Goal: Feedback & Contribution: Contribute content

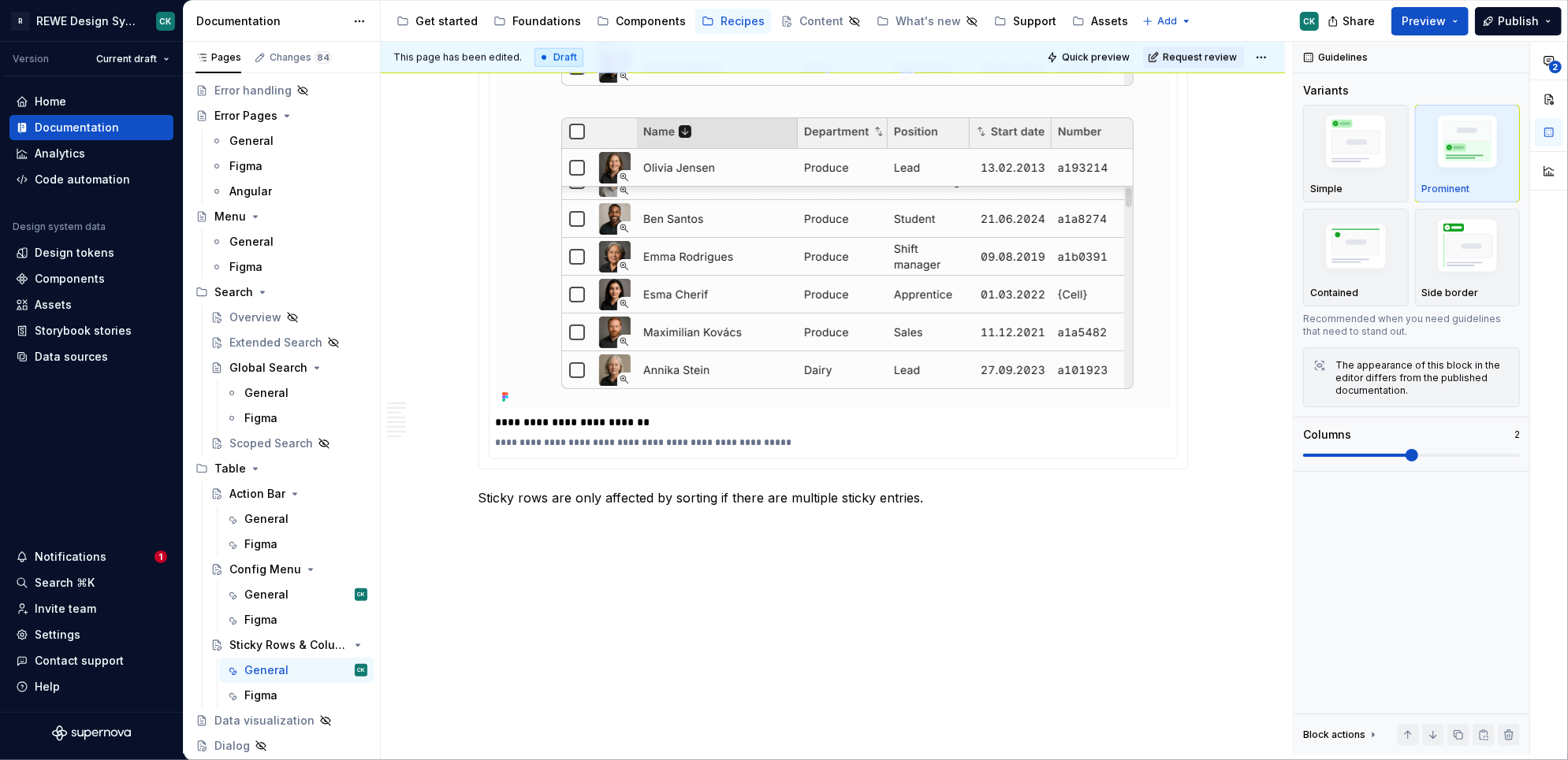
scroll to position [3909, 0]
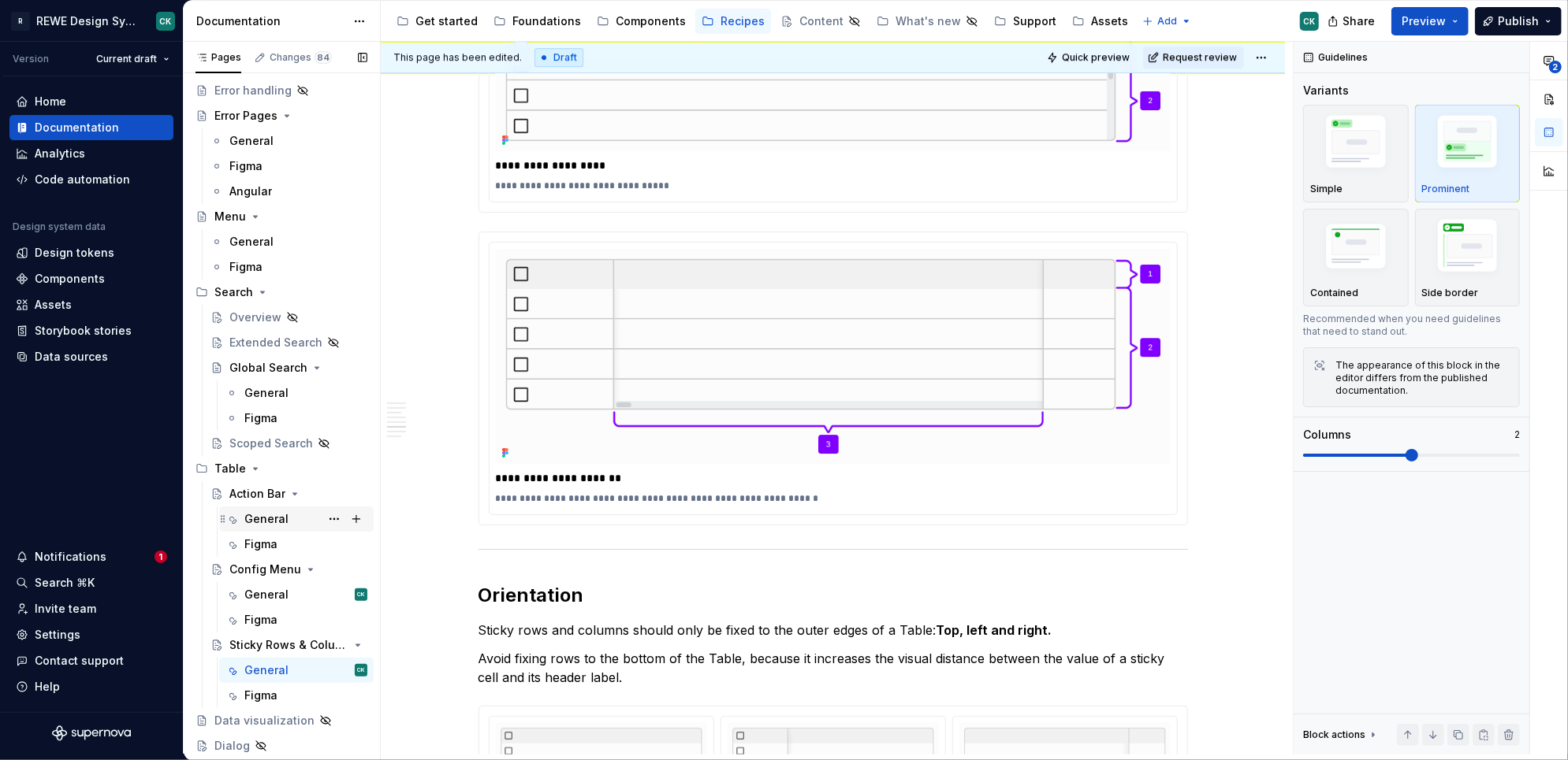
click at [253, 517] on div "General" at bounding box center [266, 519] width 44 height 16
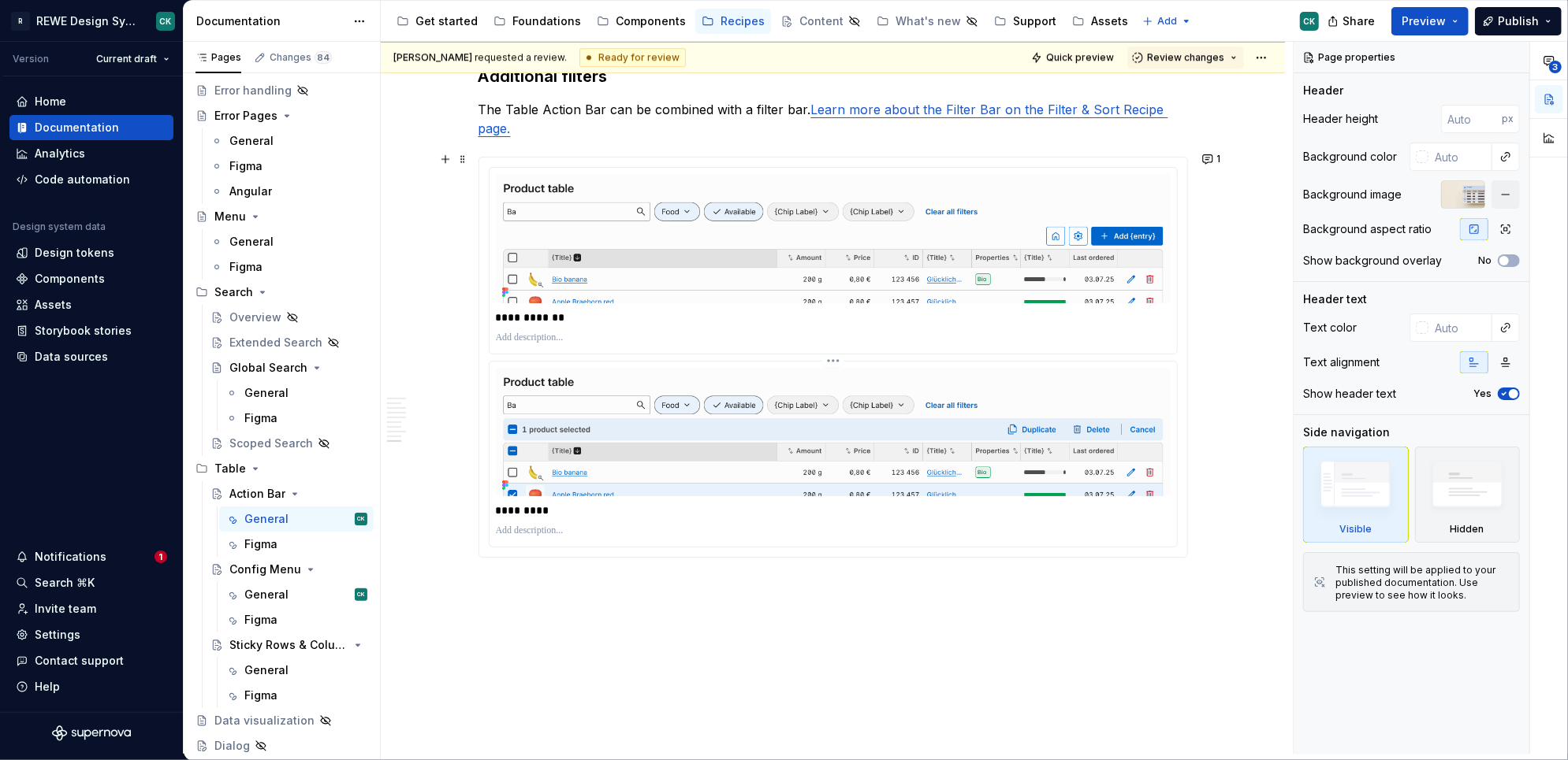
scroll to position [3766, 0]
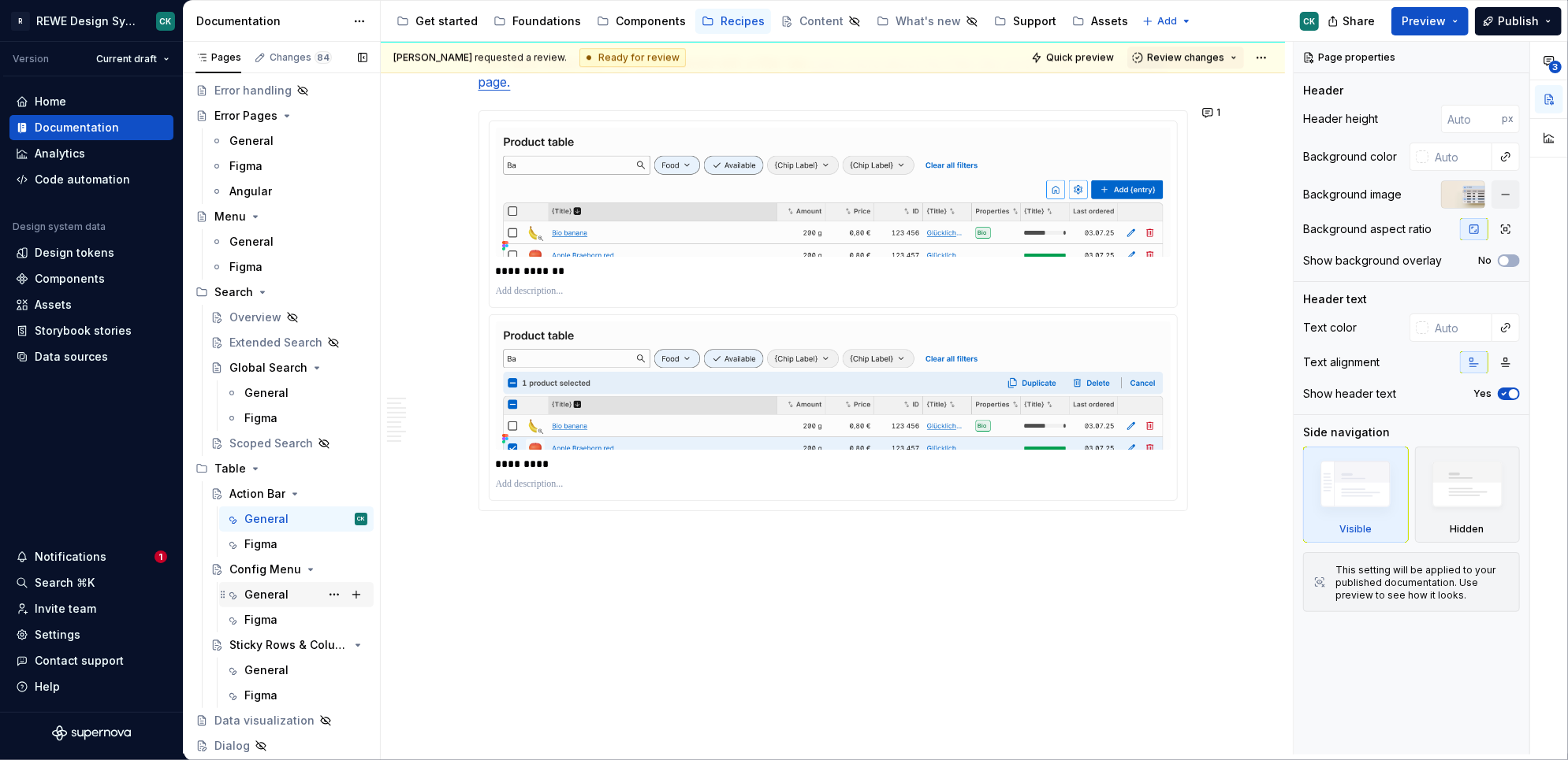
click at [259, 587] on div "General" at bounding box center [266, 595] width 44 height 16
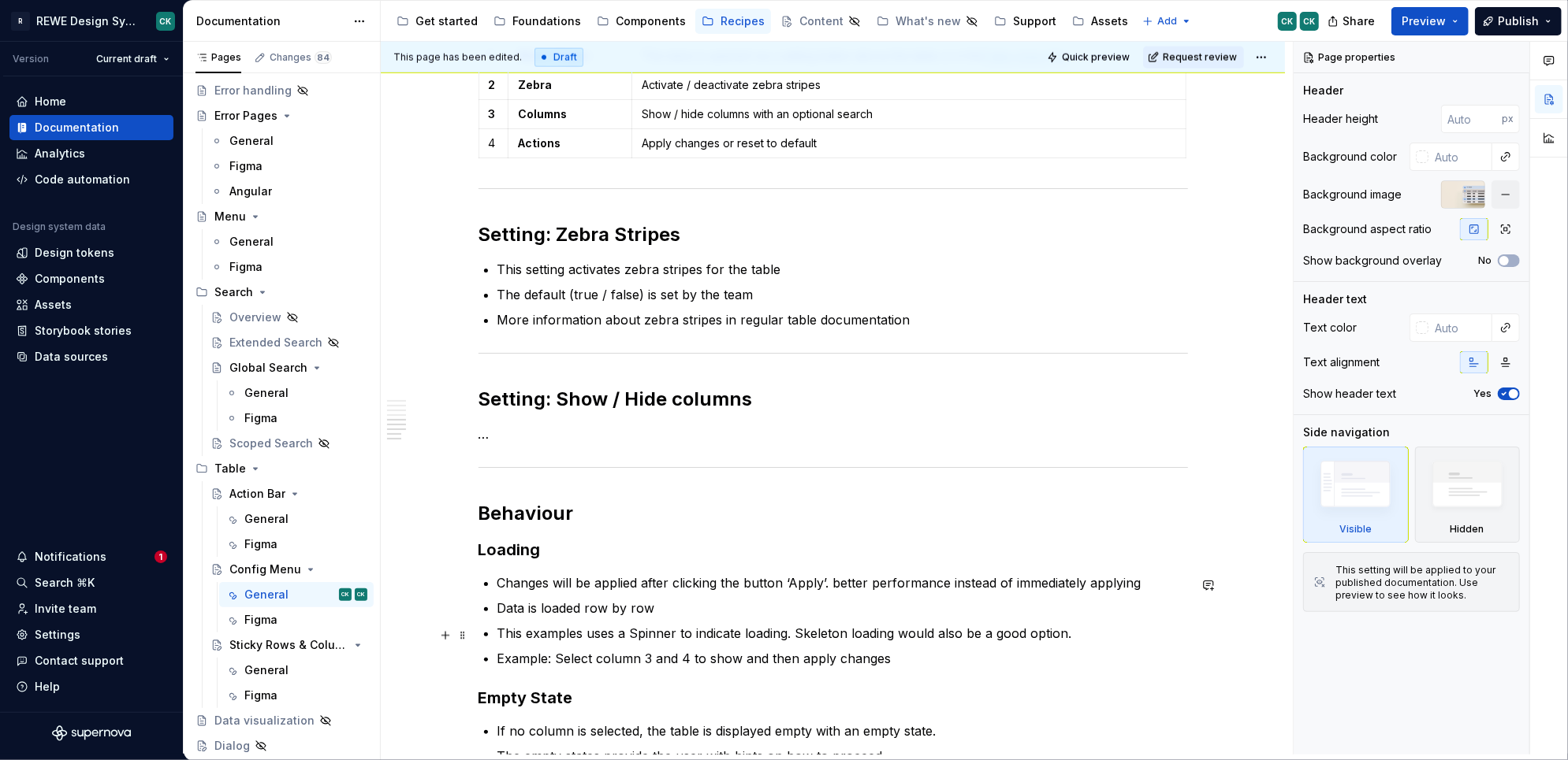
scroll to position [1580, 0]
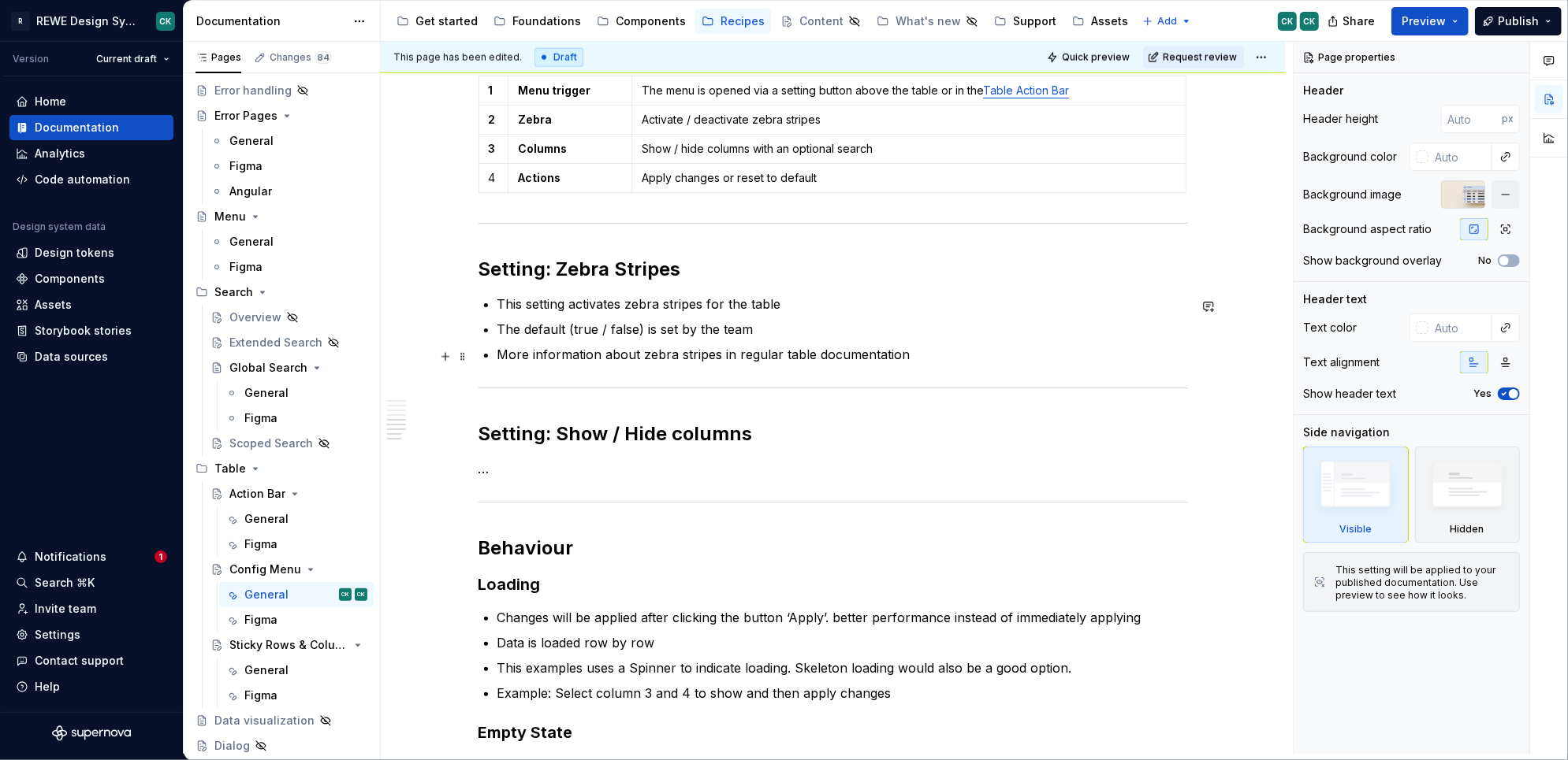
click at [955, 354] on p "More information about zebra stripes in regular table documentation" at bounding box center [842, 354] width 690 height 18
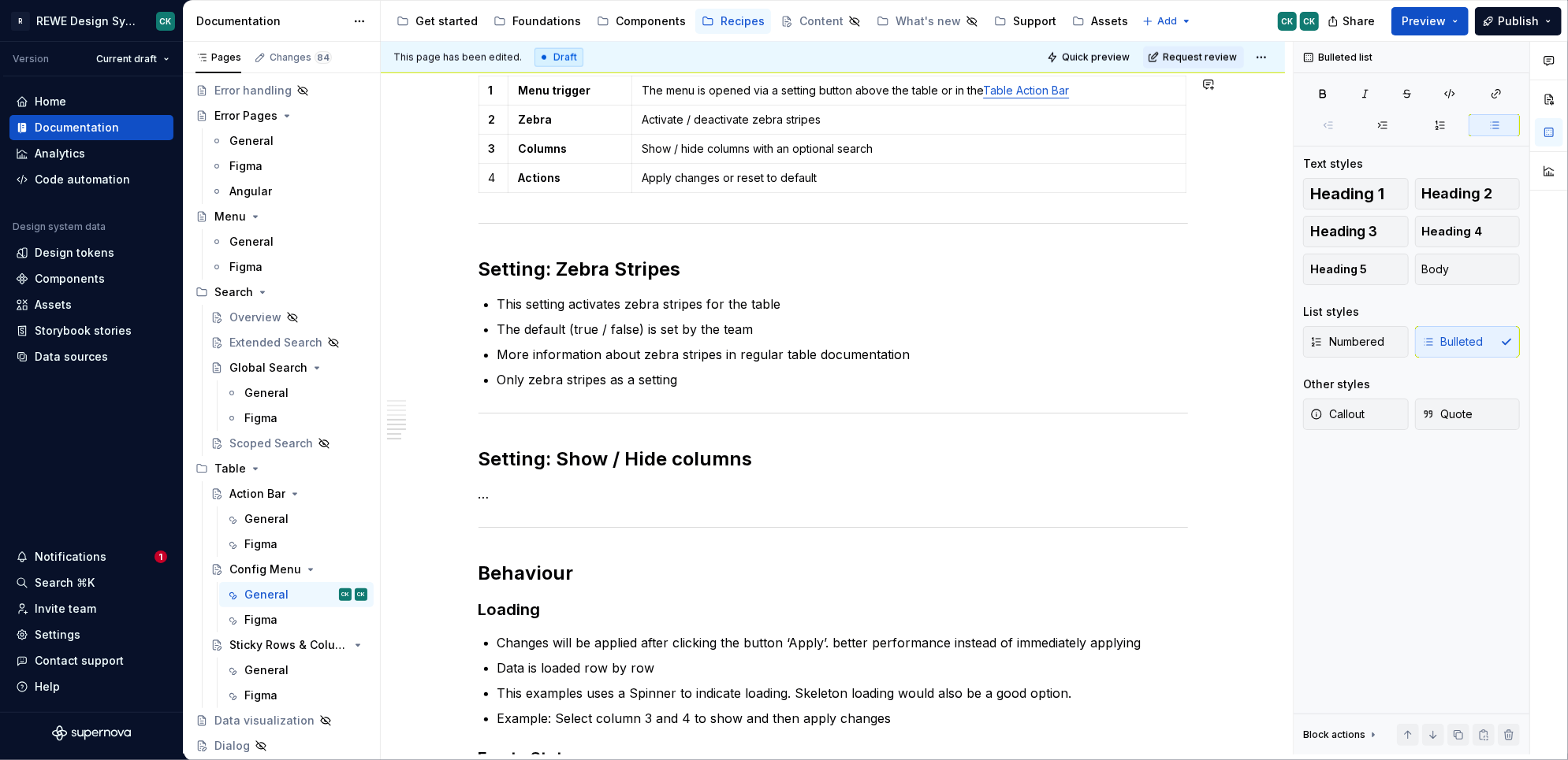
type textarea "*"
click at [479, 266] on h2 "Setting: Zebra Stripes" at bounding box center [833, 270] width 710 height 25
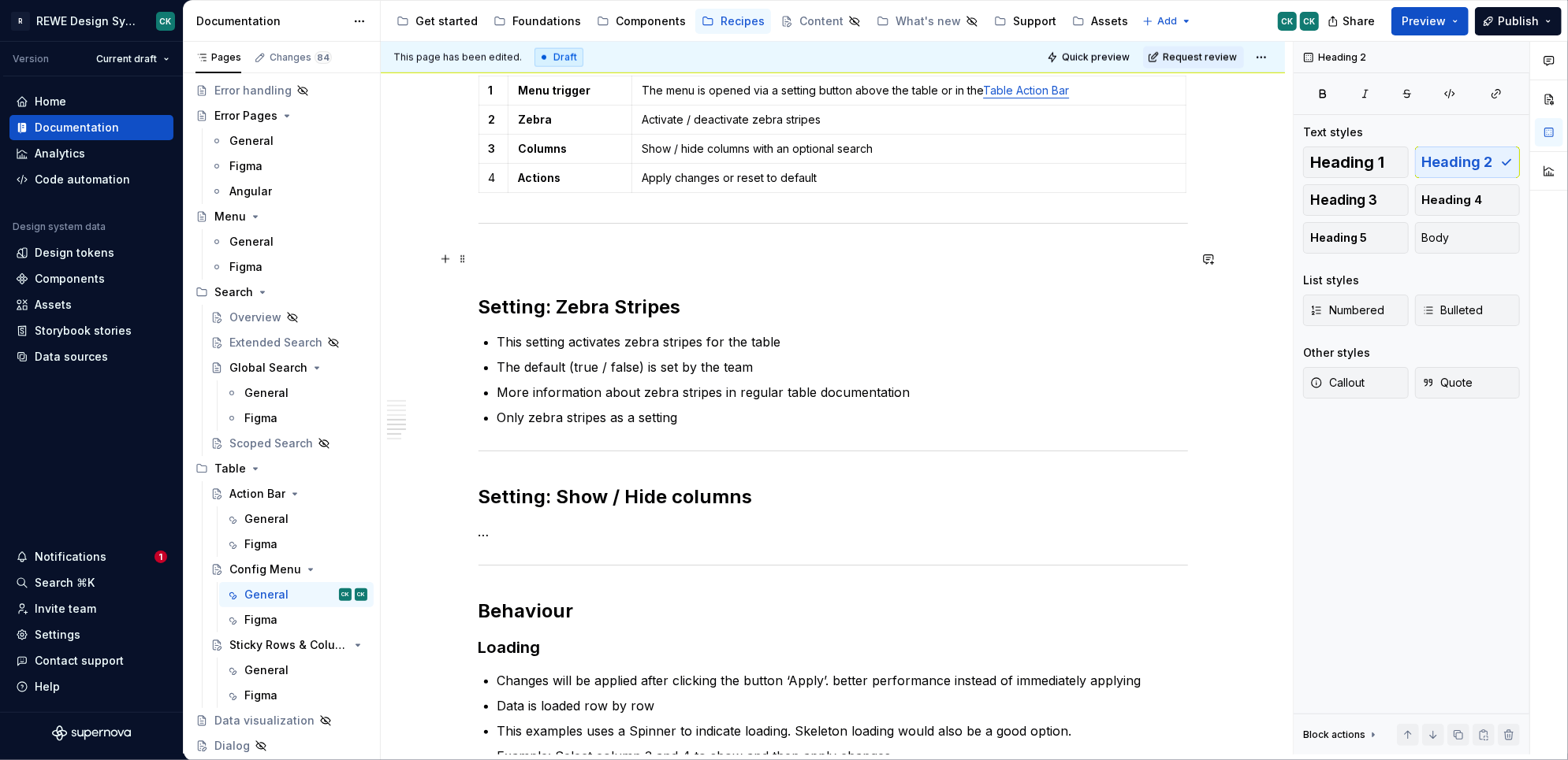
click at [550, 266] on p at bounding box center [833, 256] width 710 height 18
click at [495, 266] on p "Options" at bounding box center [833, 256] width 710 height 18
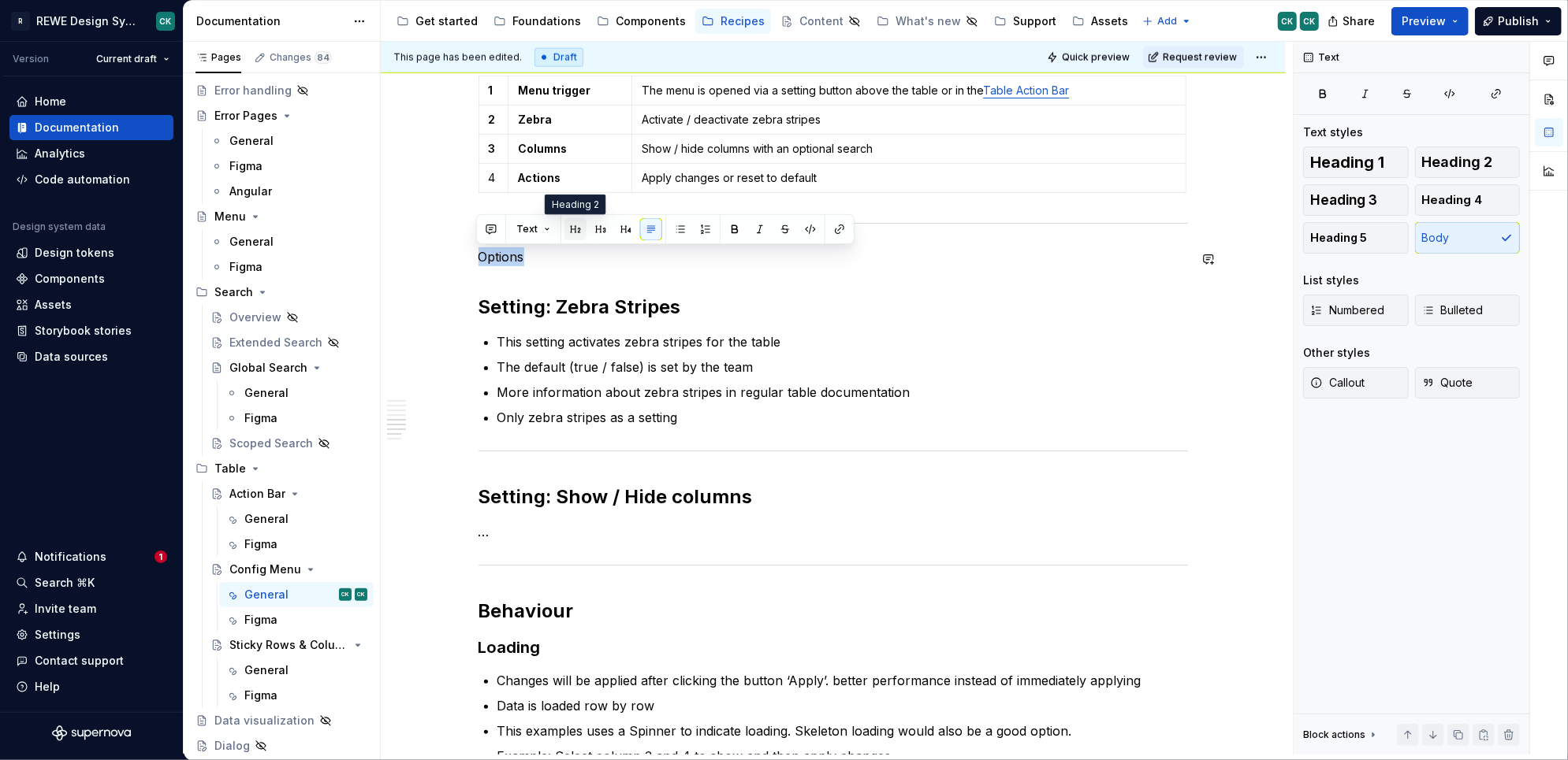
click at [575, 231] on button "button" at bounding box center [575, 229] width 22 height 22
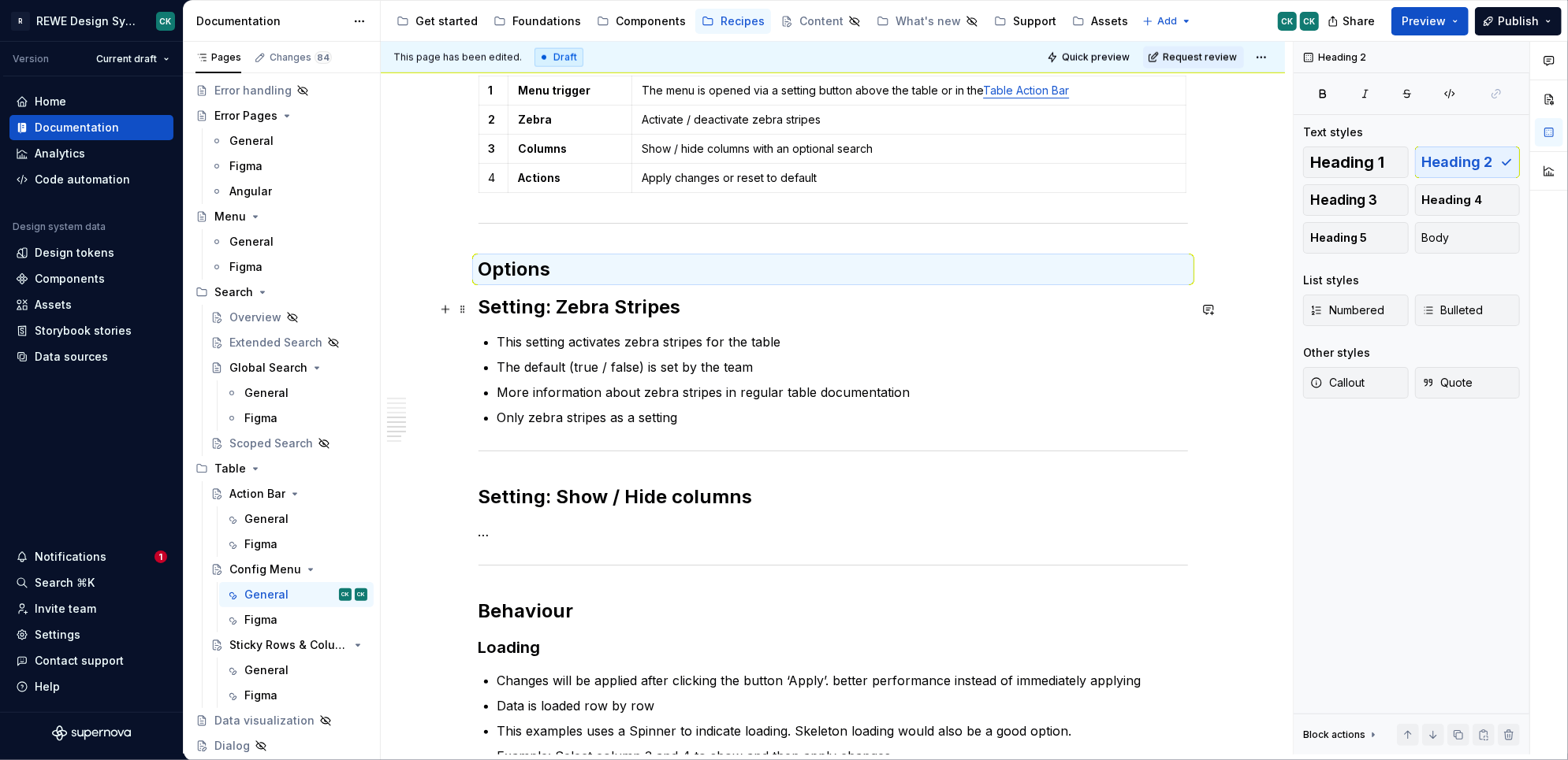
click at [535, 319] on h2 "Setting: Zebra Stripes" at bounding box center [833, 308] width 710 height 25
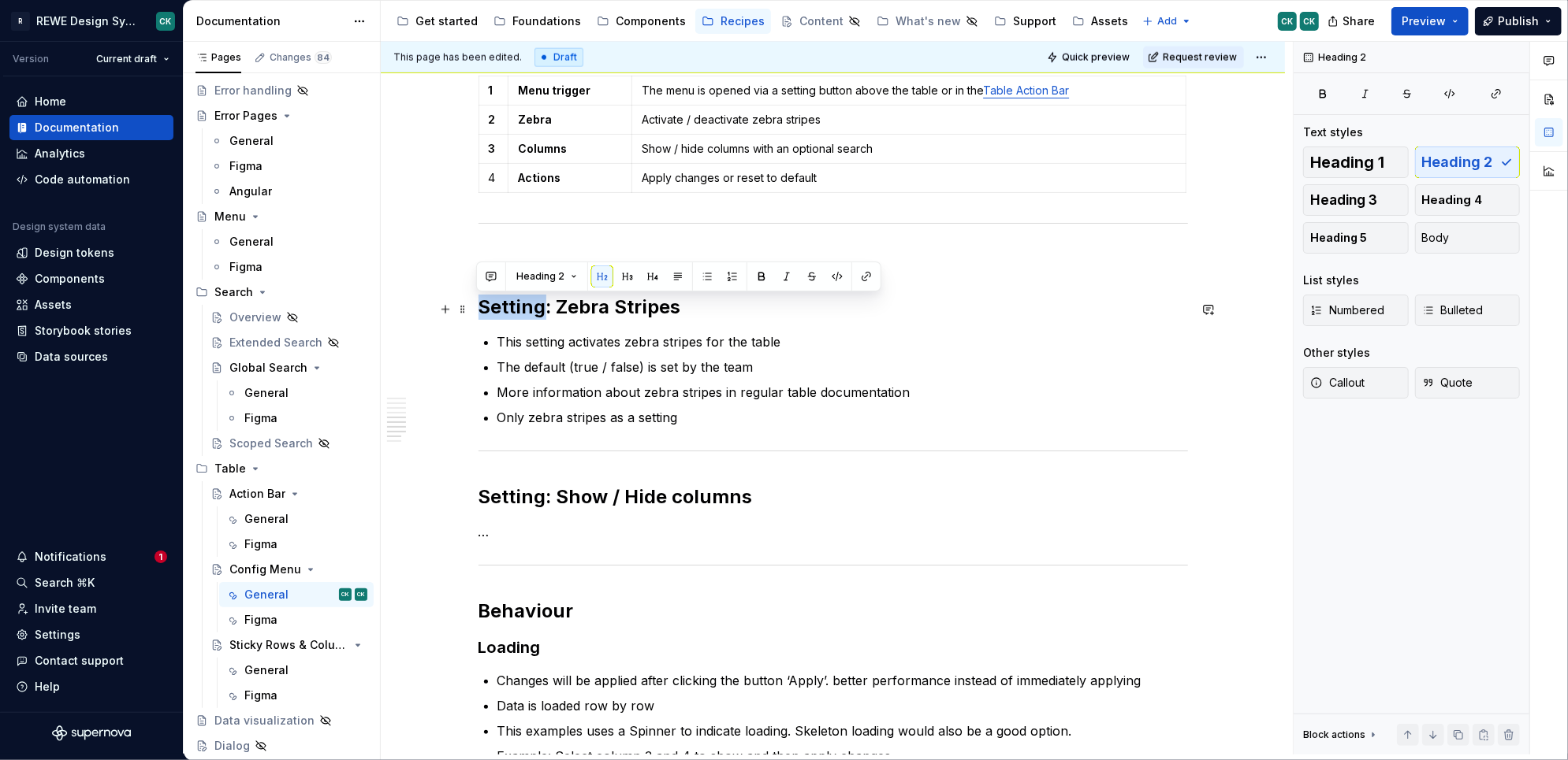
click at [535, 318] on h2 "Setting: Zebra Stripes" at bounding box center [833, 308] width 710 height 25
click at [619, 287] on button "button" at bounding box center [627, 277] width 22 height 22
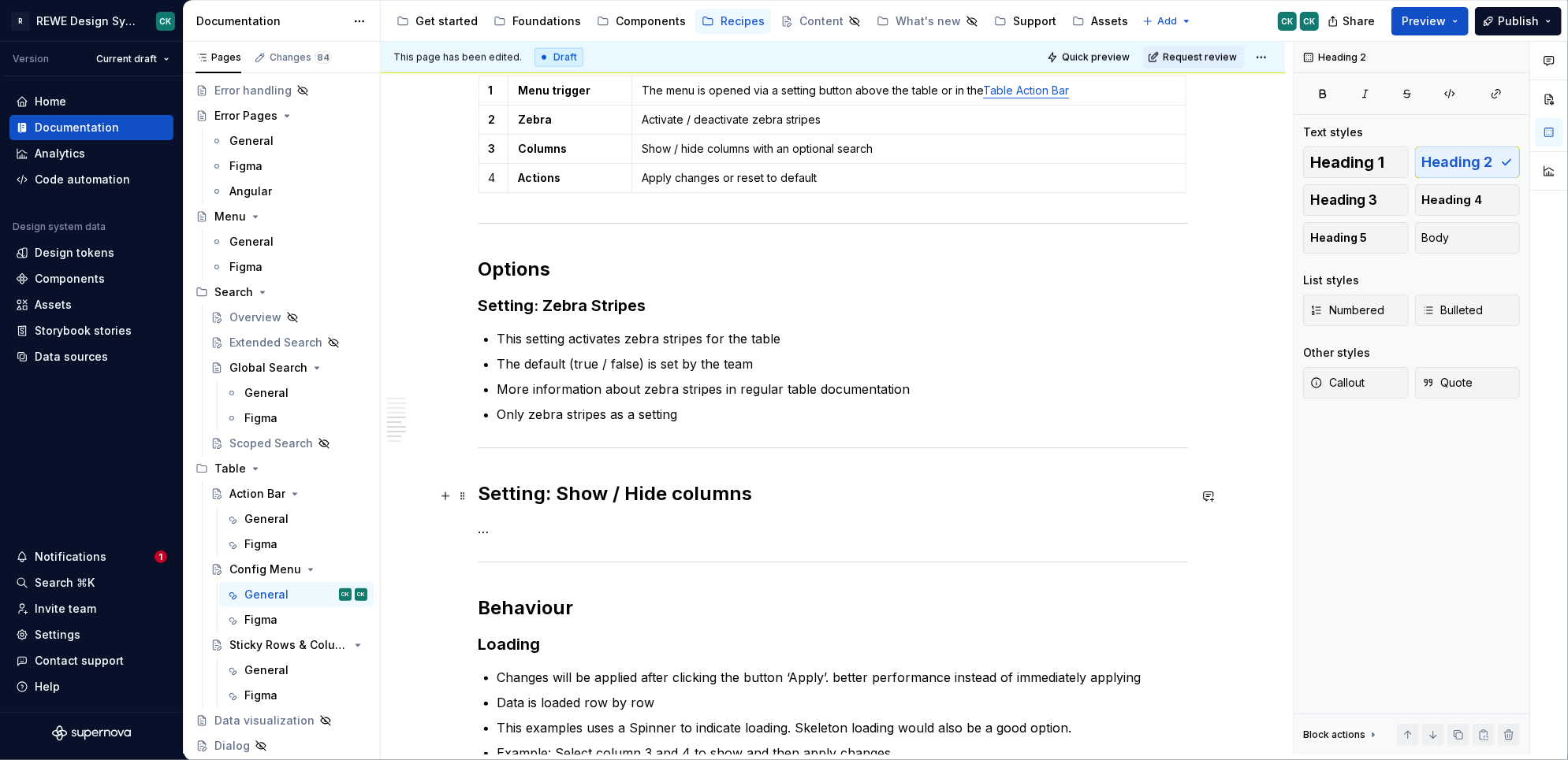
click at [516, 500] on h2 "Setting: Show / Hide columns" at bounding box center [833, 494] width 710 height 25
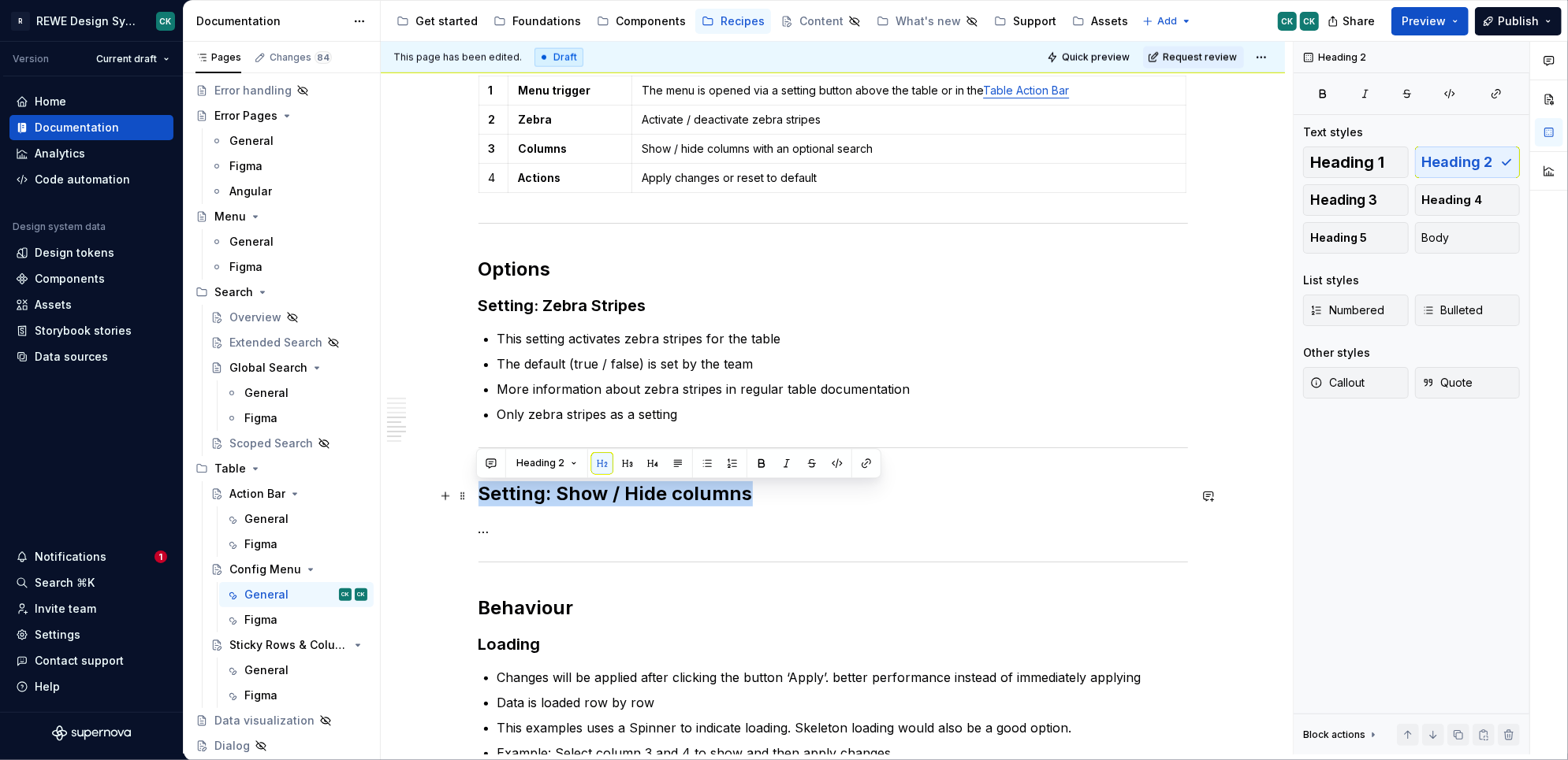
click at [516, 500] on h2 "Setting: Show / Hide columns" at bounding box center [833, 494] width 710 height 25
click at [617, 458] on button "button" at bounding box center [627, 463] width 22 height 22
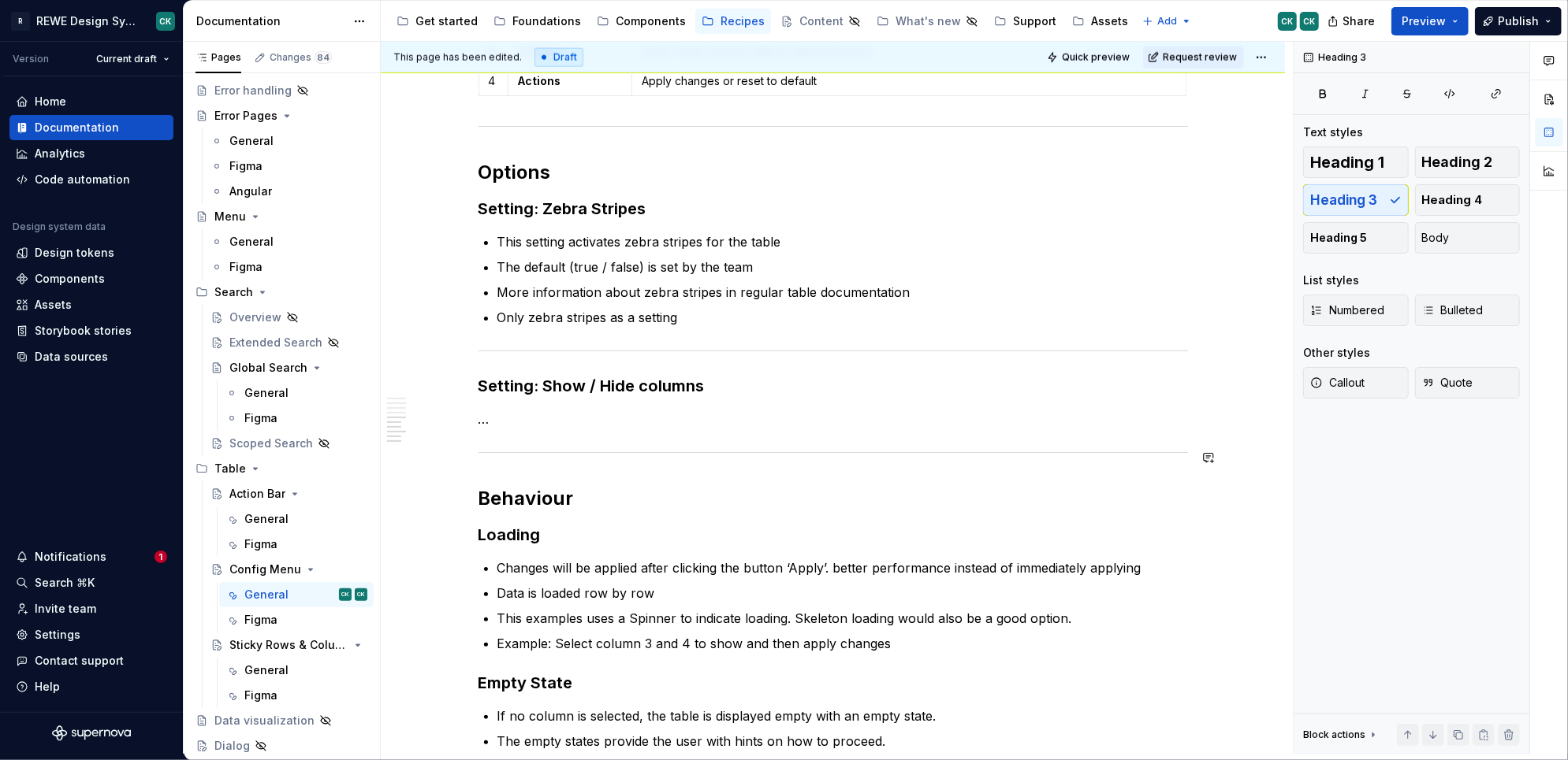
scroll to position [1693, 0]
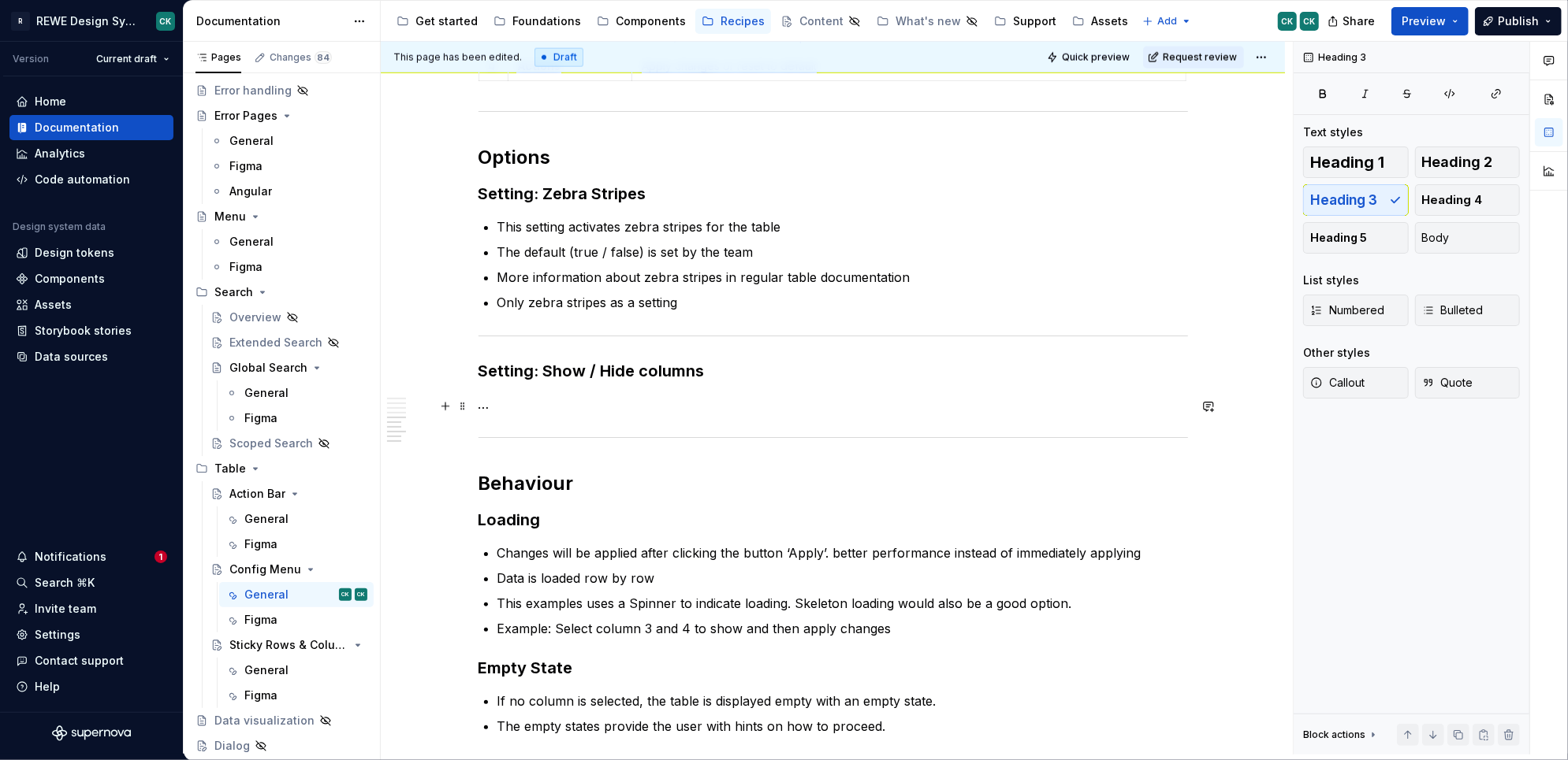
click at [526, 405] on p "…" at bounding box center [833, 404] width 710 height 18
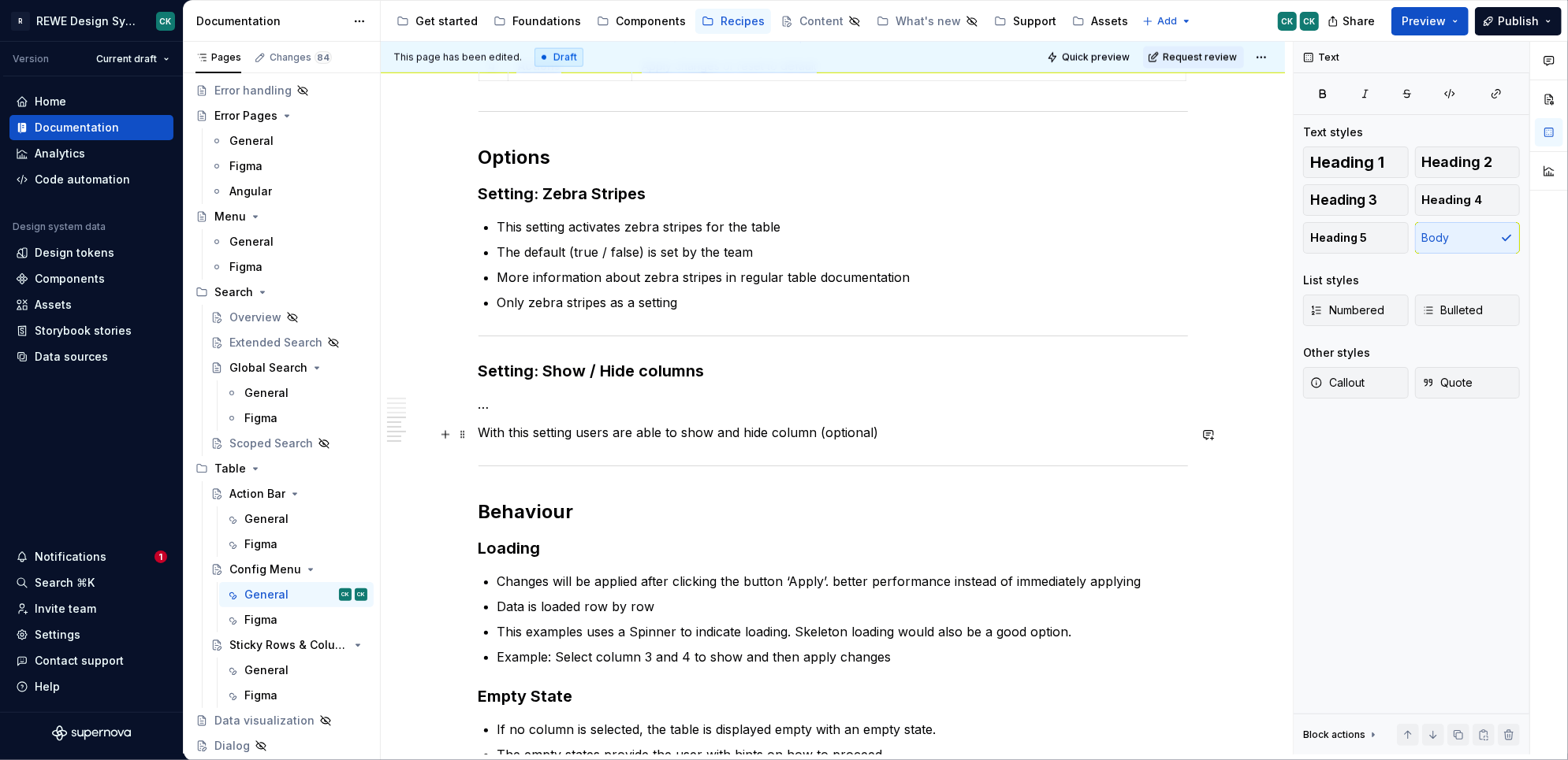
click at [921, 426] on p "With this setting users are able to show and hide column (optional)" at bounding box center [833, 432] width 710 height 18
click at [597, 160] on h2 "Options" at bounding box center [833, 157] width 710 height 25
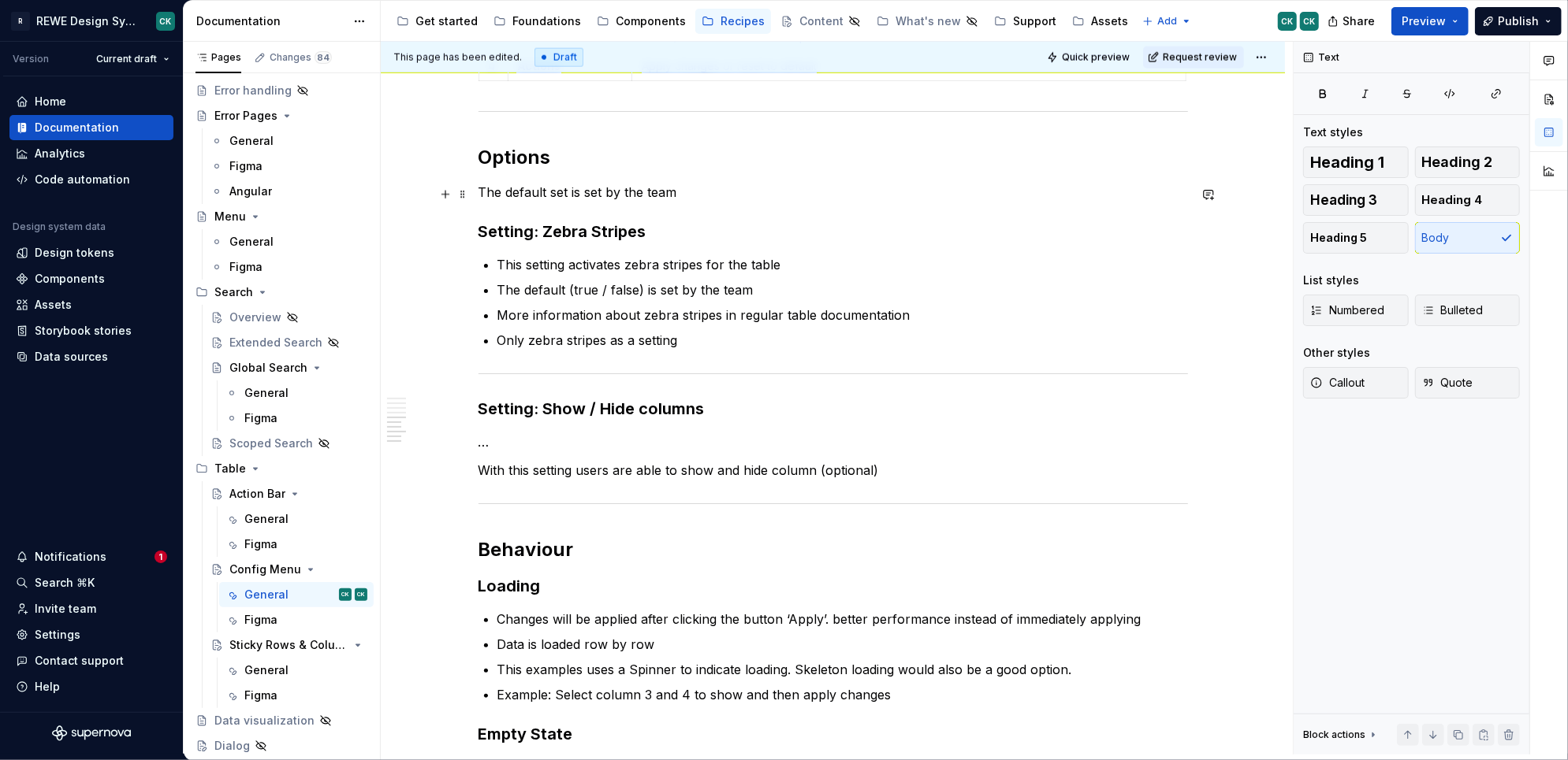
click at [693, 194] on p "The default set is set by the team" at bounding box center [833, 191] width 710 height 18
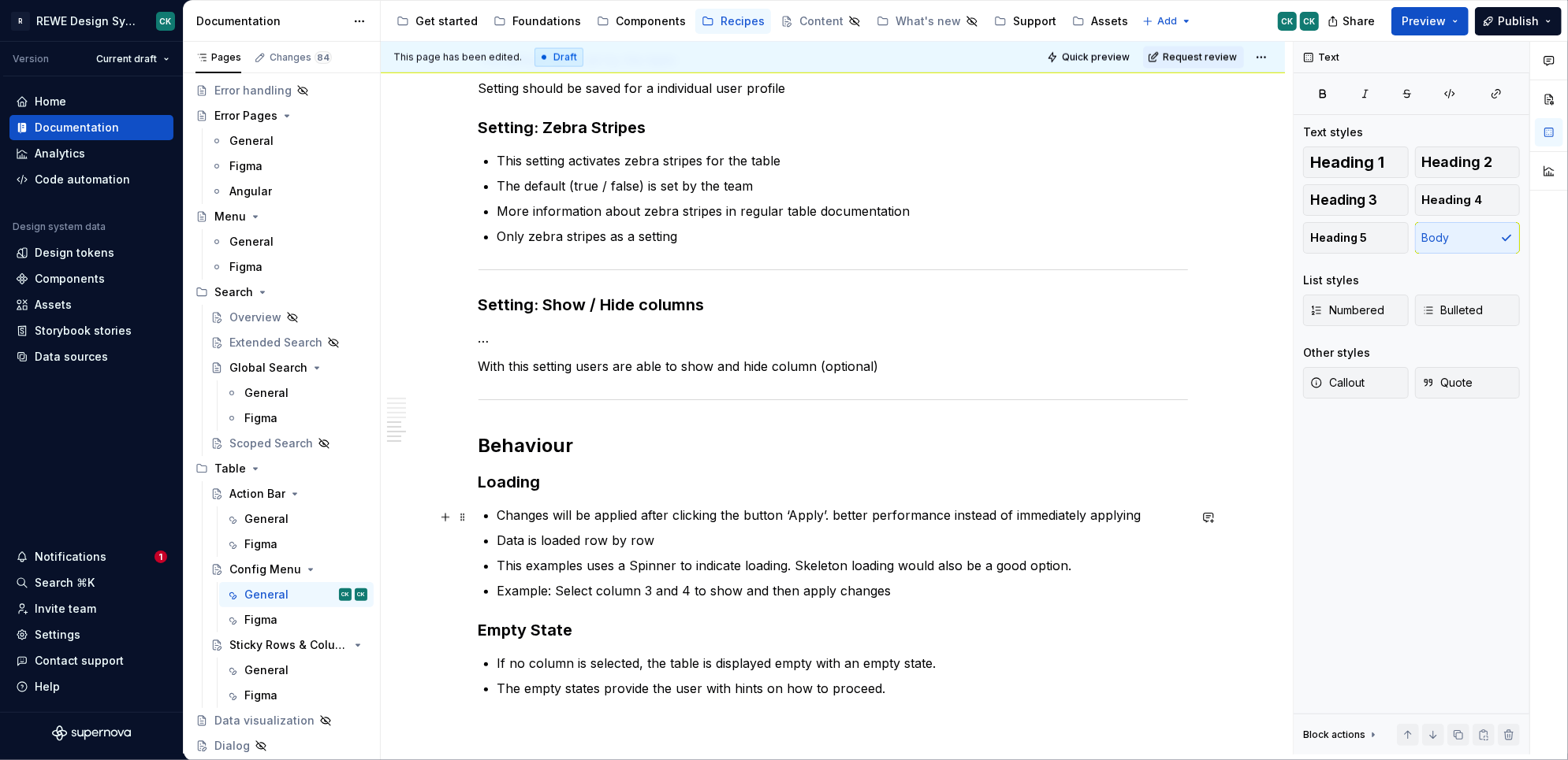
scroll to position [1860, 0]
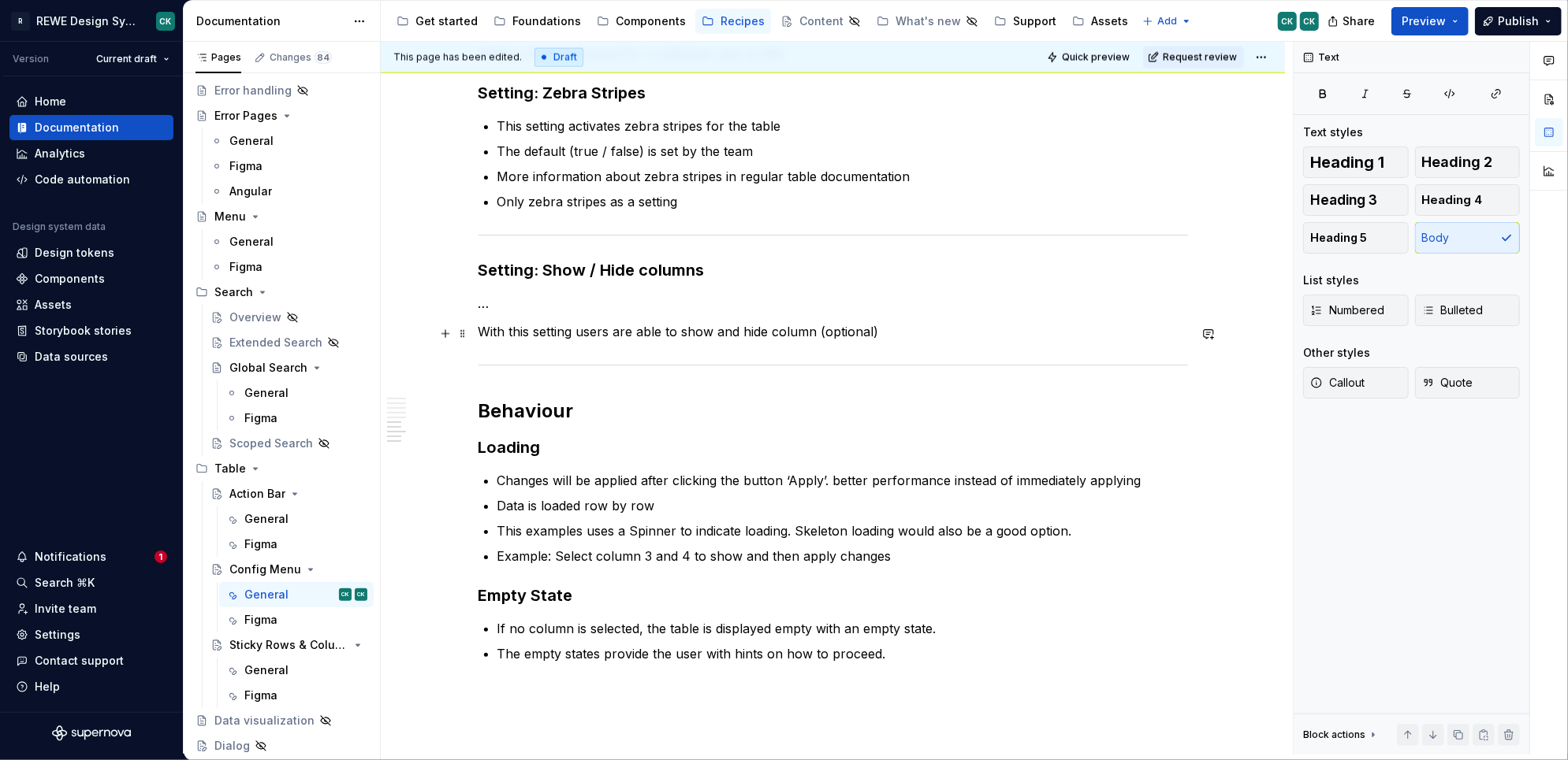
click at [938, 333] on p "With this setting users are able to show and hide column (optional)" at bounding box center [833, 331] width 710 height 18
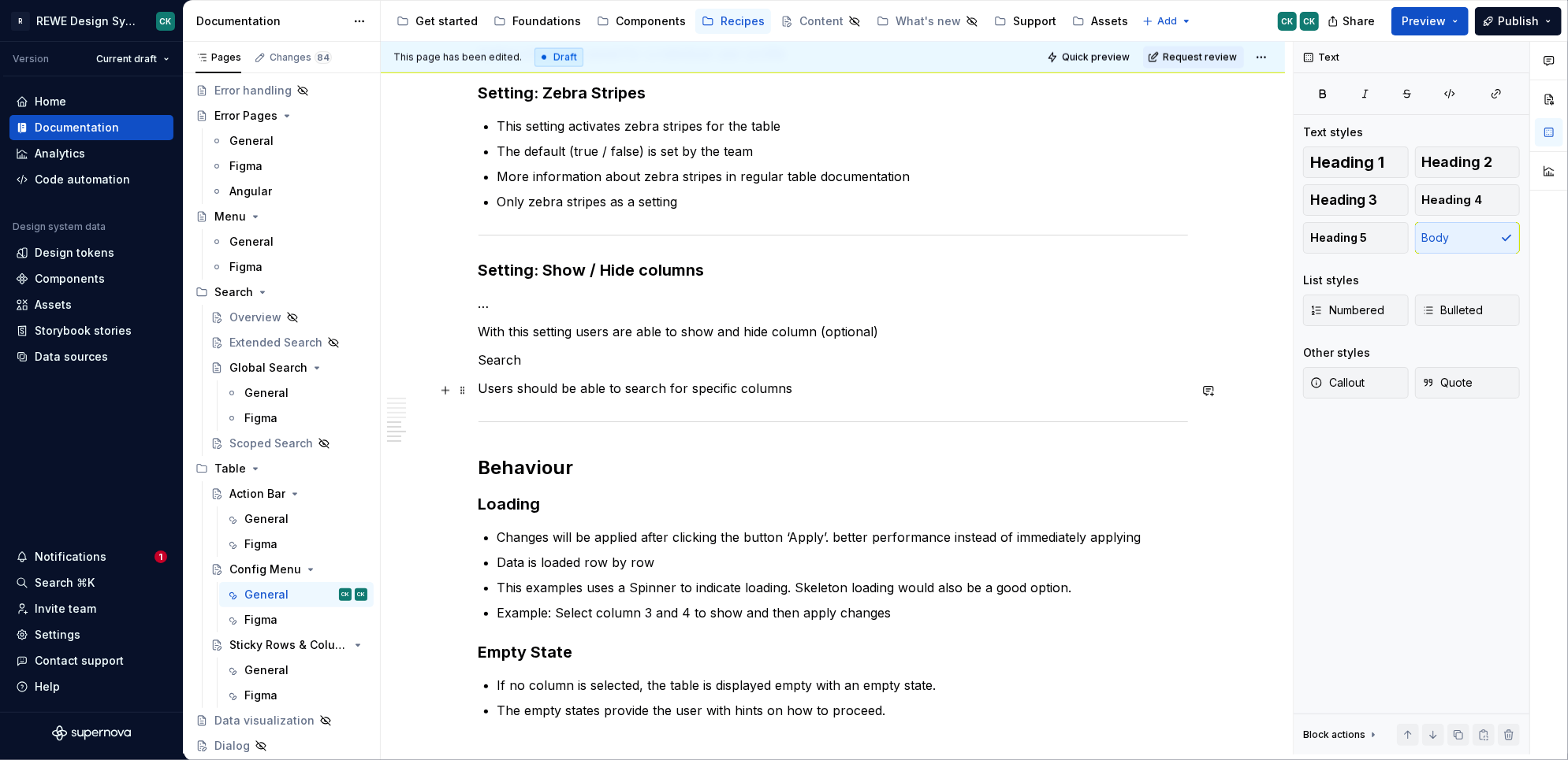
click at [851, 394] on p "Users should be able to search for specific columns" at bounding box center [833, 387] width 710 height 18
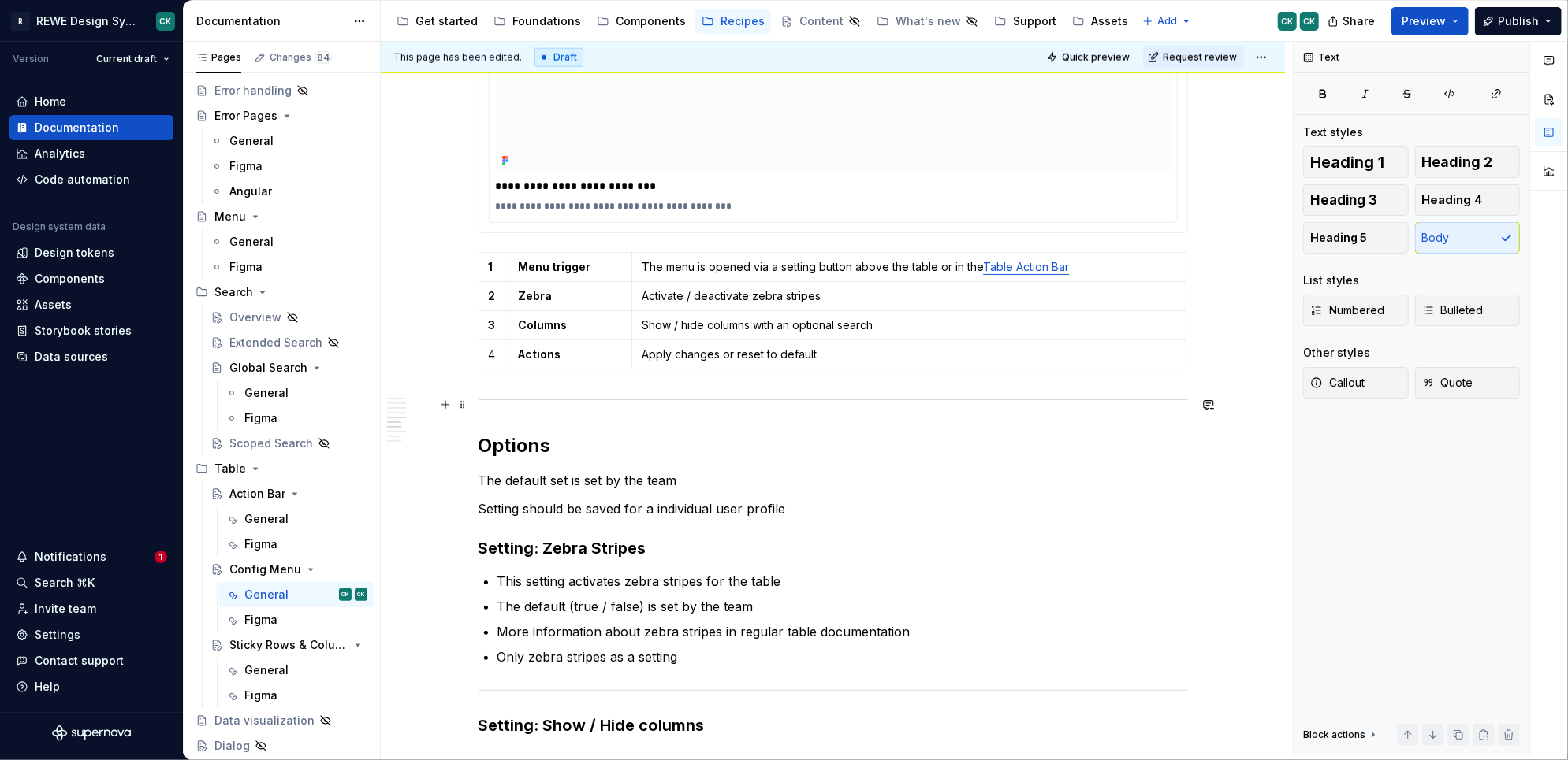
scroll to position [1404, 0]
click at [805, 513] on p "Setting should be saved for a individual user profile" at bounding box center [833, 509] width 710 height 18
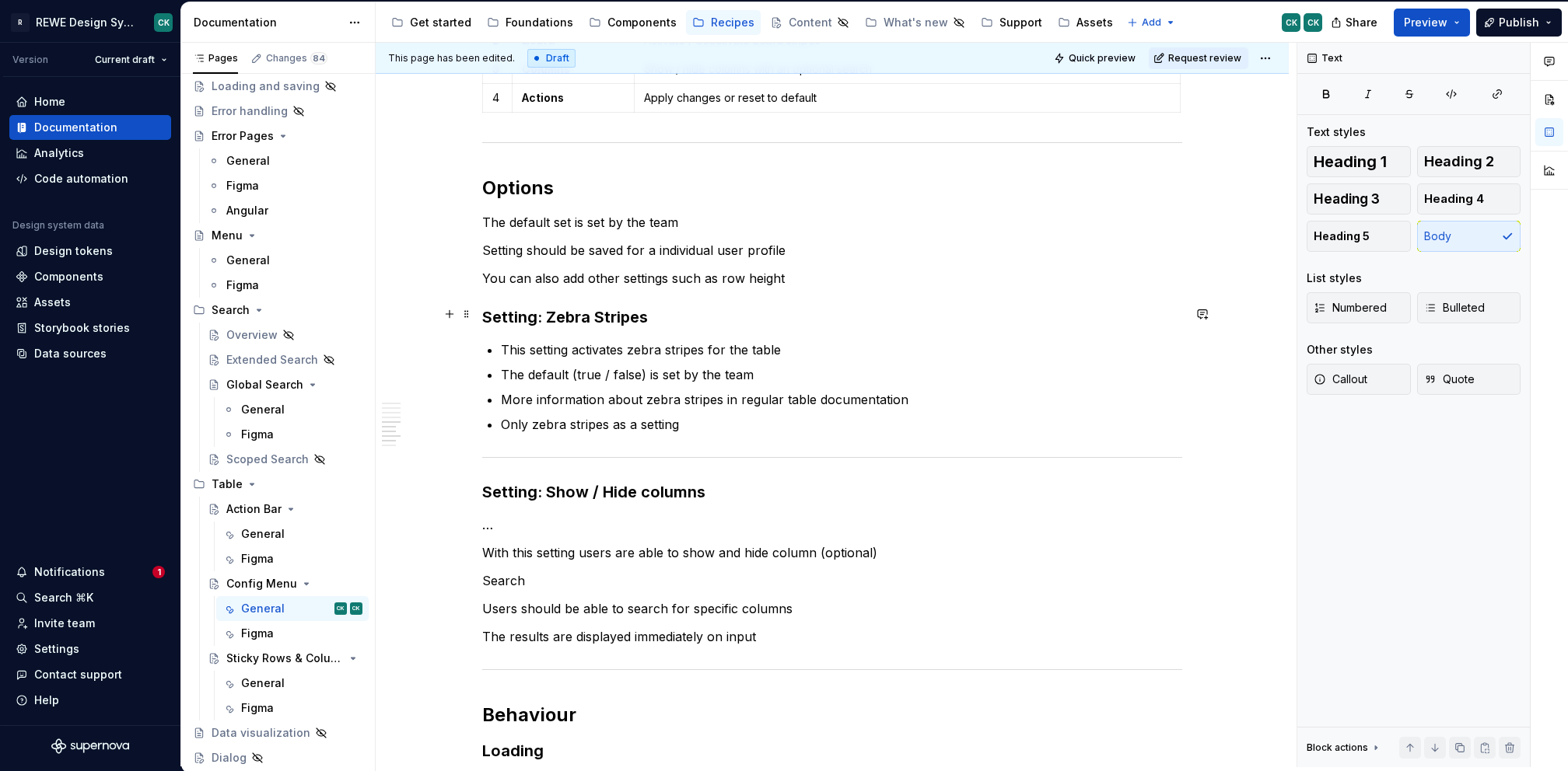
scroll to position [1639, 0]
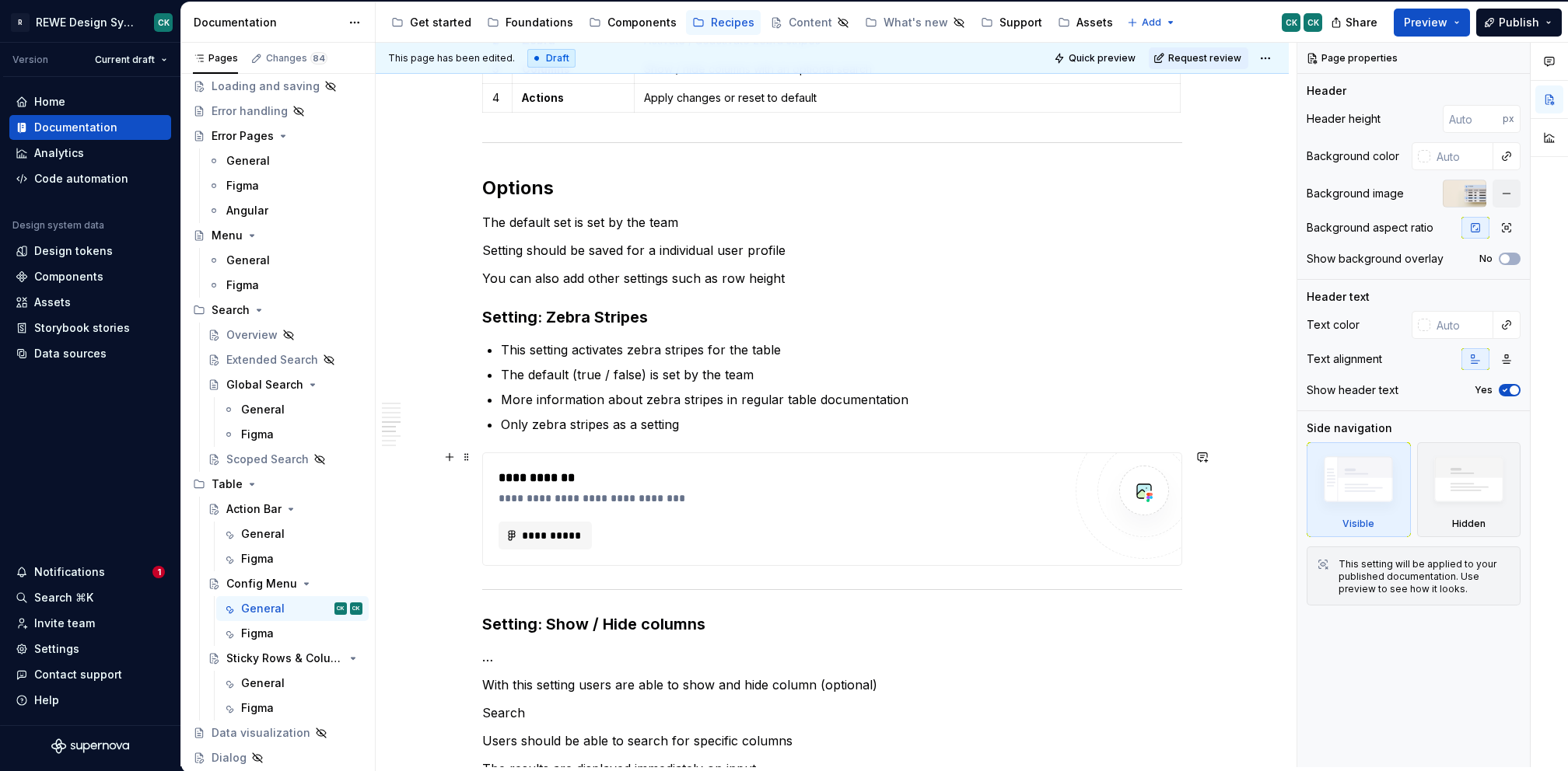
click at [704, 512] on div "**********" at bounding box center [780, 510] width 564 height 80
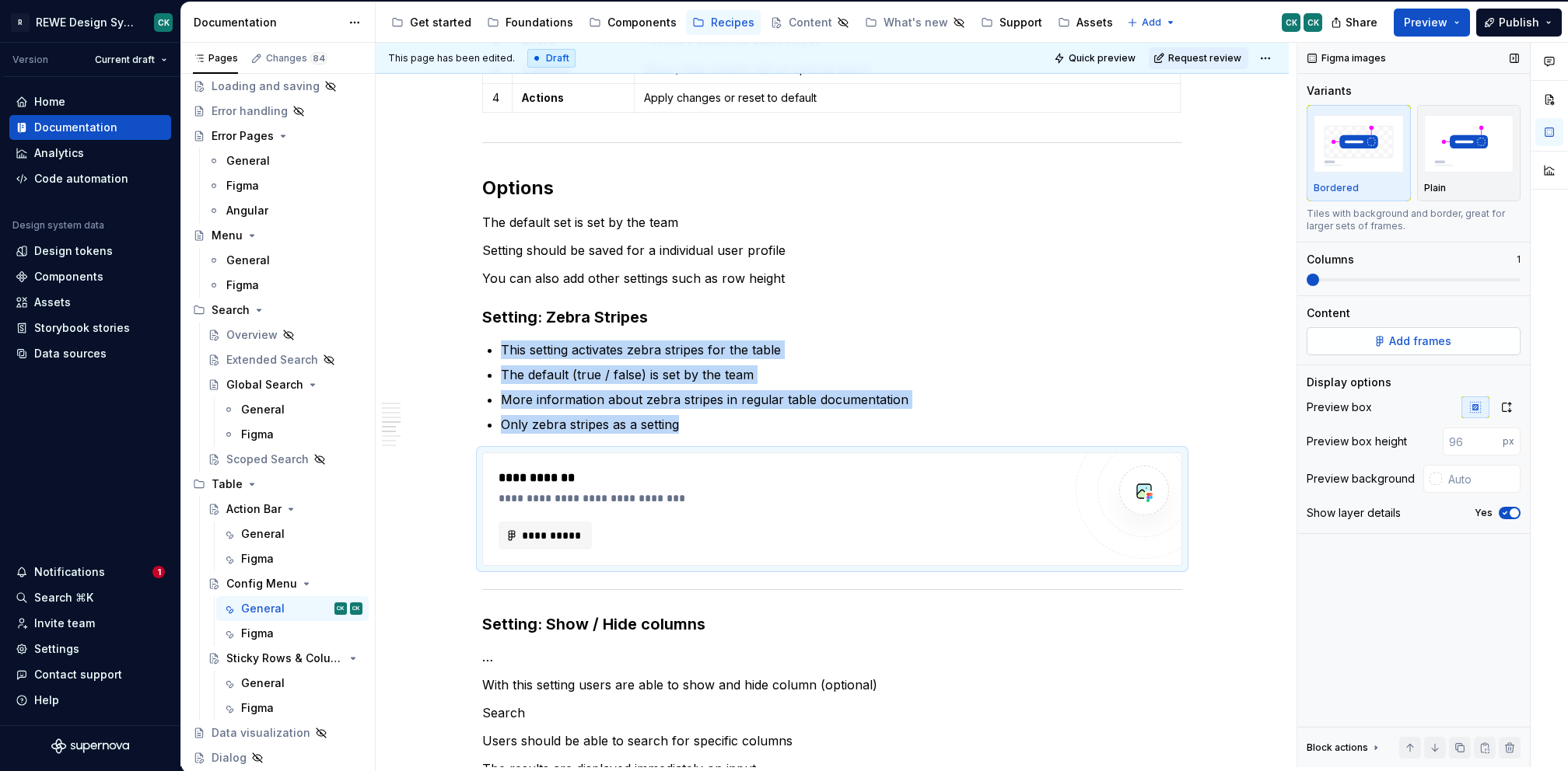
click at [1405, 341] on span "Add frames" at bounding box center [1420, 341] width 62 height 15
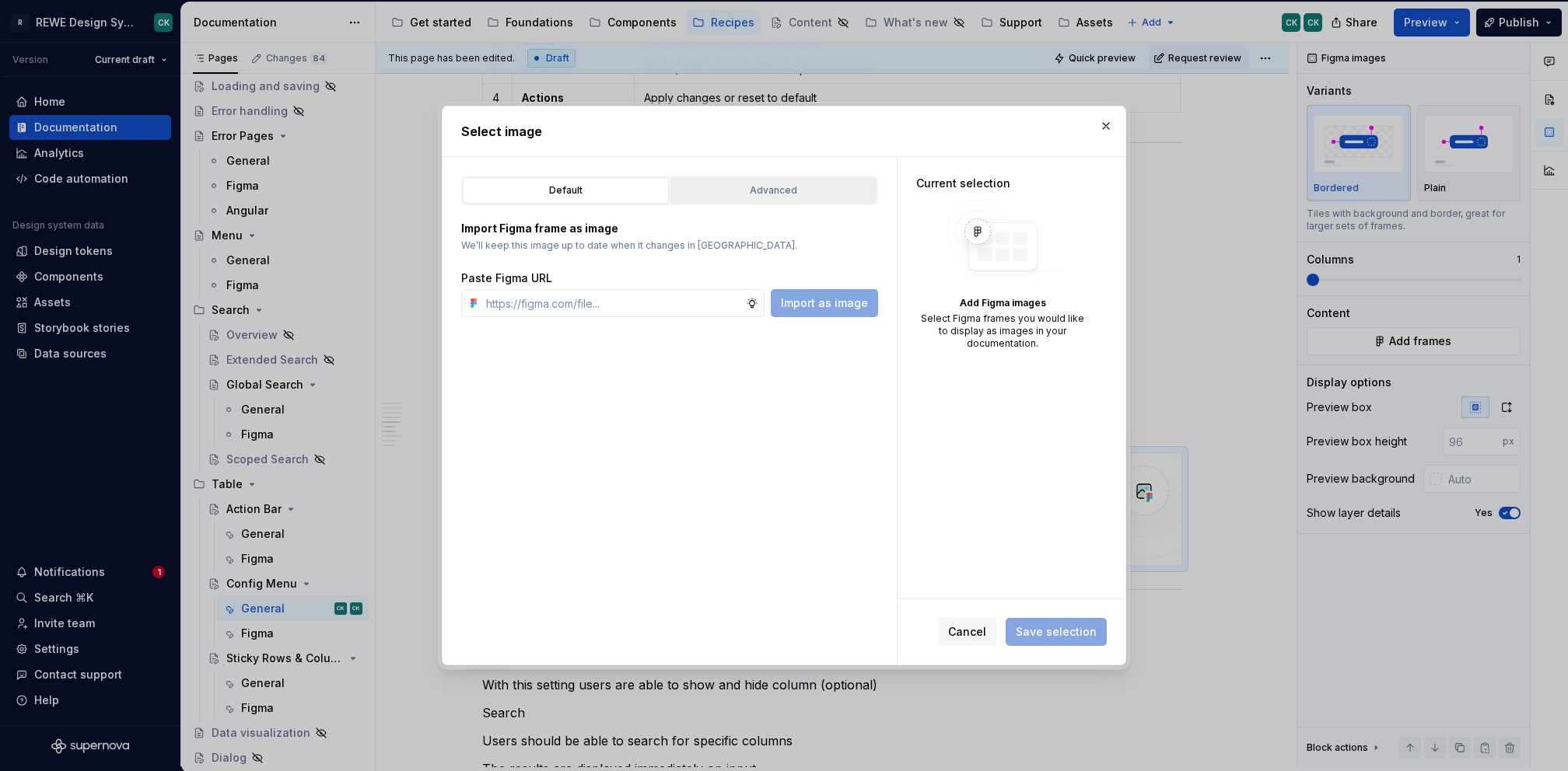
click at [777, 192] on div "Advanced" at bounding box center [773, 191] width 195 height 15
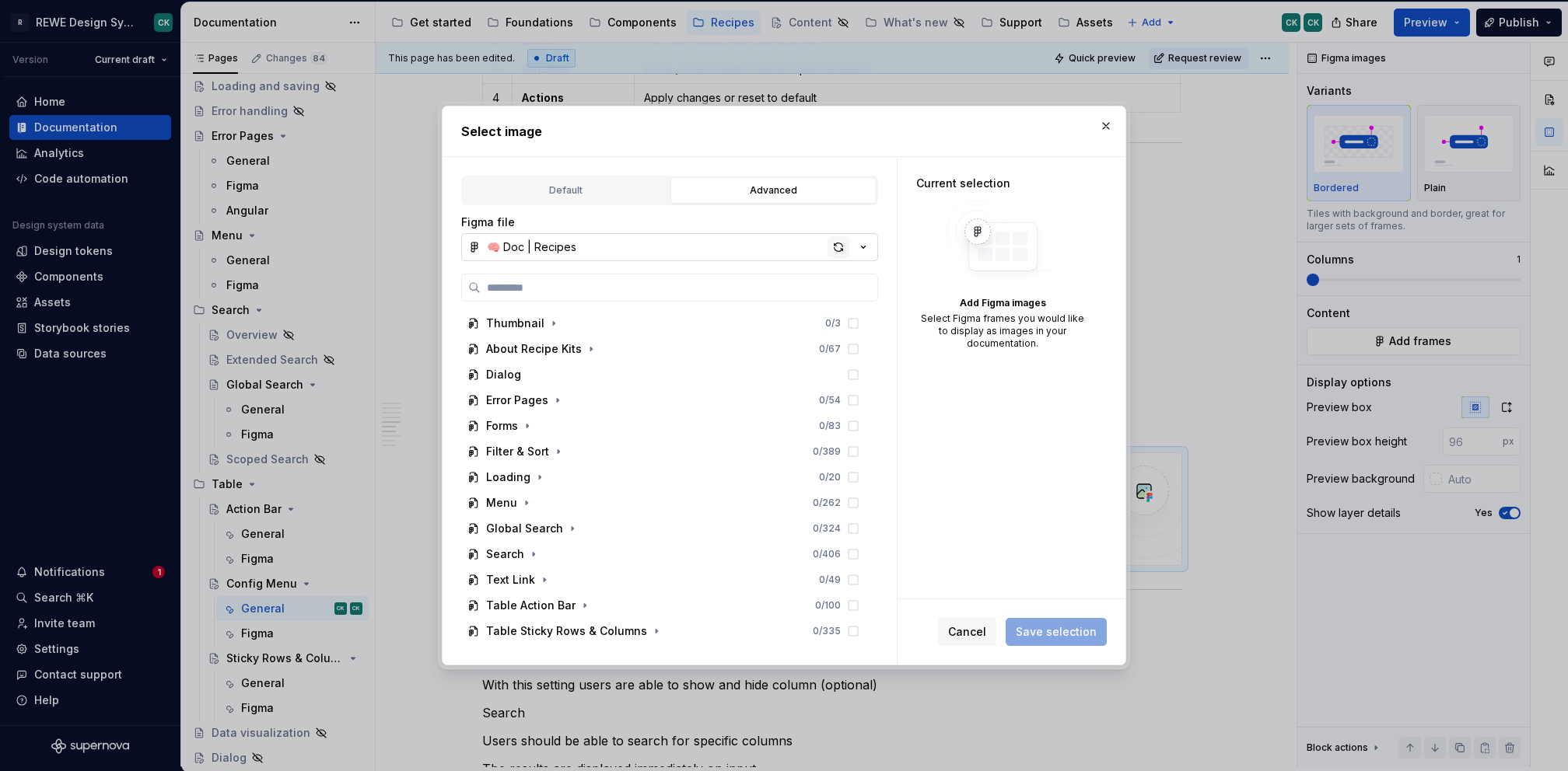
click at [840, 251] on div "button" at bounding box center [838, 247] width 22 height 22
type textarea "*"
click at [618, 282] on input "search" at bounding box center [679, 287] width 397 height 15
paste input "**********"
type input "**********"
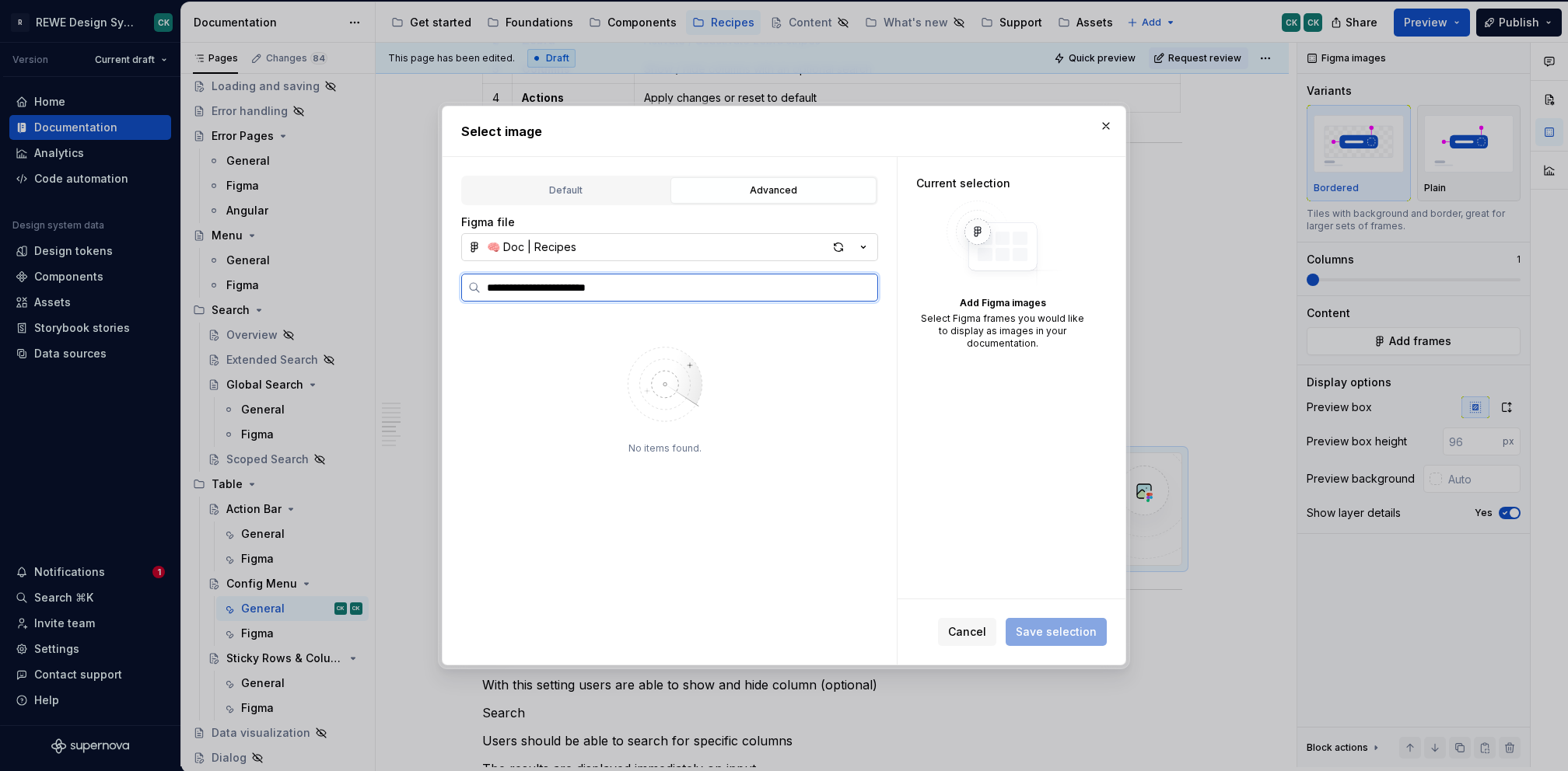
drag, startPoint x: 865, startPoint y: 292, endPoint x: 868, endPoint y: 267, distance: 25.2
click at [866, 288] on input "**********" at bounding box center [679, 287] width 397 height 15
click at [841, 243] on div "button" at bounding box center [838, 247] width 22 height 22
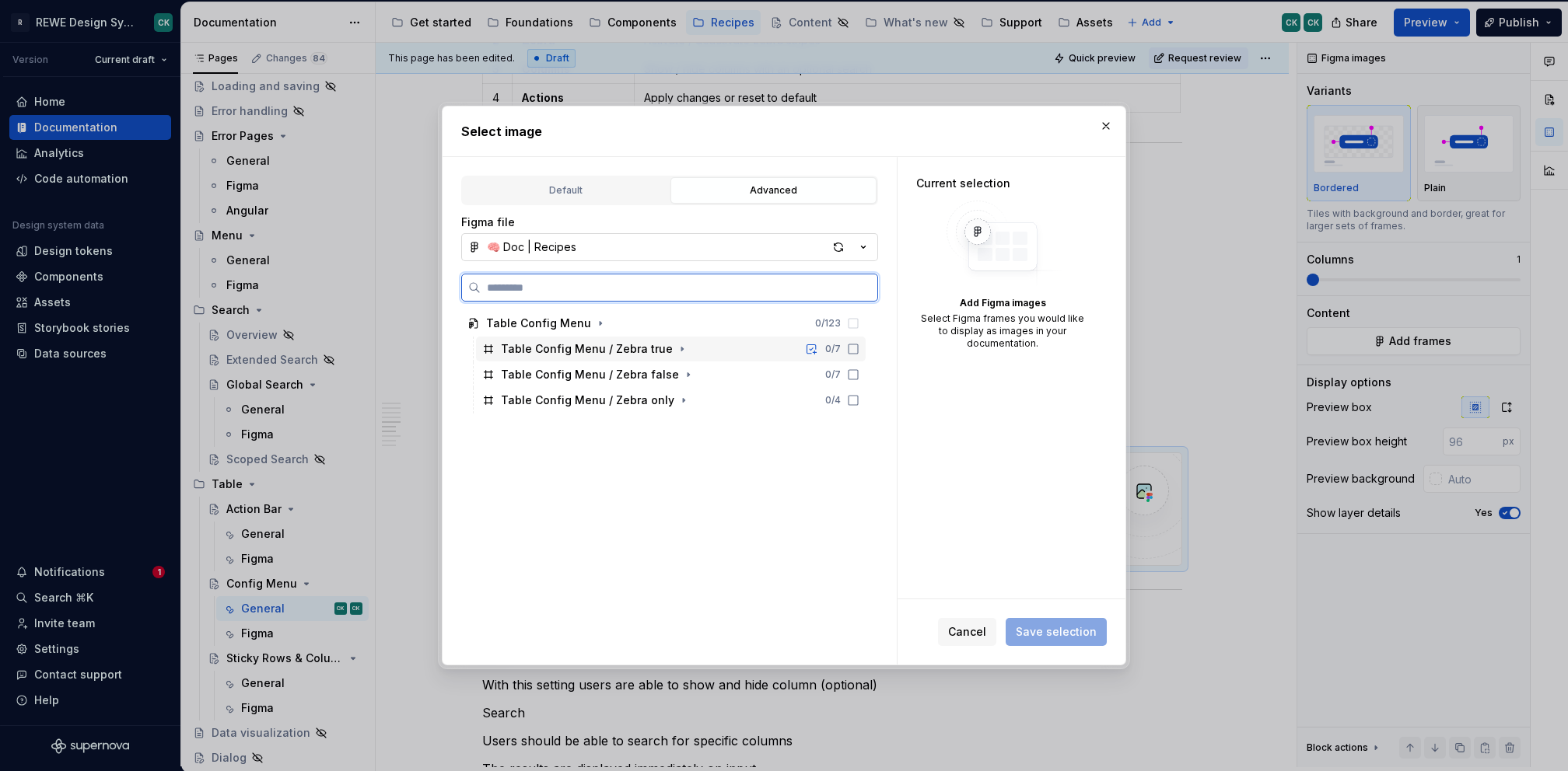
drag, startPoint x: 845, startPoint y: 348, endPoint x: 852, endPoint y: 366, distance: 19.3
click at [847, 349] on icon at bounding box center [852, 349] width 12 height 12
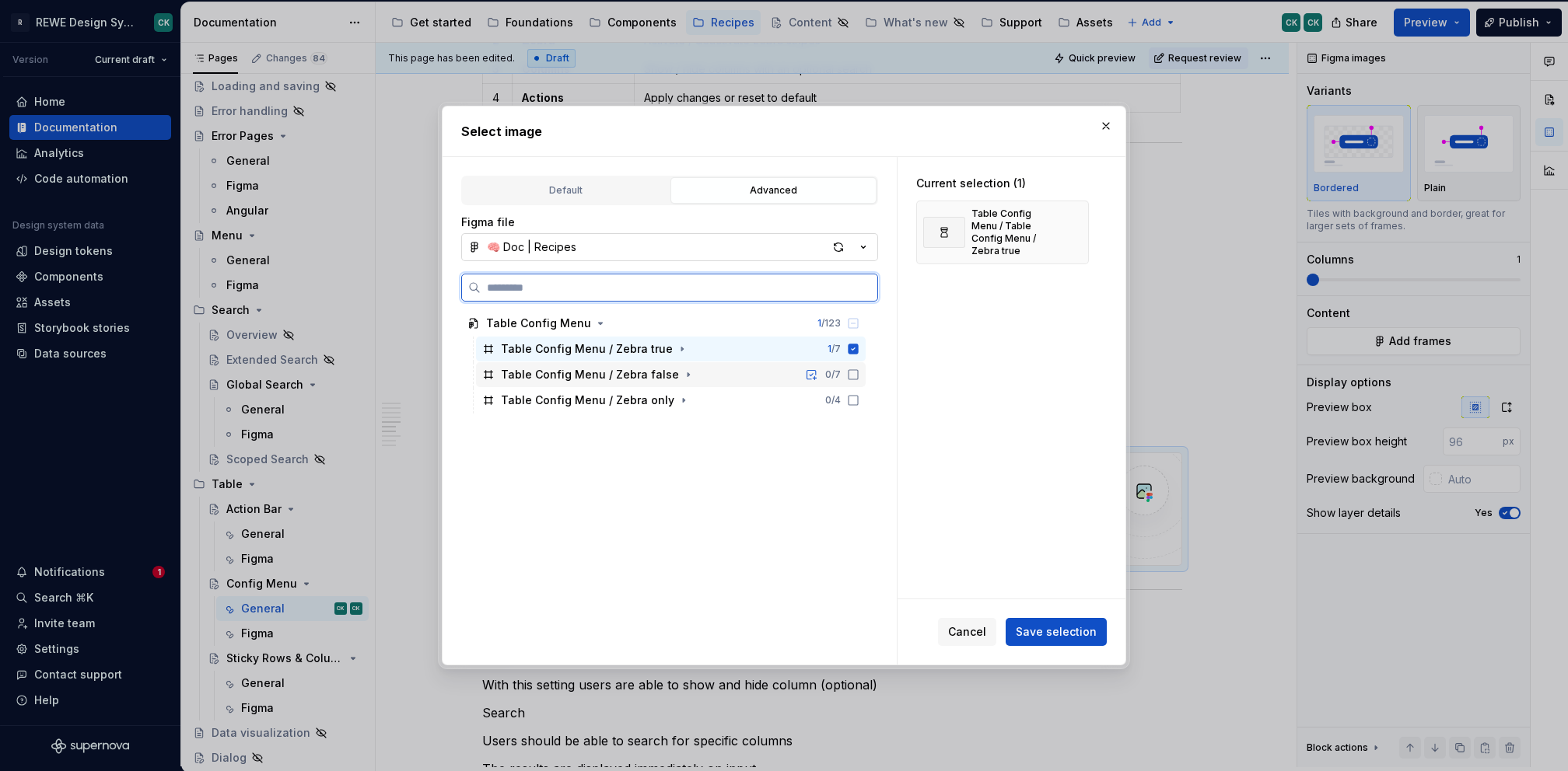
drag, startPoint x: 849, startPoint y: 375, endPoint x: 848, endPoint y: 386, distance: 11.0
click at [849, 376] on icon at bounding box center [852, 374] width 12 height 12
click at [847, 402] on icon at bounding box center [852, 400] width 12 height 12
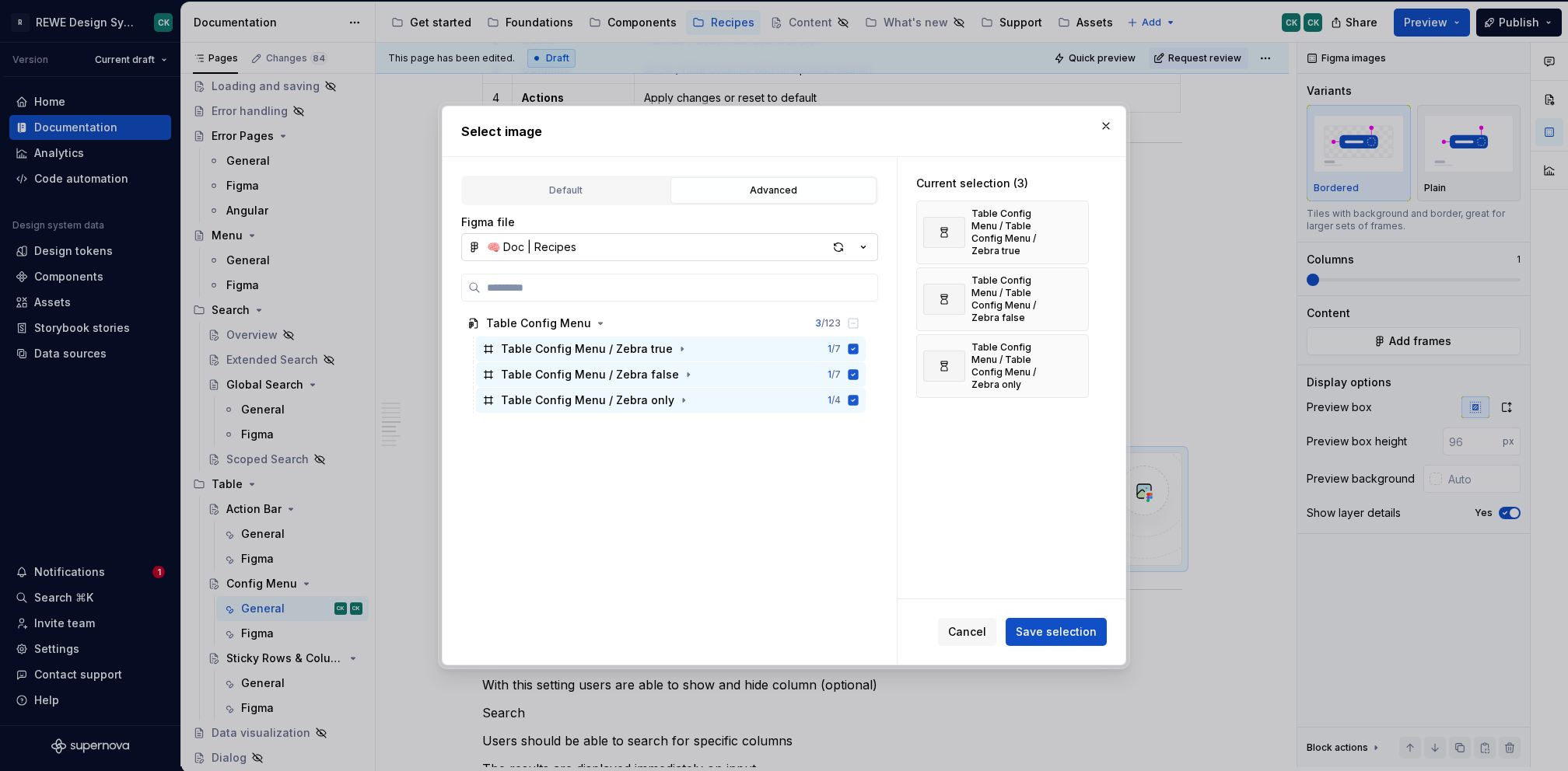
click at [1032, 630] on span "Save selection" at bounding box center [1056, 632] width 80 height 15
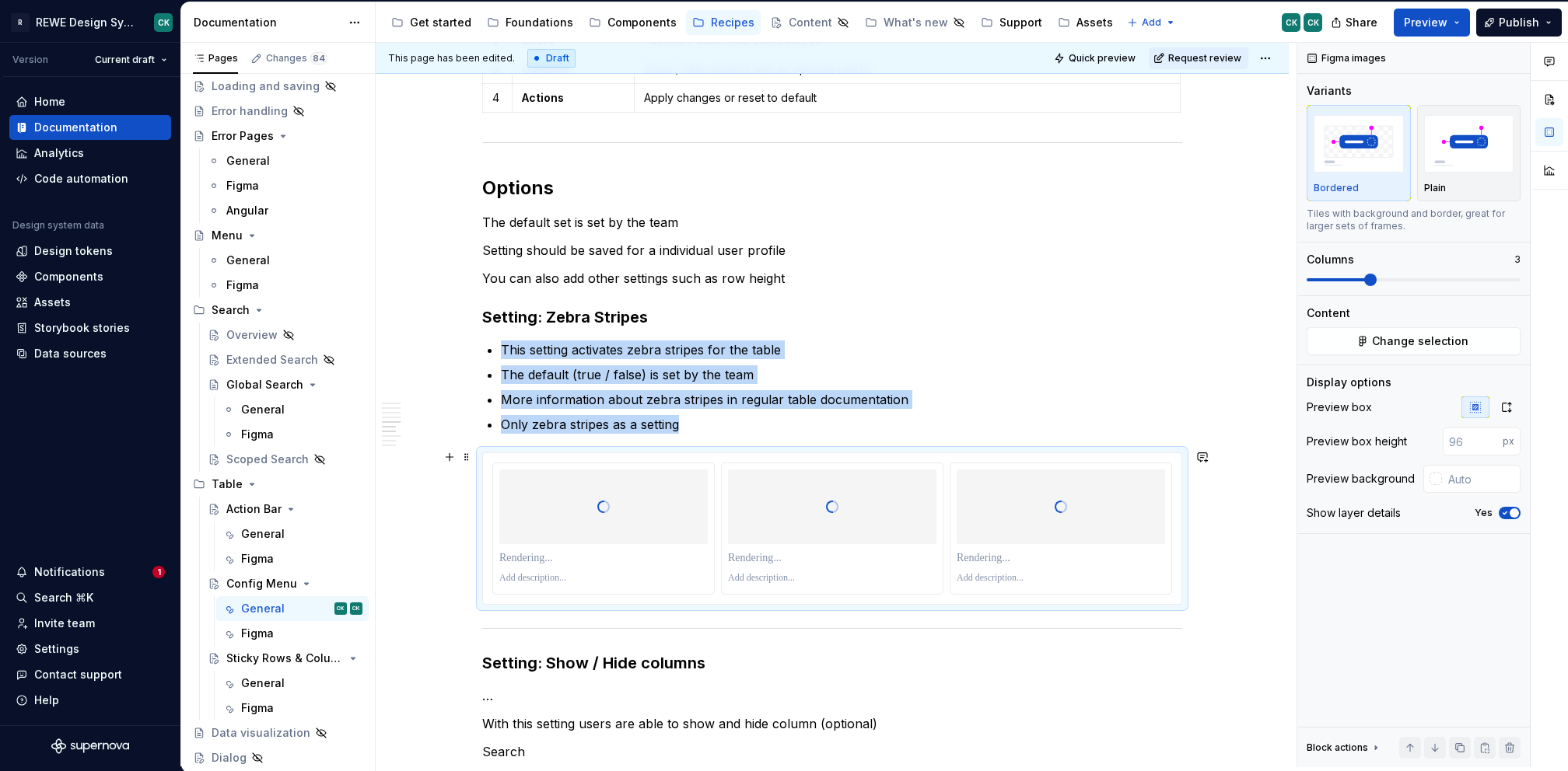
scroll to position [1810, 0]
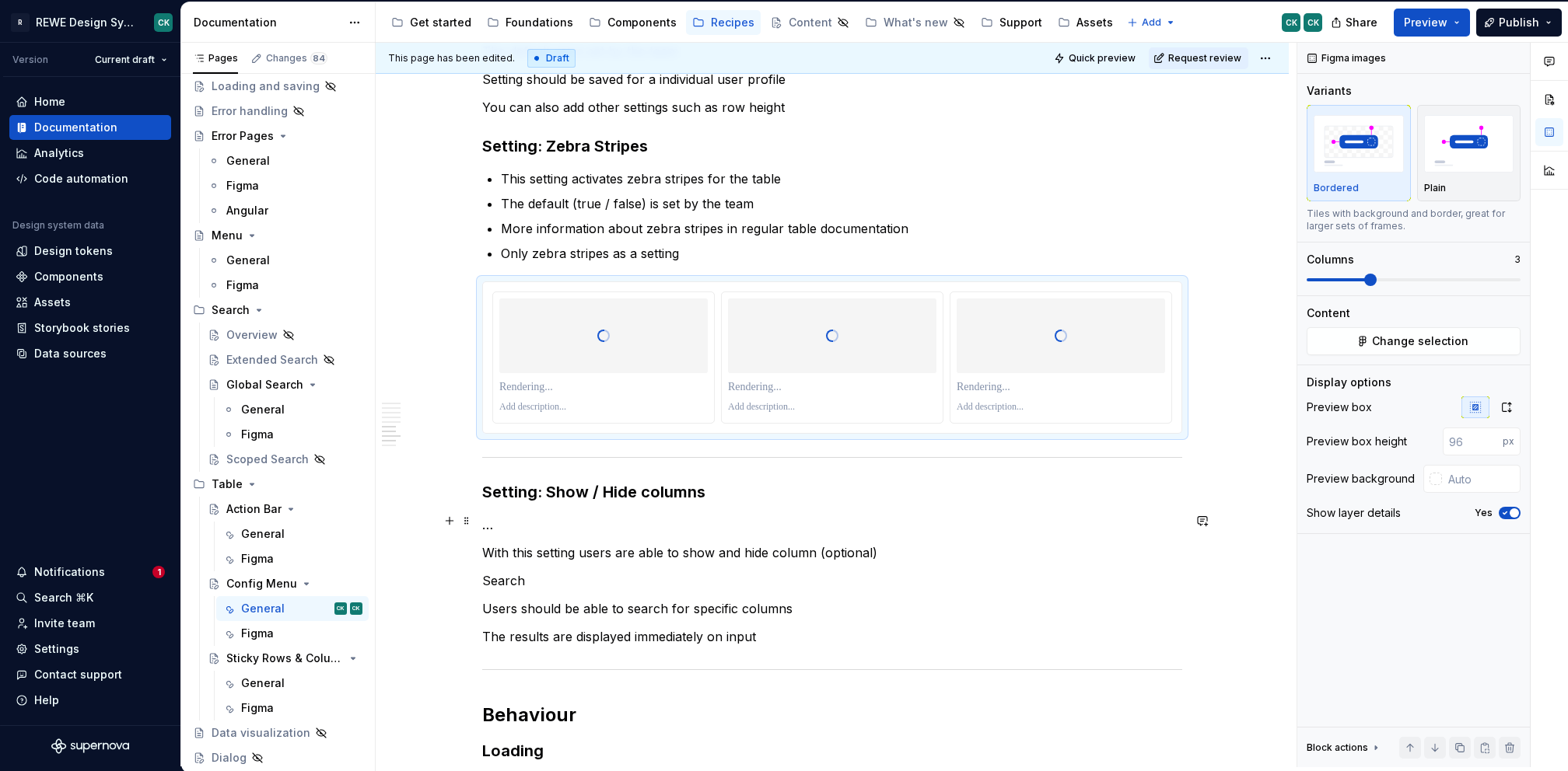
click at [696, 523] on p "…" at bounding box center [831, 524] width 700 height 18
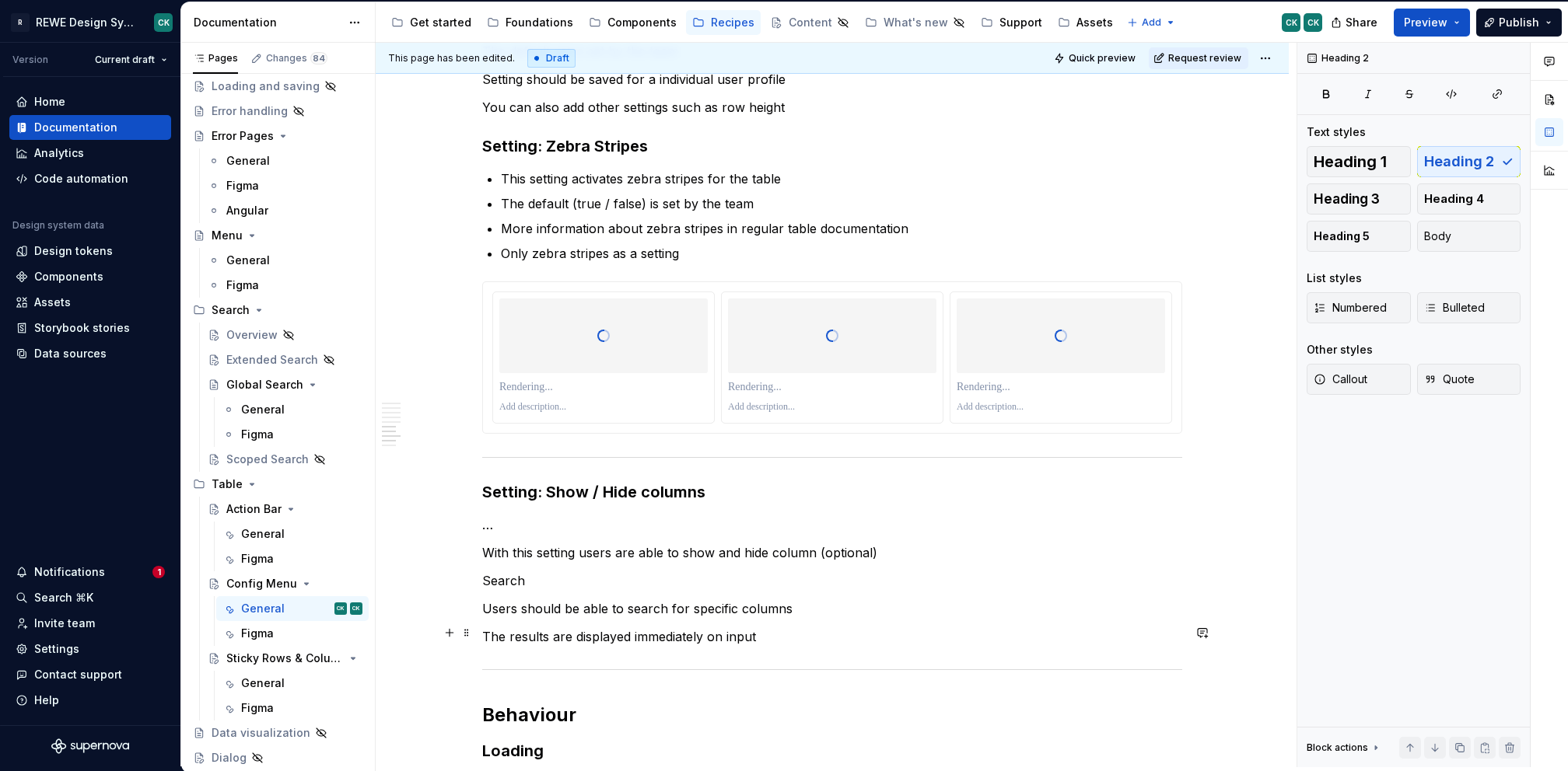
click at [796, 638] on p "The results are displayed immediately on input" at bounding box center [831, 636] width 700 height 18
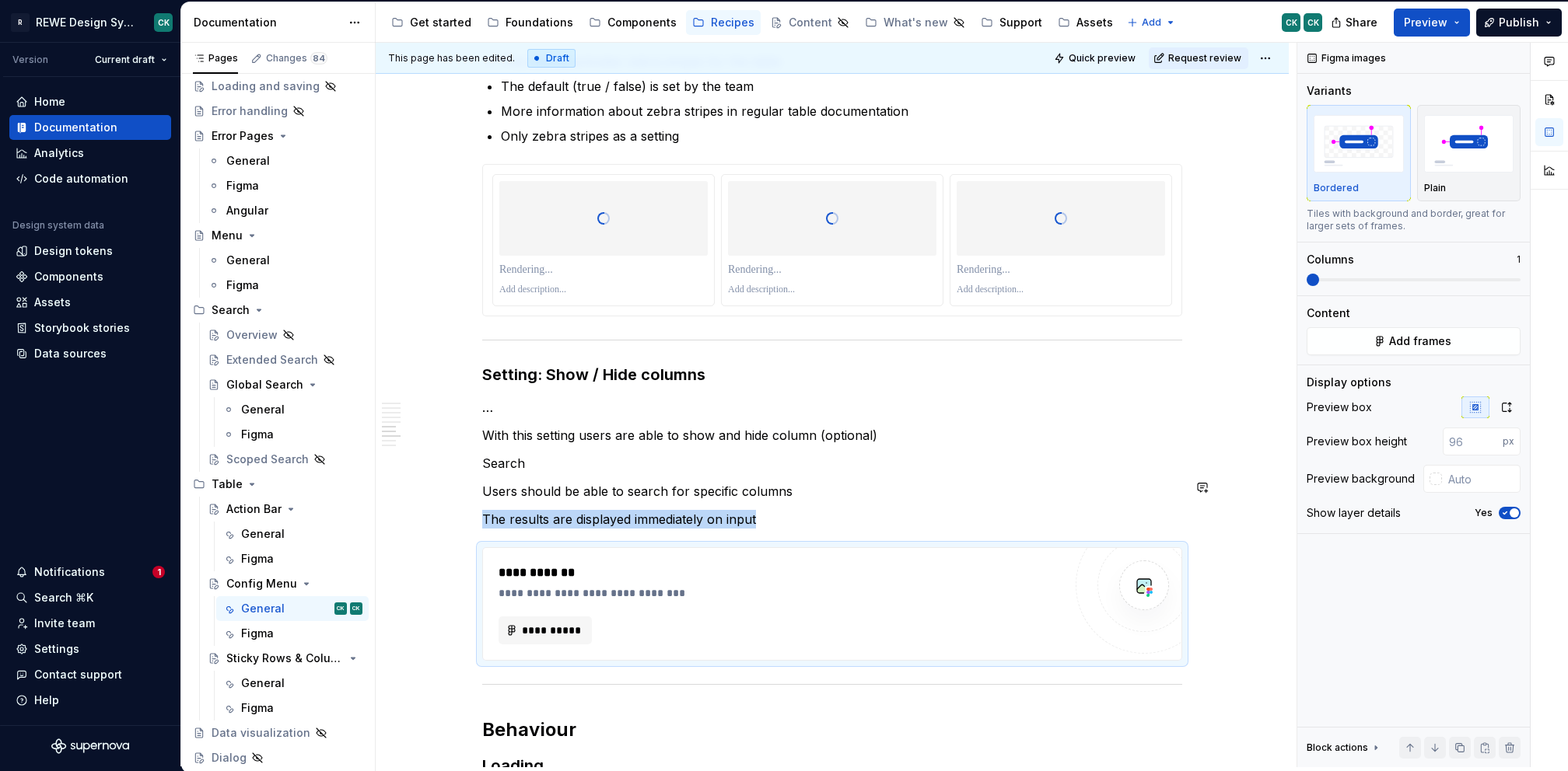
scroll to position [1977, 0]
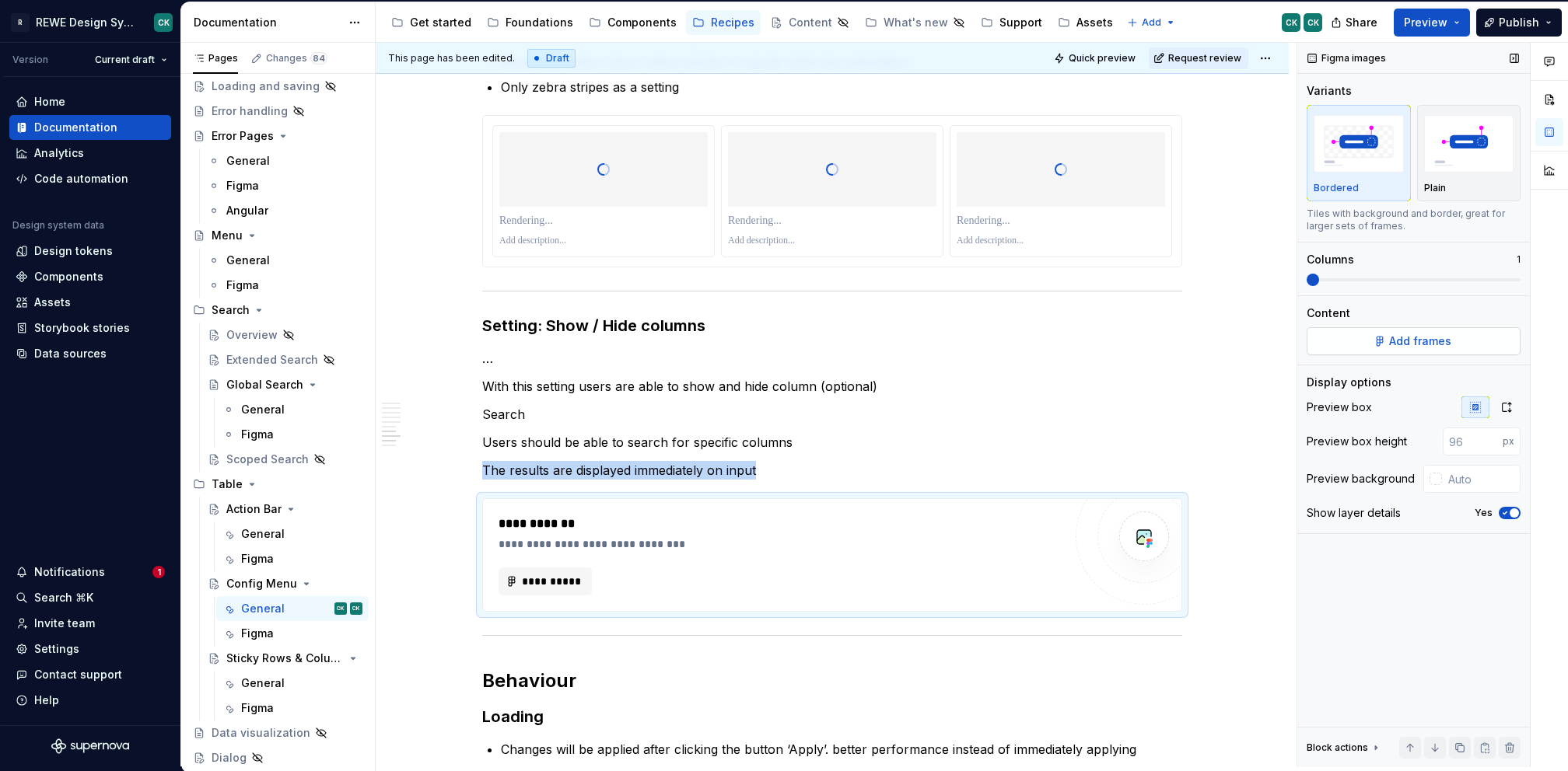
click at [1417, 345] on span "Add frames" at bounding box center [1420, 341] width 62 height 15
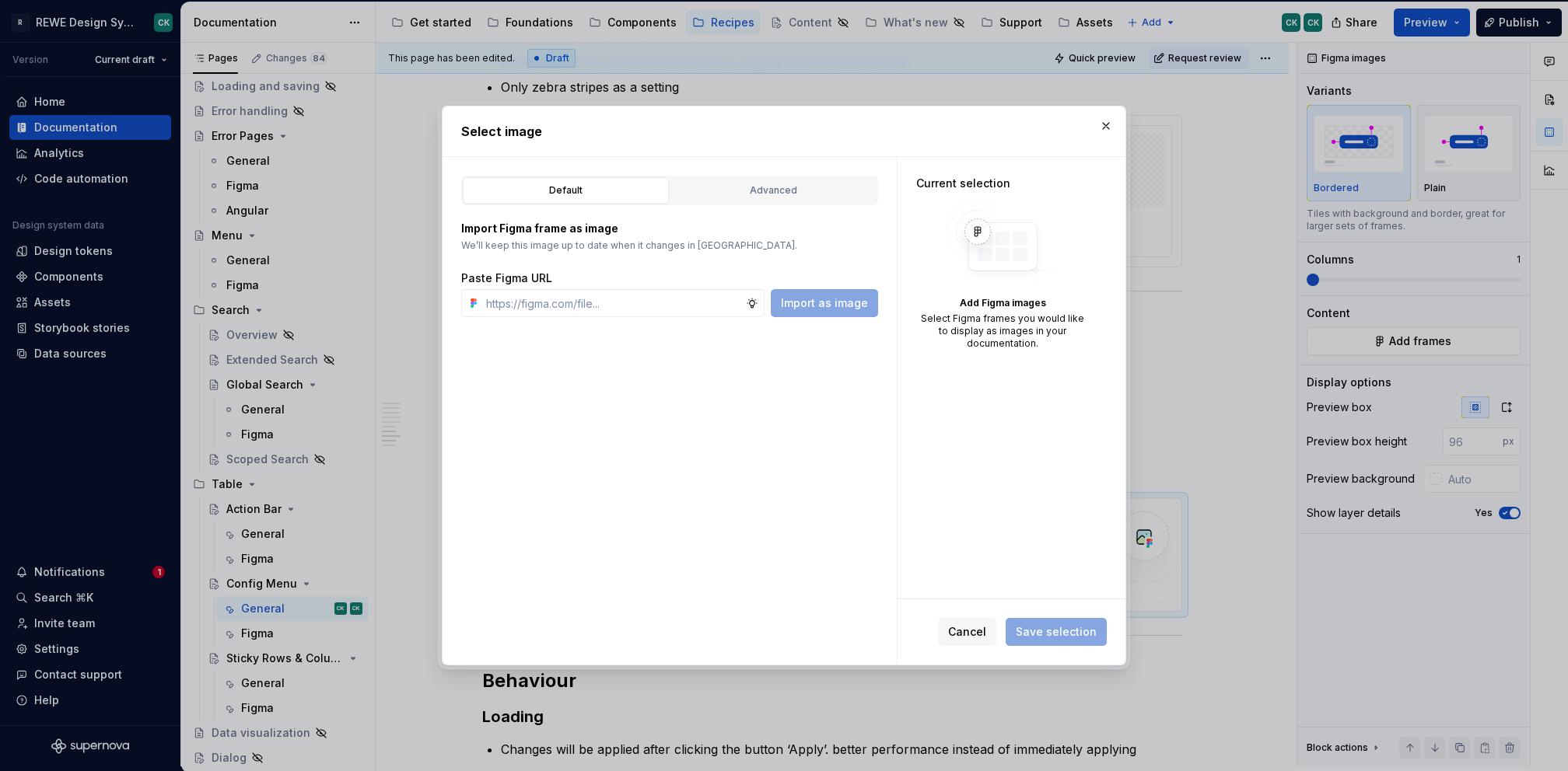
type textarea "*"
click at [759, 197] on button "Advanced" at bounding box center [773, 191] width 206 height 27
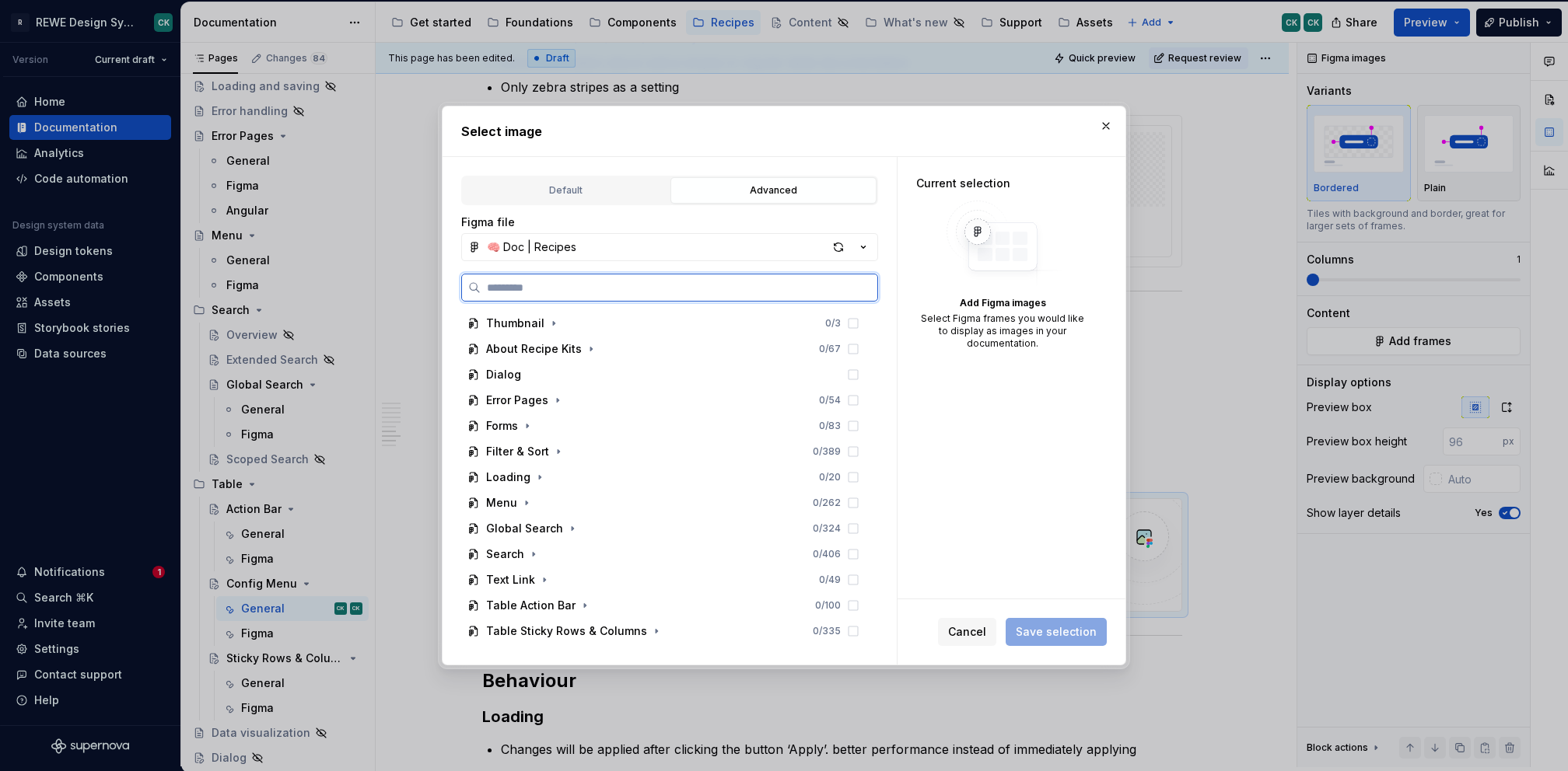
click at [585, 283] on input "search" at bounding box center [679, 287] width 397 height 15
paste input "**********"
type input "**********"
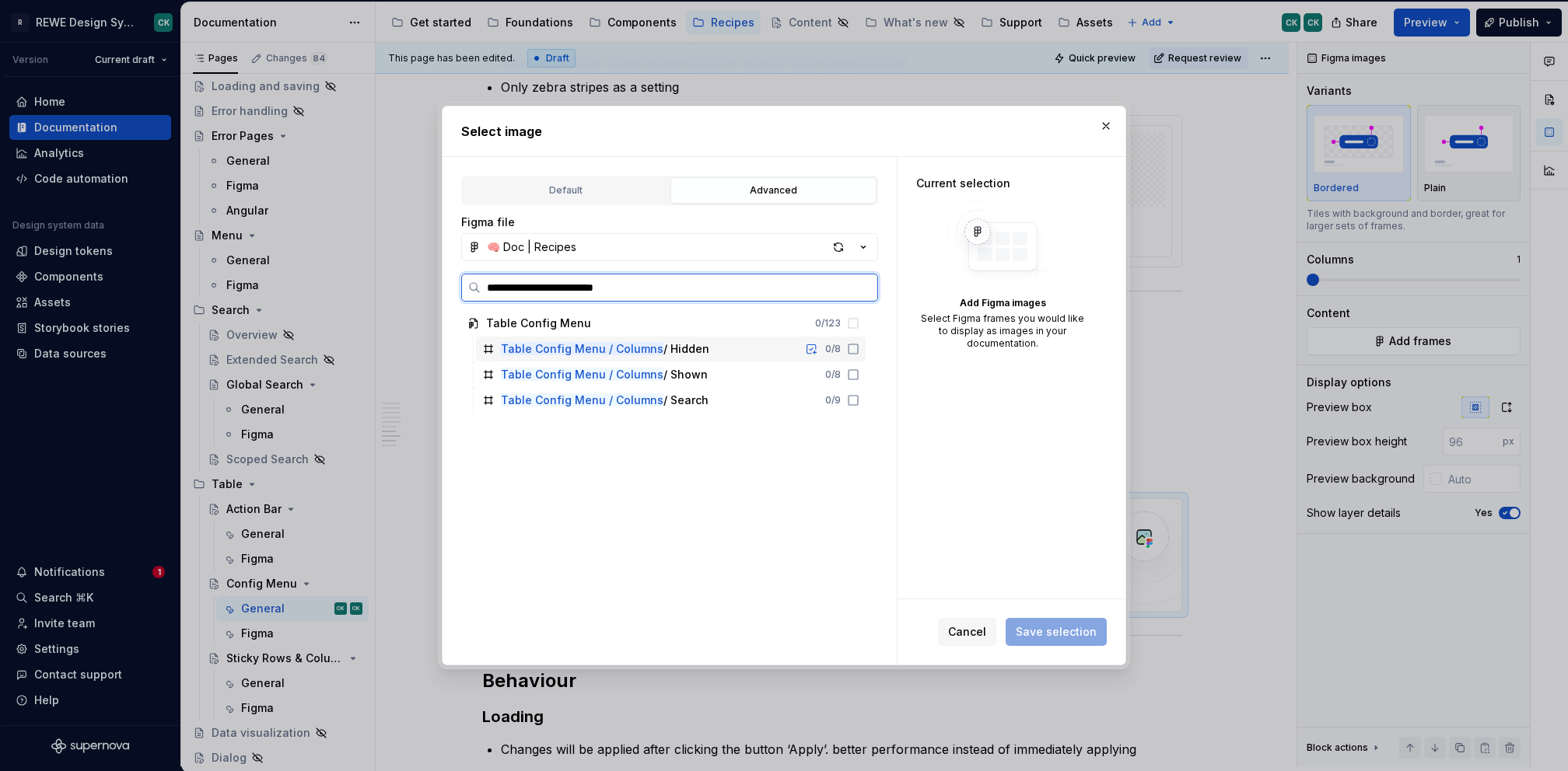
drag, startPoint x: 710, startPoint y: 356, endPoint x: 719, endPoint y: 384, distance: 29.4
click at [710, 356] on div "Table Config Menu / Columns / Hidden 0 / 8" at bounding box center [670, 350] width 390 height 25
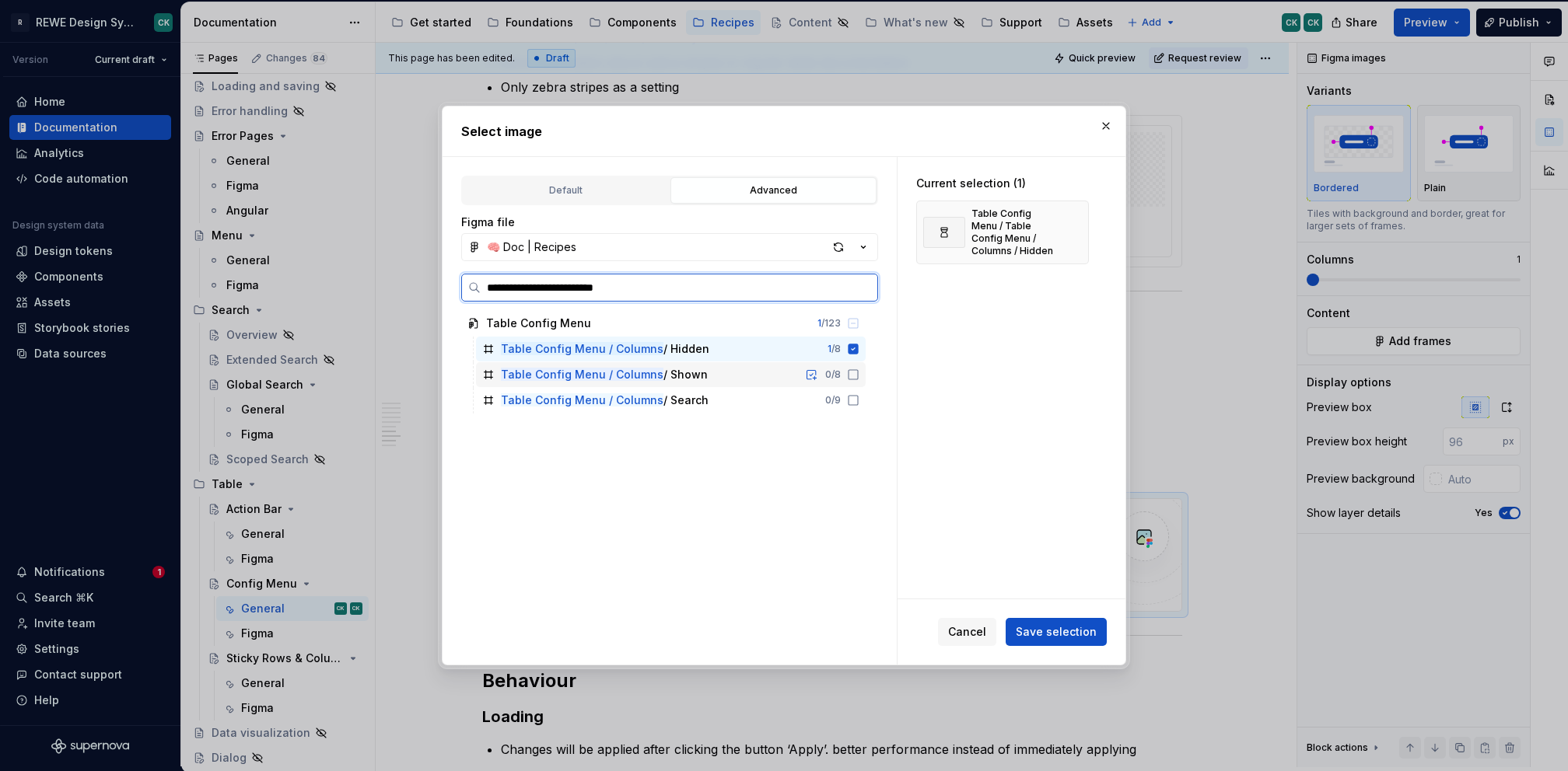
click at [721, 381] on div "Table Config Menu / Columns / Shown 0 / 8" at bounding box center [670, 374] width 390 height 25
click at [729, 400] on div "Table Config Menu / Columns / Search 0 / 9" at bounding box center [670, 400] width 390 height 25
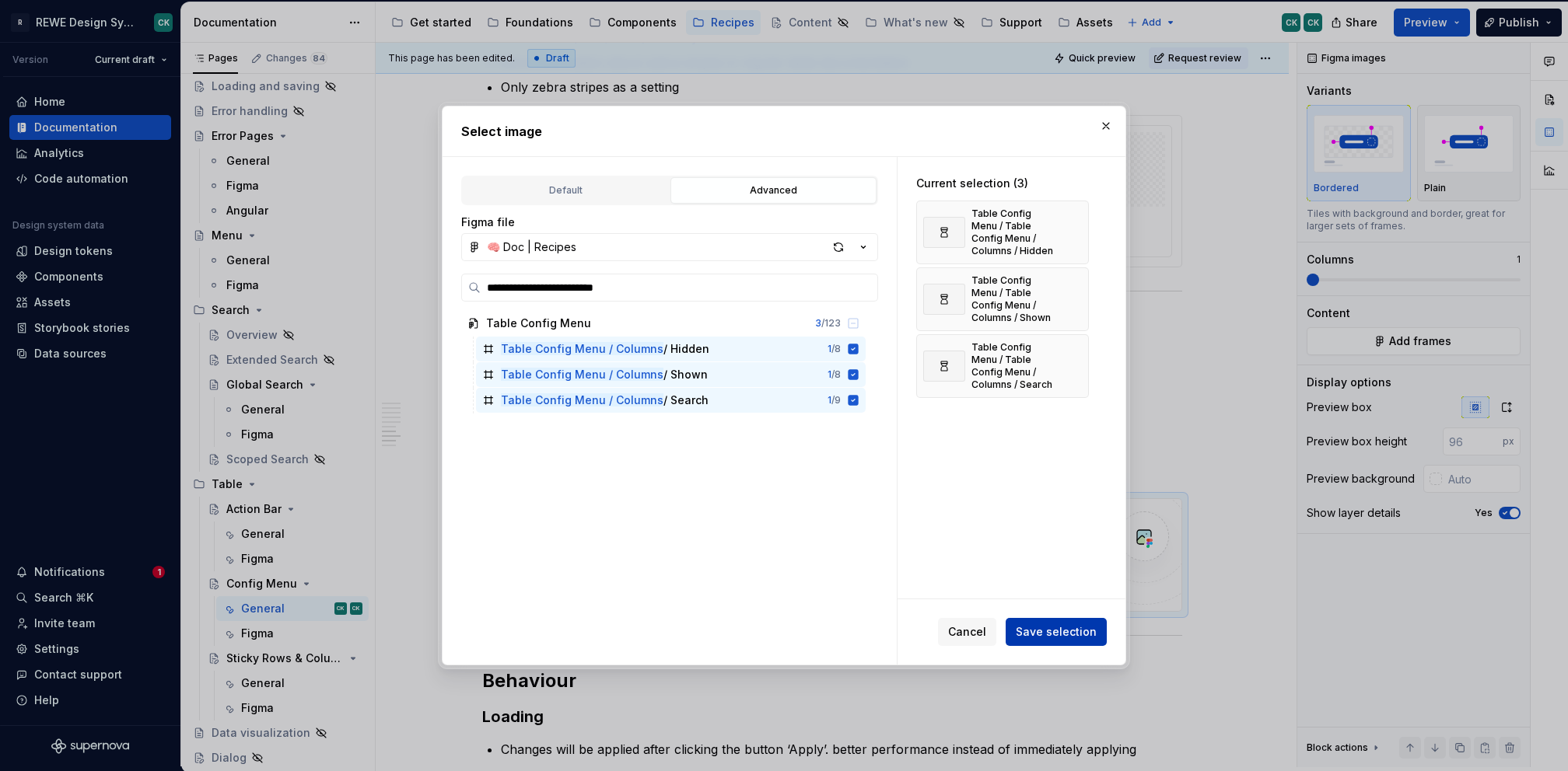
click at [1064, 633] on span "Save selection" at bounding box center [1056, 632] width 80 height 15
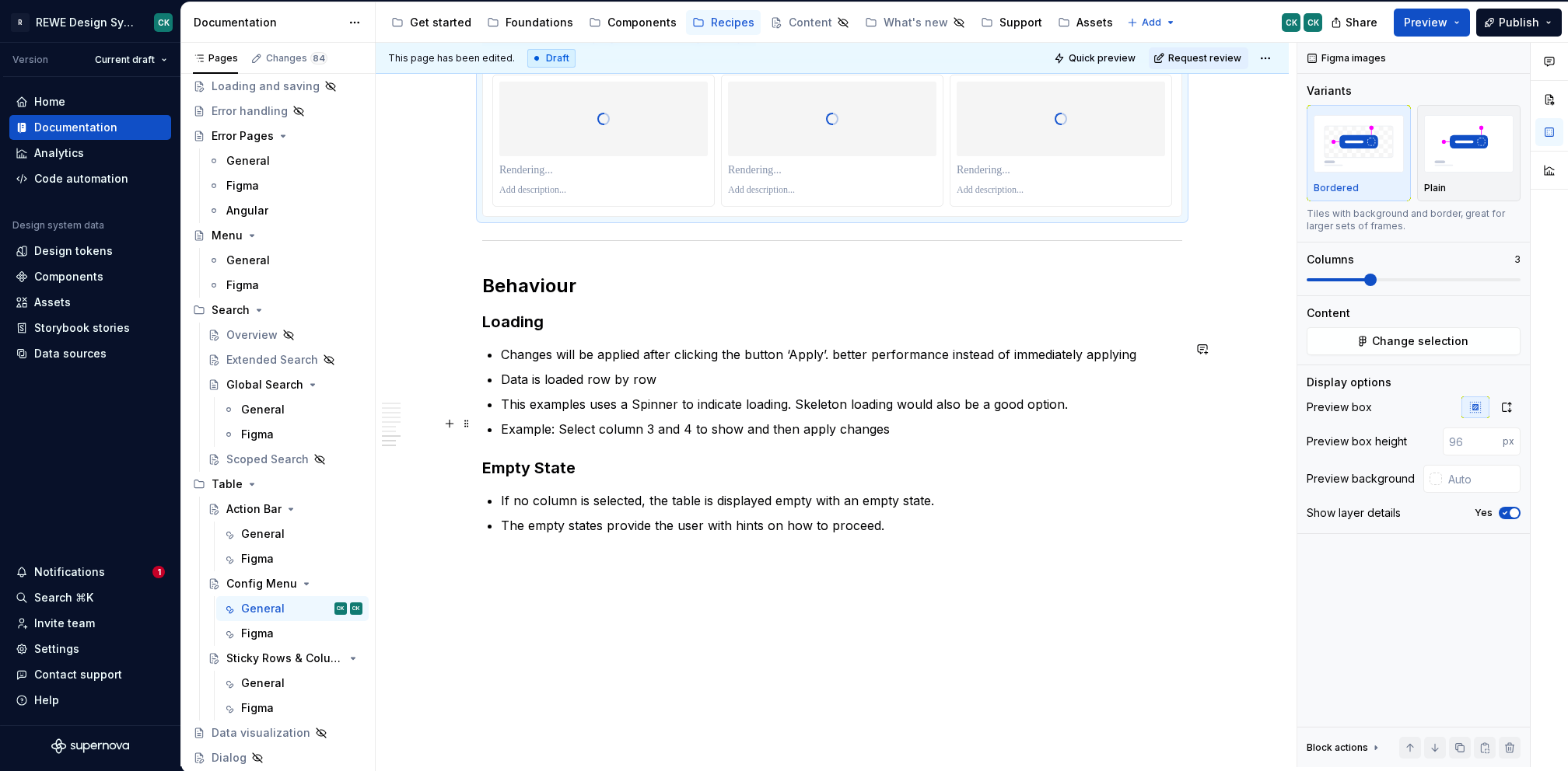
scroll to position [2422, 0]
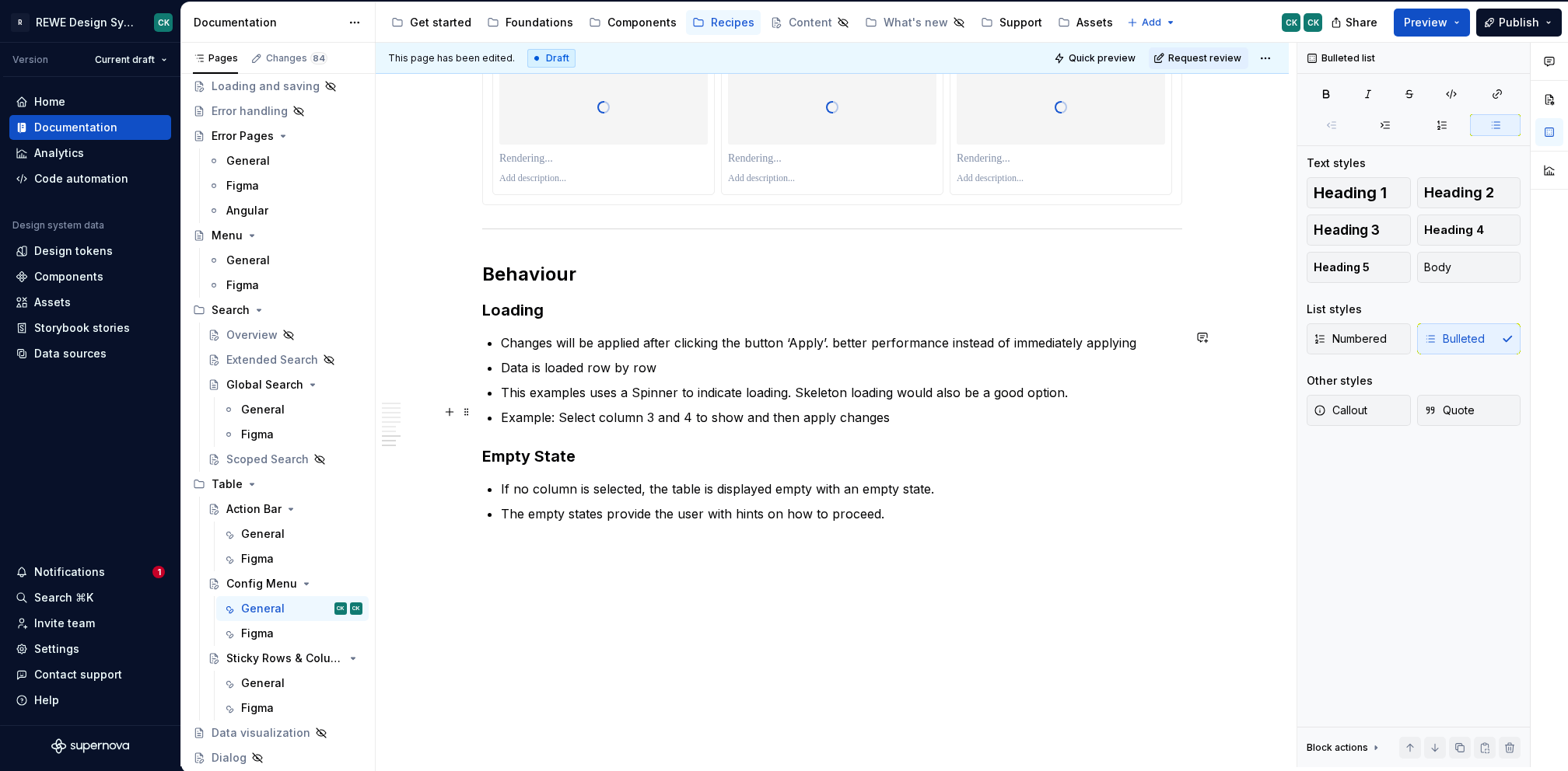
click at [940, 417] on p "Example: Select column 3 and 4 to show and then apply changes" at bounding box center [841, 417] width 681 height 18
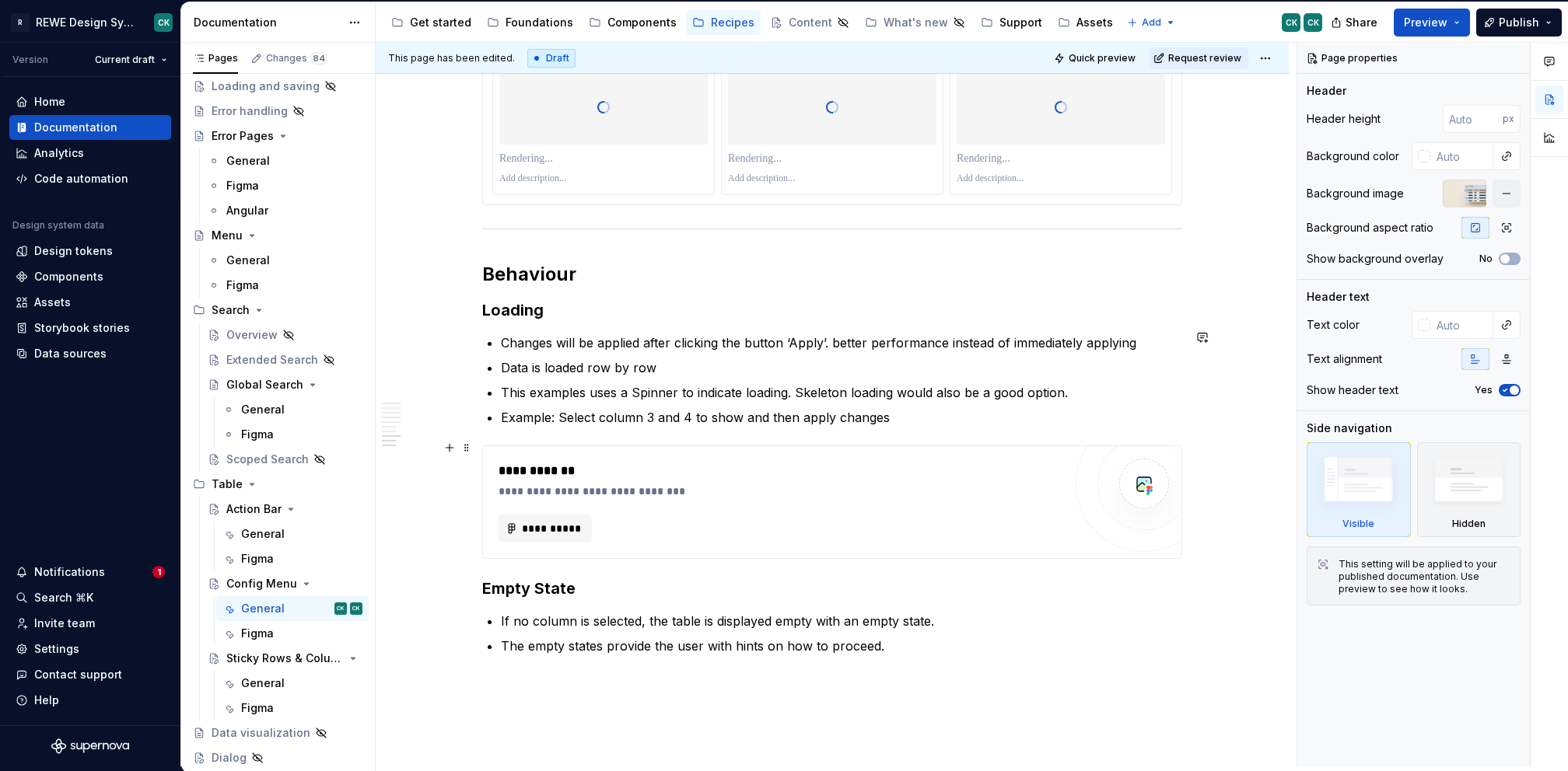
click at [916, 473] on div "**********" at bounding box center [781, 470] width 565 height 18
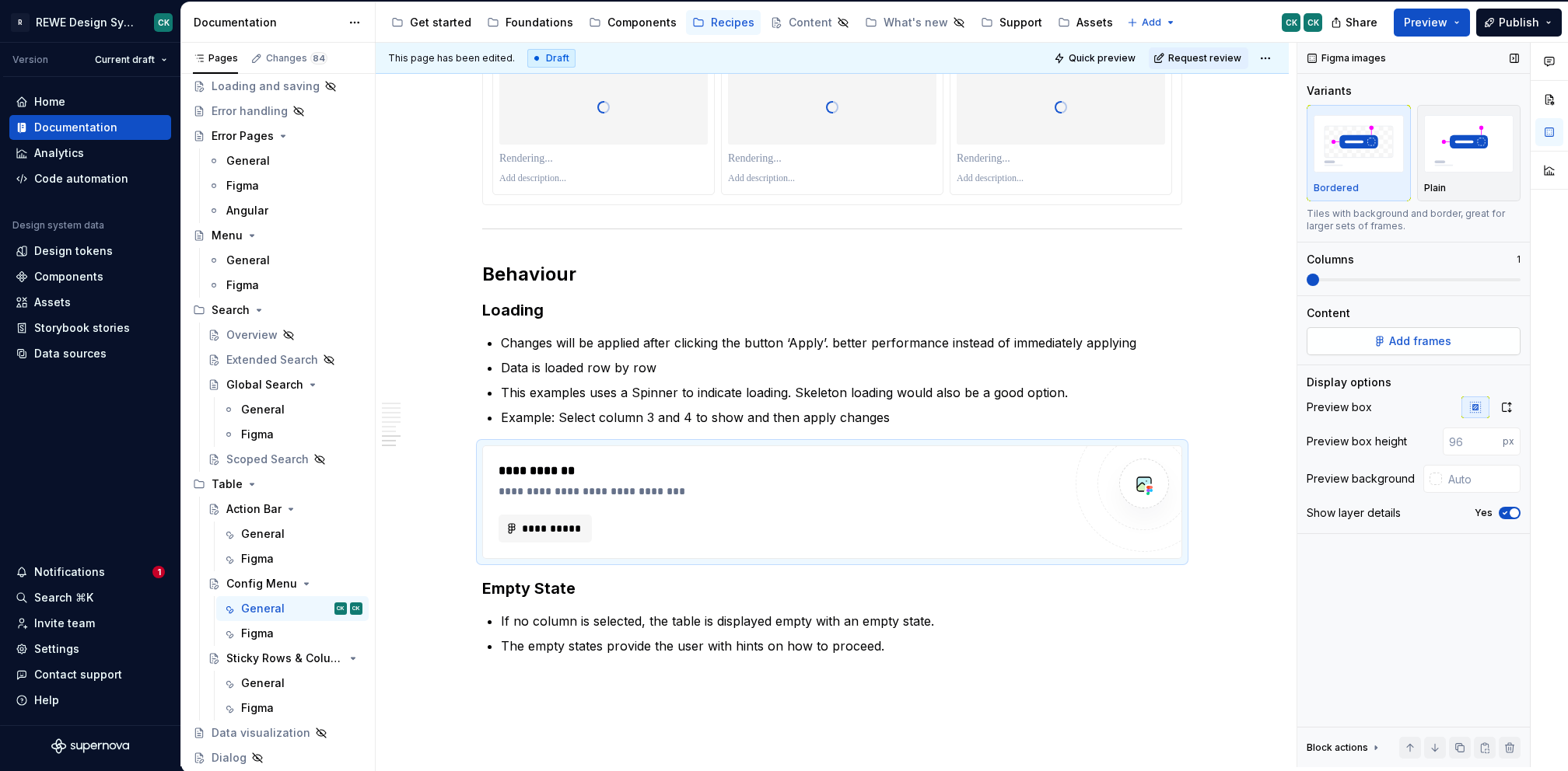
click at [1391, 348] on button "Add frames" at bounding box center [1413, 341] width 214 height 28
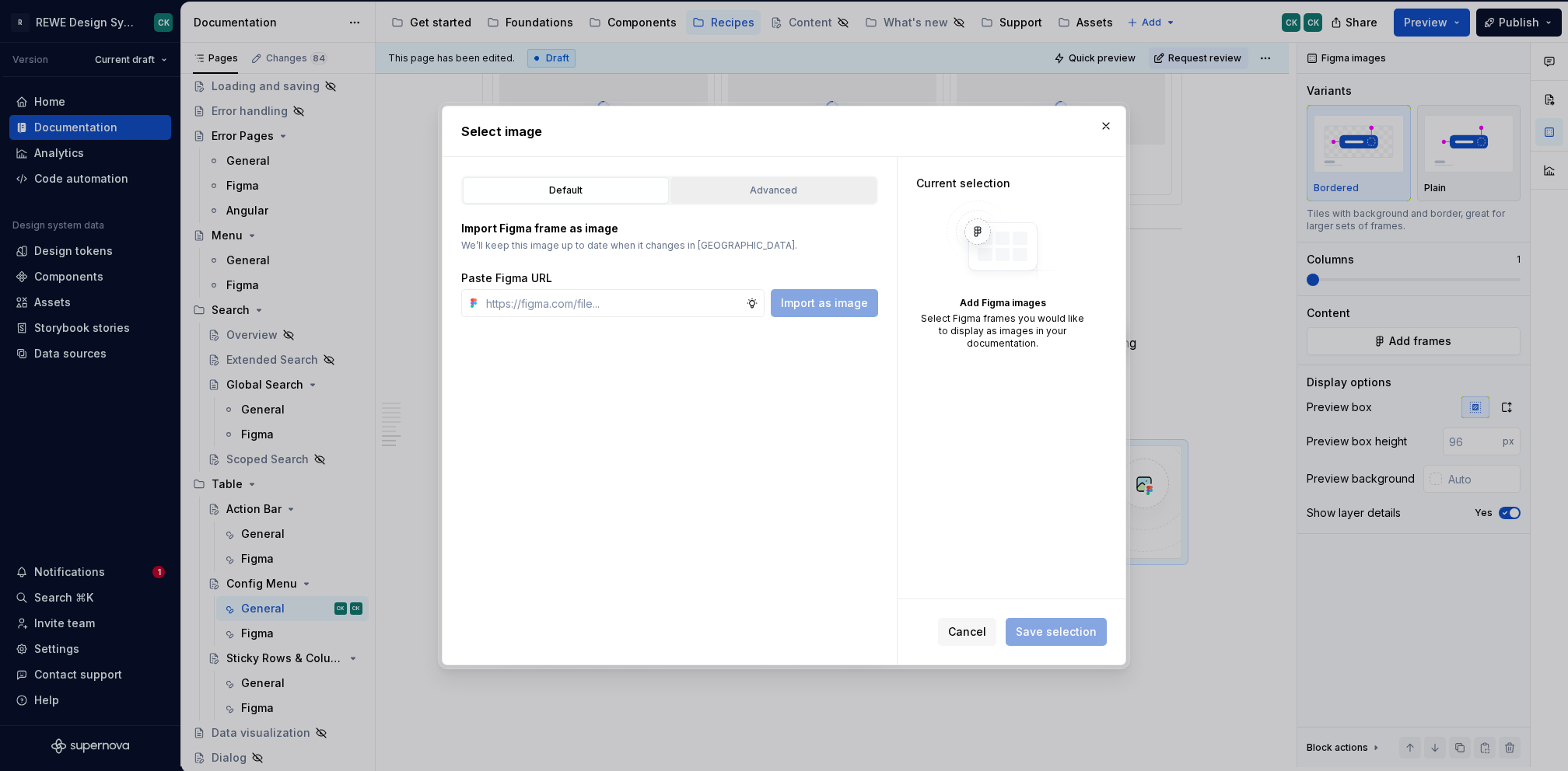
click at [771, 196] on div "Advanced" at bounding box center [773, 191] width 195 height 15
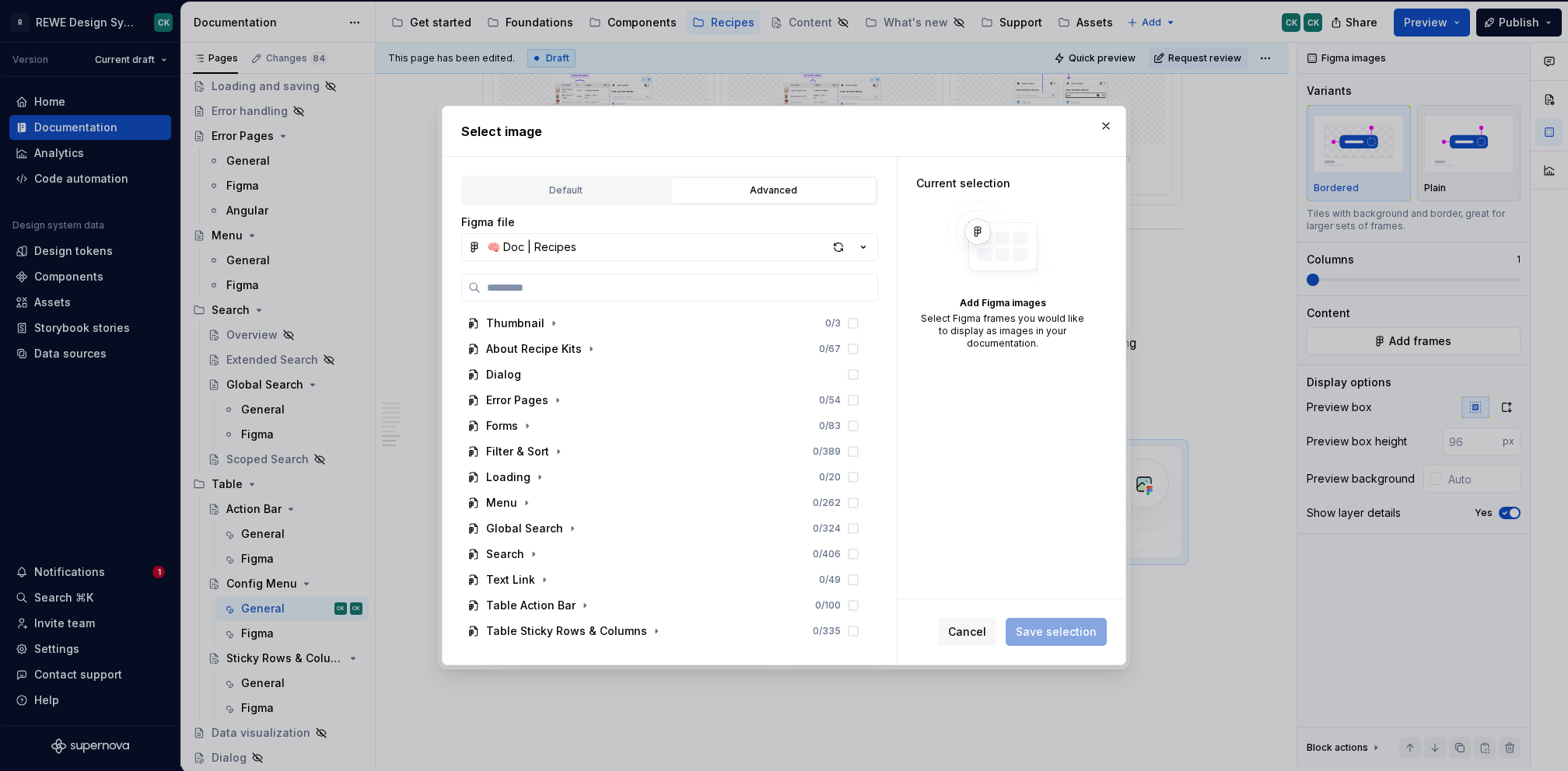
type textarea "*"
click at [570, 282] on input "search" at bounding box center [679, 287] width 397 height 15
paste input "**********"
type input "**********"
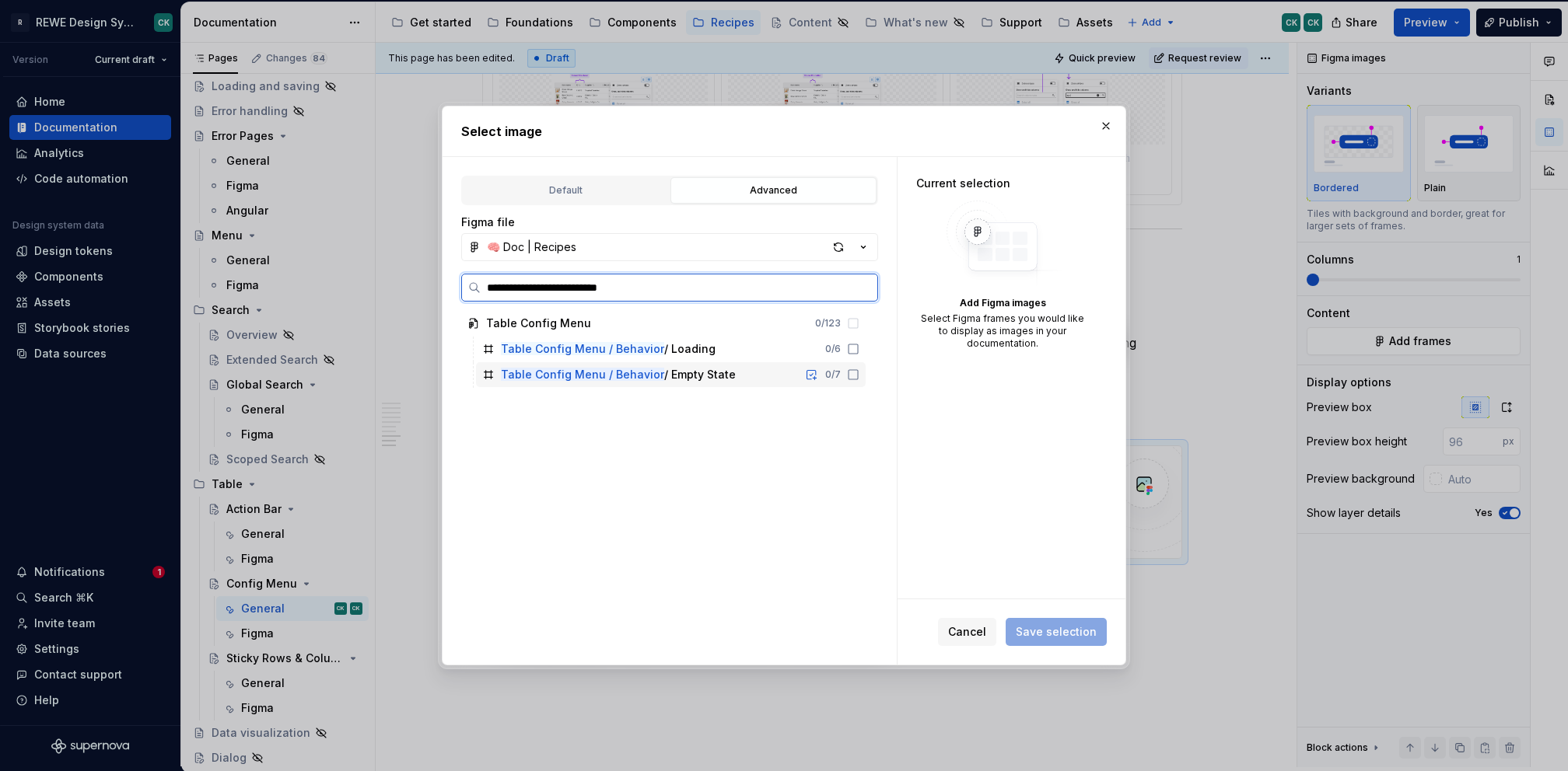
click at [746, 363] on div "Table Config Menu / Behavior / Empty State 0 / 7" at bounding box center [670, 374] width 390 height 25
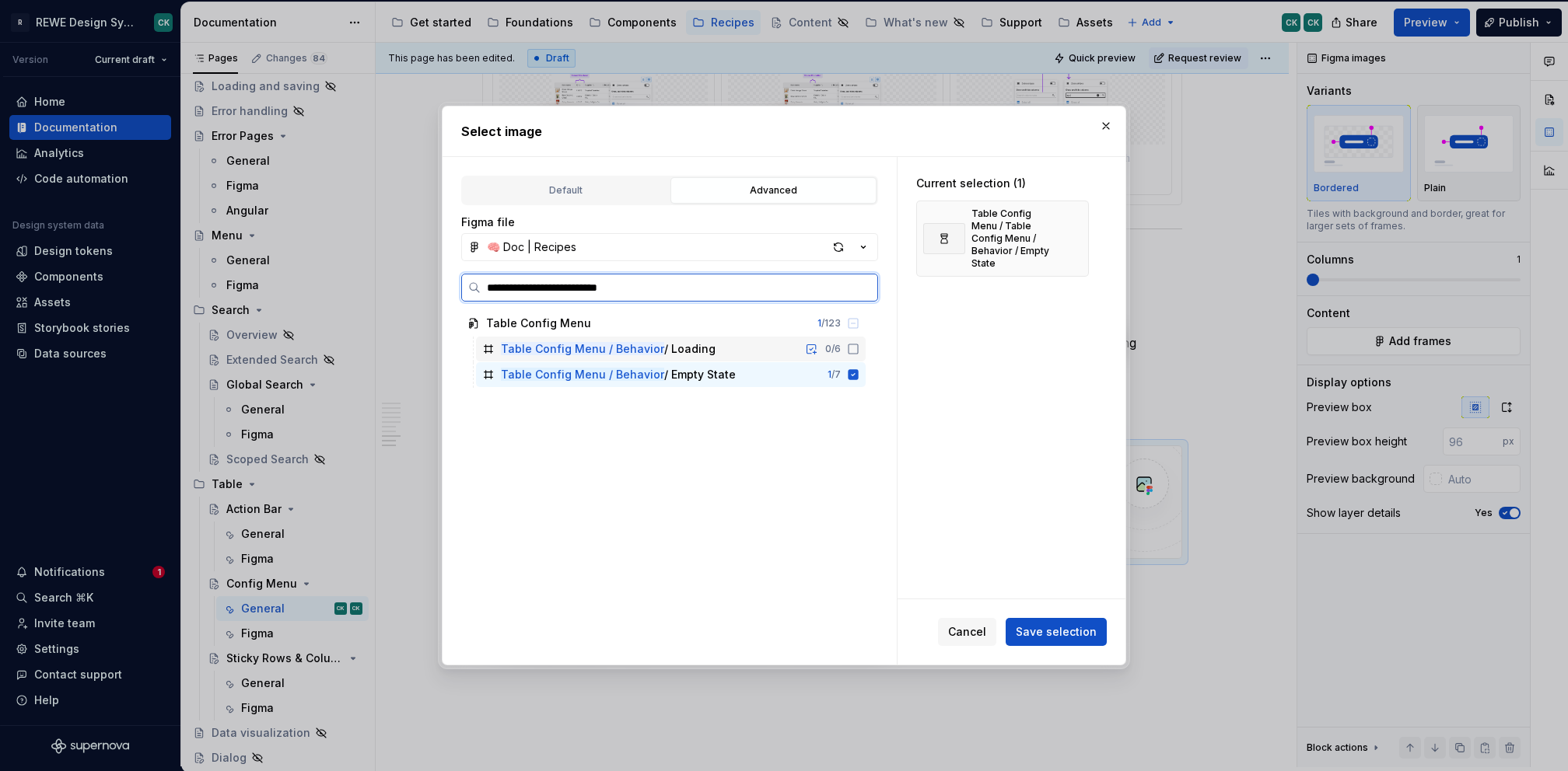
click at [750, 343] on div "Table Config Menu / Behavior / Loading 0 / 6" at bounding box center [670, 350] width 390 height 25
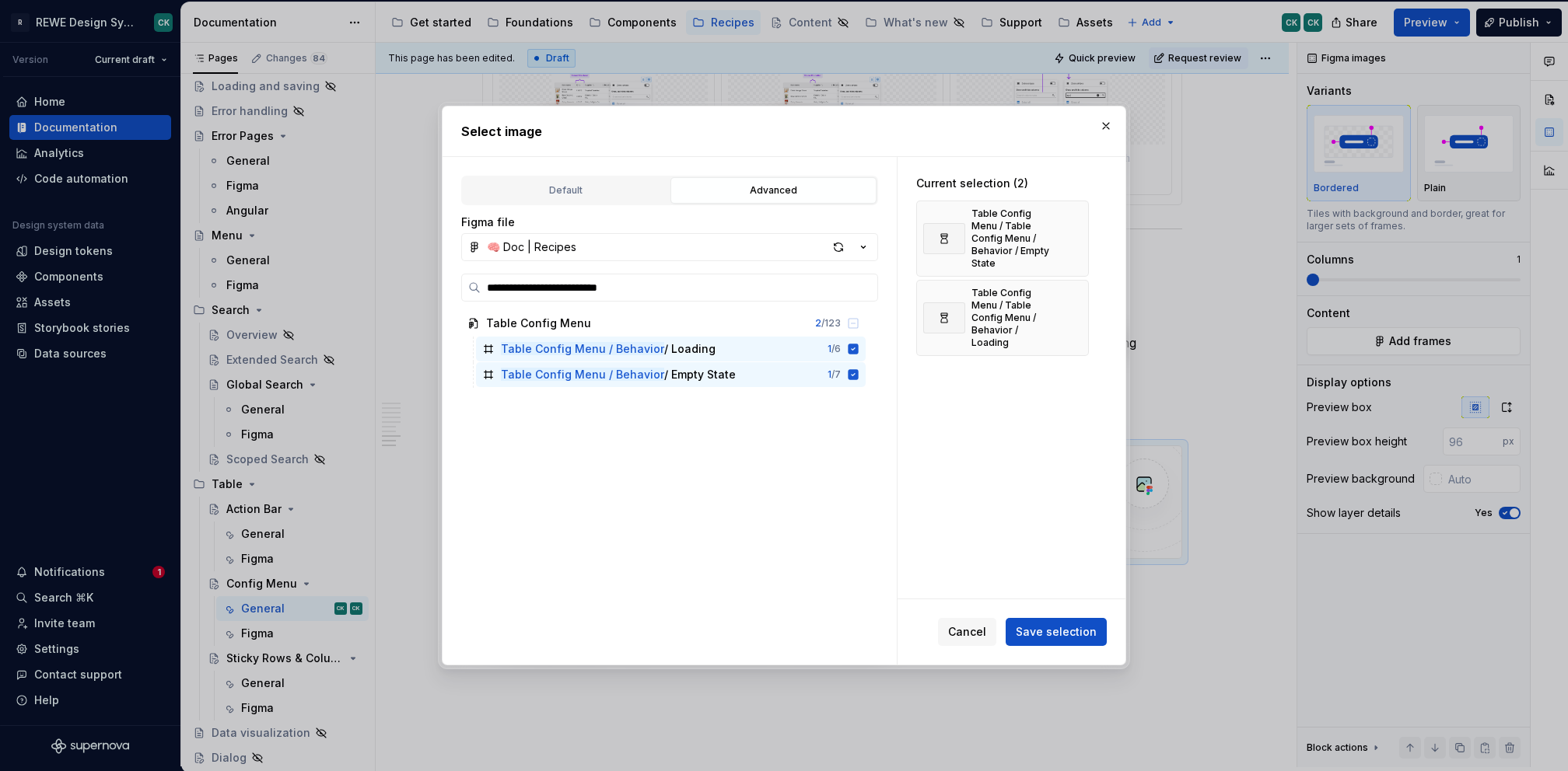
click at [1070, 630] on span "Save selection" at bounding box center [1056, 632] width 80 height 15
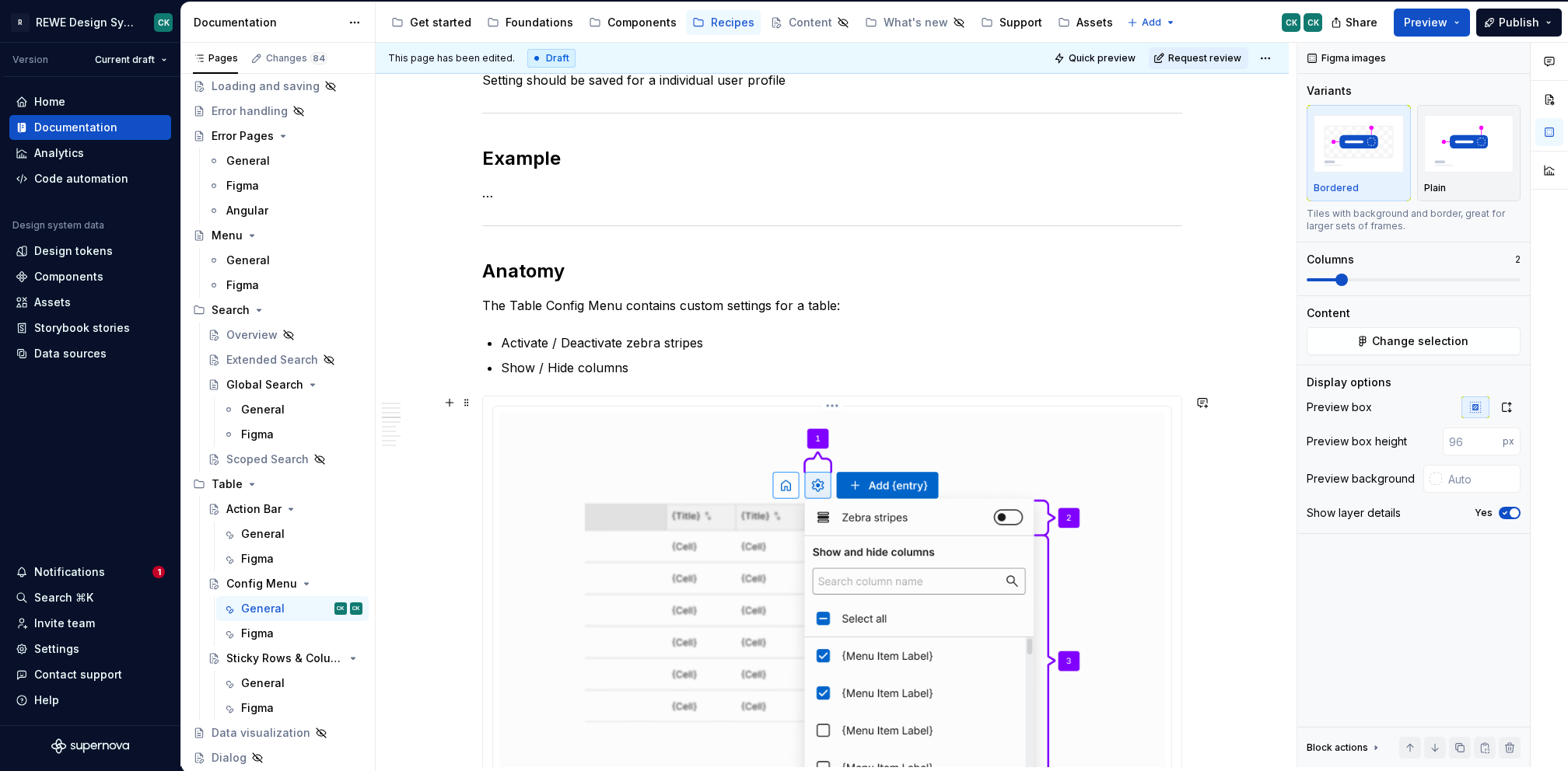
scroll to position [1153, 0]
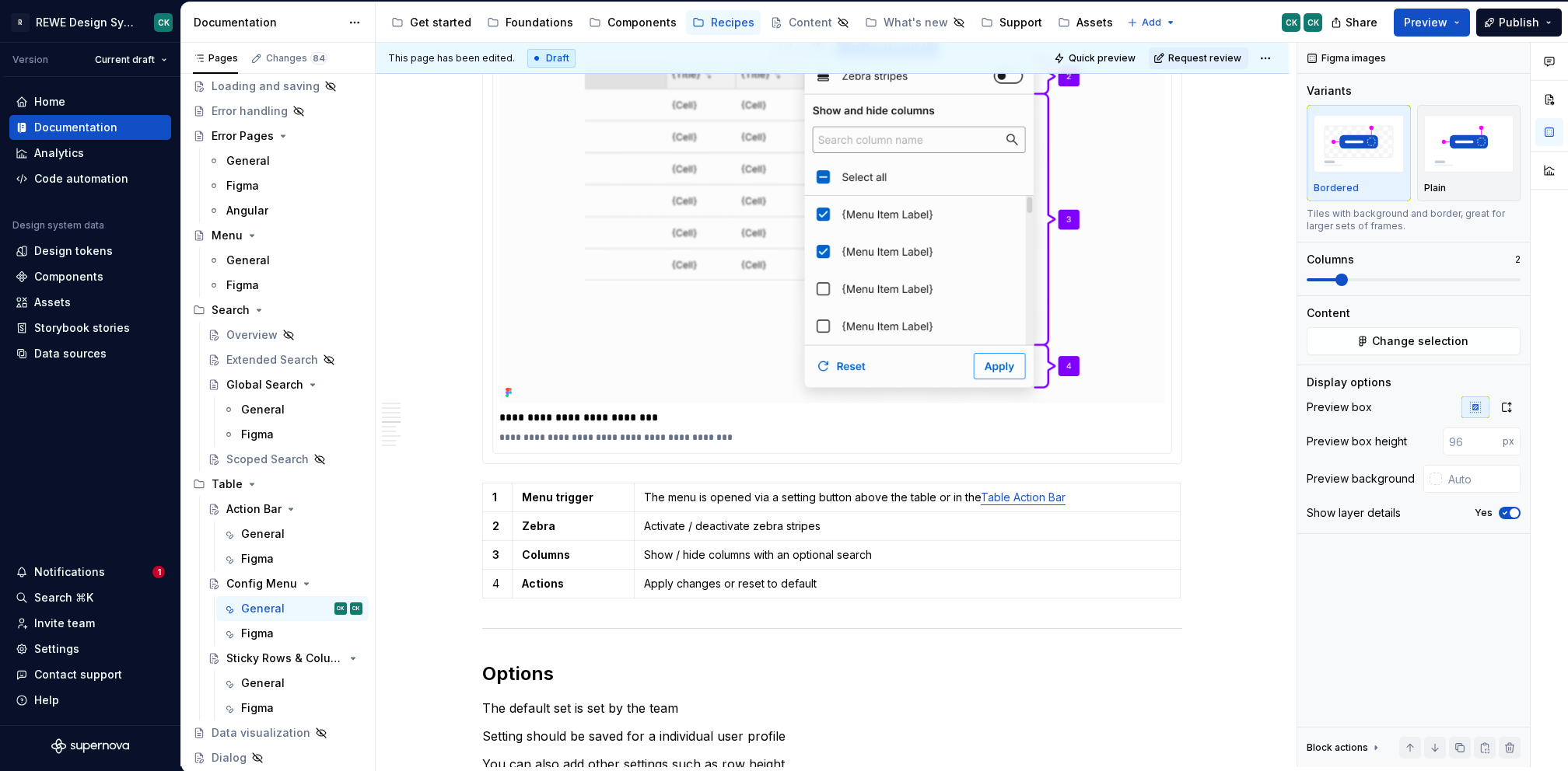
type input "#FCFCFC"
click at [549, 347] on img at bounding box center [831, 187] width 666 height 432
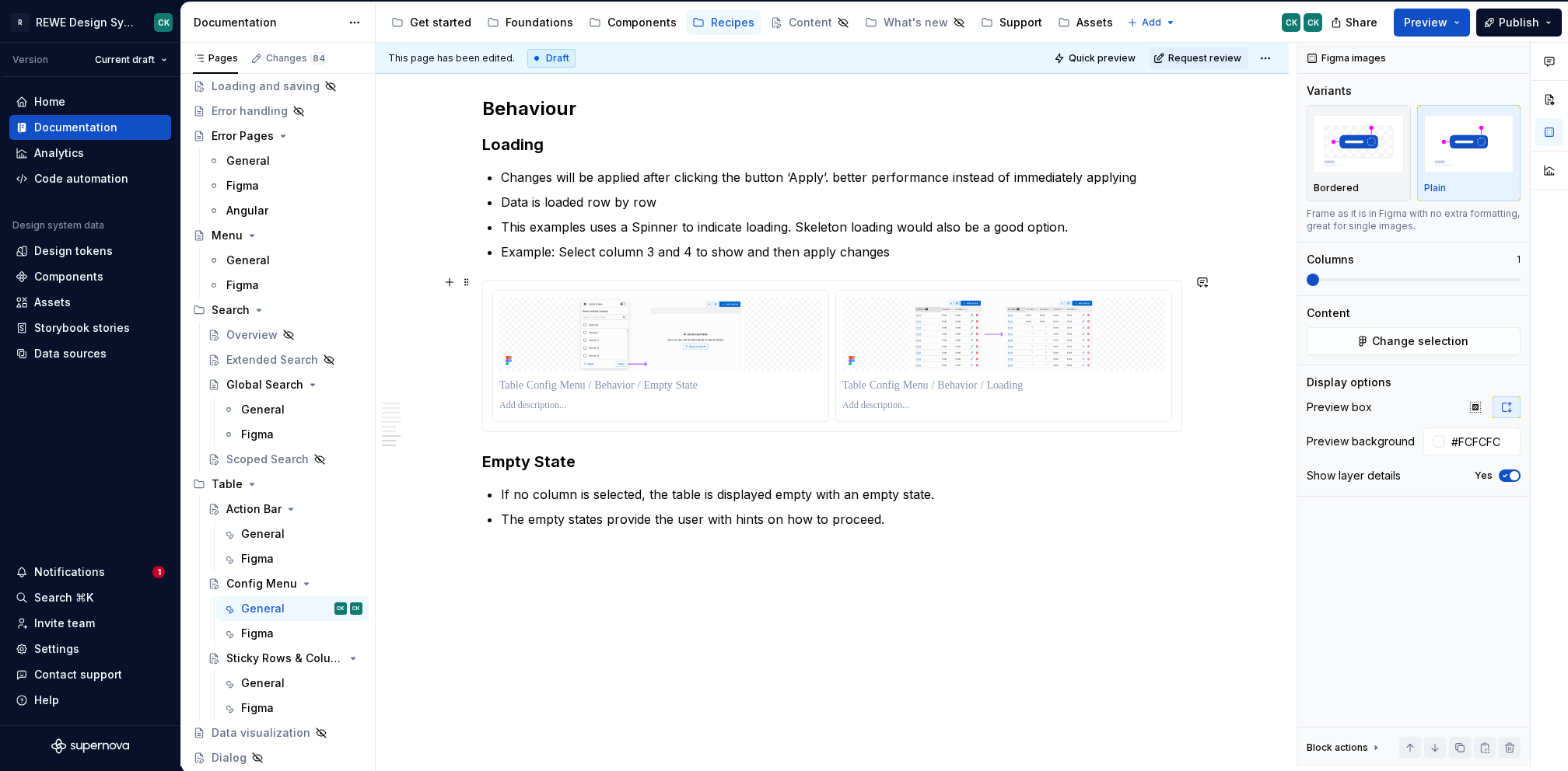
scroll to position [2593, 0]
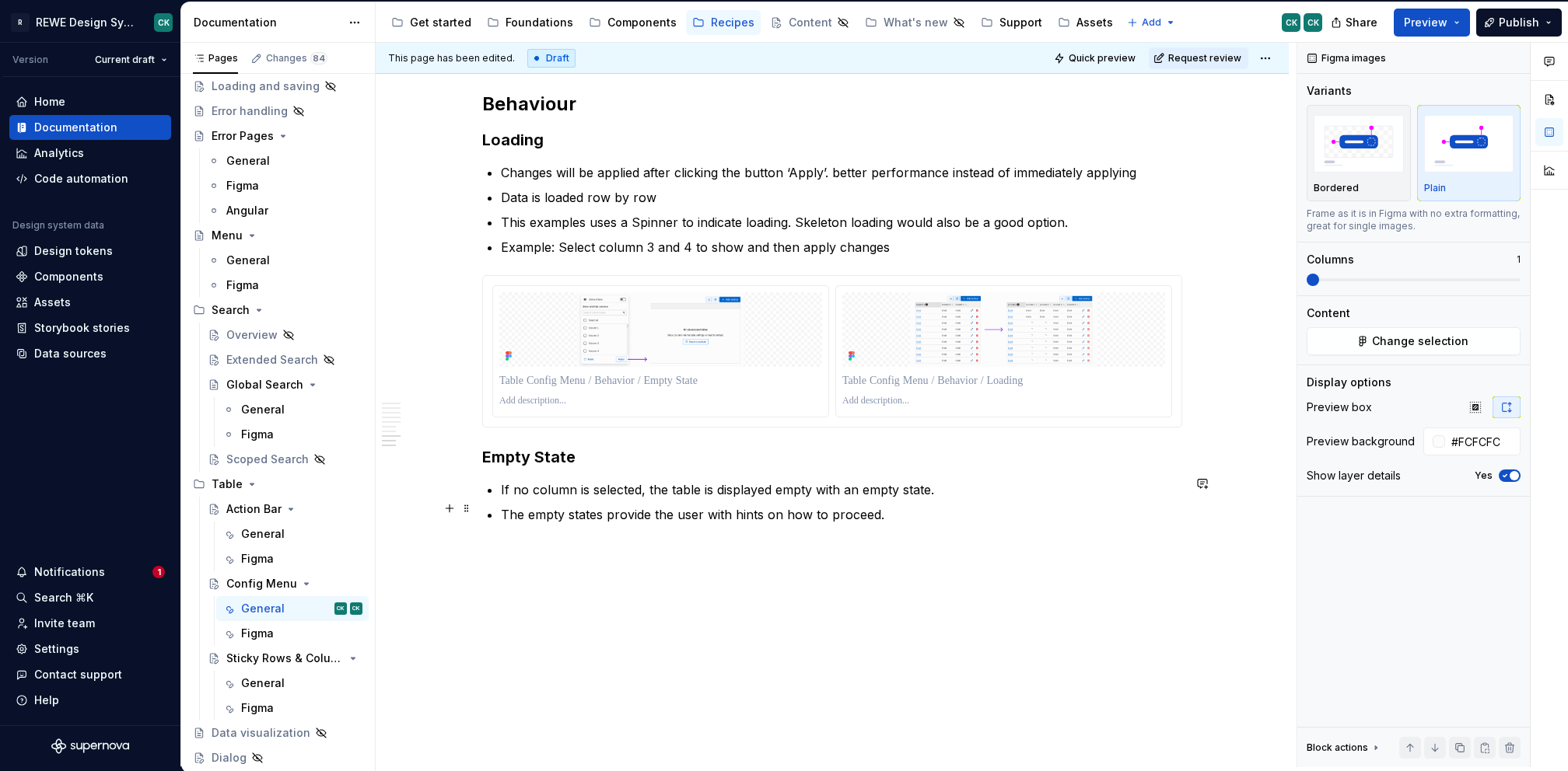
click at [653, 511] on p "The empty states provide the user with hints on how to proceed." at bounding box center [841, 514] width 681 height 18
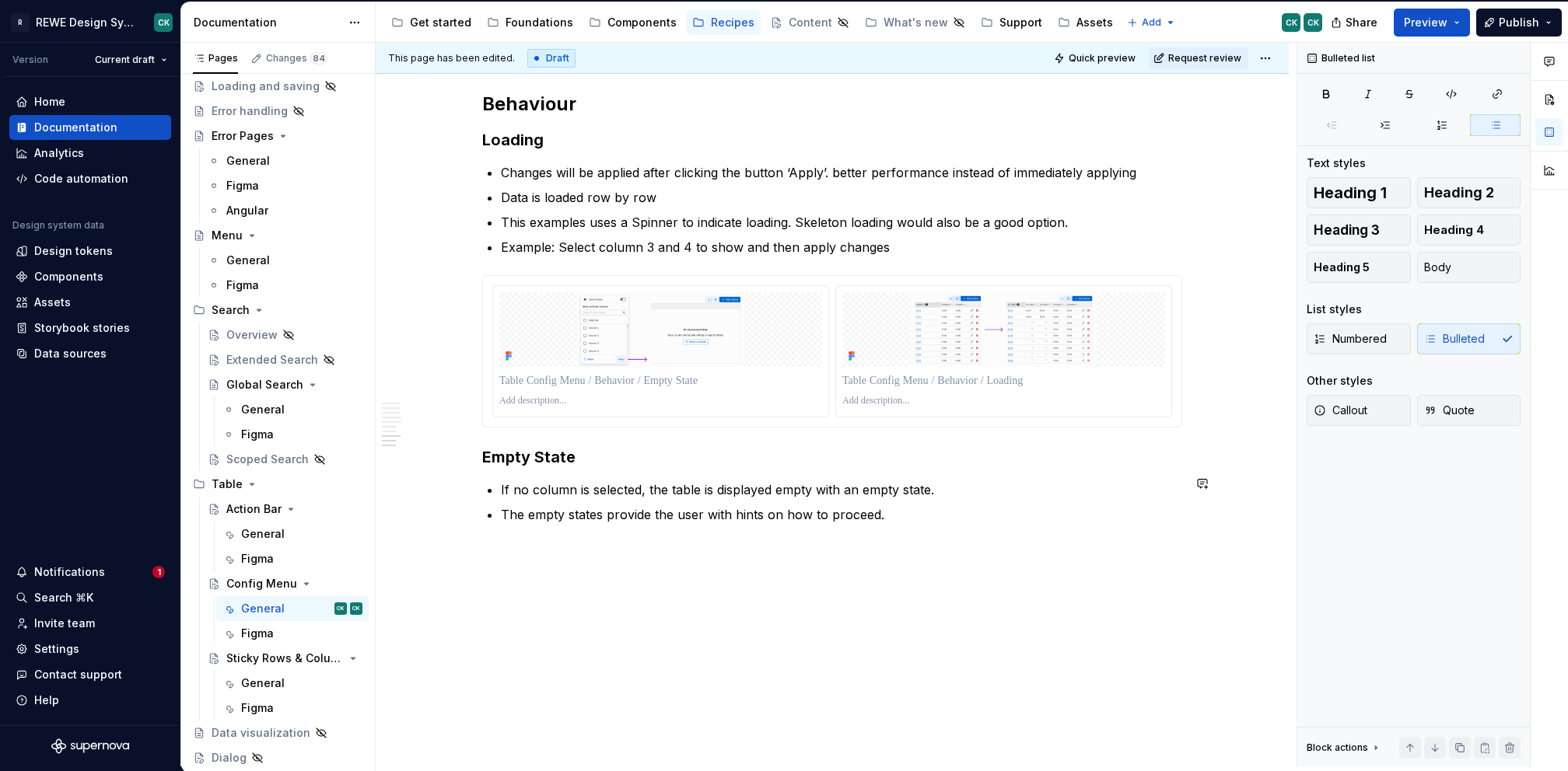
click at [923, 512] on p "The empty states provide the user with hints on how to proceed." at bounding box center [841, 514] width 681 height 18
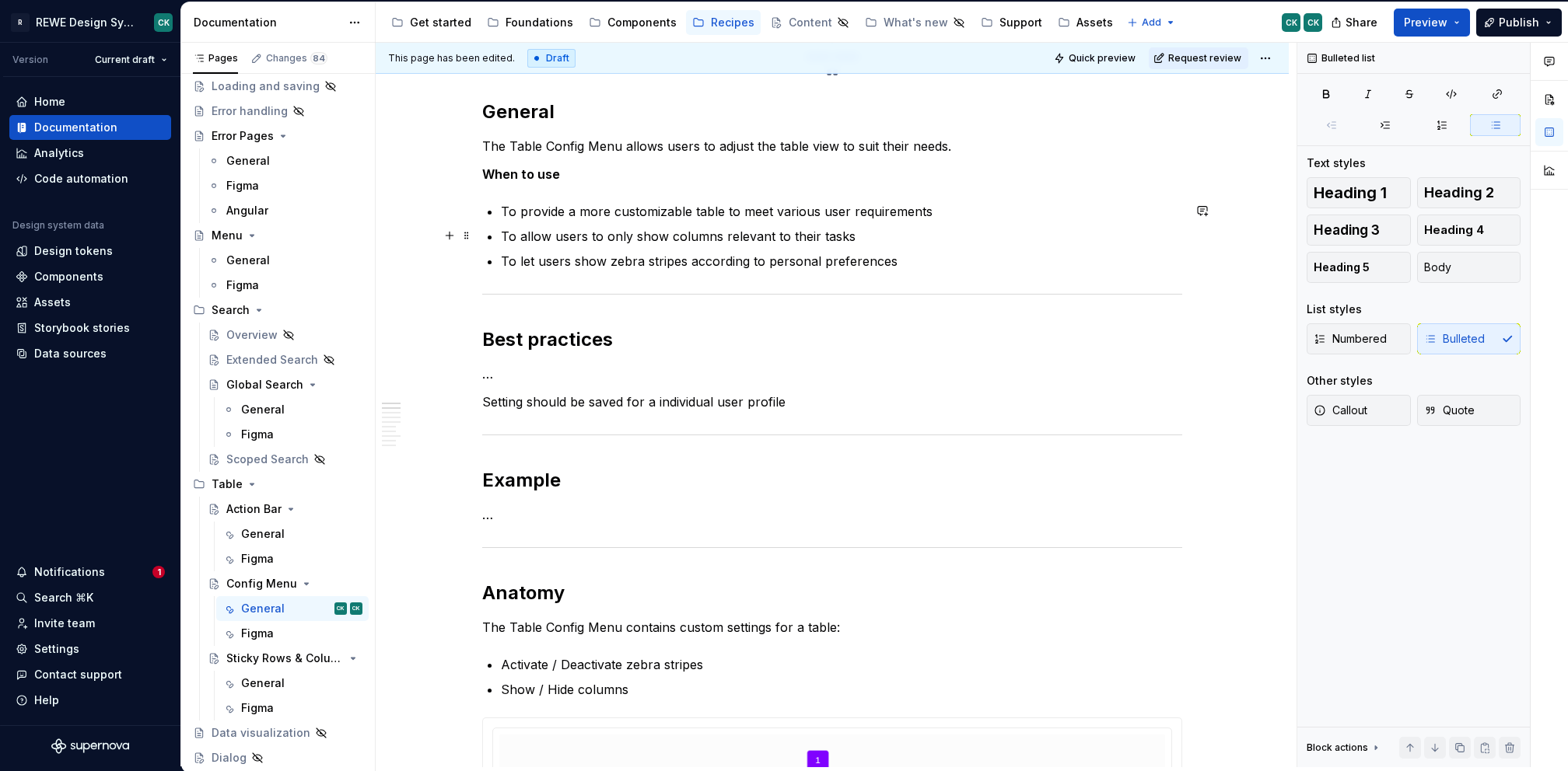
scroll to position [403, 0]
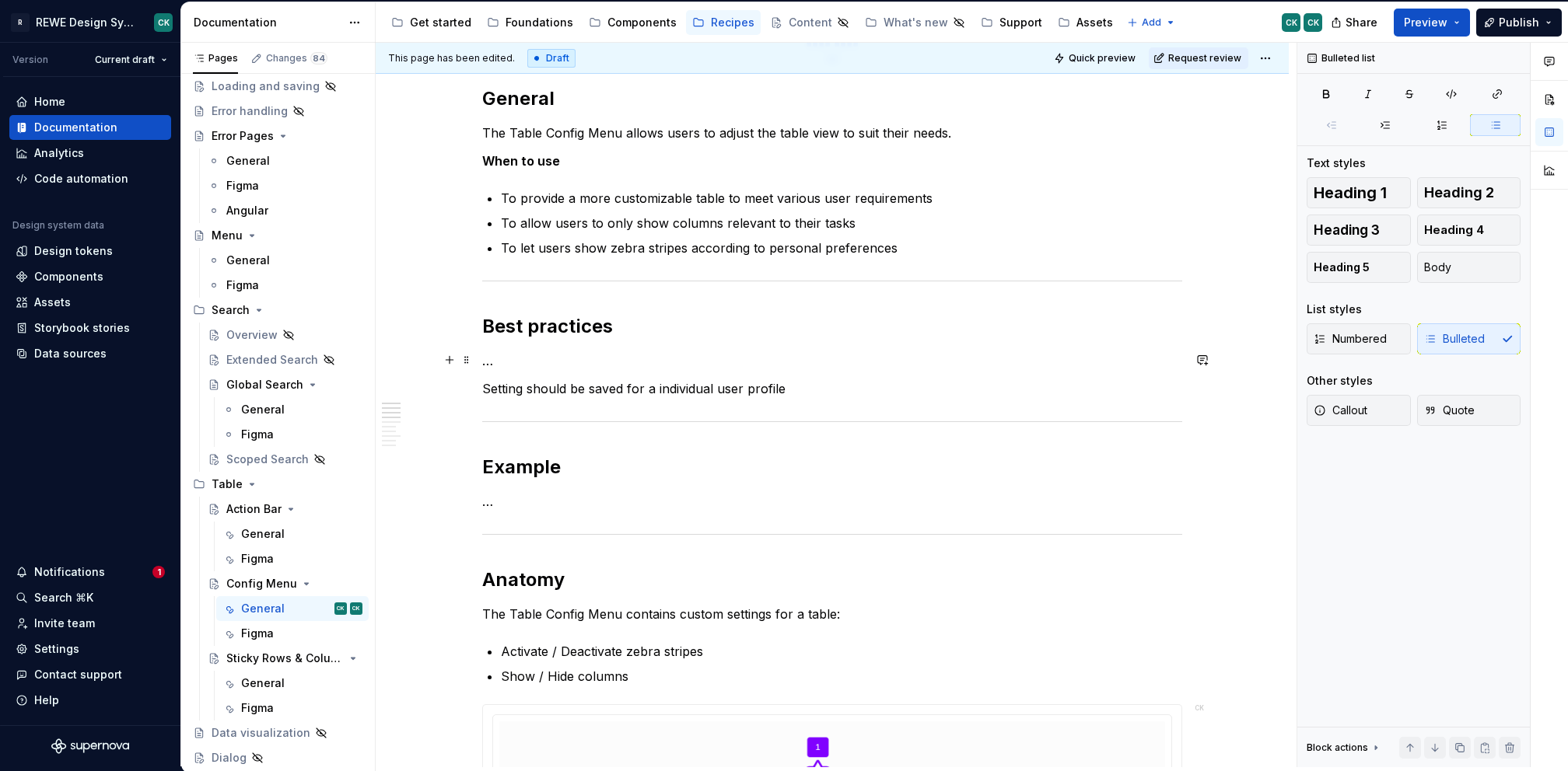
click at [639, 357] on p "…" at bounding box center [831, 360] width 700 height 18
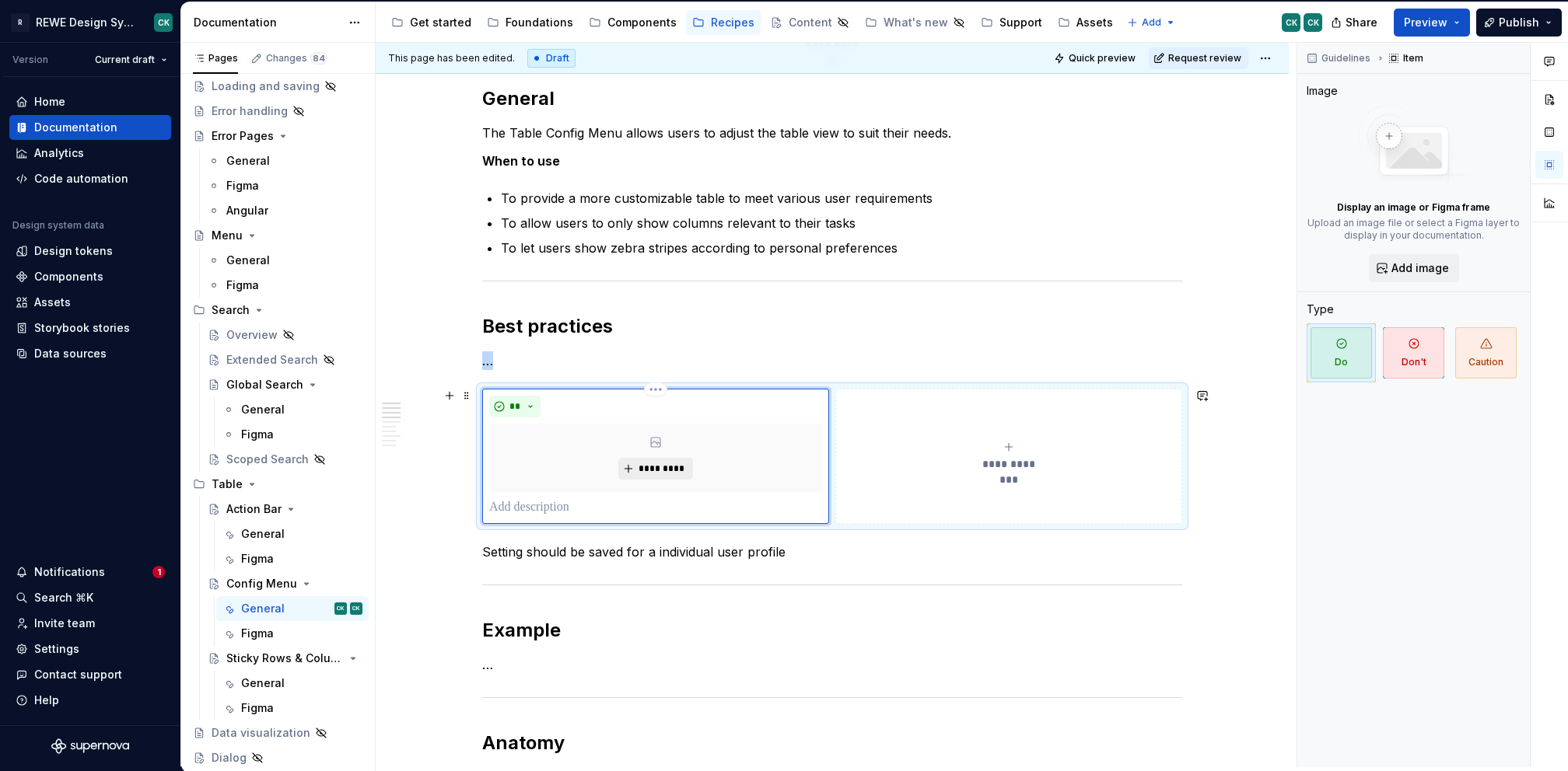
click at [630, 467] on button "*********" at bounding box center [654, 468] width 74 height 22
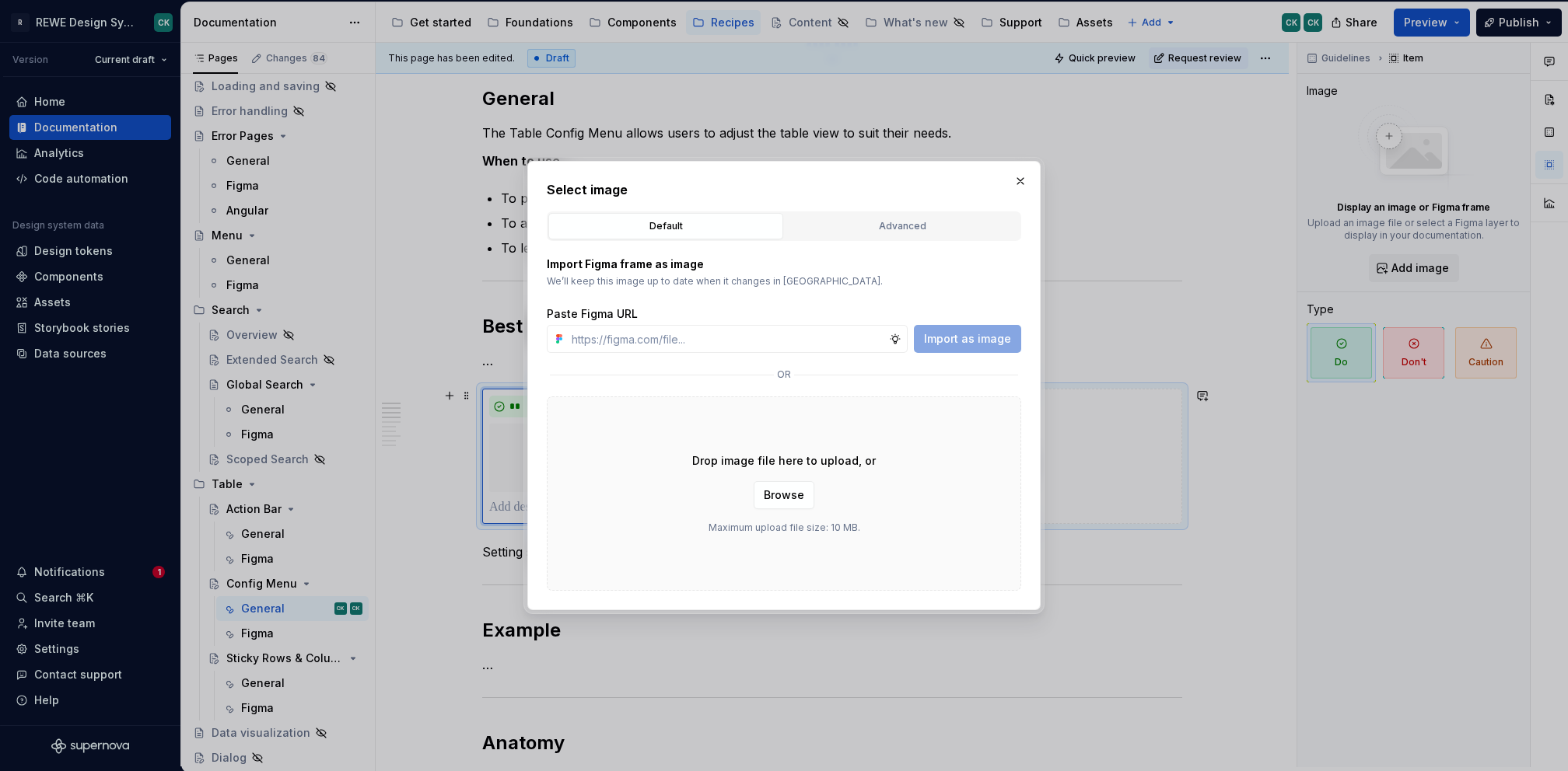
type textarea "*"
click at [893, 233] on div "Advanced" at bounding box center [902, 226] width 224 height 15
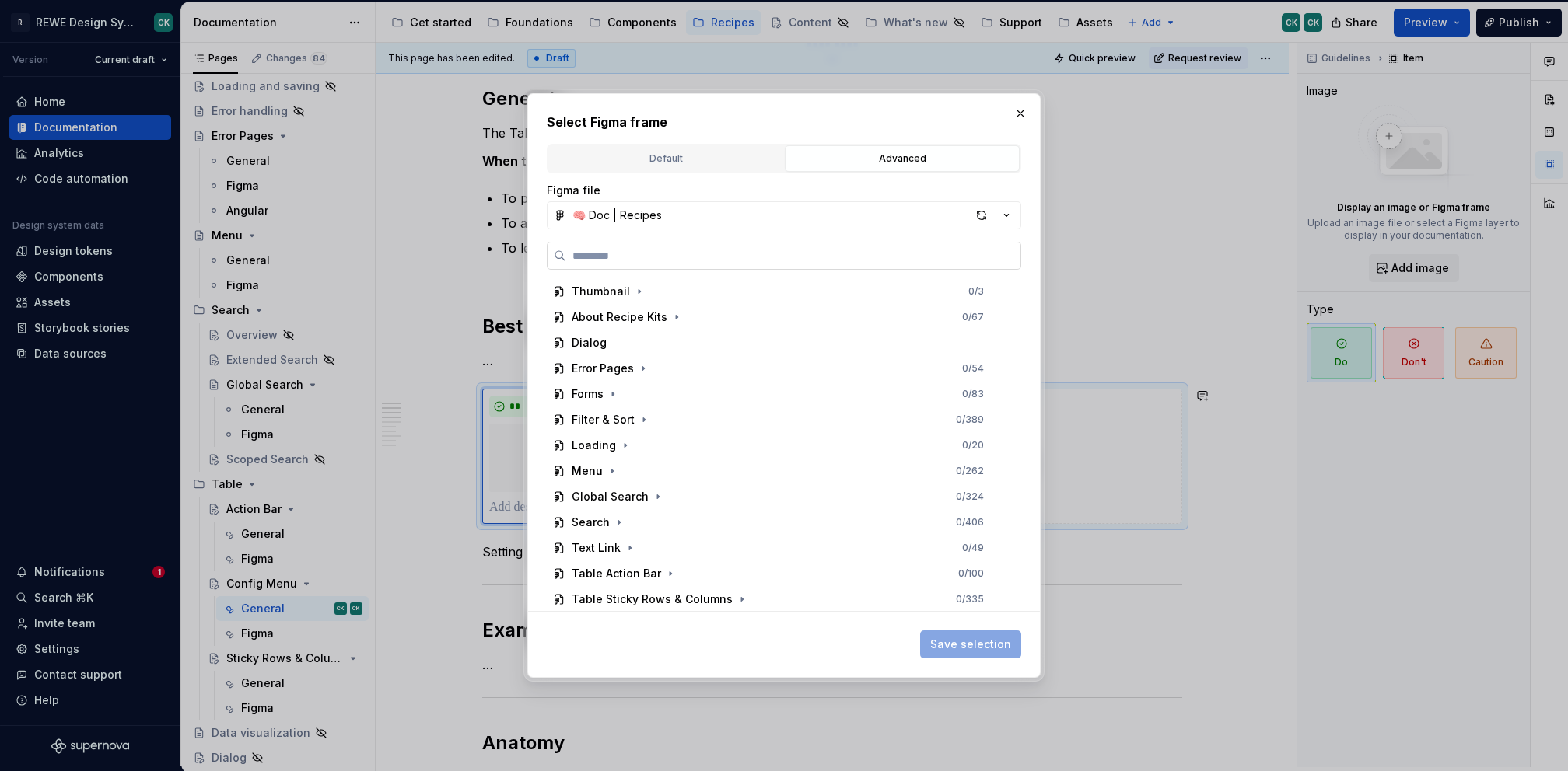
click at [645, 254] on input "search" at bounding box center [793, 256] width 454 height 15
paste input "**********"
type input "**********"
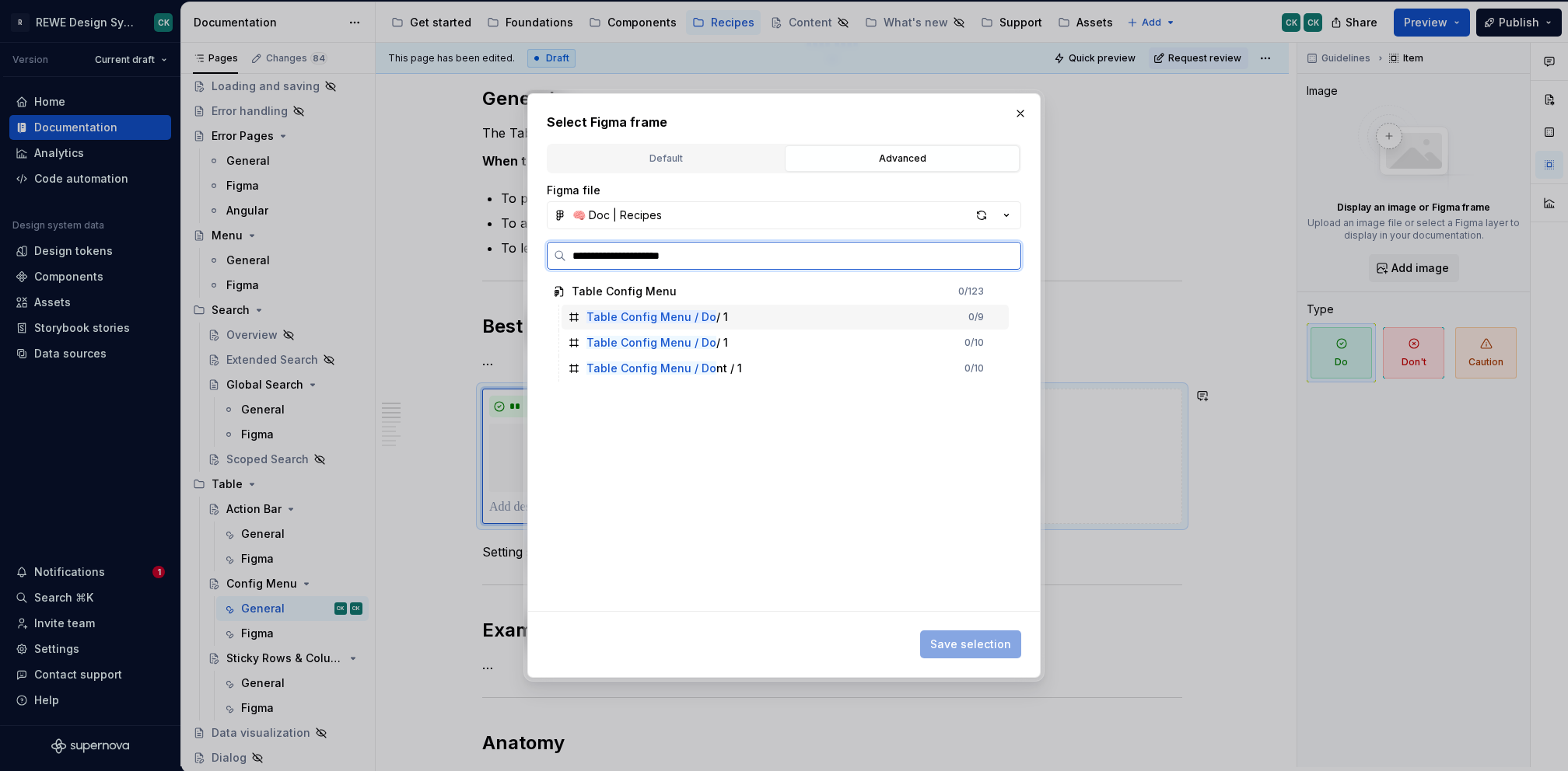
click at [753, 321] on div "Table Config Menu / Do / 1 0 / 9" at bounding box center [784, 317] width 447 height 25
click at [750, 348] on div "Table Config Menu / Do / 1 0 / 10" at bounding box center [784, 343] width 447 height 25
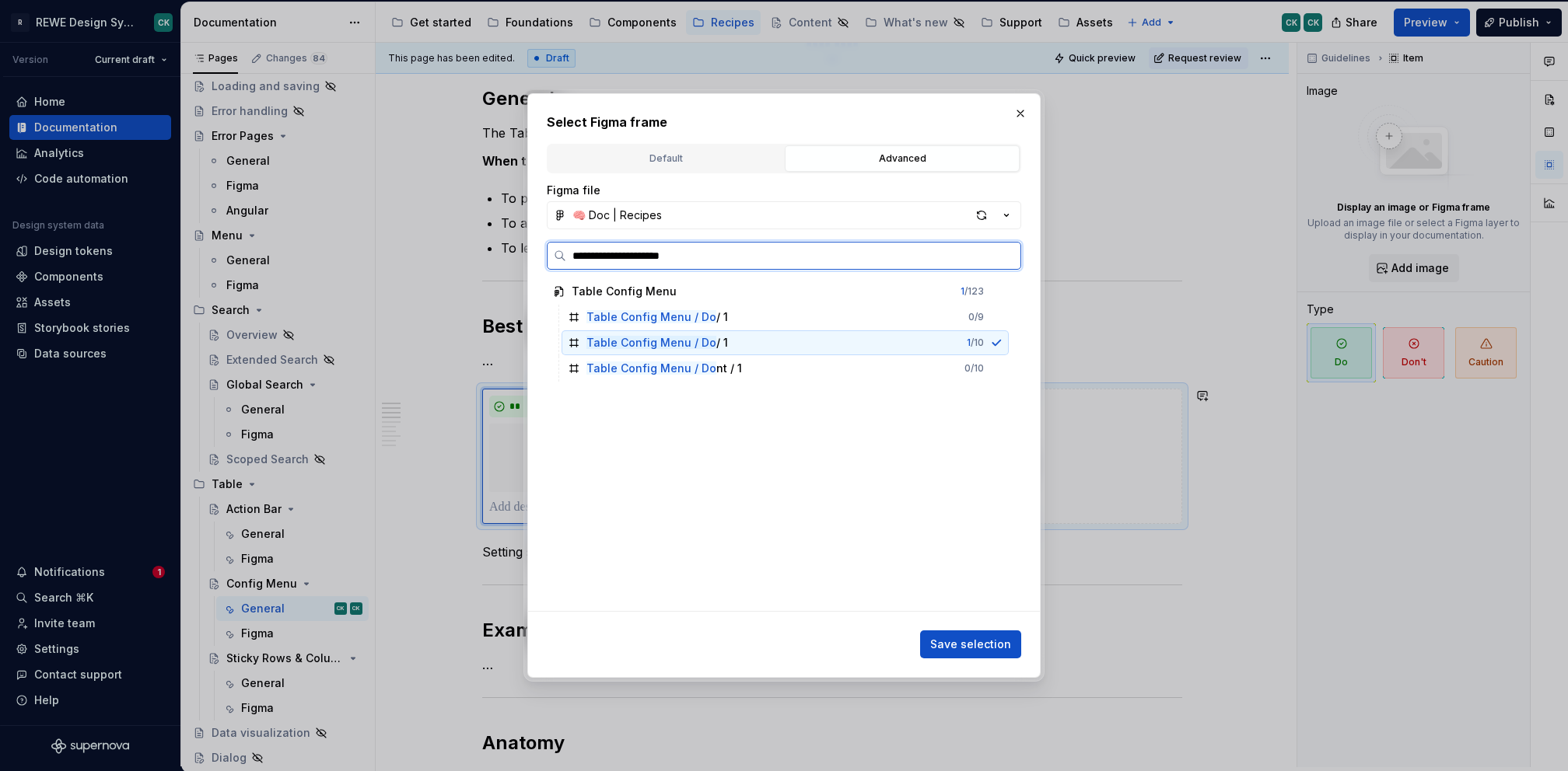
click at [750, 362] on div "Table Config Menu / Do nt / 1 0 / 10" at bounding box center [784, 369] width 447 height 25
click at [865, 351] on div "Table Config Menu / Do / 1 0 / 10" at bounding box center [784, 343] width 447 height 25
click at [854, 296] on div "Table Config Menu 1 / 123" at bounding box center [778, 291] width 462 height 25
click at [848, 311] on div "Table Config Menu / Do / 1 0 / 9" at bounding box center [784, 317] width 447 height 25
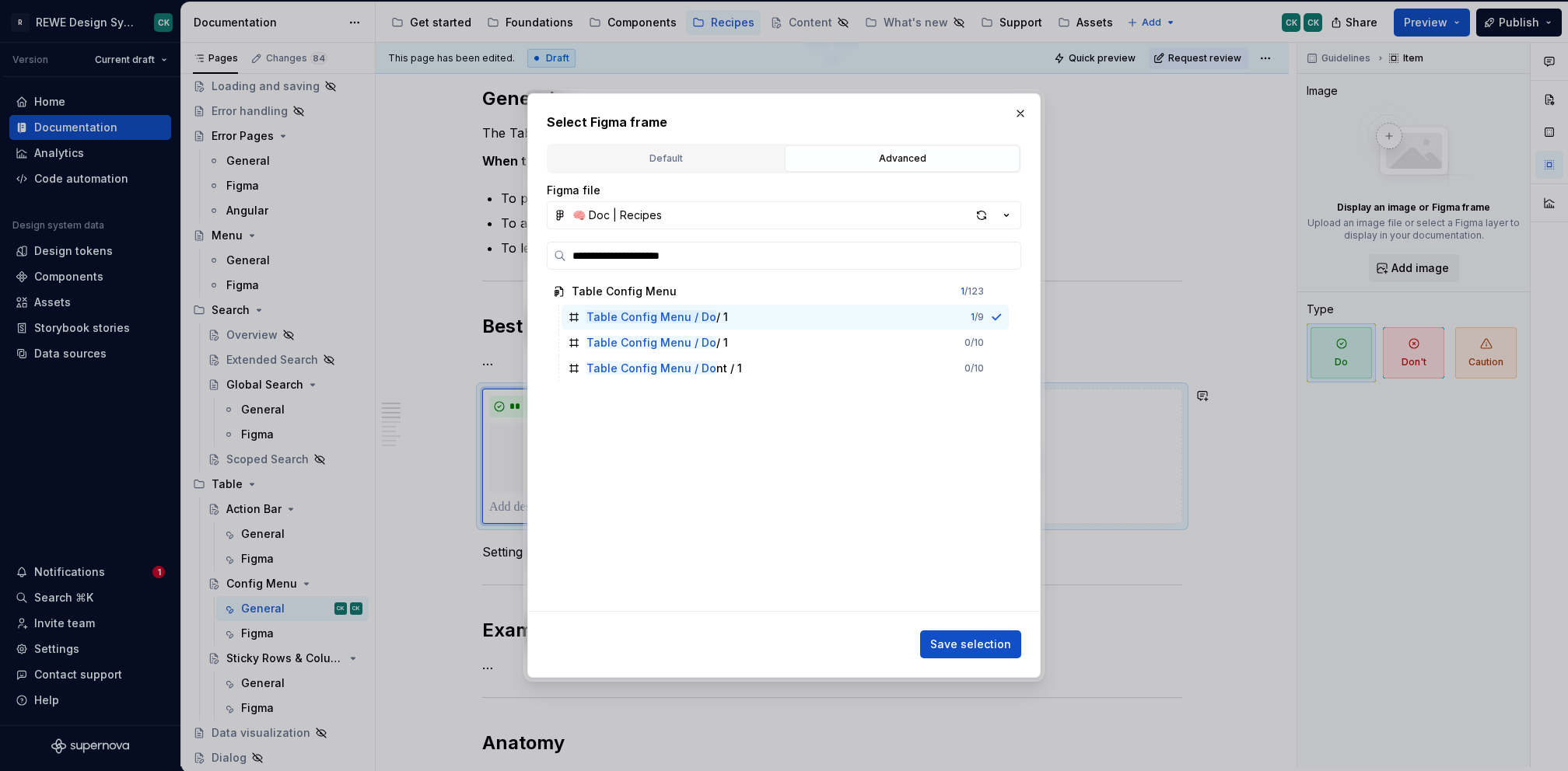
click at [1014, 108] on button "button" at bounding box center [1020, 113] width 22 height 22
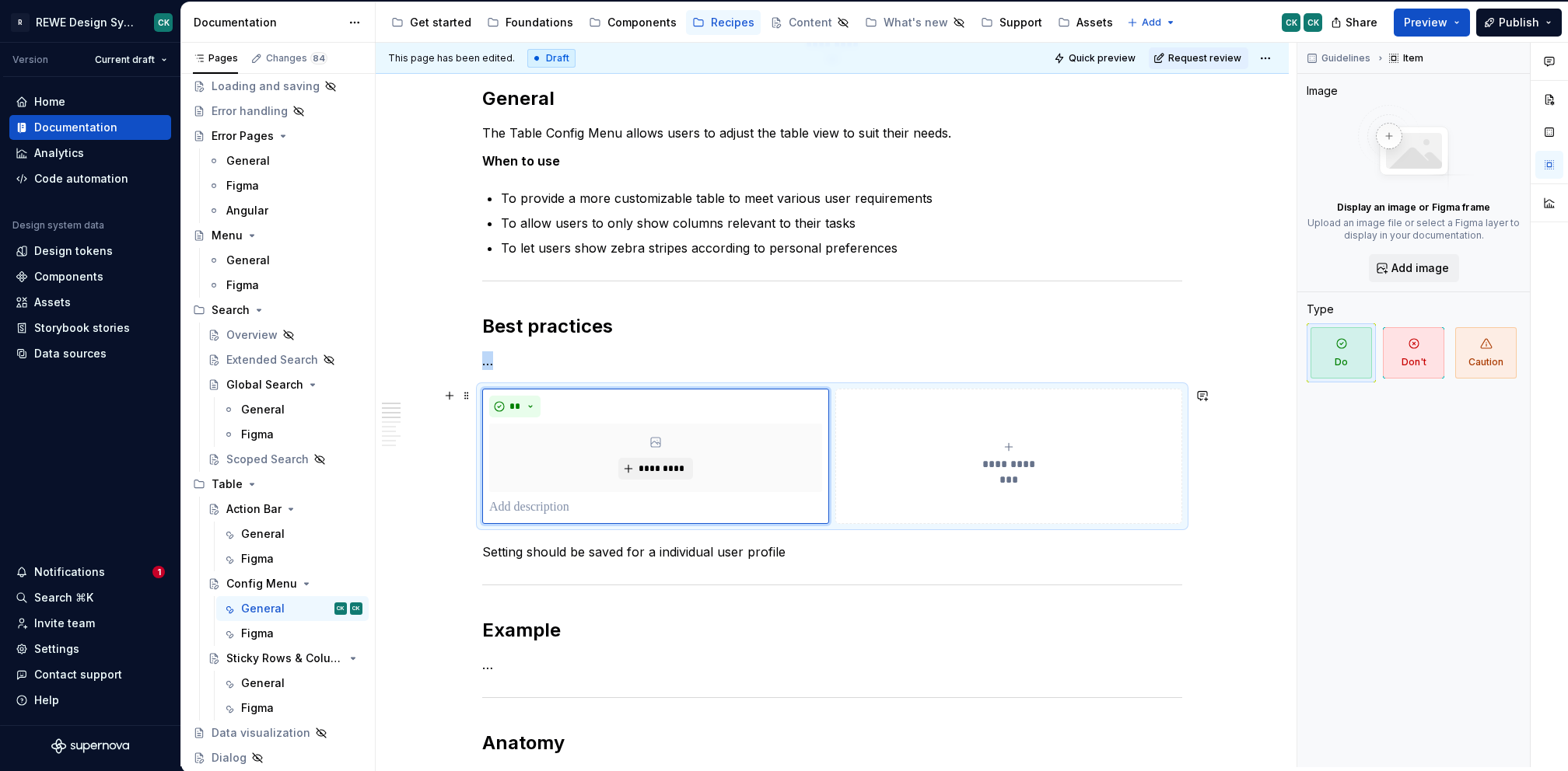
click at [1006, 438] on button "**********" at bounding box center [1009, 456] width 347 height 135
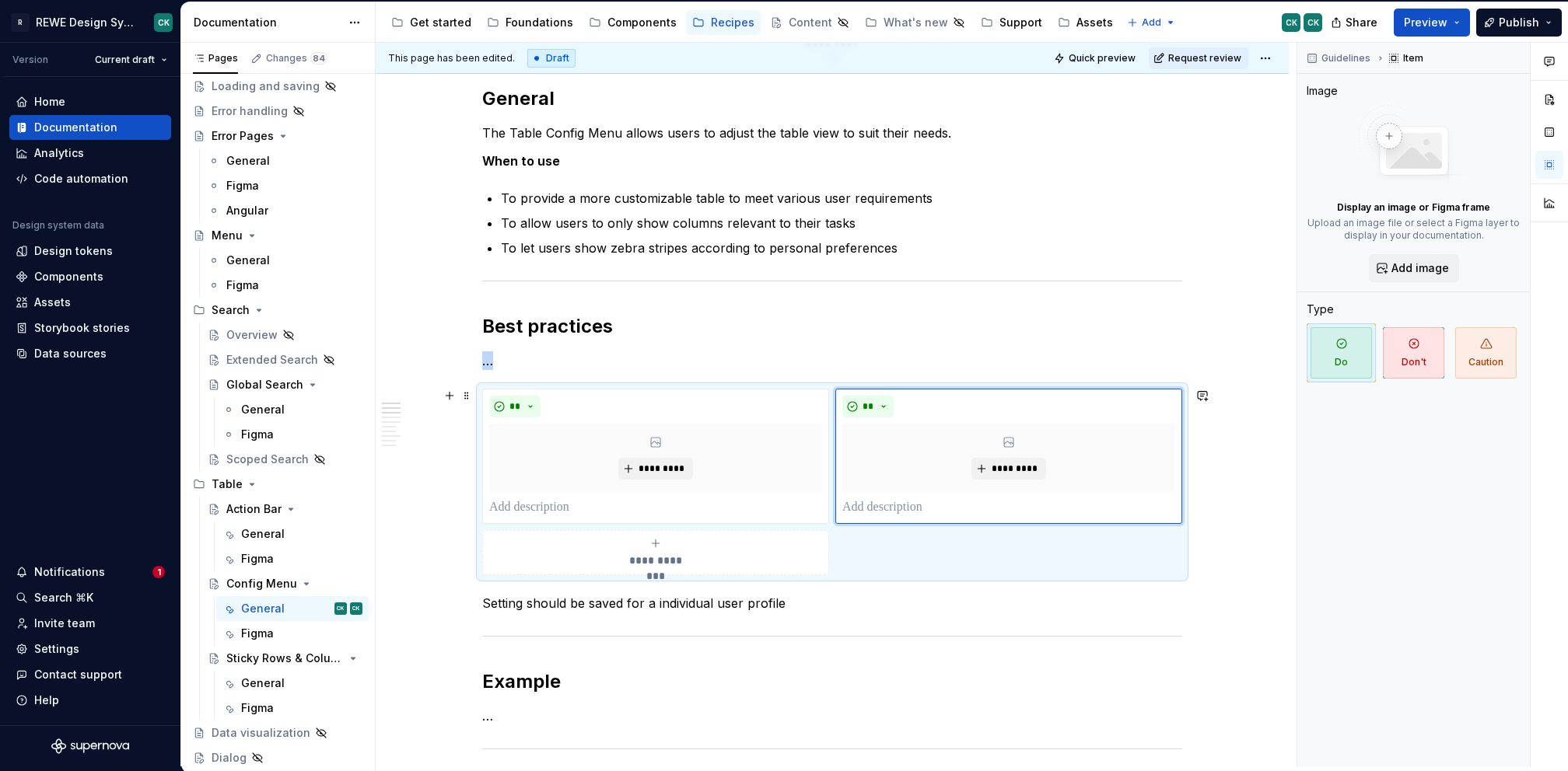
click at [728, 541] on div "**********" at bounding box center [655, 553] width 332 height 31
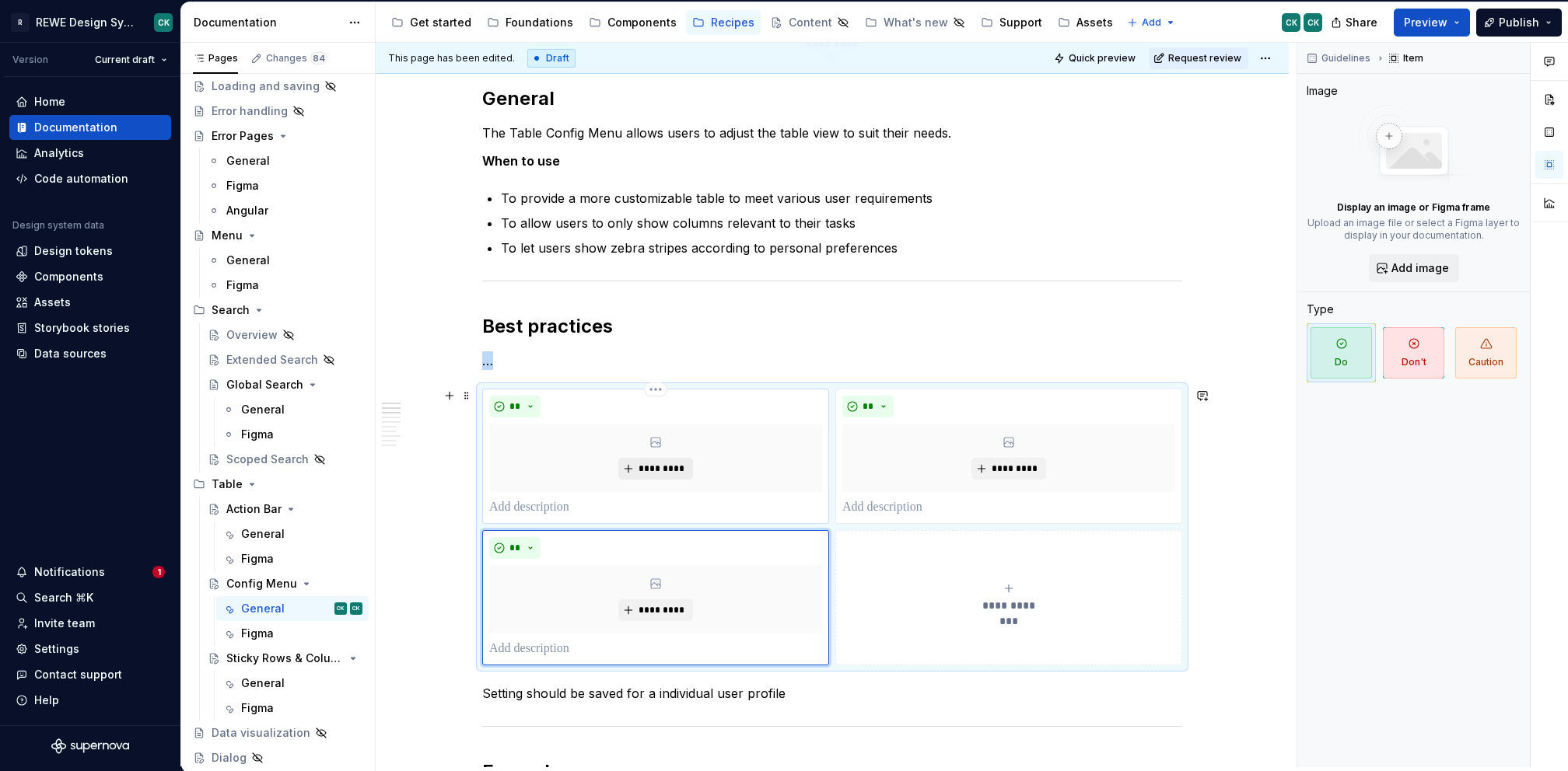
click at [657, 464] on span "*********" at bounding box center [662, 468] width 48 height 12
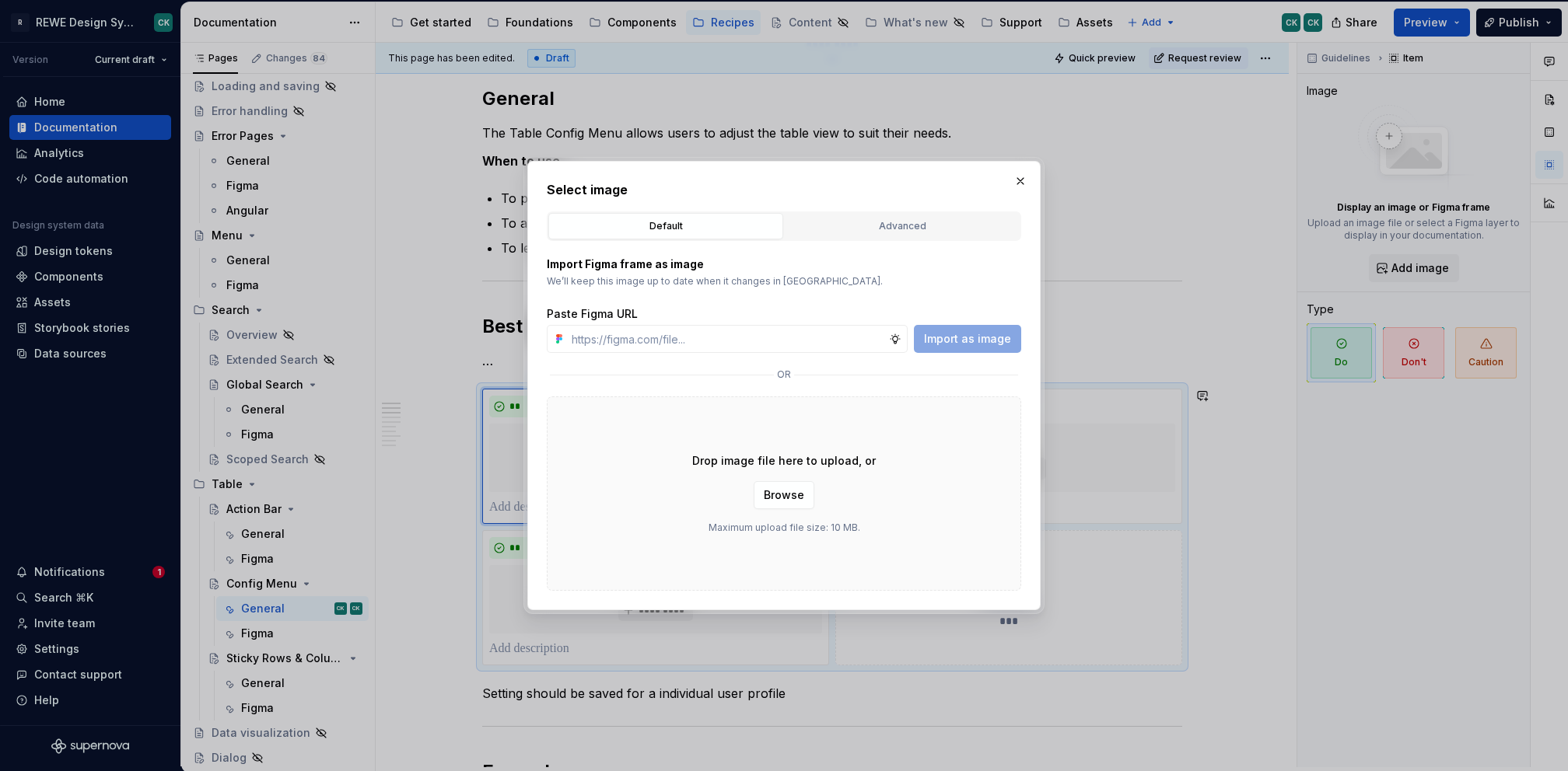
click at [908, 215] on button "Advanced" at bounding box center [901, 226] width 235 height 27
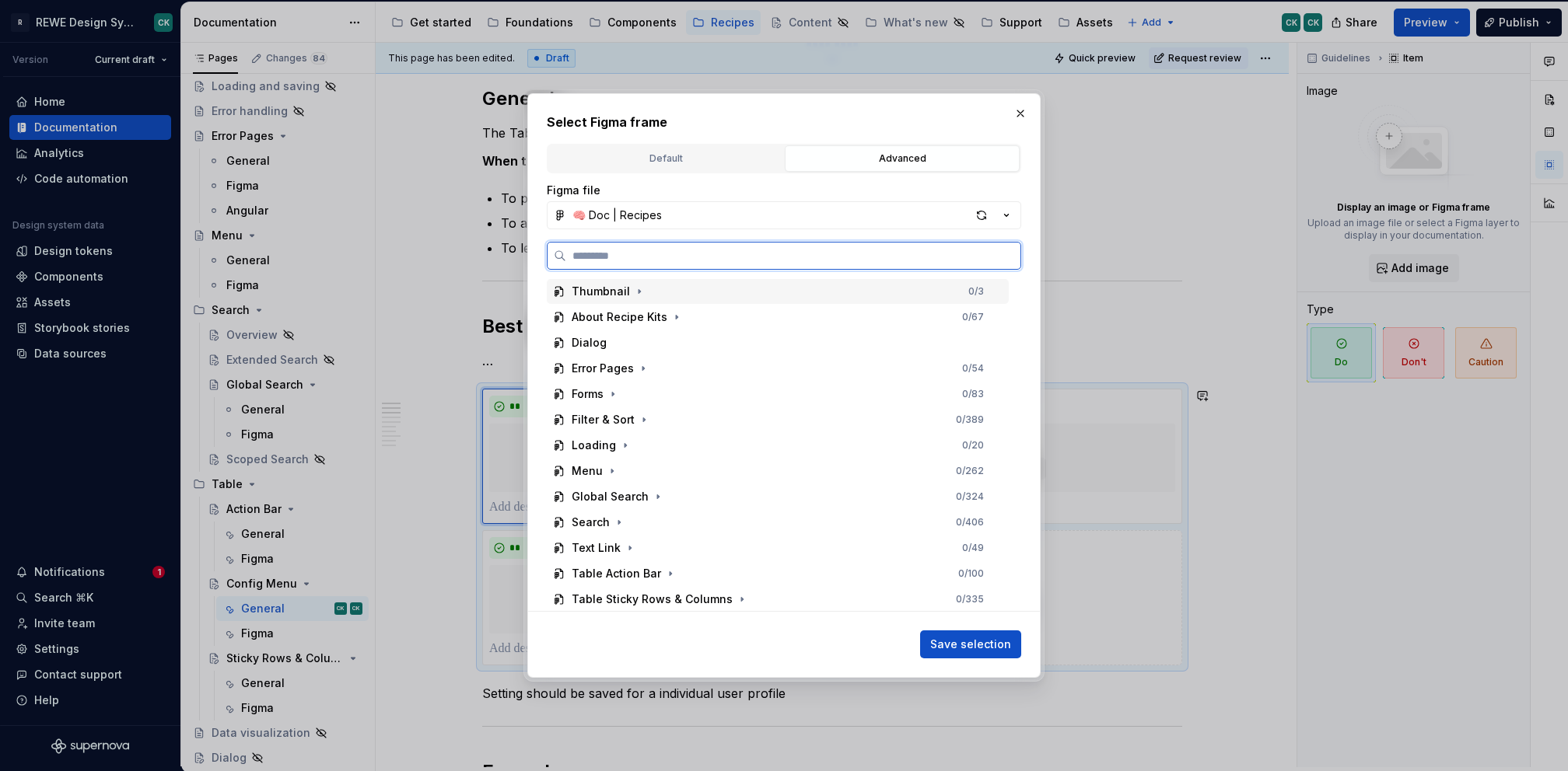
paste input "**********"
type input "**********"
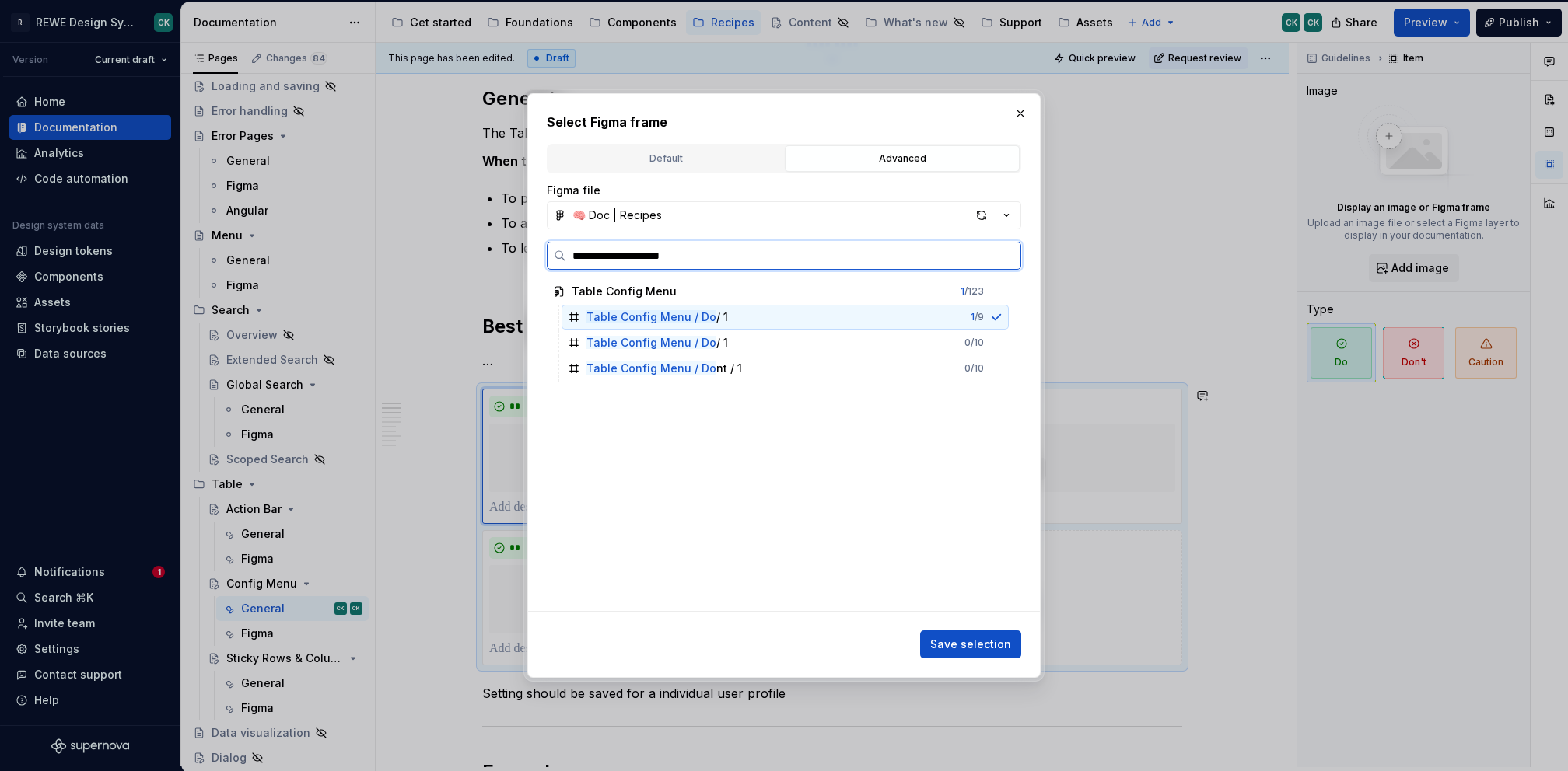
drag, startPoint x: 869, startPoint y: 312, endPoint x: 864, endPoint y: 344, distance: 32.4
click at [869, 312] on div "Table Config Menu / Do / 1 1 / 9" at bounding box center [784, 317] width 447 height 25
click at [864, 344] on div "Table Config Menu / Do / 1 0 / 10" at bounding box center [784, 343] width 447 height 25
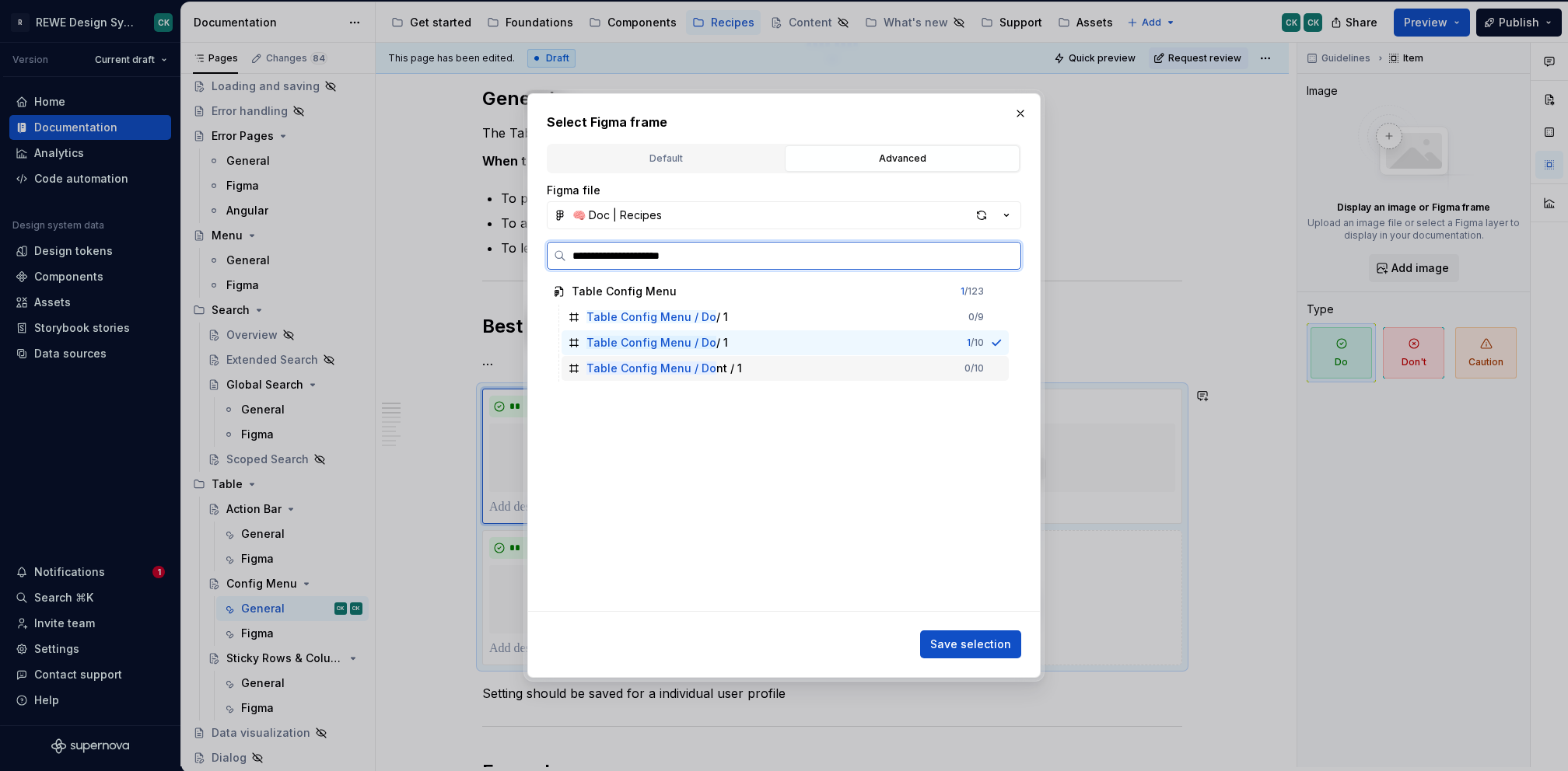
click at [872, 353] on div "Table Config Menu / Do / 1 1 / 10" at bounding box center [784, 343] width 447 height 25
click at [866, 316] on div "Table Config Menu / Do / 1 0 / 9" at bounding box center [784, 317] width 447 height 25
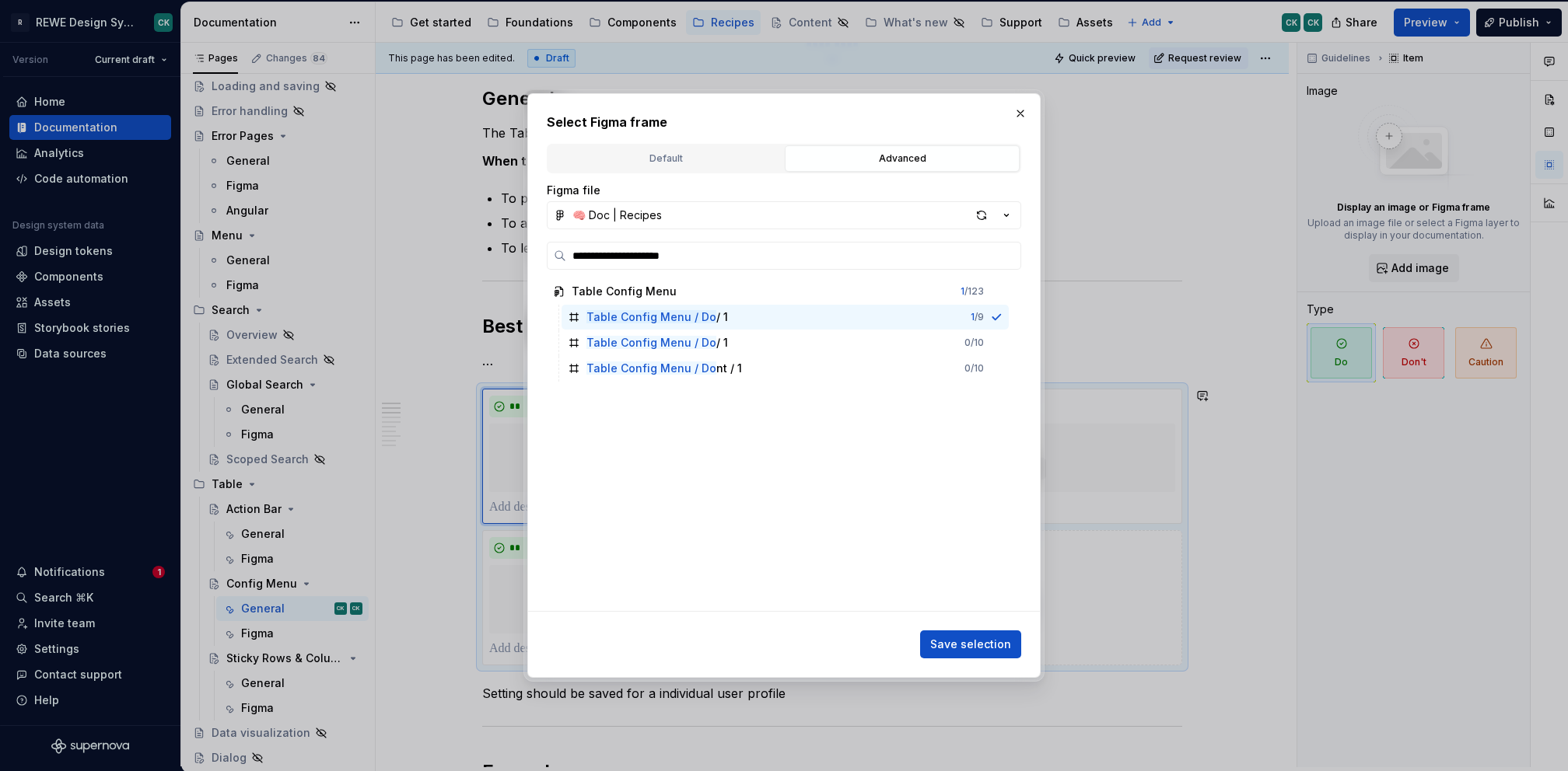
click at [967, 645] on span "Save selection" at bounding box center [970, 645] width 80 height 15
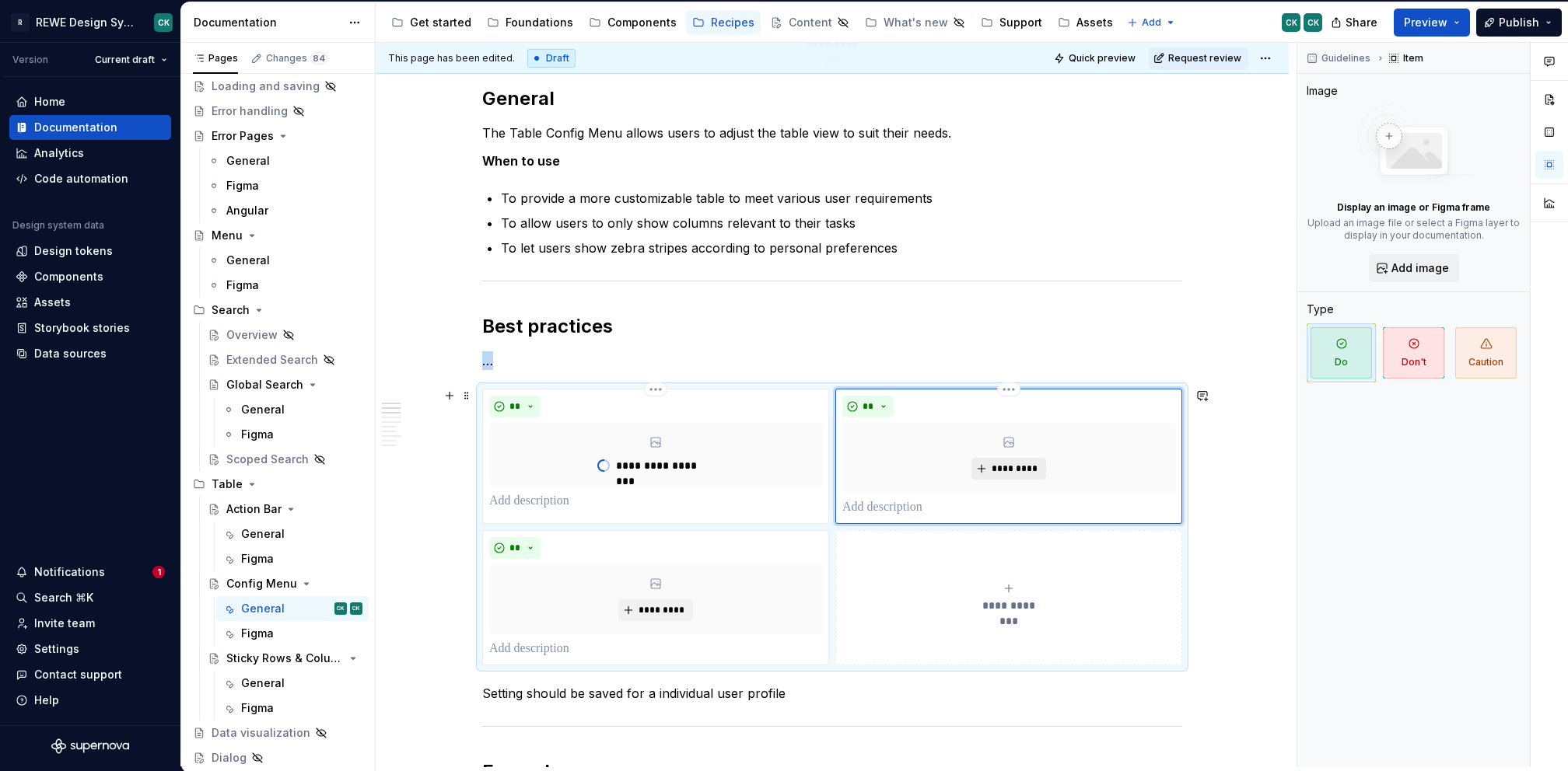
click at [1009, 470] on span "*********" at bounding box center [1014, 468] width 48 height 12
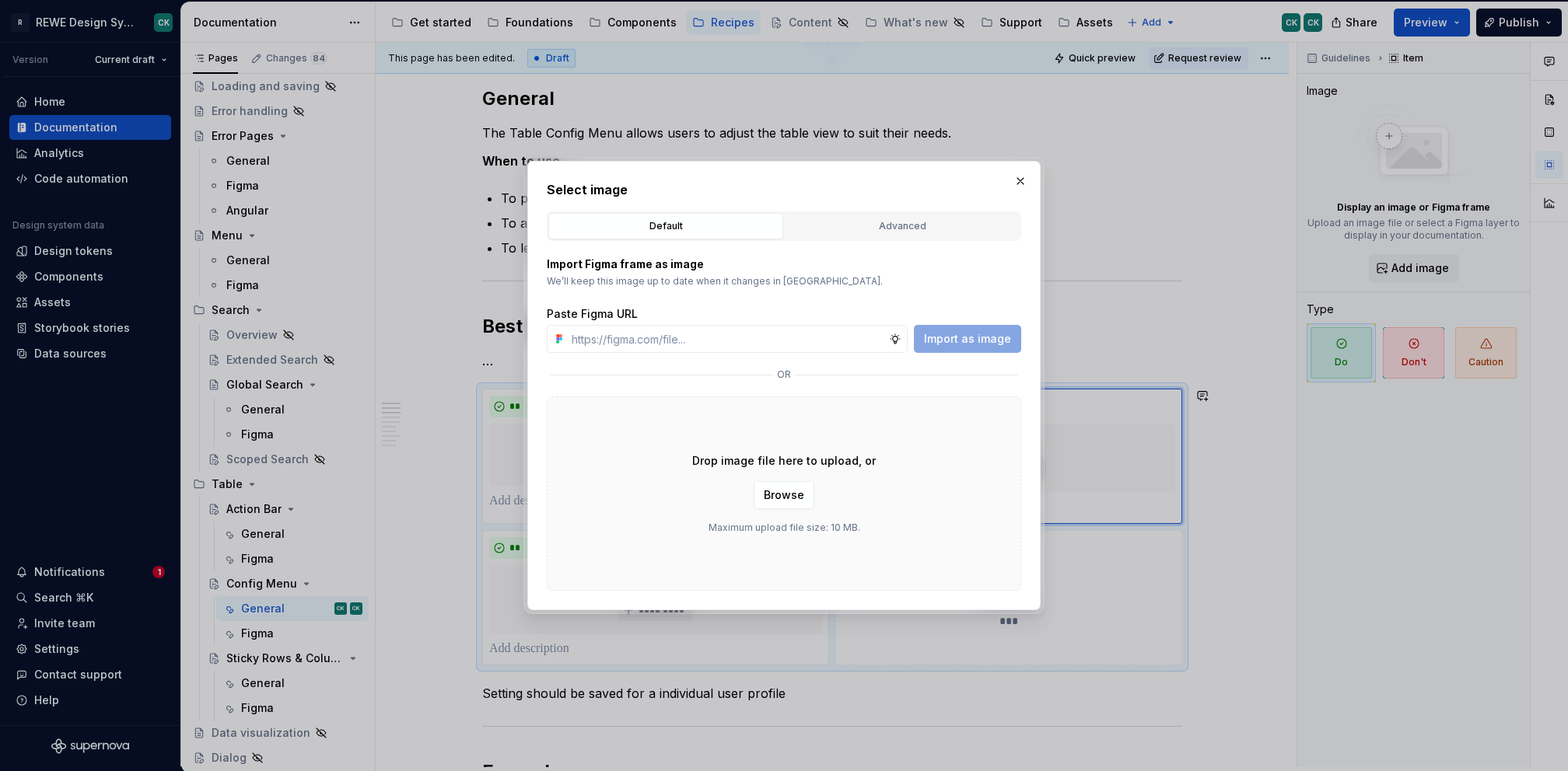
click at [886, 212] on div "Select image Default Advanced Import Figma frame as image We’ll keep this image…" at bounding box center [784, 385] width 474 height 411
click at [881, 223] on div "Advanced" at bounding box center [902, 226] width 224 height 15
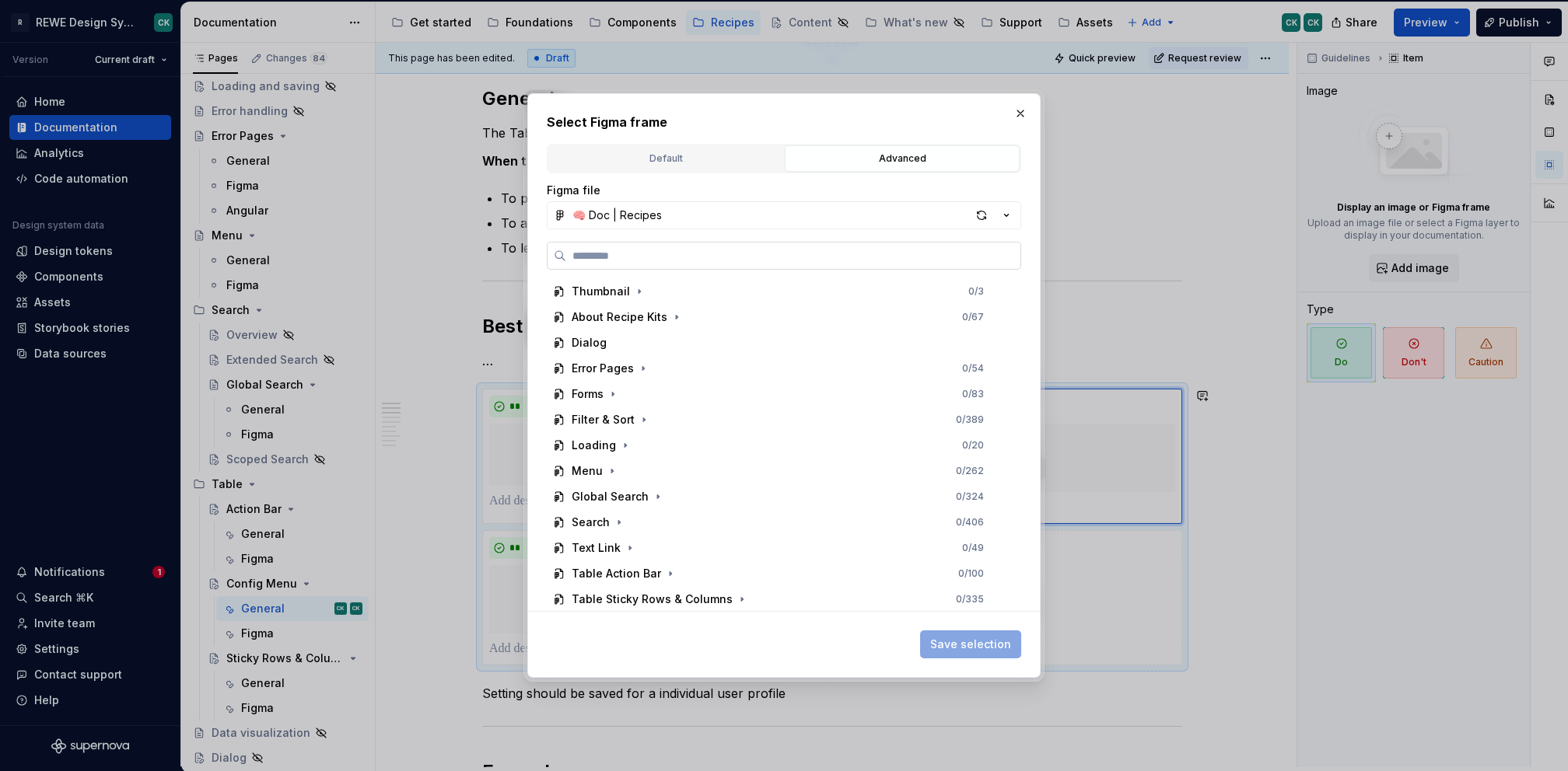
click at [755, 246] on label at bounding box center [784, 255] width 474 height 28
click at [755, 248] on input "search" at bounding box center [793, 256] width 454 height 15
click at [750, 252] on input "search" at bounding box center [793, 256] width 454 height 15
paste input "**********"
type input "**********"
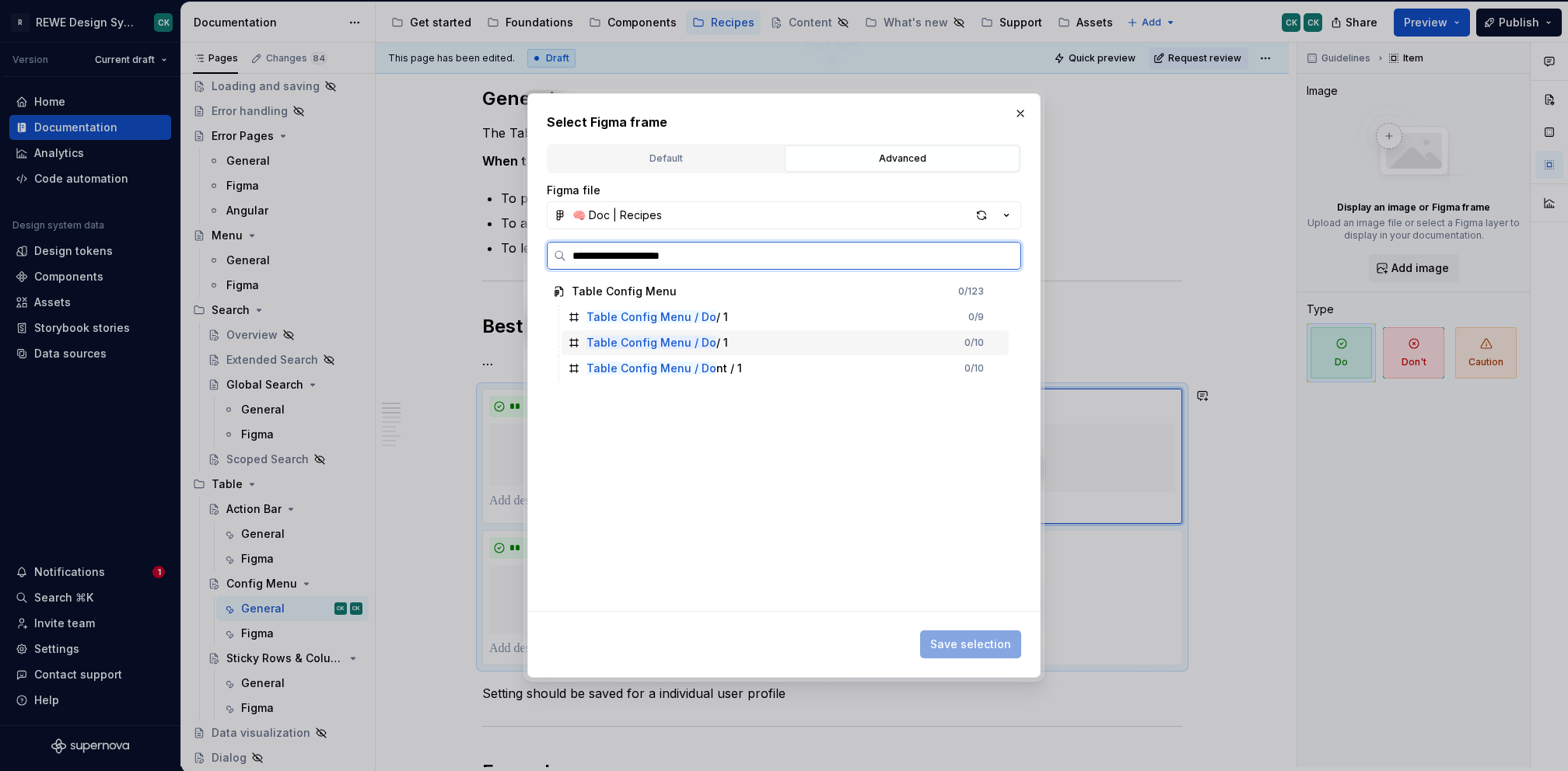
click at [878, 332] on div "Table Config Menu / Do / 1 0 / 10" at bounding box center [784, 343] width 447 height 25
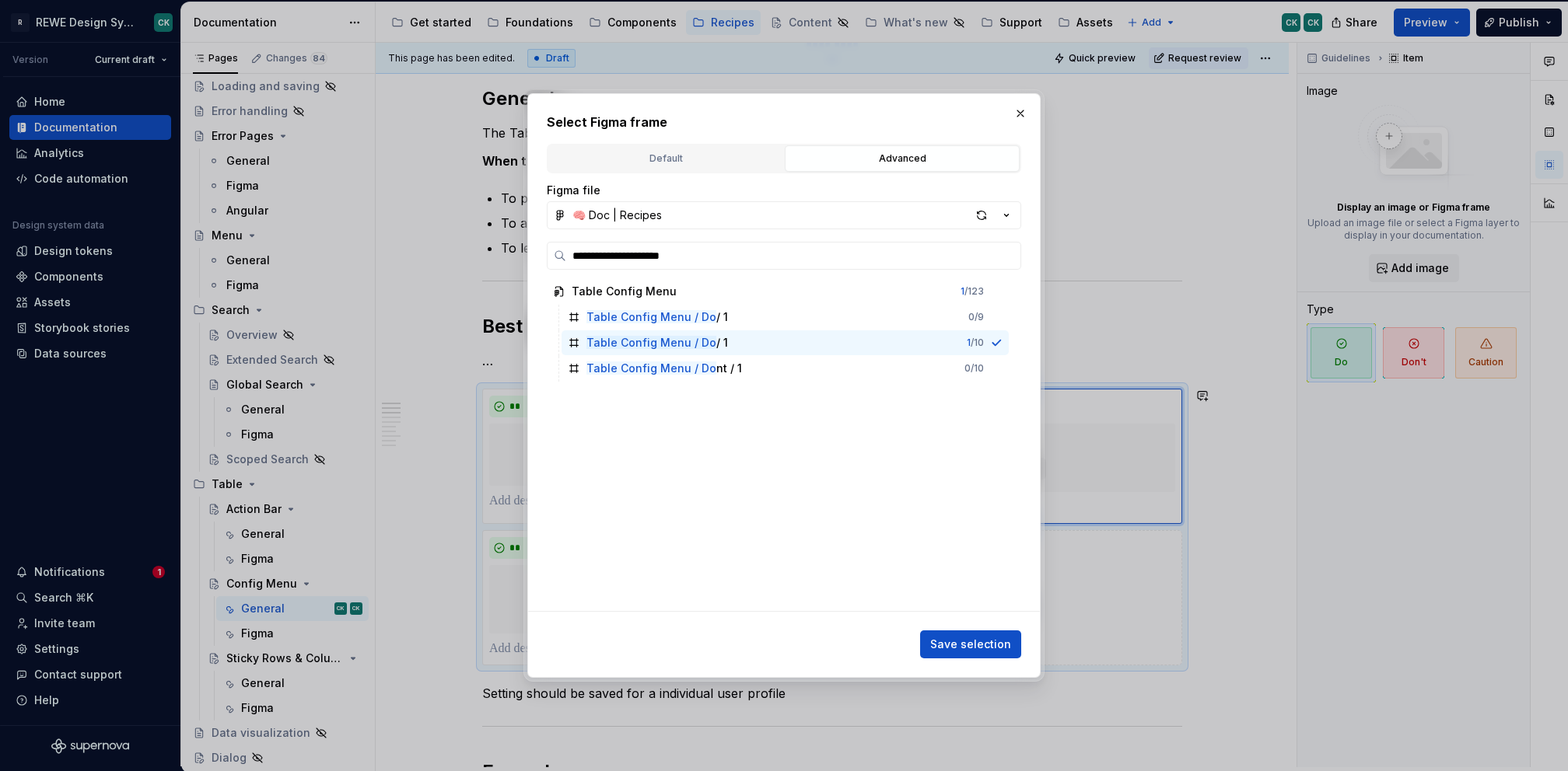
drag, startPoint x: 965, startPoint y: 639, endPoint x: 956, endPoint y: 635, distance: 9.8
click at [965, 638] on span "Save selection" at bounding box center [970, 645] width 80 height 15
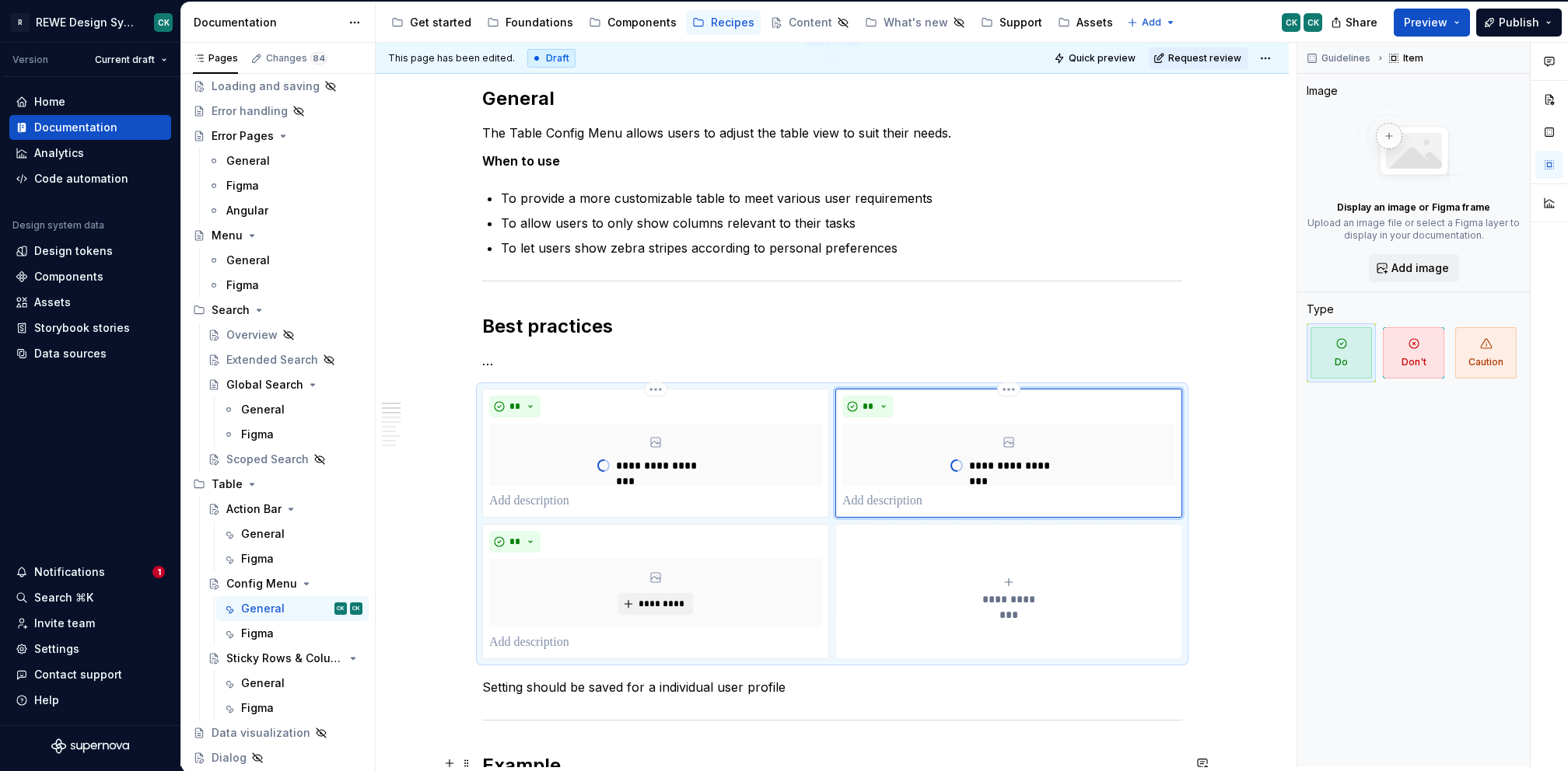
type textarea "*"
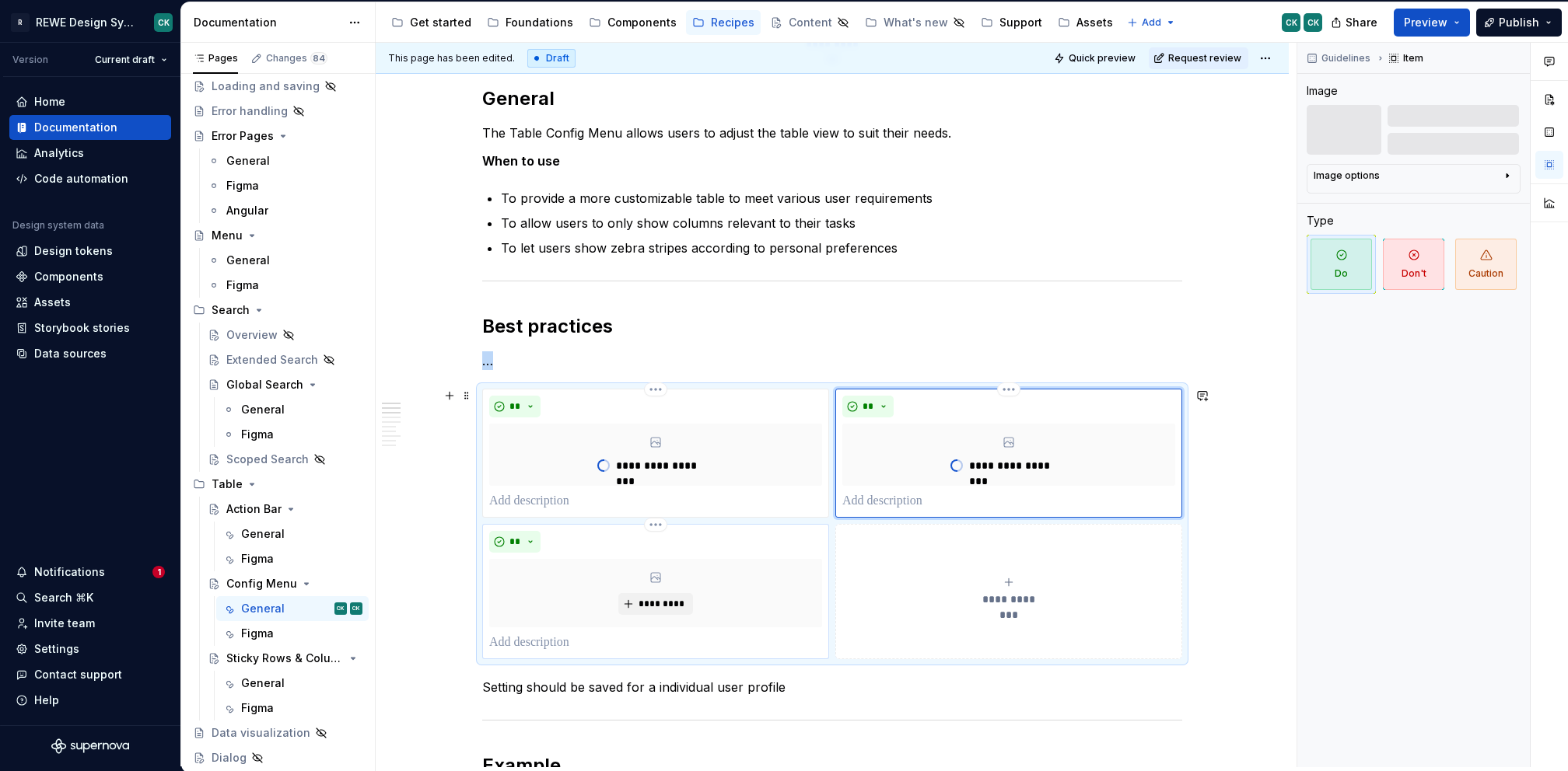
scroll to position [407, 0]
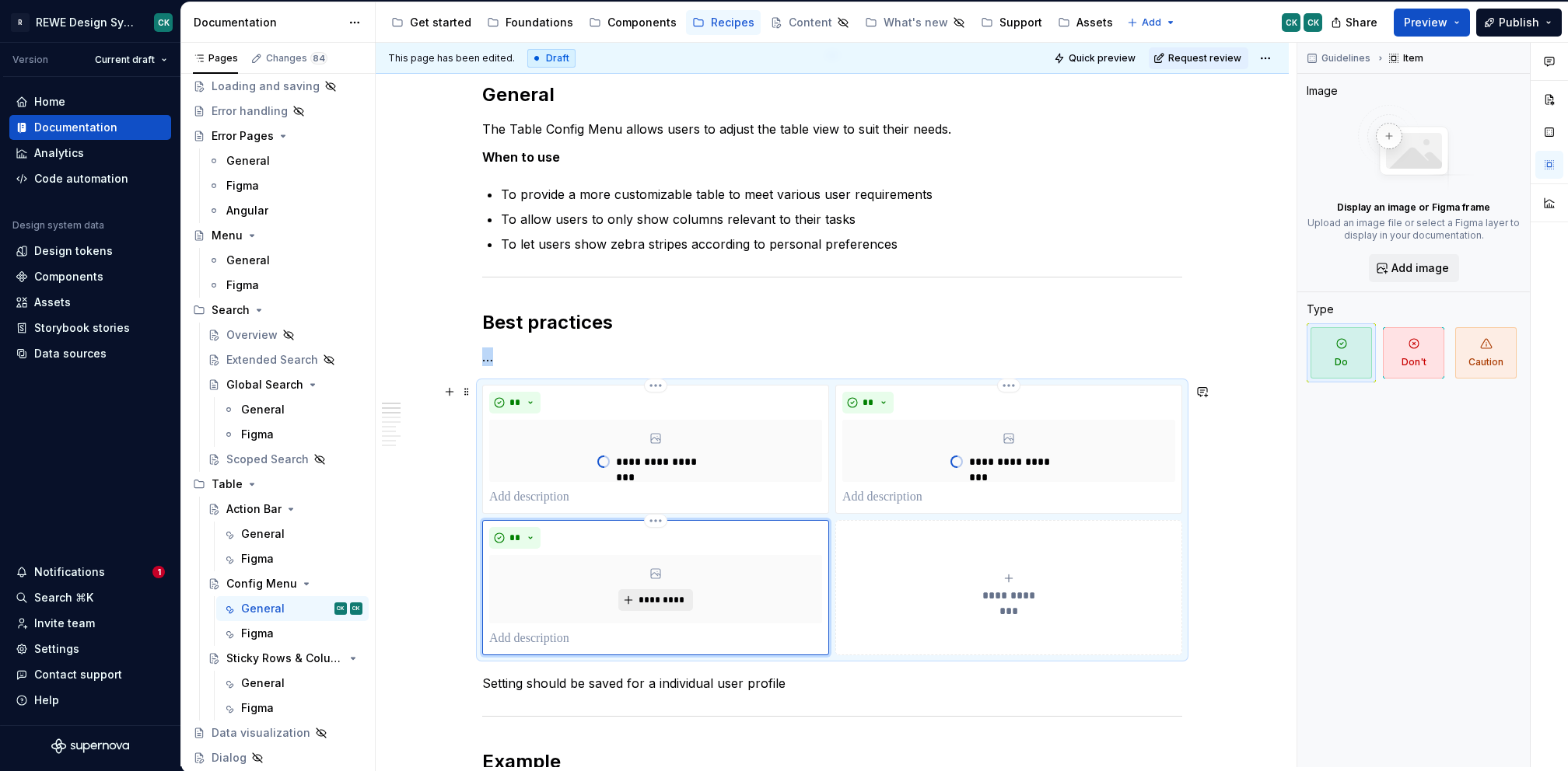
click at [662, 589] on button "*********" at bounding box center [654, 600] width 74 height 22
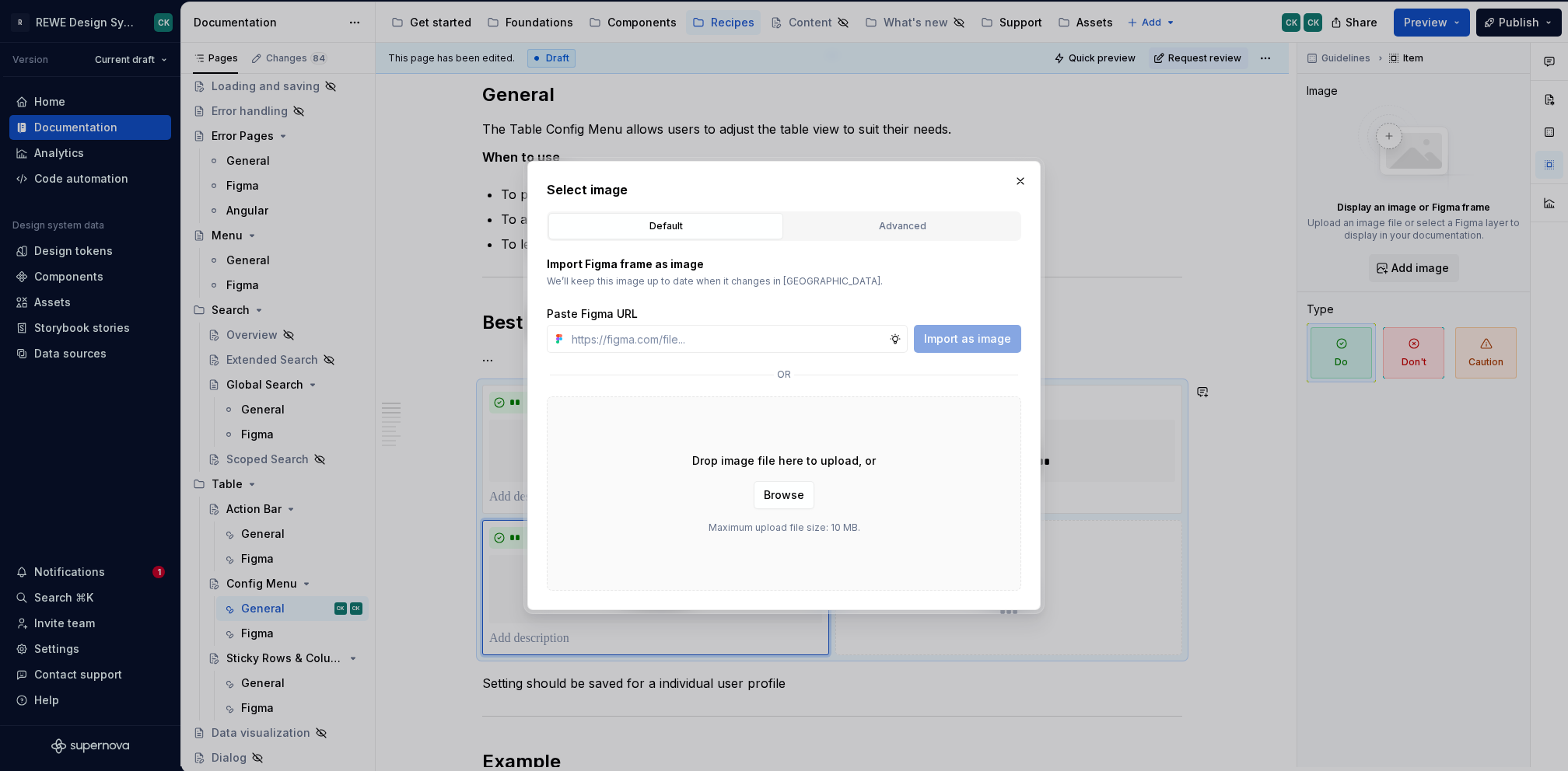
click at [881, 218] on div "Advanced" at bounding box center [902, 226] width 224 height 15
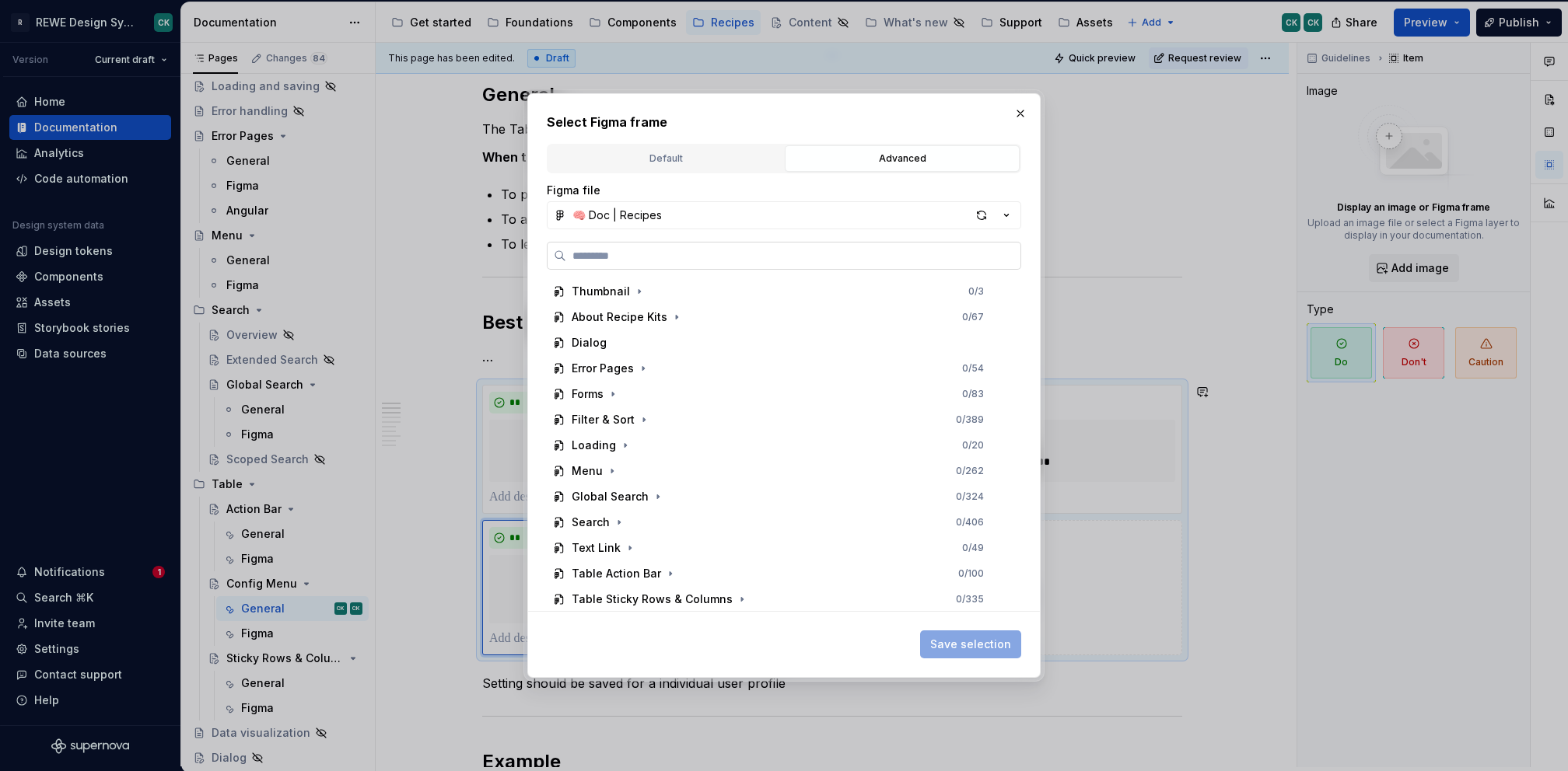
click at [630, 259] on input "search" at bounding box center [793, 256] width 454 height 15
paste input "**********"
type input "**********"
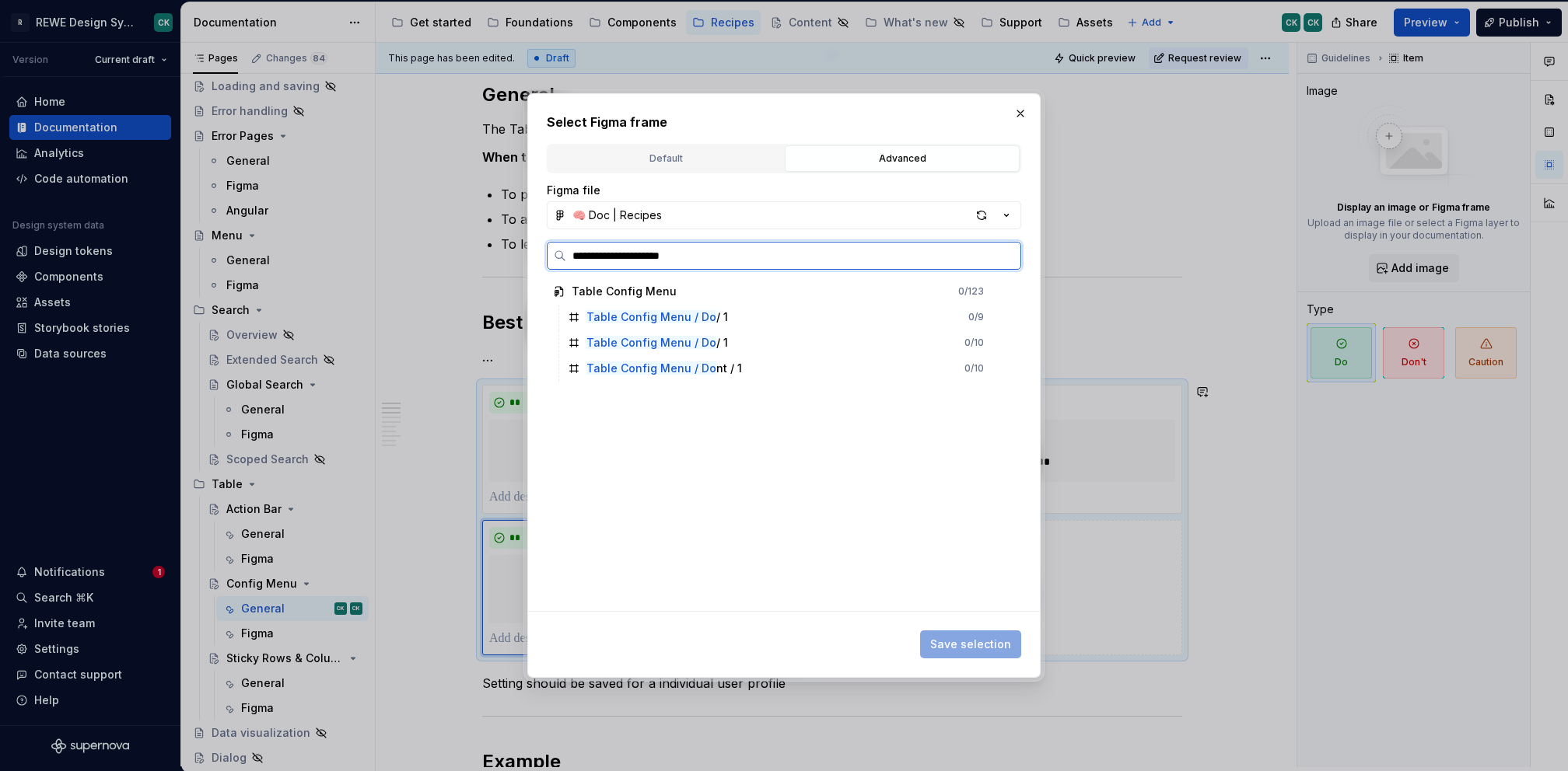
click at [779, 378] on div "Table Config Menu / Do nt / 1 0 / 10" at bounding box center [784, 369] width 447 height 25
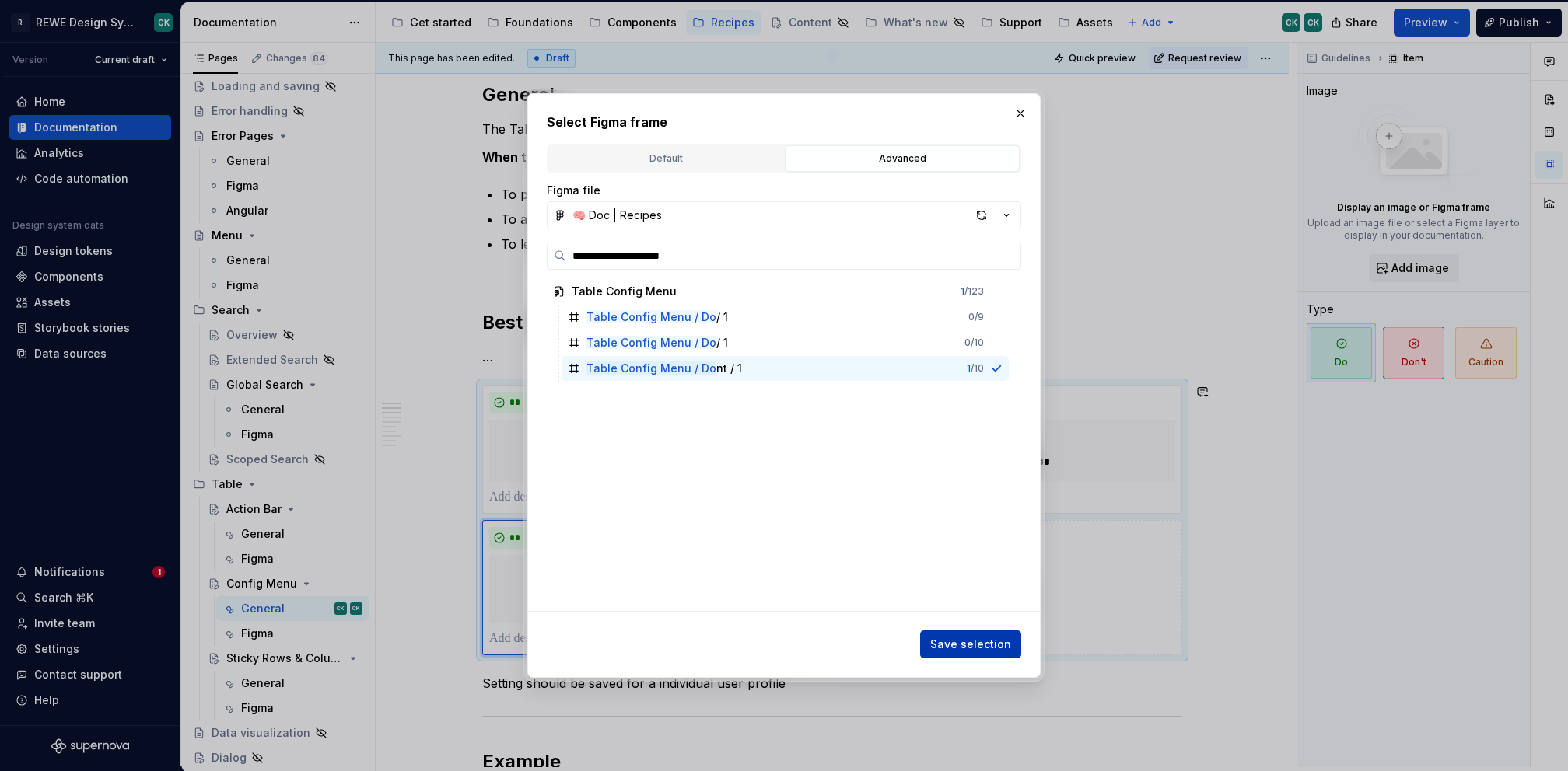
click at [969, 637] on span "Save selection" at bounding box center [970, 645] width 80 height 15
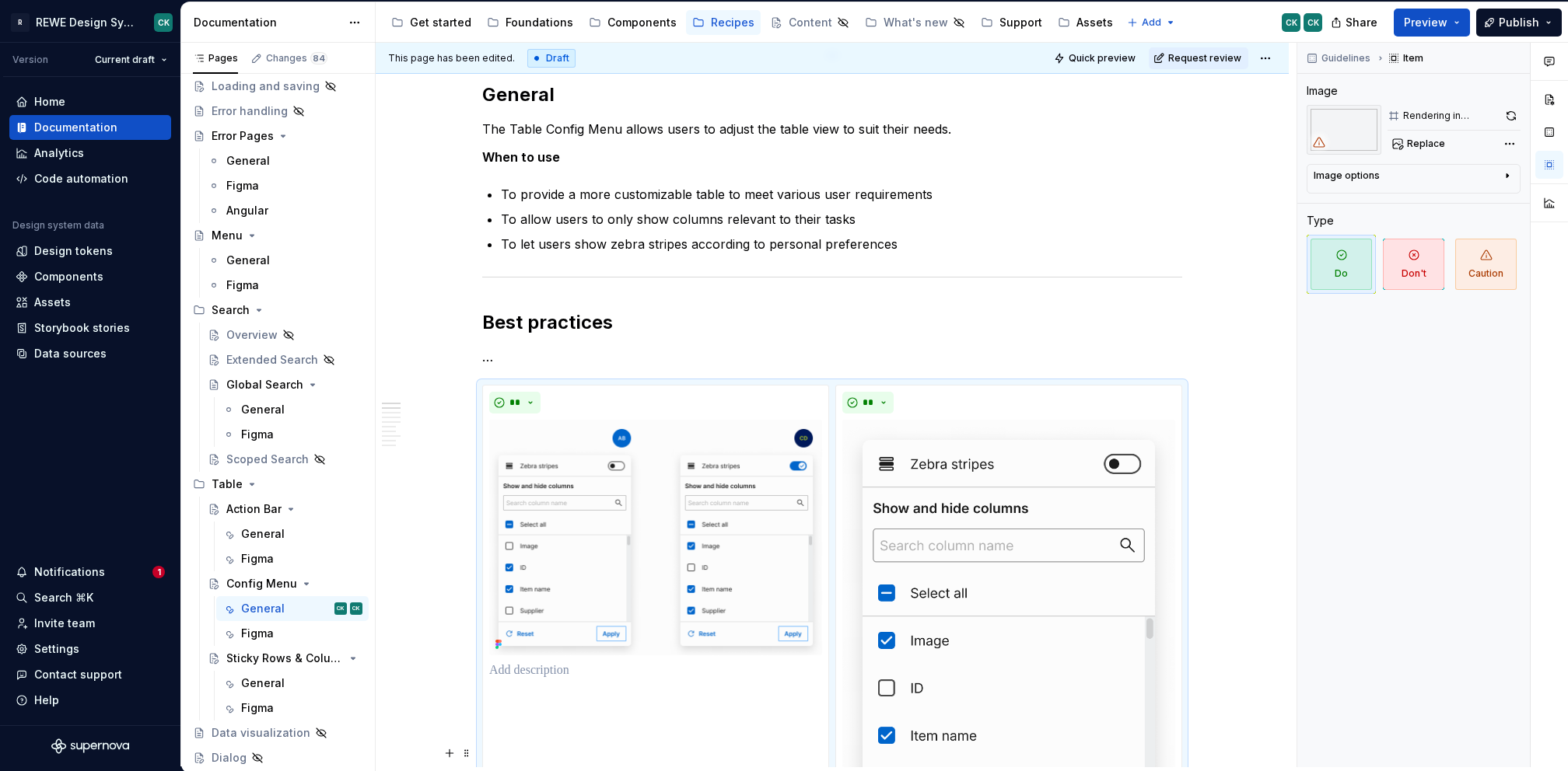
type textarea "*"
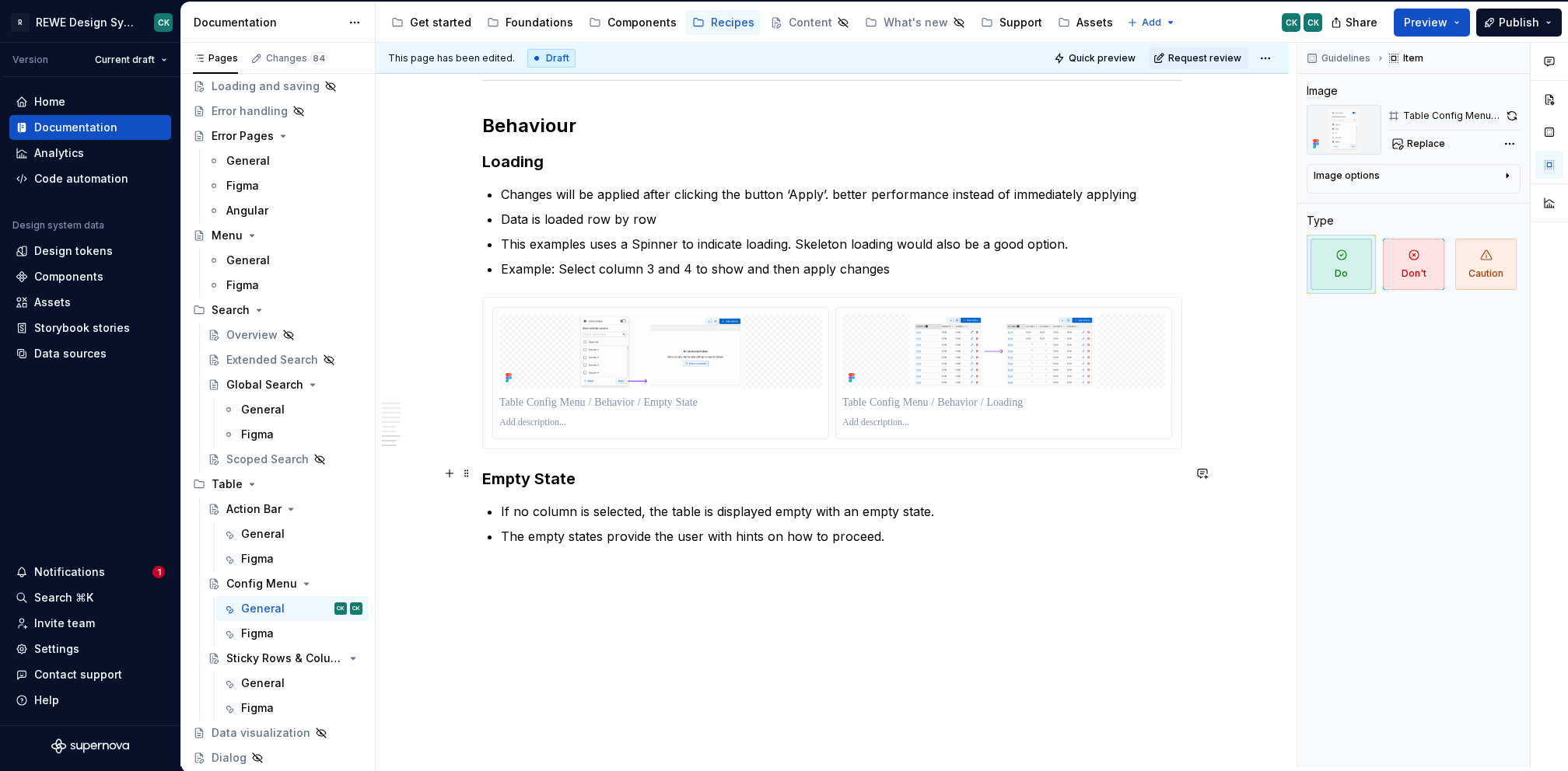
scroll to position [3651, 0]
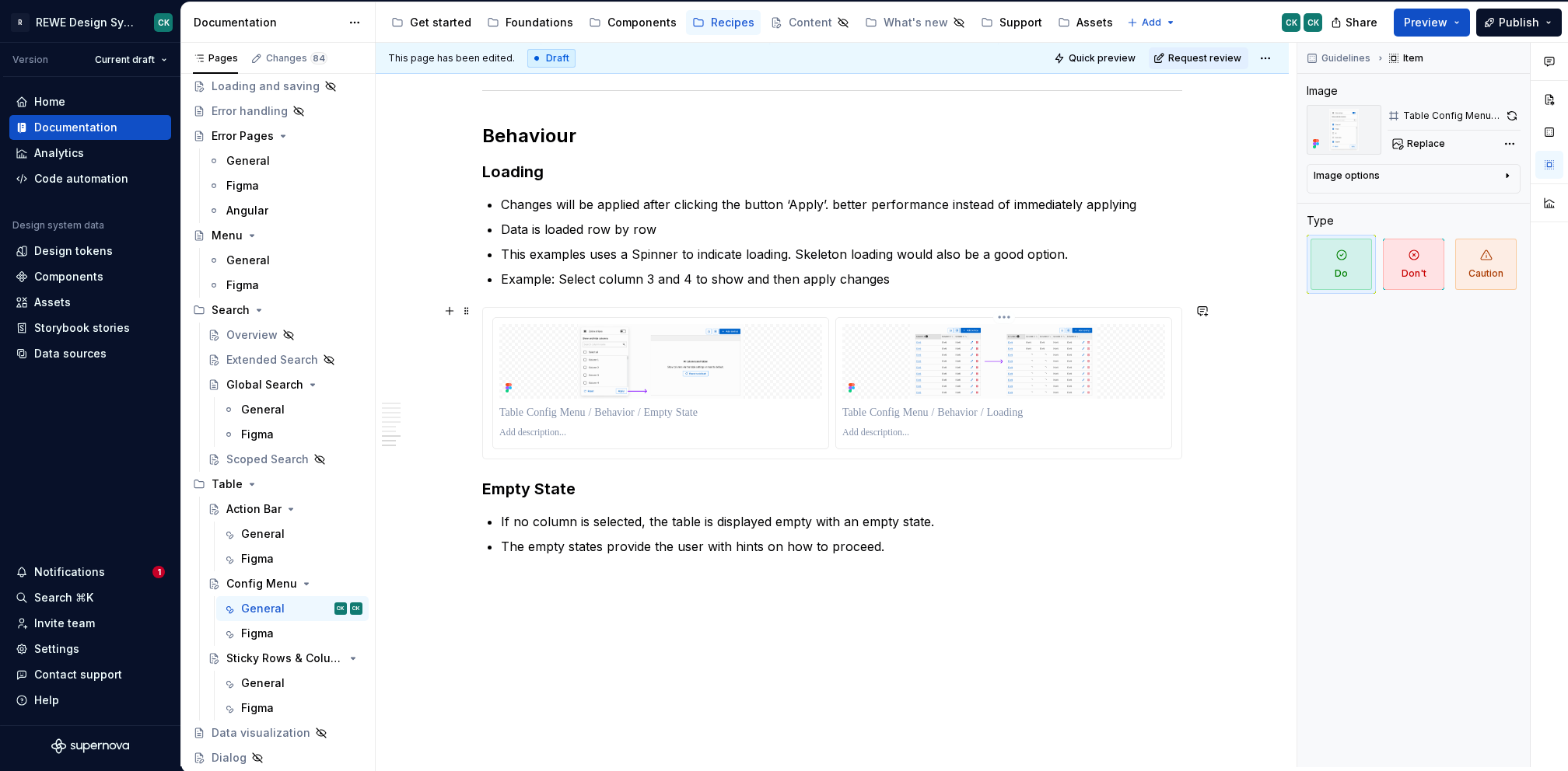
click at [1095, 432] on p at bounding box center [1003, 433] width 323 height 12
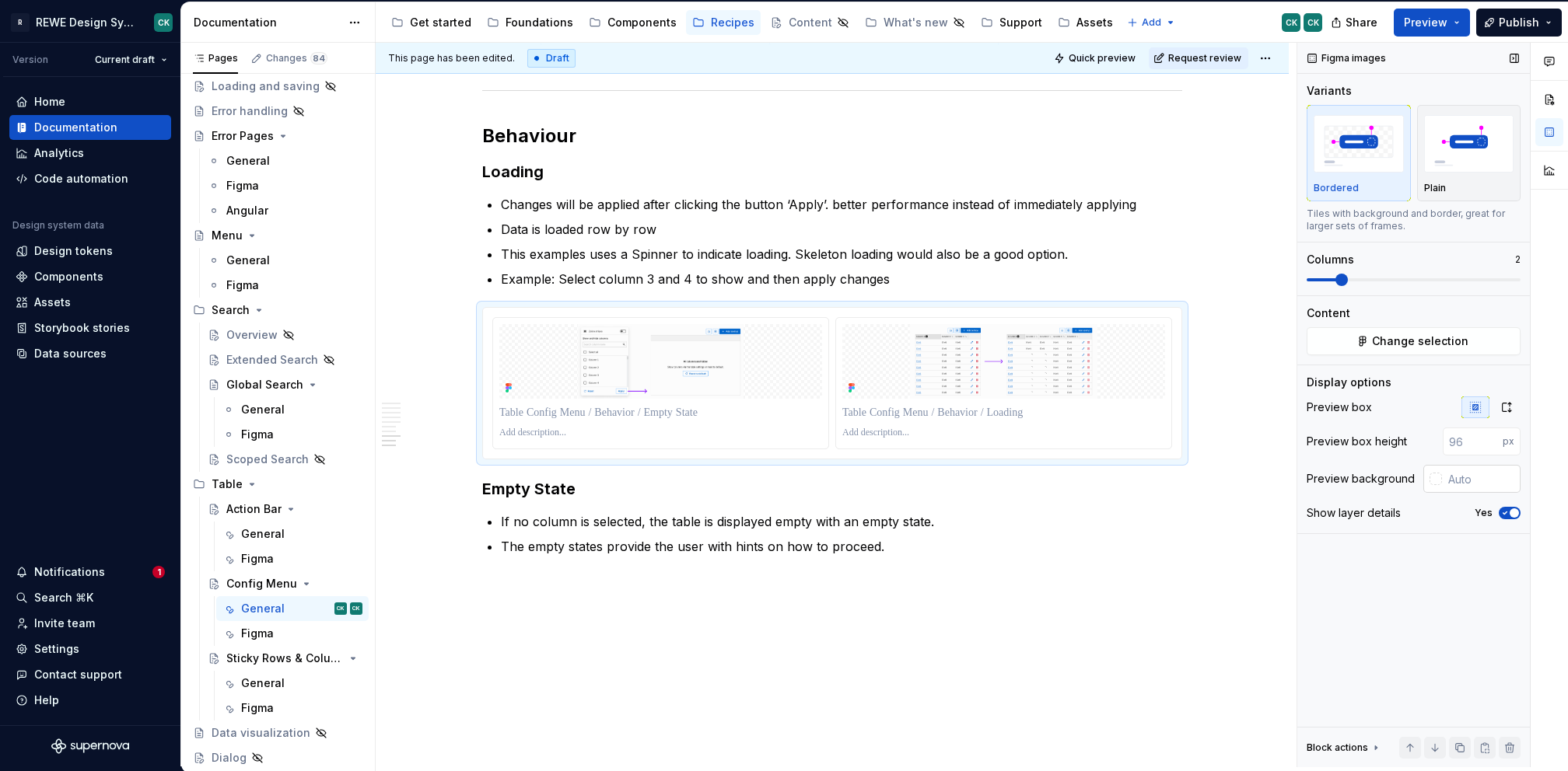
click at [1481, 471] on input "text" at bounding box center [1481, 478] width 79 height 28
type input "FCFCFC"
click at [1469, 478] on input "FCFCFC" at bounding box center [1482, 478] width 76 height 28
click at [922, 245] on p "This examples uses a Spinner to indicate loading. Skeleton loading would also b…" at bounding box center [841, 254] width 681 height 18
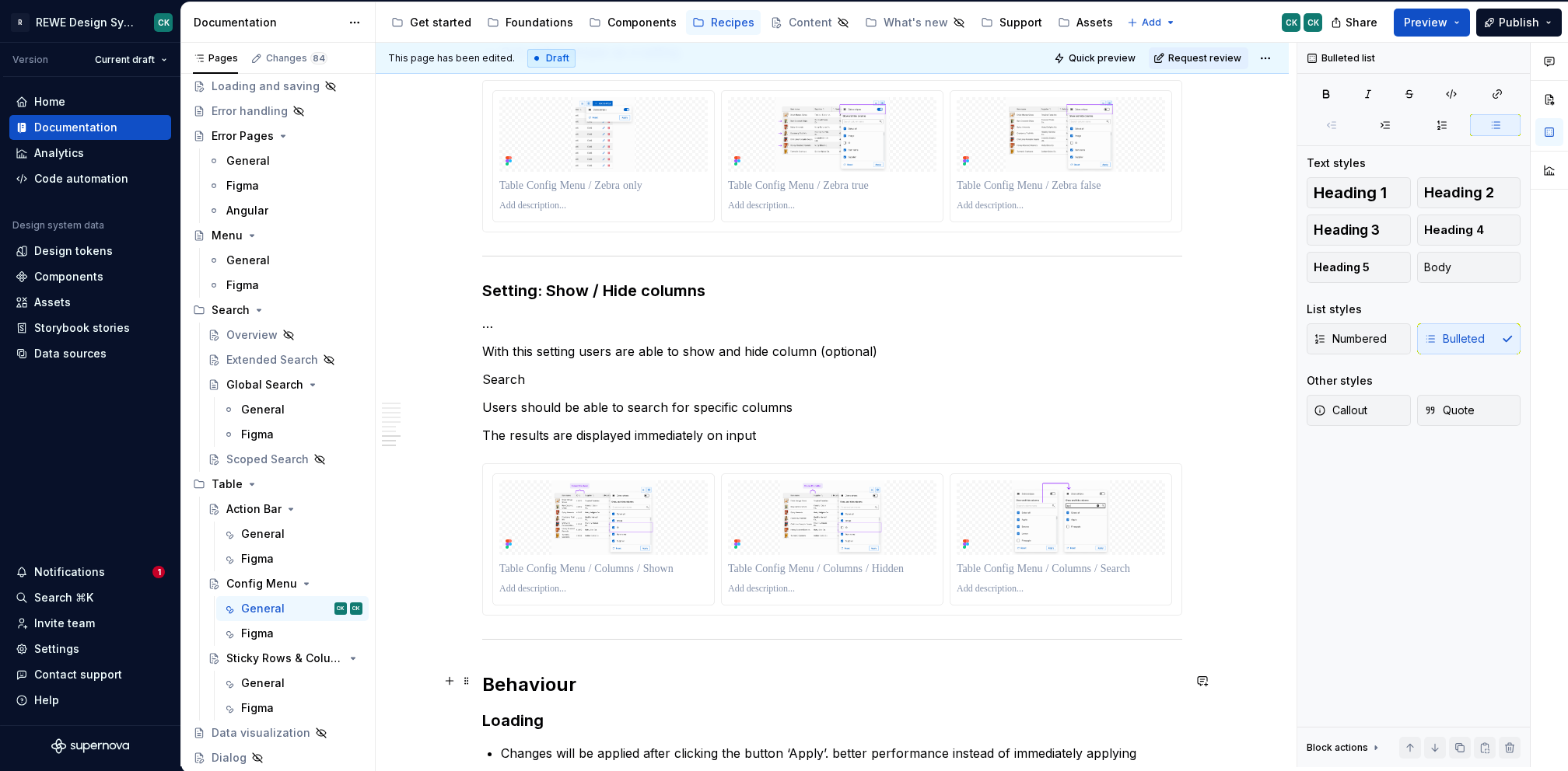
scroll to position [3092, 0]
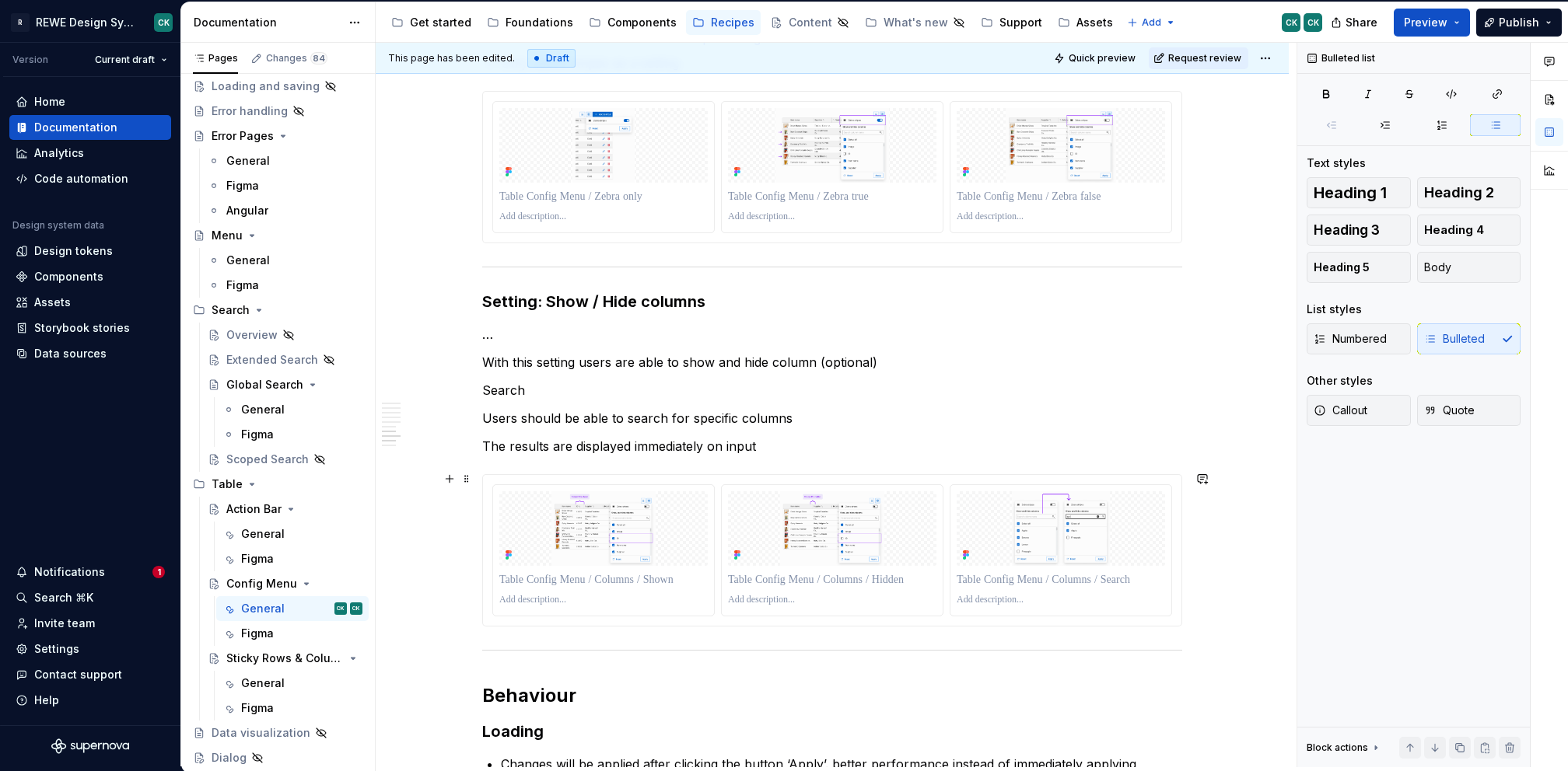
click at [810, 611] on div at bounding box center [831, 550] width 698 height 150
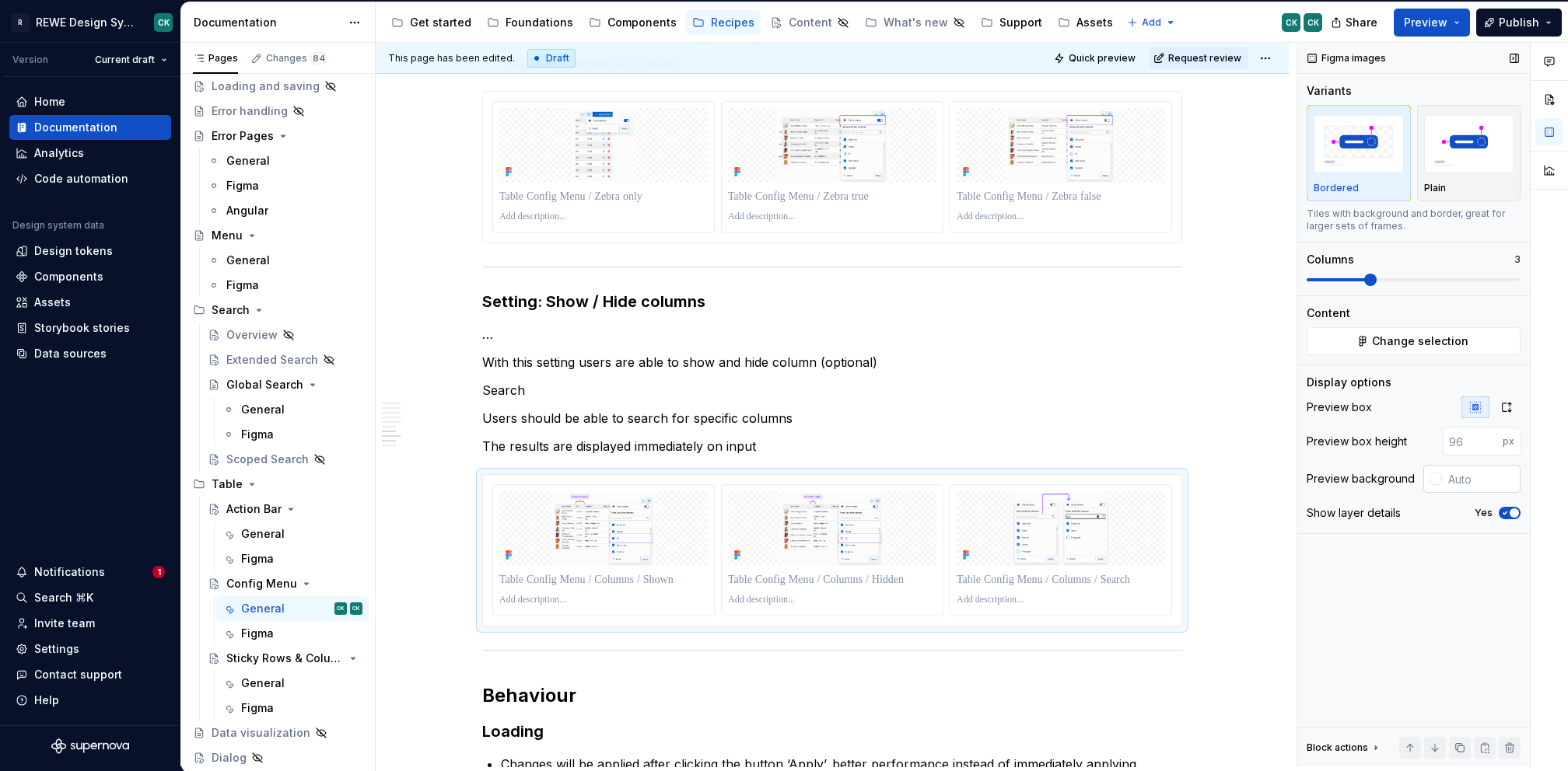
click at [1490, 470] on input "text" at bounding box center [1481, 478] width 79 height 28
paste input "FCFCFC"
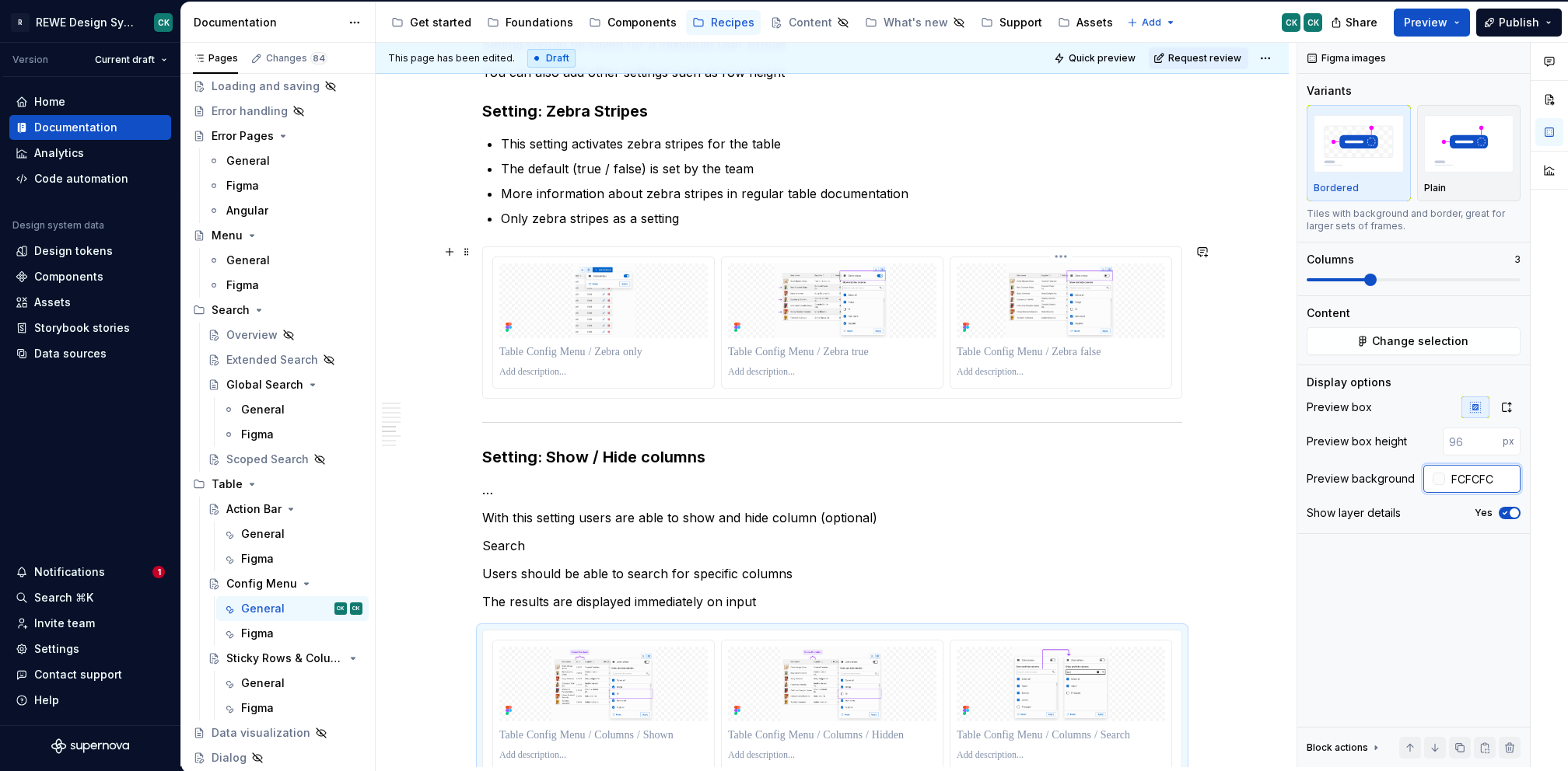
scroll to position [2925, 0]
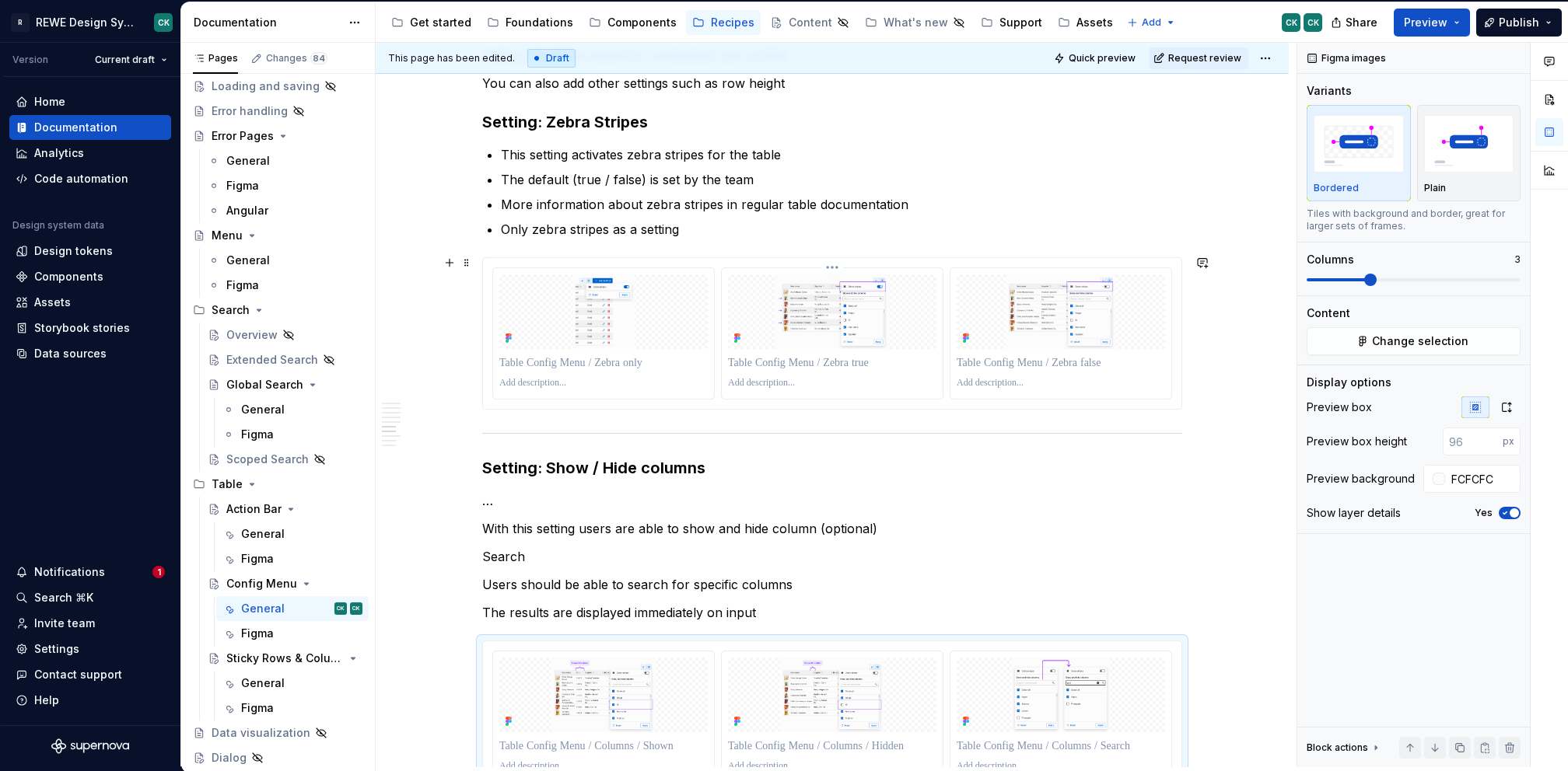
click at [912, 391] on div at bounding box center [831, 333] width 221 height 130
type input "#FCFCFC"
click at [1091, 505] on p "…" at bounding box center [831, 500] width 700 height 18
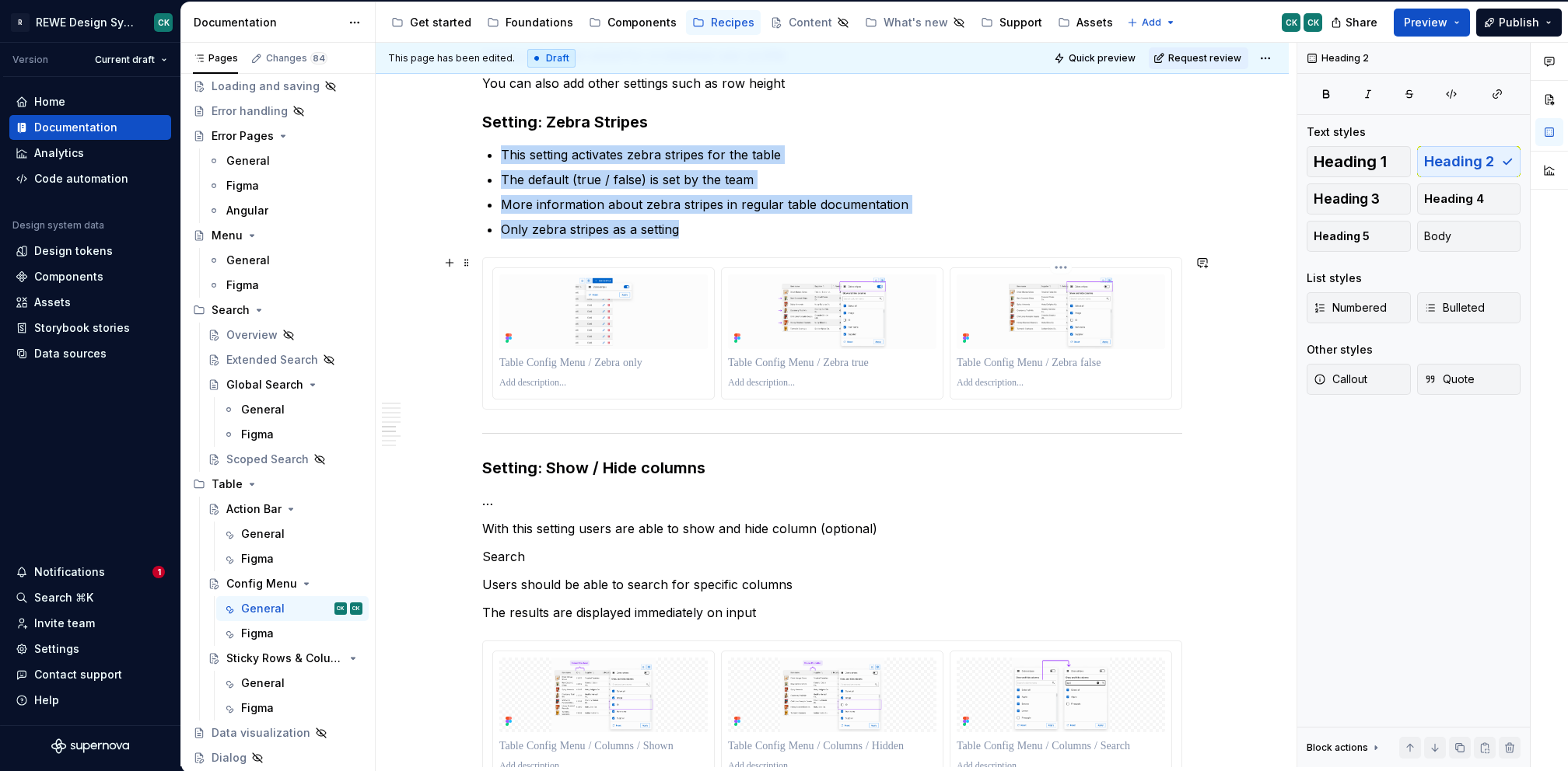
click at [1077, 394] on div at bounding box center [1060, 333] width 221 height 130
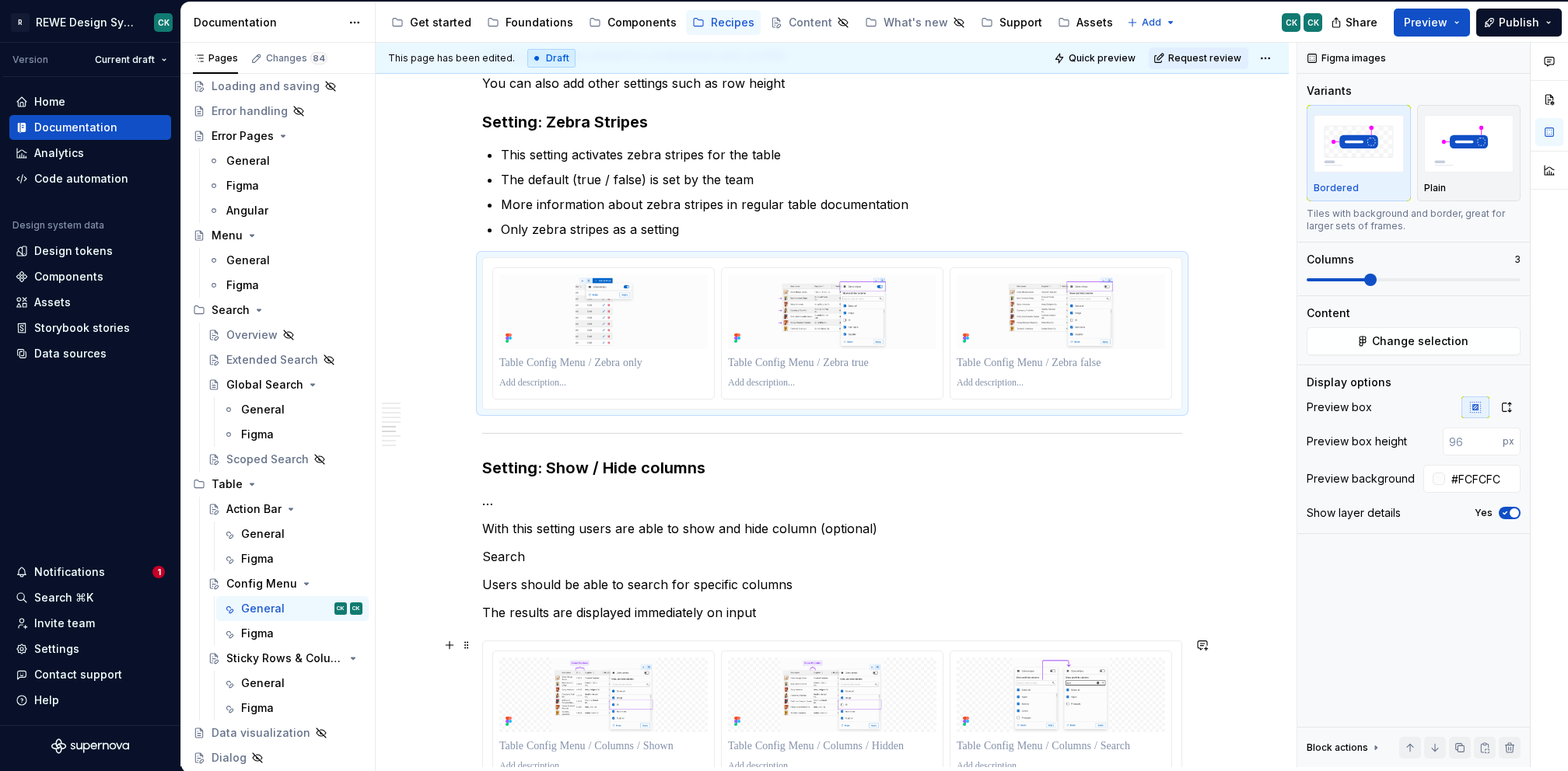
click at [943, 641] on div at bounding box center [831, 716] width 700 height 152
click at [1476, 478] on input "text" at bounding box center [1481, 478] width 79 height 28
paste input "FCFCFC"
type input "#FCFCFC"
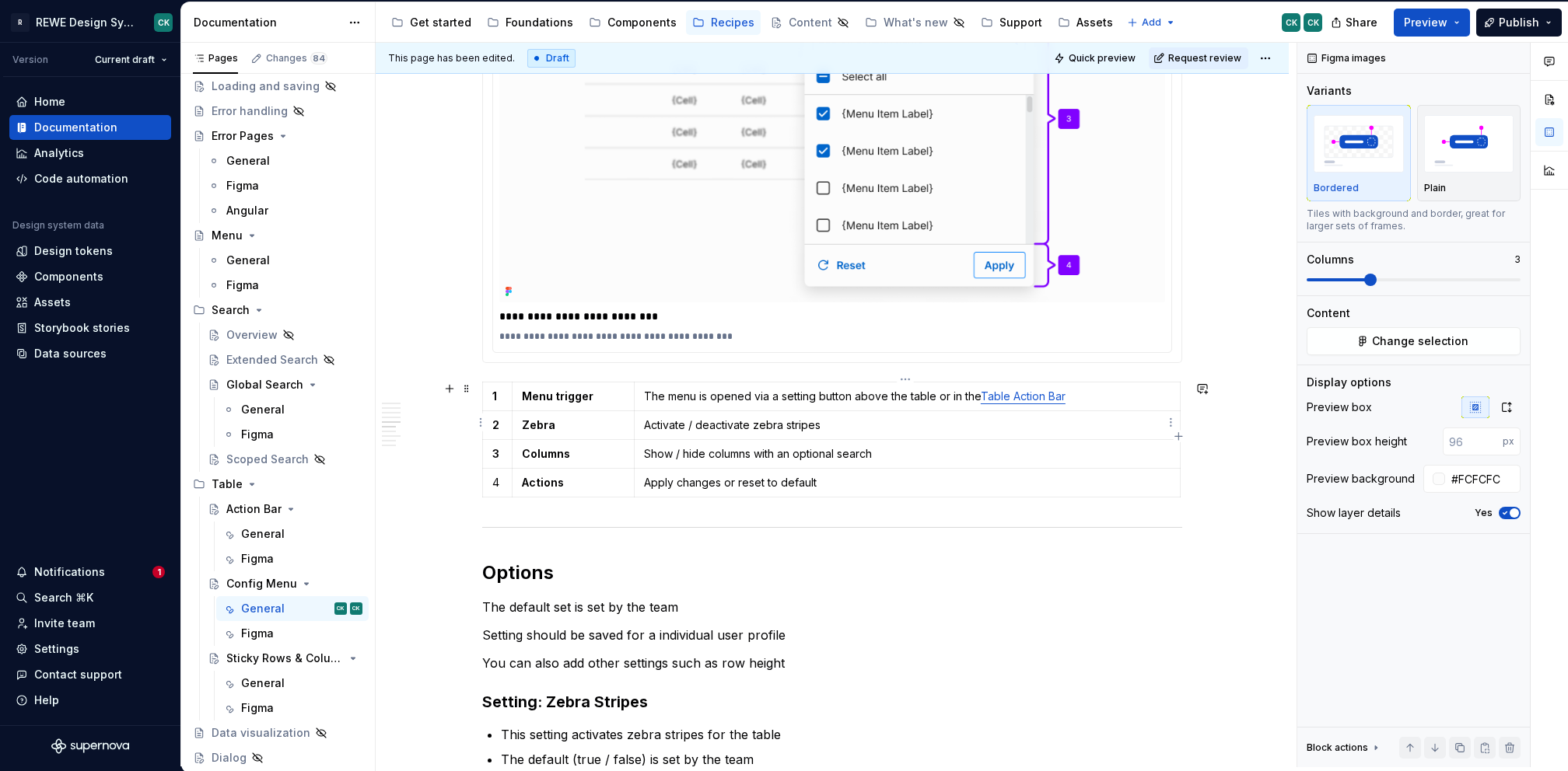
scroll to position [2144, 0]
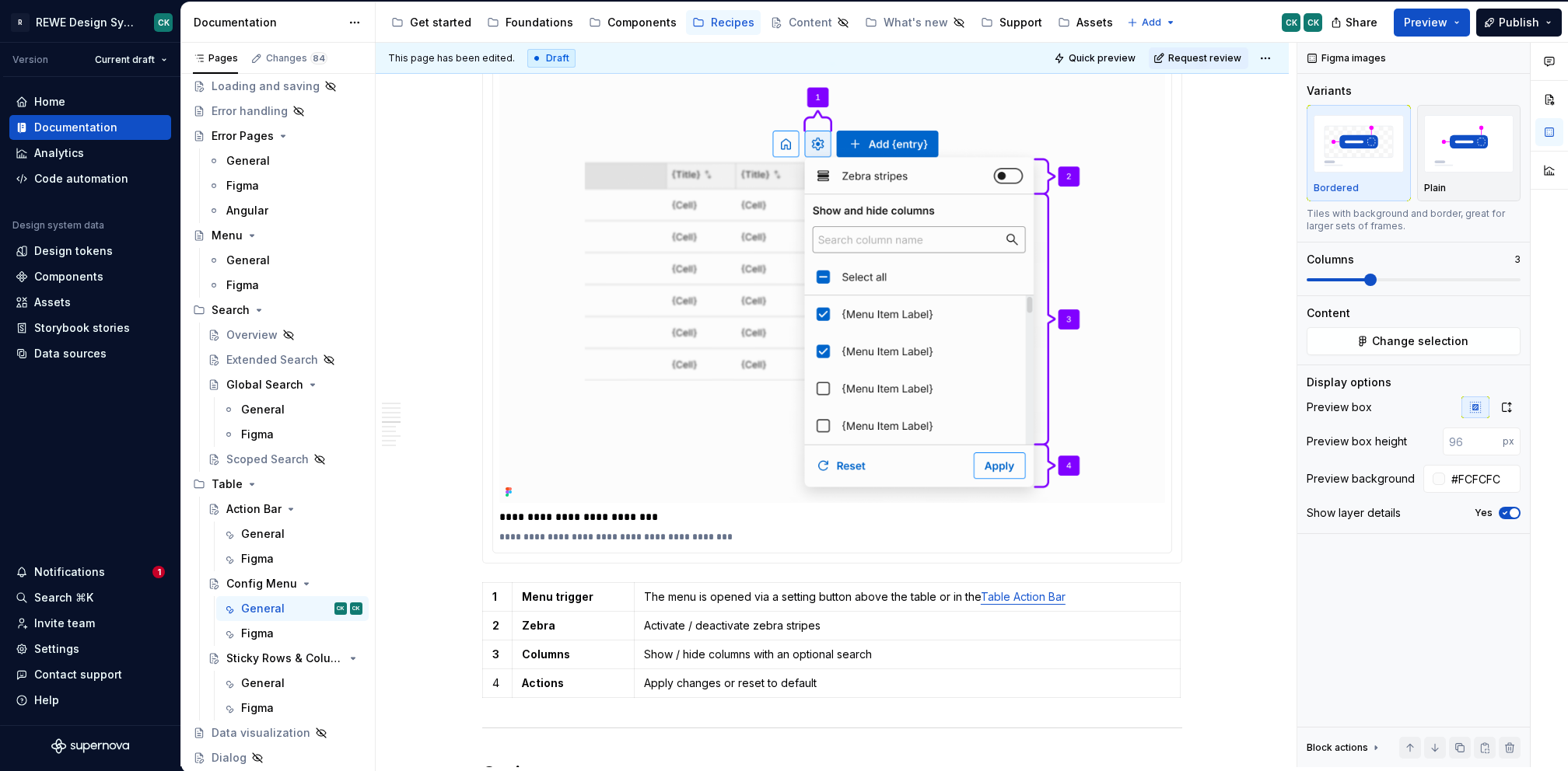
click at [579, 519] on p "**********" at bounding box center [832, 517] width 667 height 15
click at [1042, 534] on p "**********" at bounding box center [832, 536] width 667 height 12
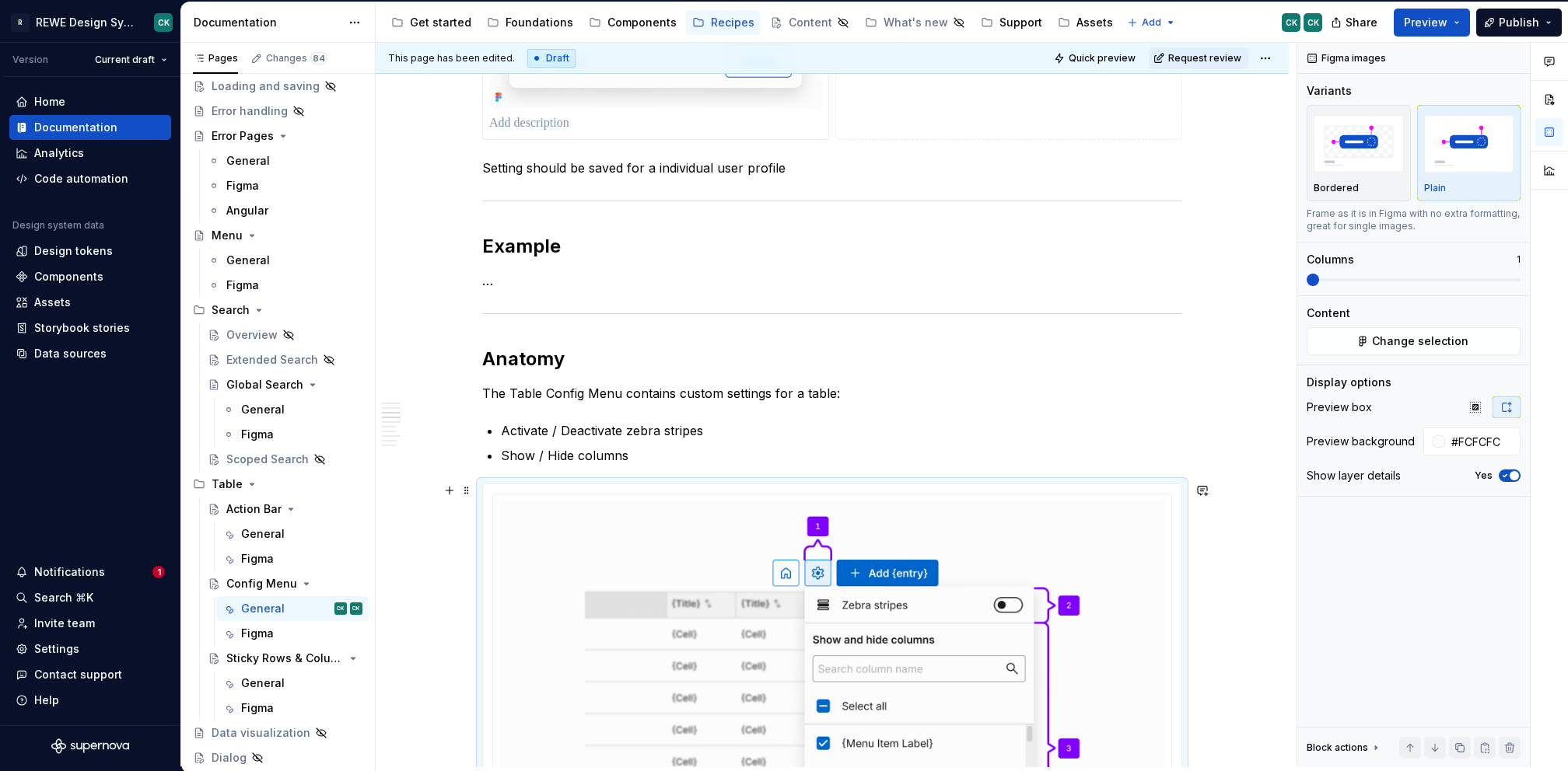
click at [1066, 486] on div "**********" at bounding box center [831, 738] width 698 height 509
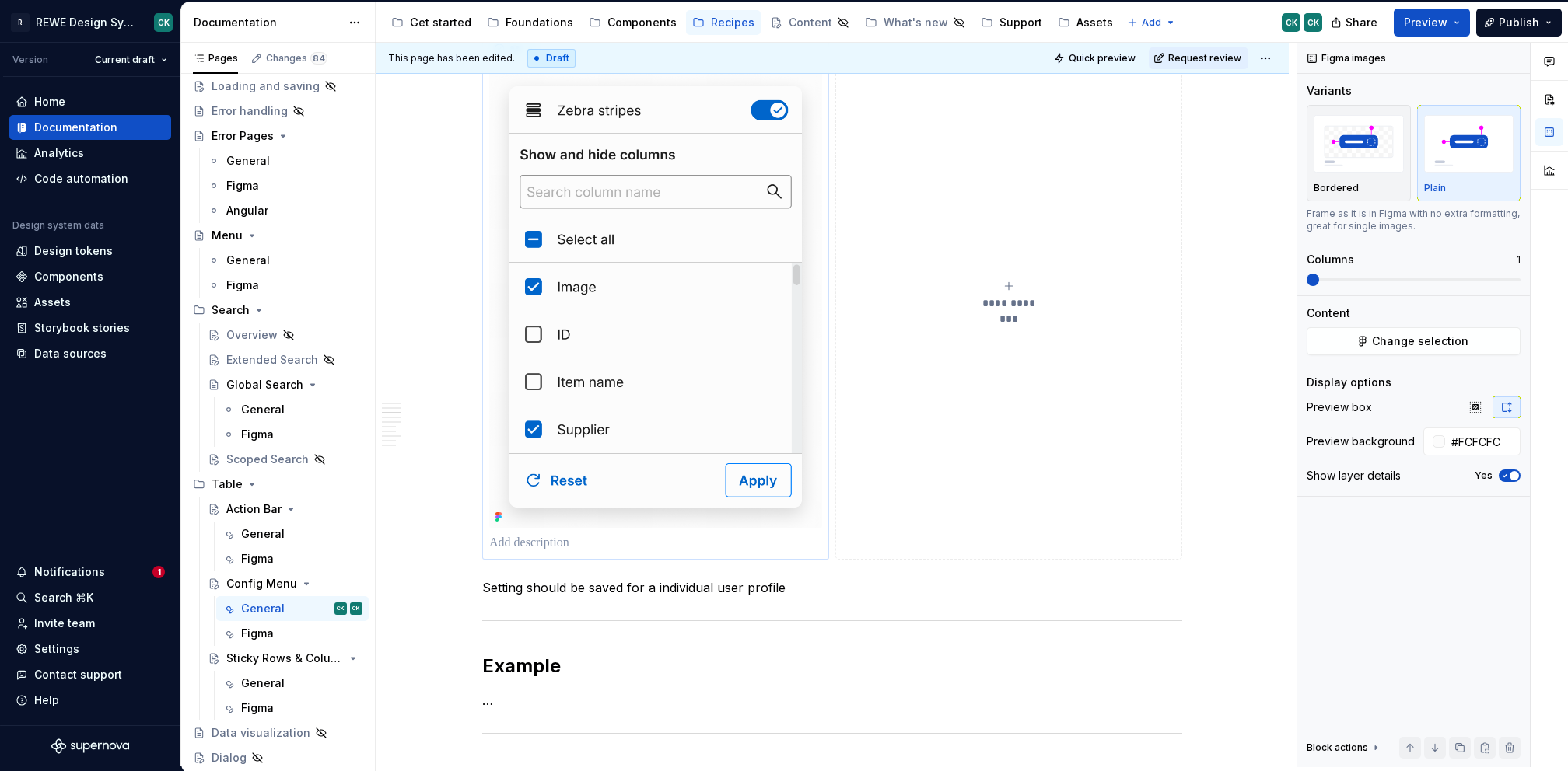
click at [789, 546] on p at bounding box center [655, 543] width 332 height 18
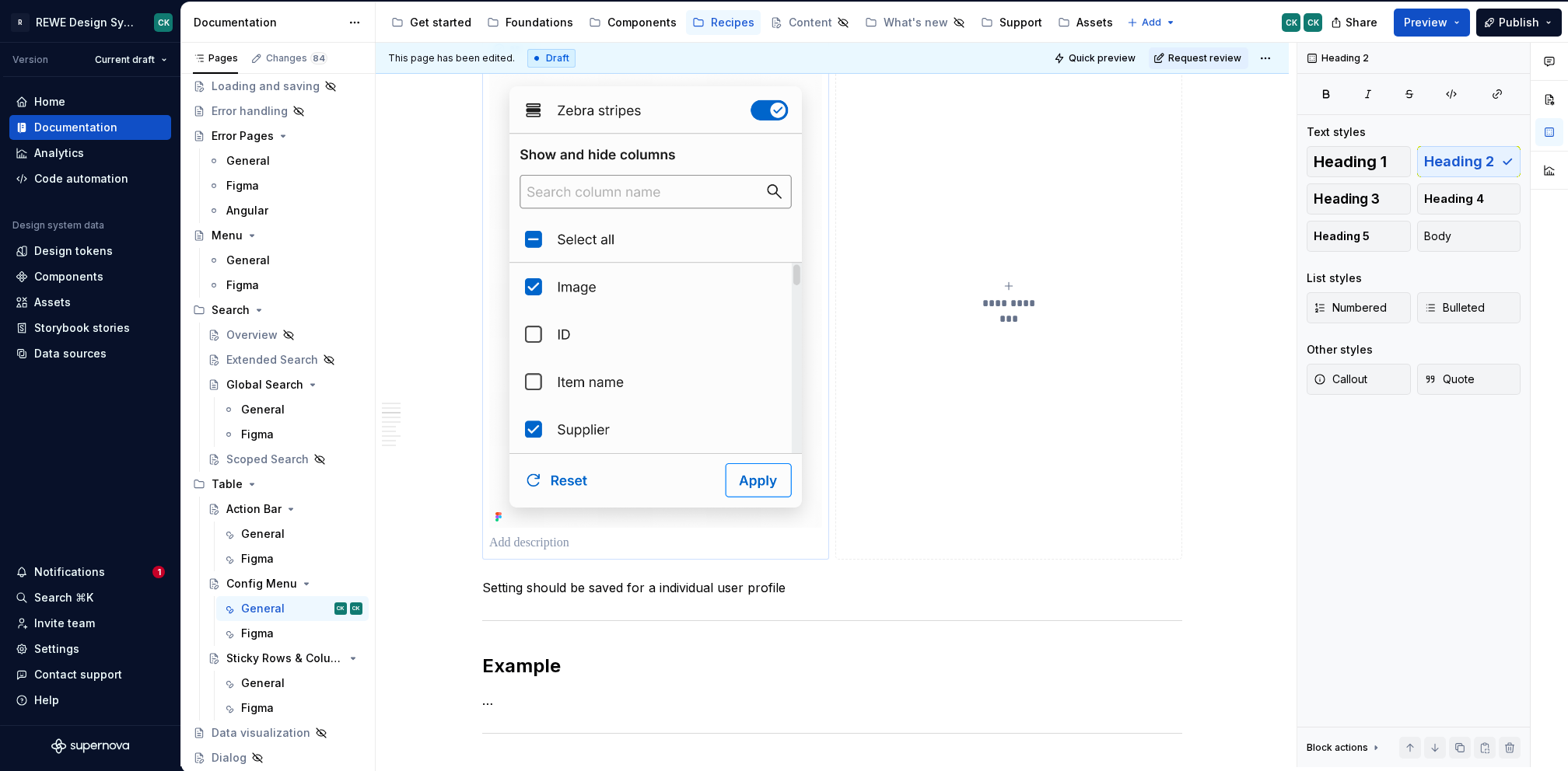
click at [716, 544] on p at bounding box center [655, 543] width 332 height 18
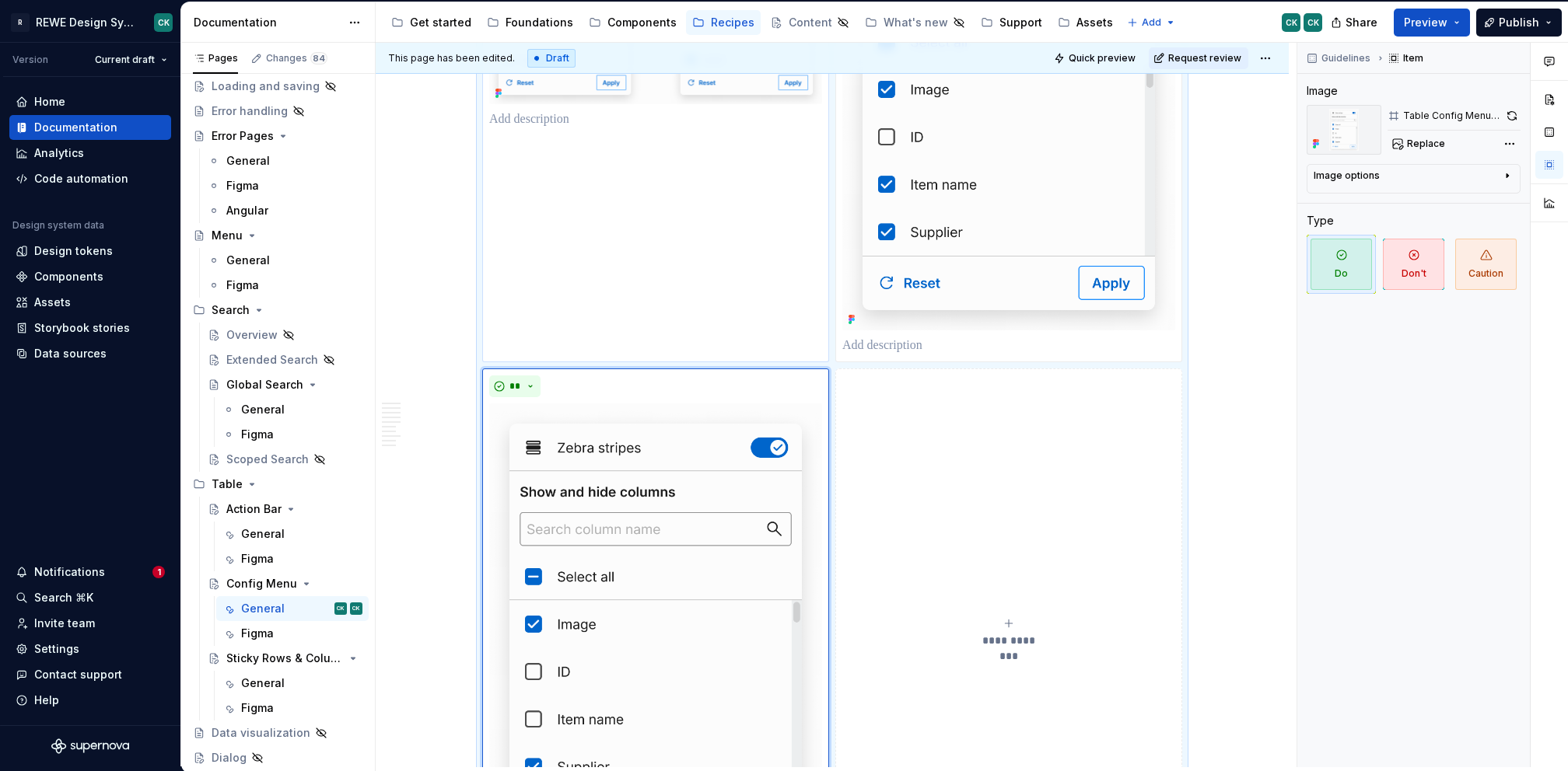
scroll to position [961, 0]
click at [749, 472] on img at bounding box center [655, 631] width 332 height 462
click at [522, 382] on button "**" at bounding box center [515, 383] width 52 height 22
click at [552, 432] on div "Don't" at bounding box center [550, 435] width 29 height 15
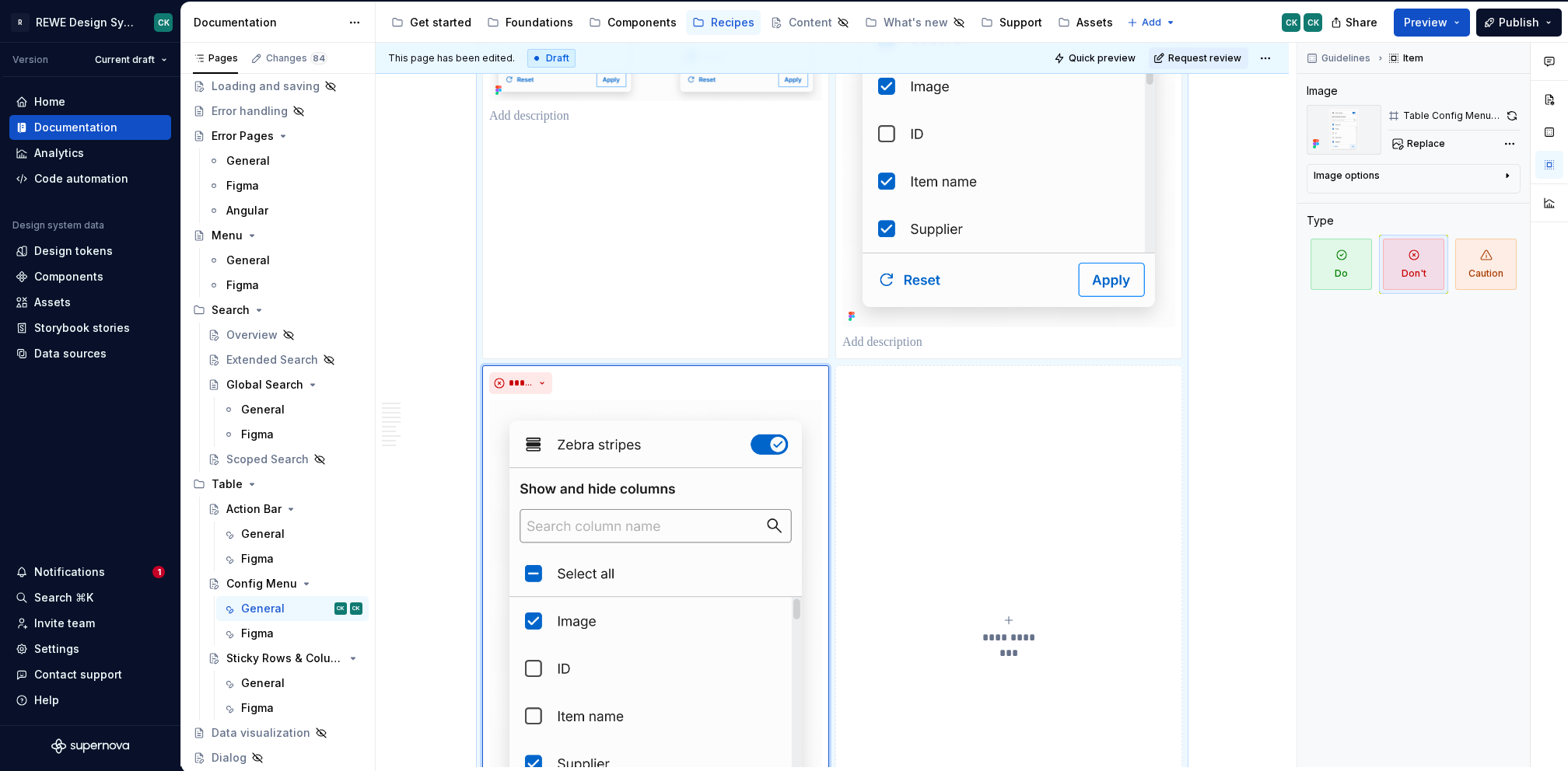
click at [910, 411] on button "**********" at bounding box center [1009, 630] width 347 height 529
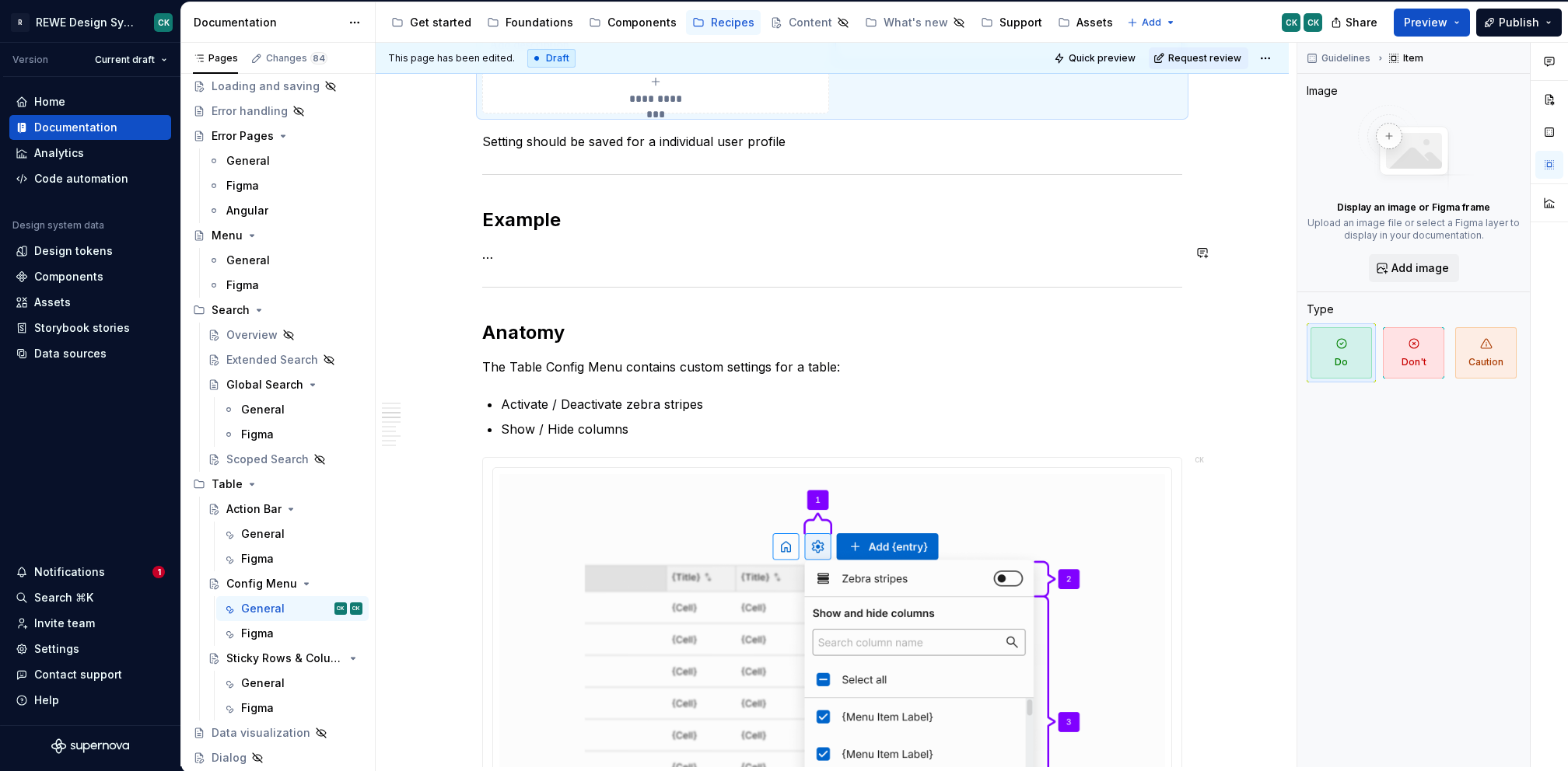
scroll to position [1813, 0]
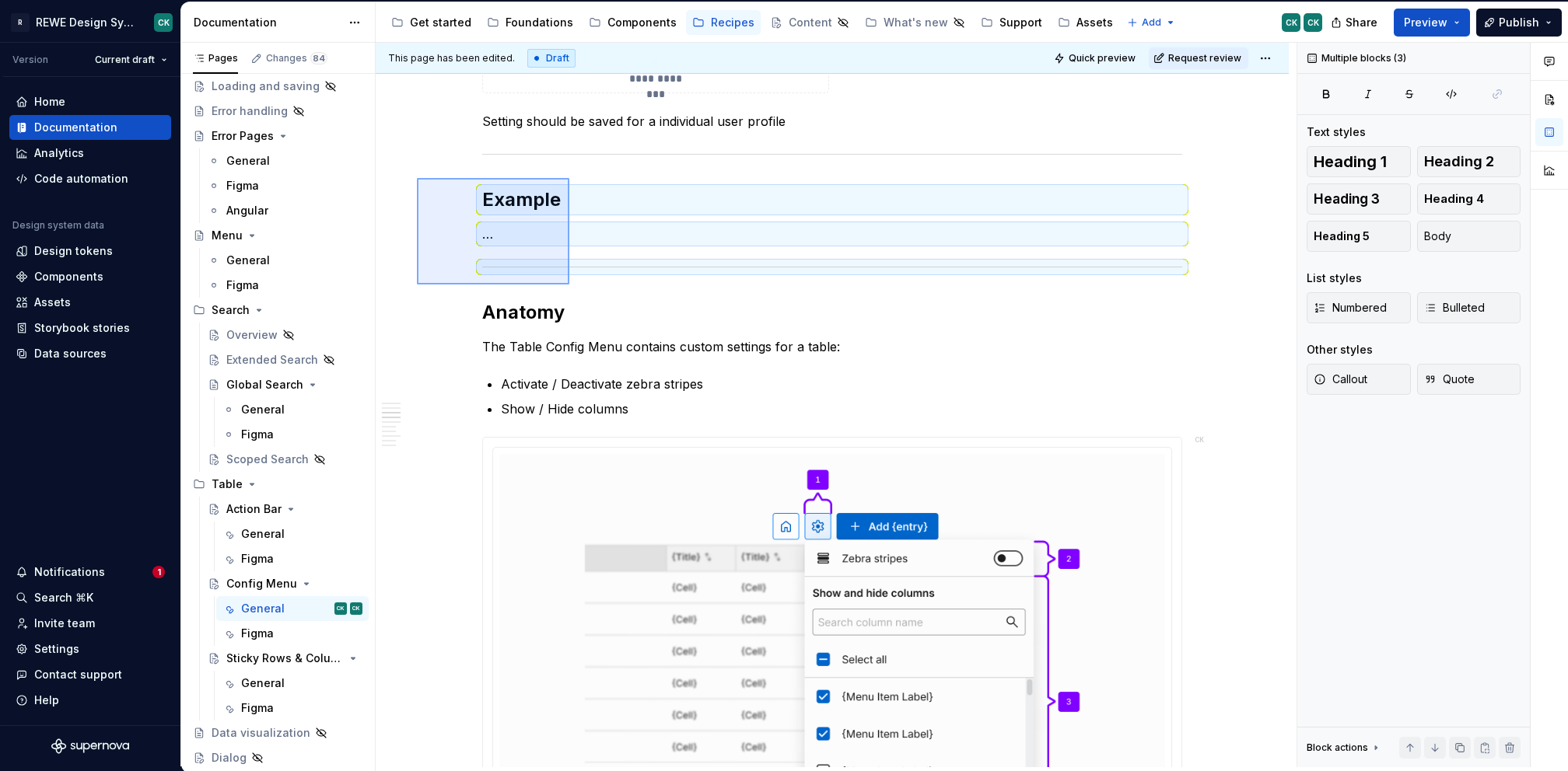
drag, startPoint x: 466, startPoint y: 205, endPoint x: 568, endPoint y: 279, distance: 126.0
click at [568, 279] on div "**********" at bounding box center [835, 405] width 920 height 725
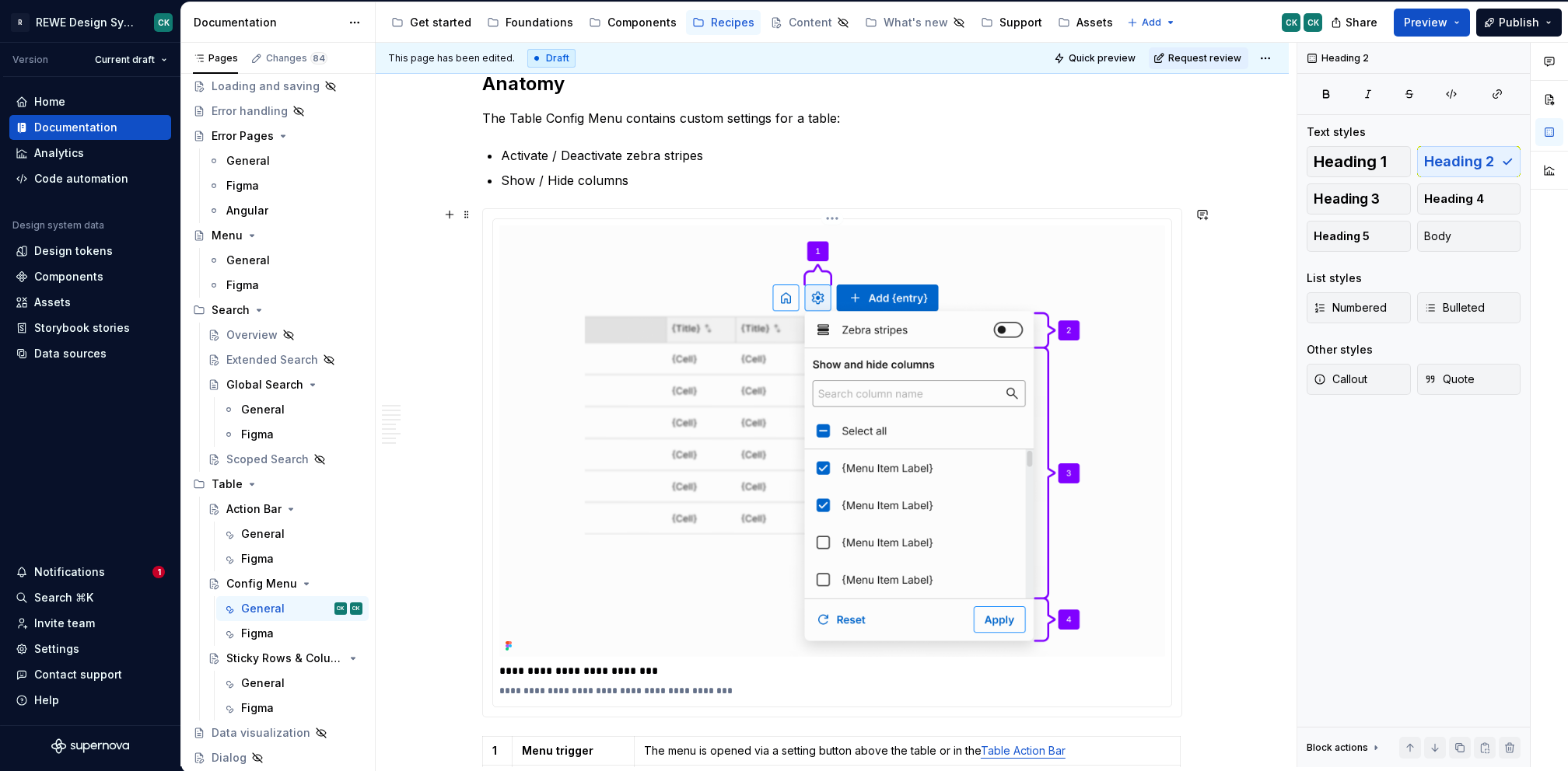
scroll to position [1860, 0]
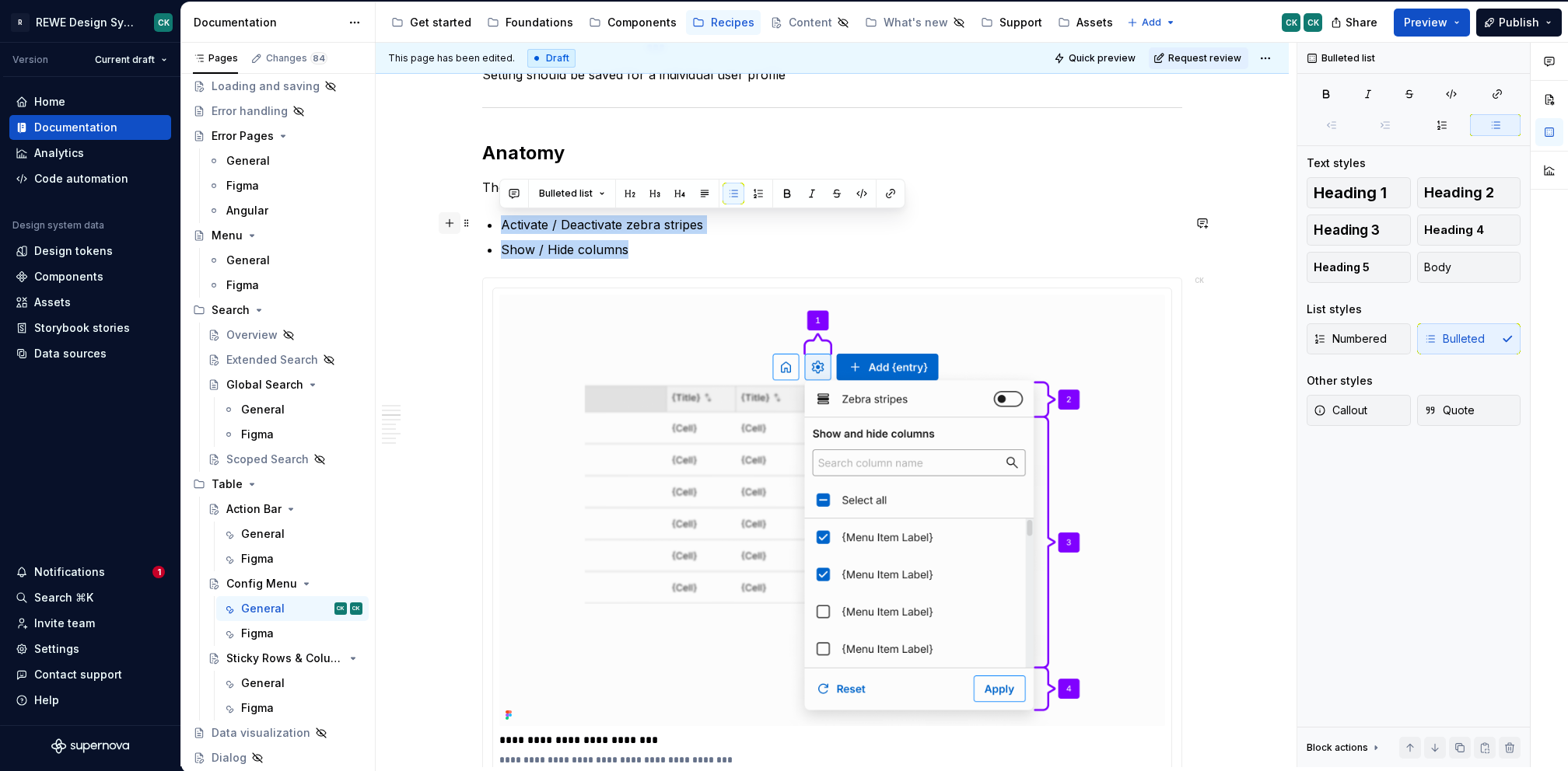
drag, startPoint x: 669, startPoint y: 249, endPoint x: 453, endPoint y: 226, distance: 217.2
click at [482, 226] on div "**********" at bounding box center [831, 374] width 700 height 3862
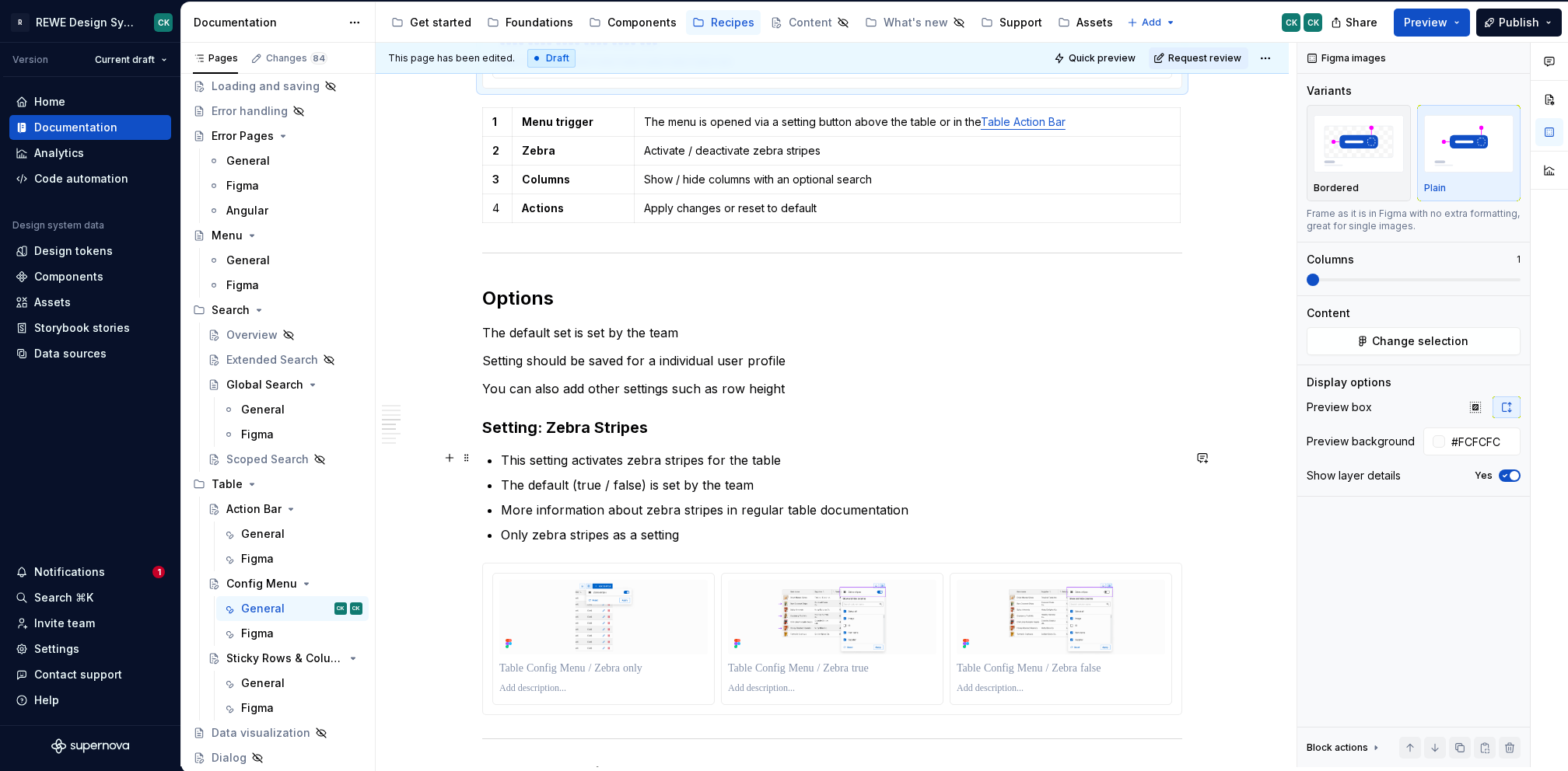
scroll to position [2496, 0]
click at [482, 328] on p "The default set is set by the team" at bounding box center [831, 332] width 700 height 18
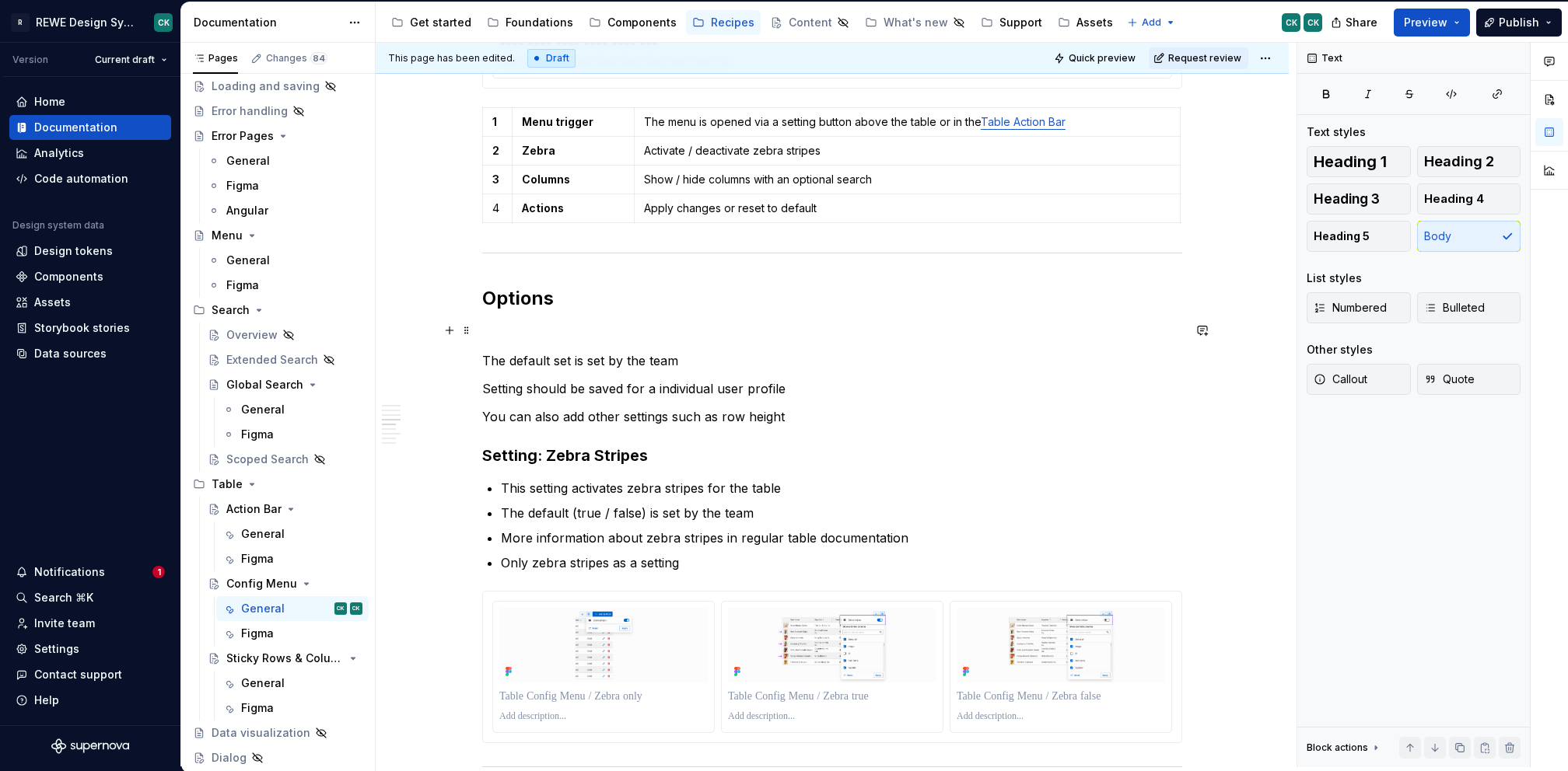
click at [631, 329] on p at bounding box center [831, 332] width 700 height 18
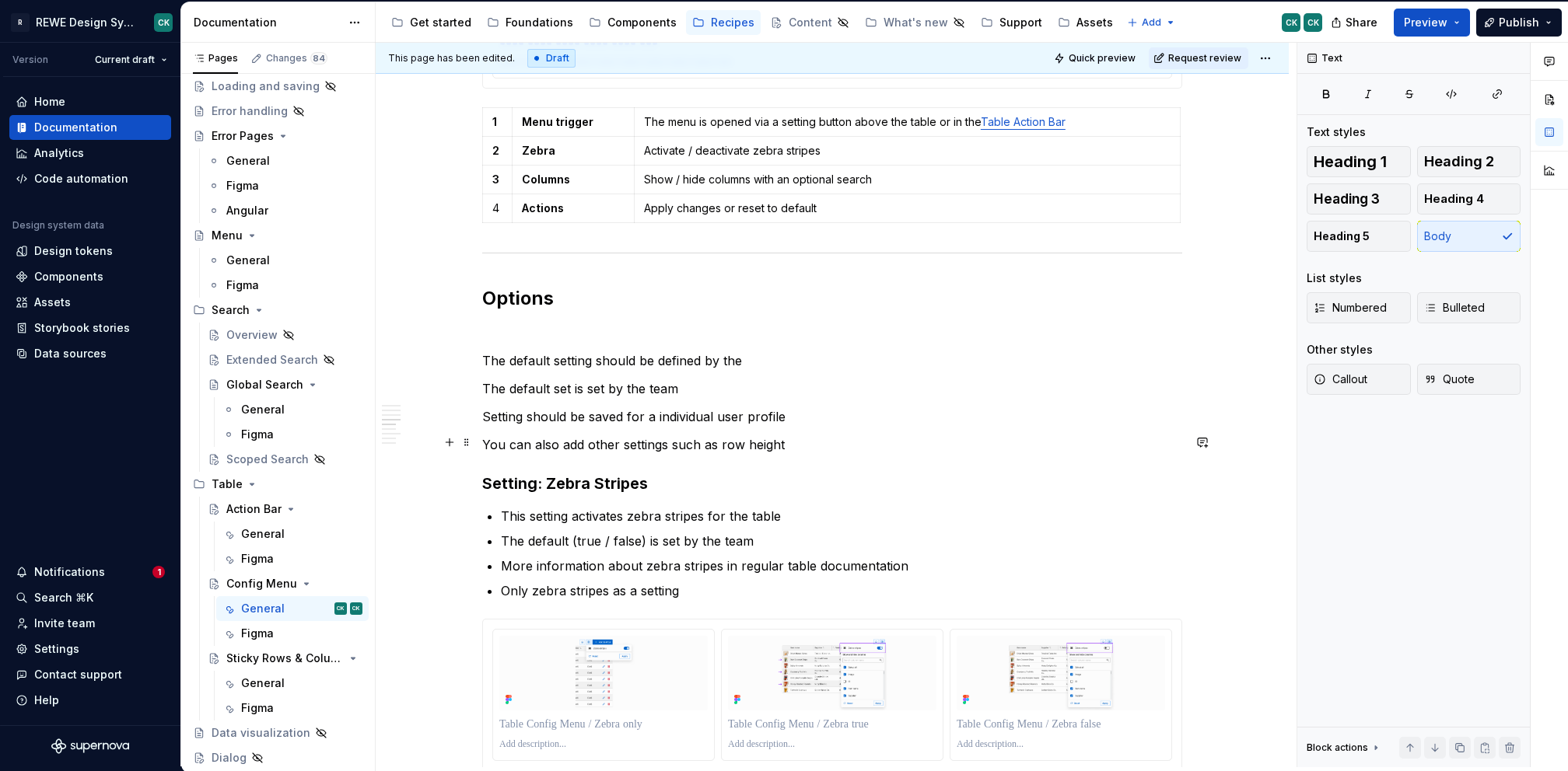
drag, startPoint x: 804, startPoint y: 439, endPoint x: 803, endPoint y: 430, distance: 9.1
click at [804, 440] on p "You can also add other settings such as row height" at bounding box center [831, 444] width 700 height 18
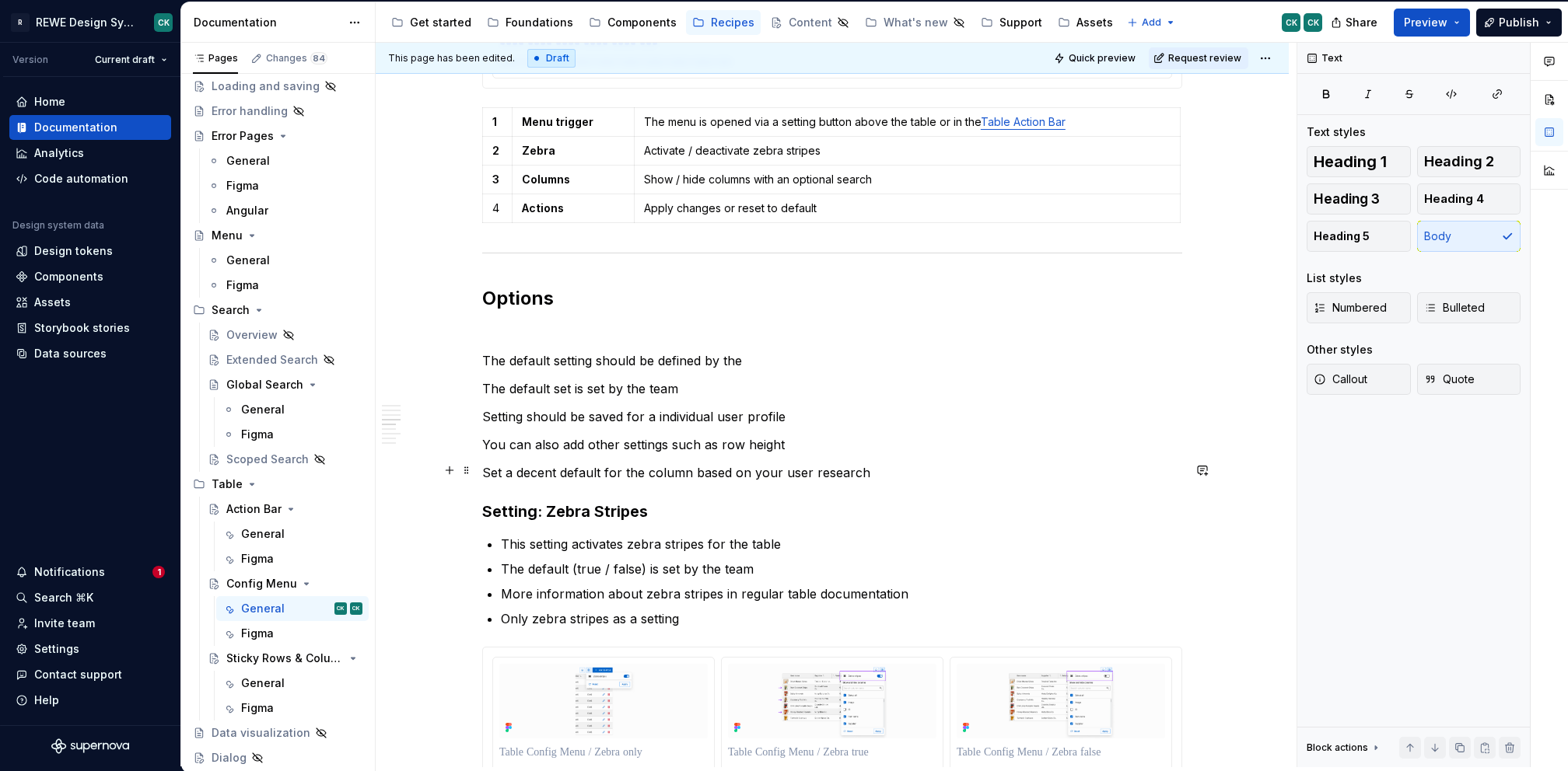
drag, startPoint x: 956, startPoint y: 470, endPoint x: 783, endPoint y: 488, distance: 173.9
click at [956, 470] on p "Set a decent default for the column based on your user research" at bounding box center [831, 472] width 700 height 18
click at [493, 471] on p "Set a decent default for the column based on your user research" at bounding box center [831, 472] width 700 height 18
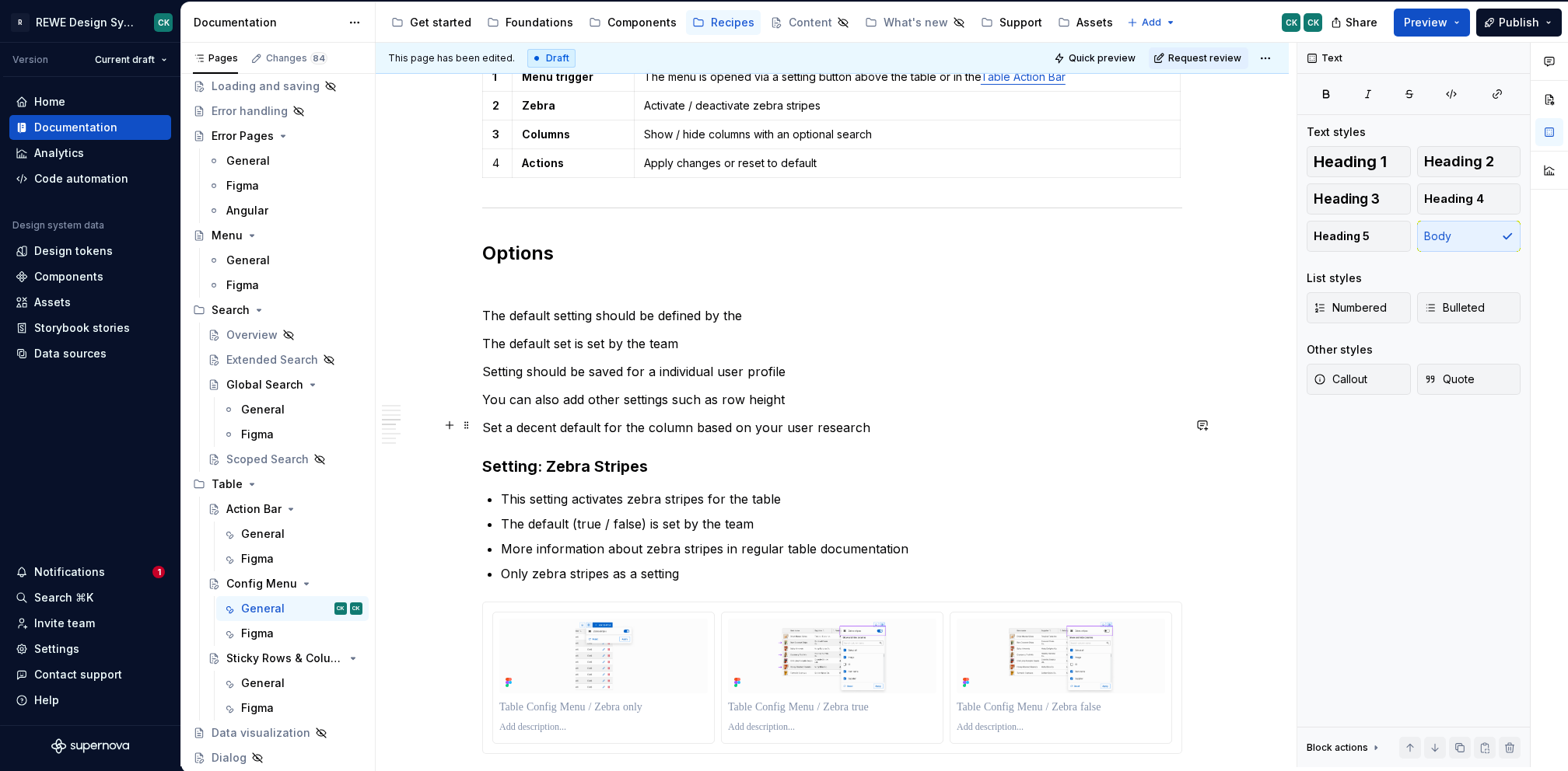
scroll to position [2555, 0]
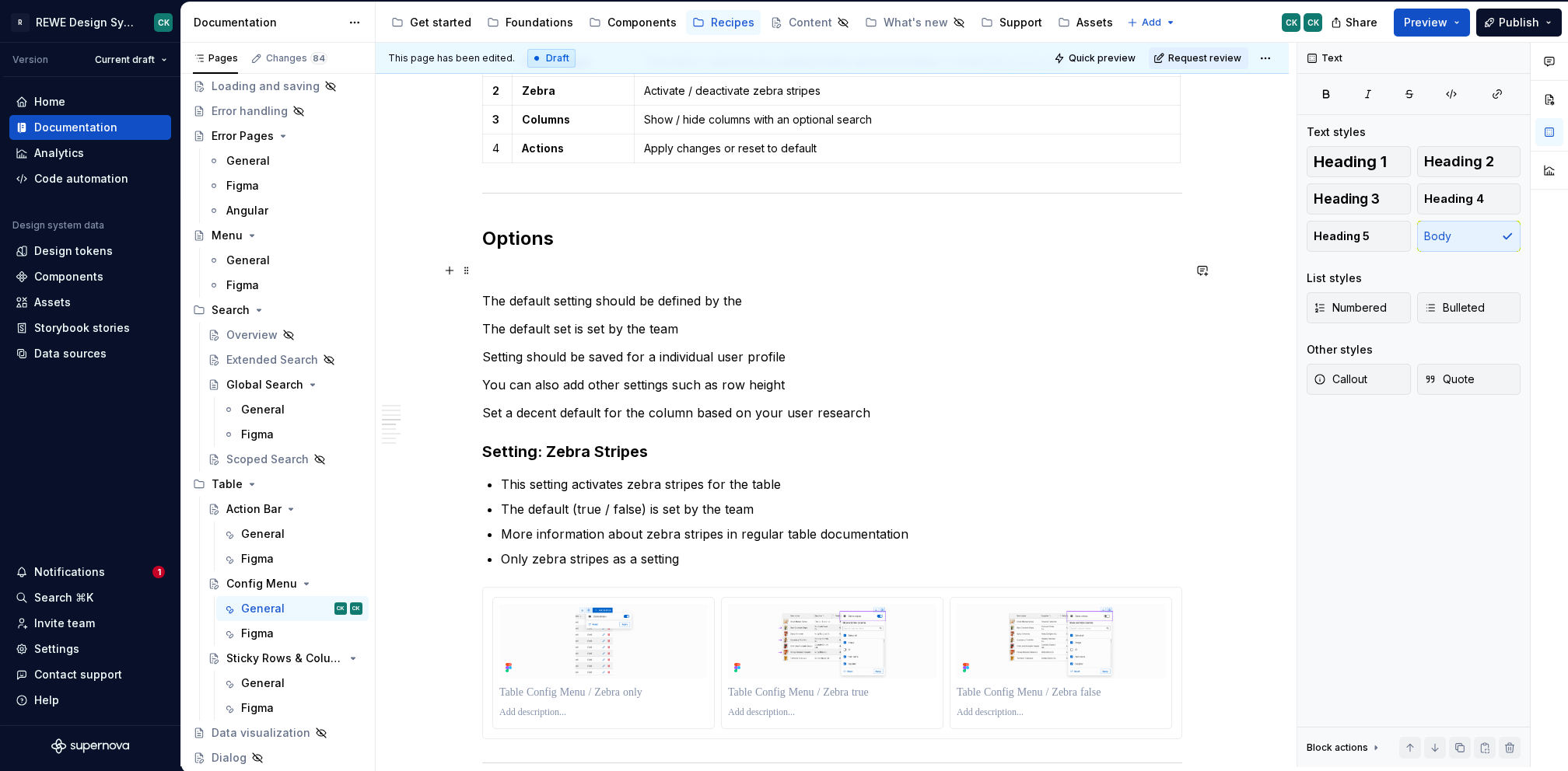
click at [577, 265] on p at bounding box center [831, 272] width 700 height 18
click at [779, 297] on p "The default setting should be defined by the" at bounding box center [831, 300] width 700 height 18
click at [588, 294] on p "The default setting should be defined by the" at bounding box center [831, 300] width 700 height 18
click at [816, 299] on p "The default settings should be defined by the" at bounding box center [831, 300] width 700 height 18
click at [482, 295] on p "The default settings should be defined by the product" at bounding box center [831, 300] width 700 height 18
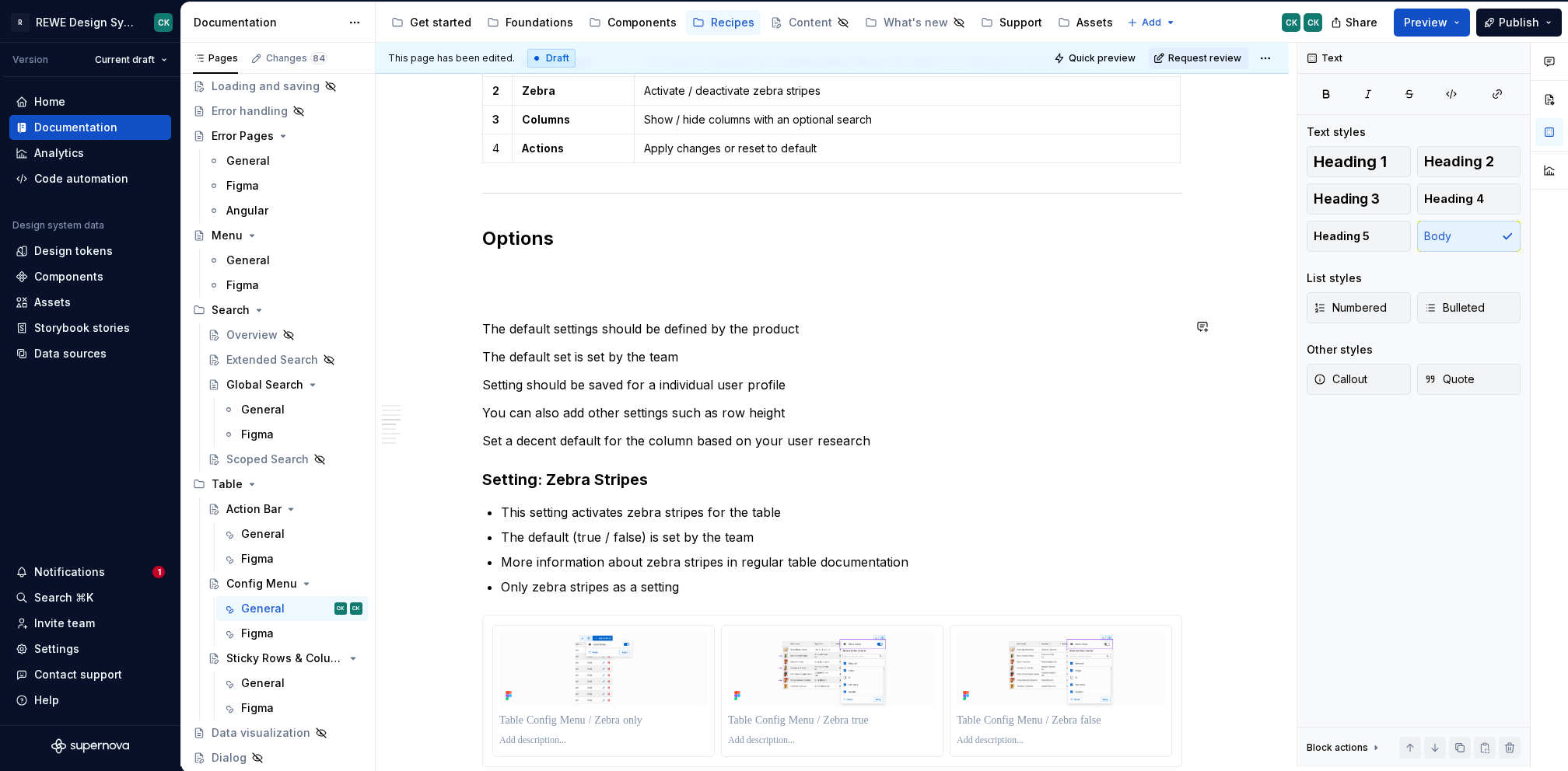
click at [507, 299] on p at bounding box center [831, 300] width 700 height 18
click at [622, 322] on p "The default settings should be defined by the product" at bounding box center [831, 329] width 700 height 18
click at [779, 324] on p "The default settings are defined by the product" at bounding box center [831, 329] width 700 height 18
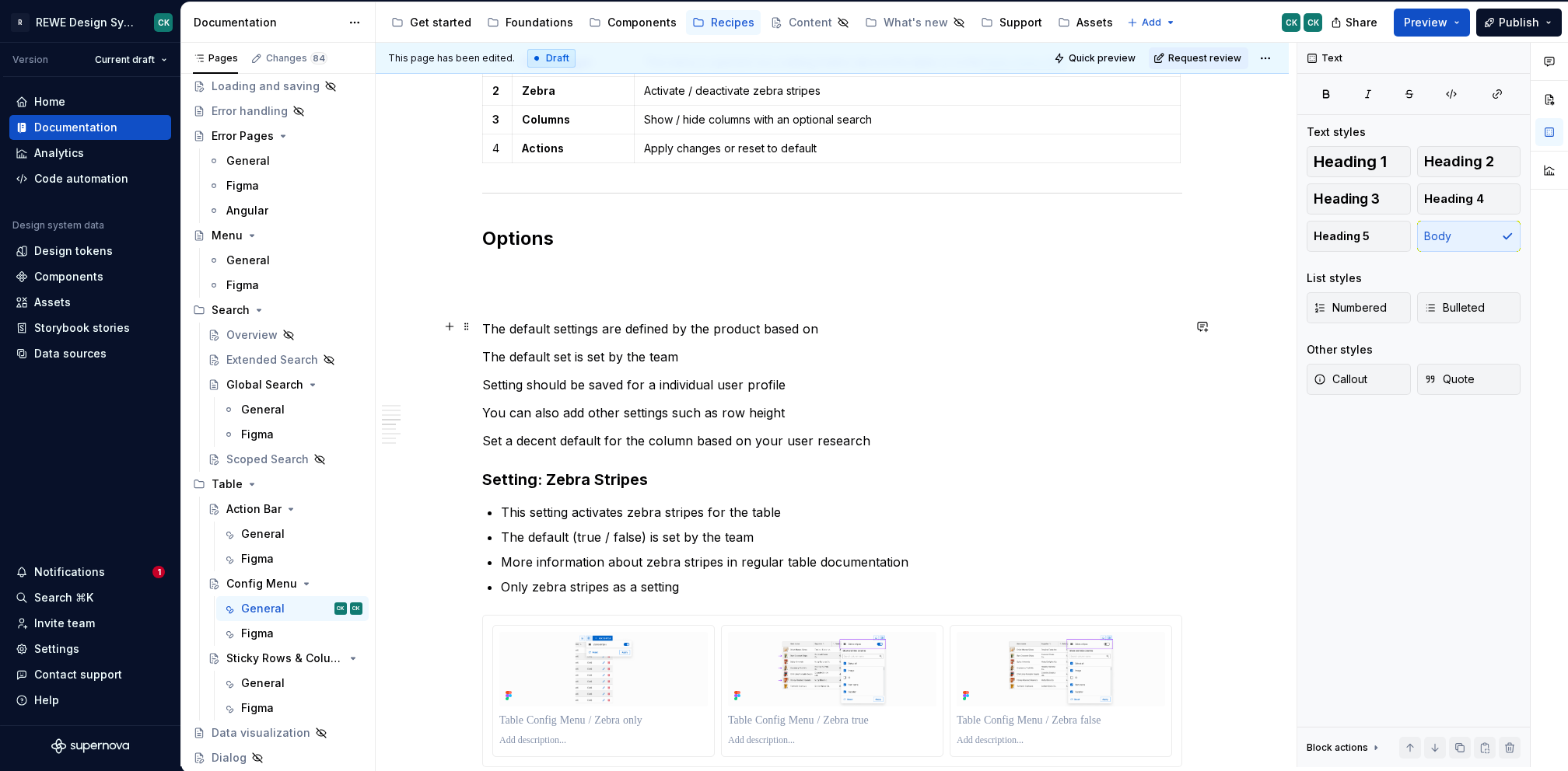
click at [610, 320] on p "The default settings are defined by the product based on" at bounding box center [831, 329] width 700 height 18
click at [852, 325] on p "The default settings should be defined by the product based on" at bounding box center [831, 329] width 700 height 18
click at [475, 443] on div "**********" at bounding box center [835, 405] width 920 height 725
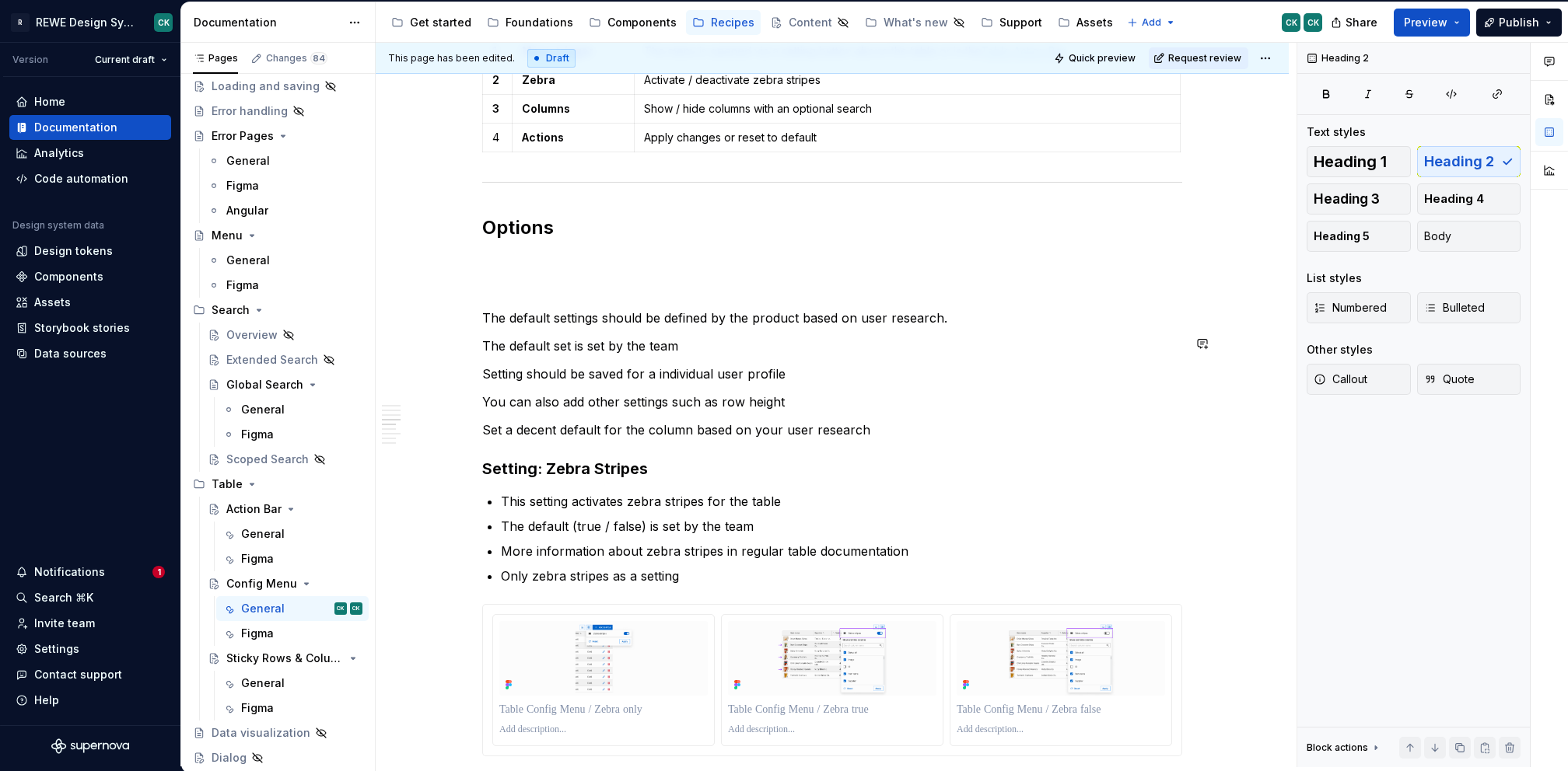
scroll to position [2568, 0]
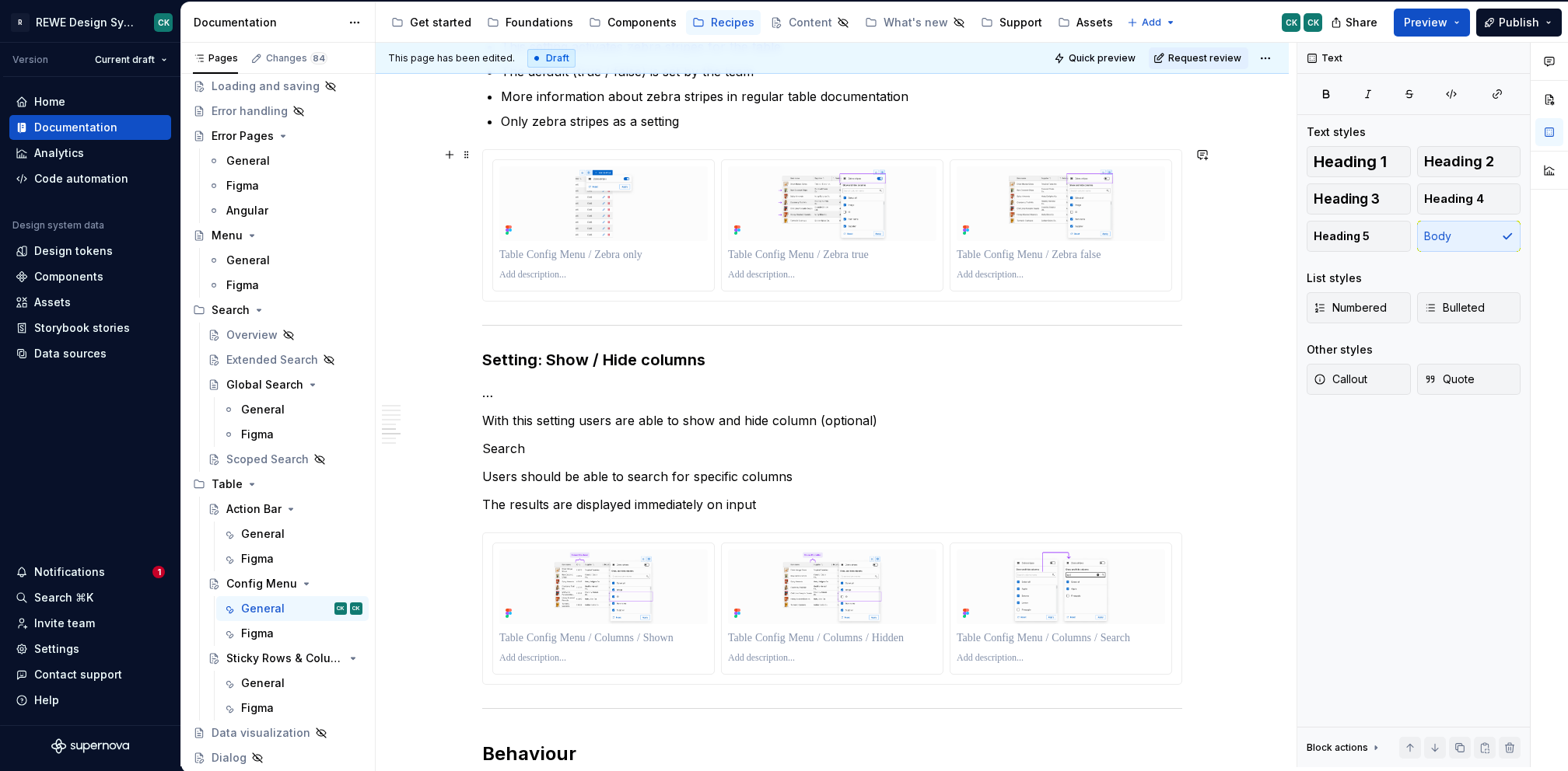
scroll to position [3029, 0]
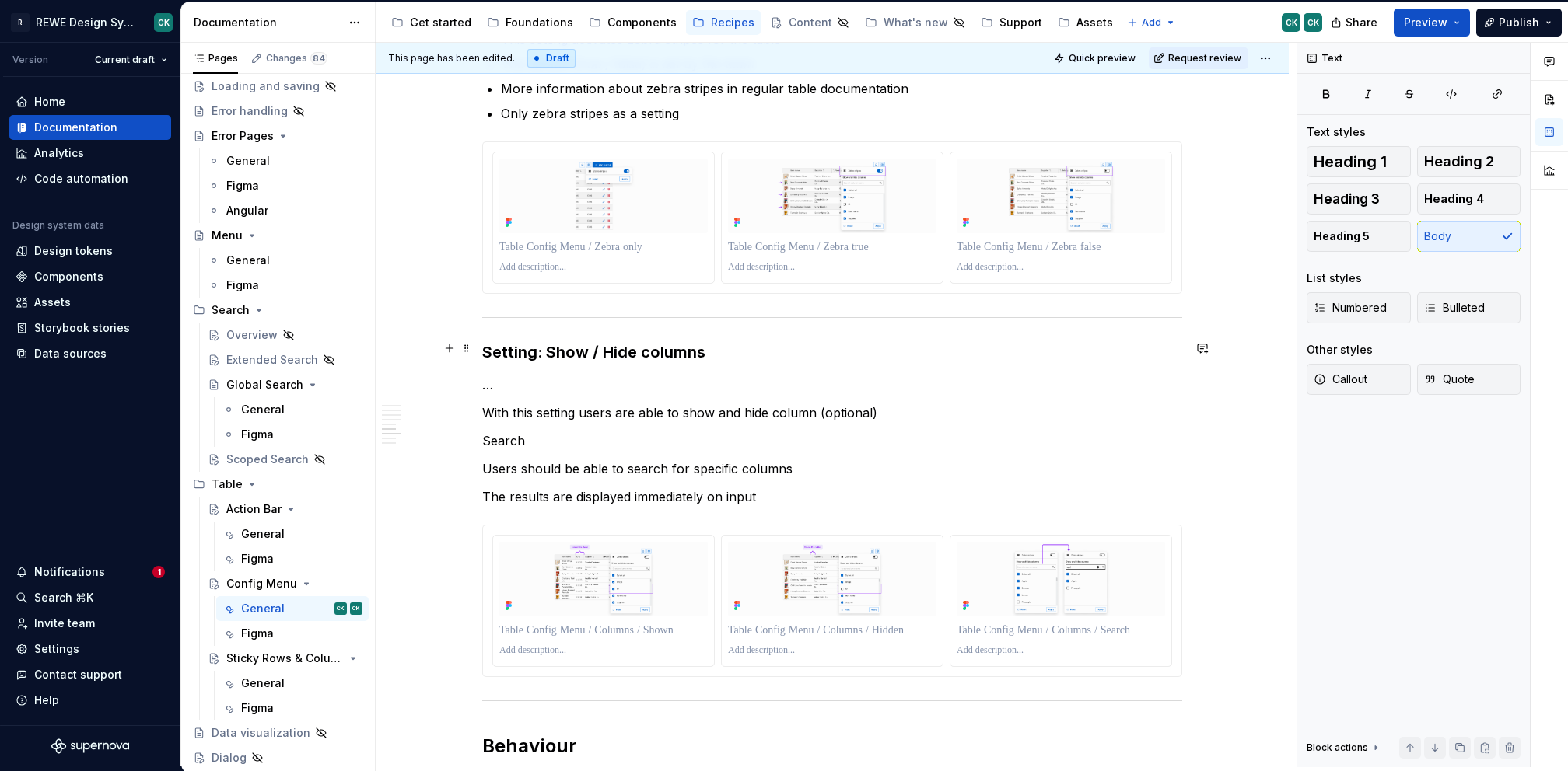
click at [599, 350] on h3 "Setting: Show / Hide columns" at bounding box center [831, 351] width 700 height 22
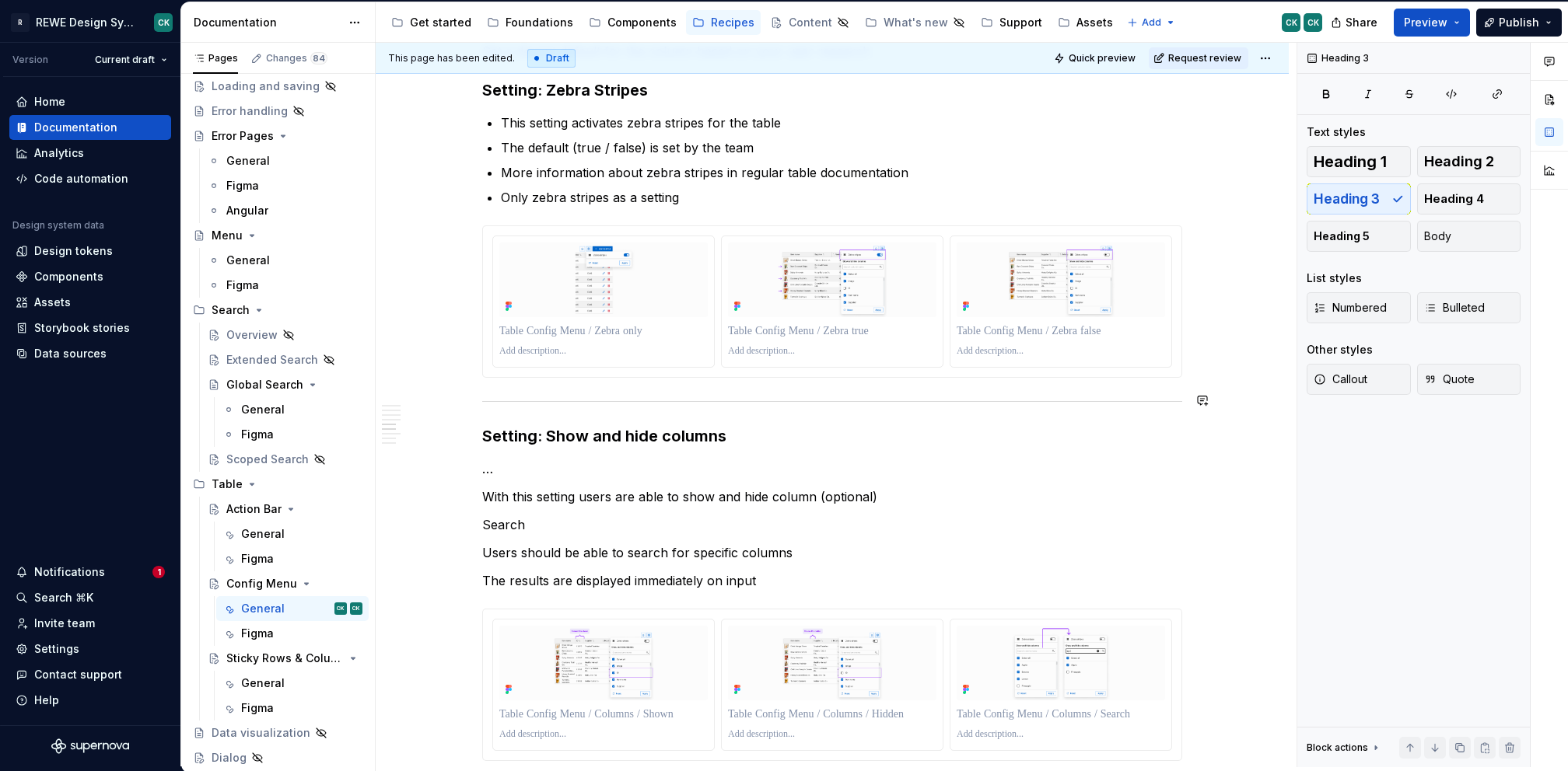
scroll to position [2945, 0]
click at [602, 88] on h3 "Setting: Zebra Stripes" at bounding box center [831, 90] width 700 height 22
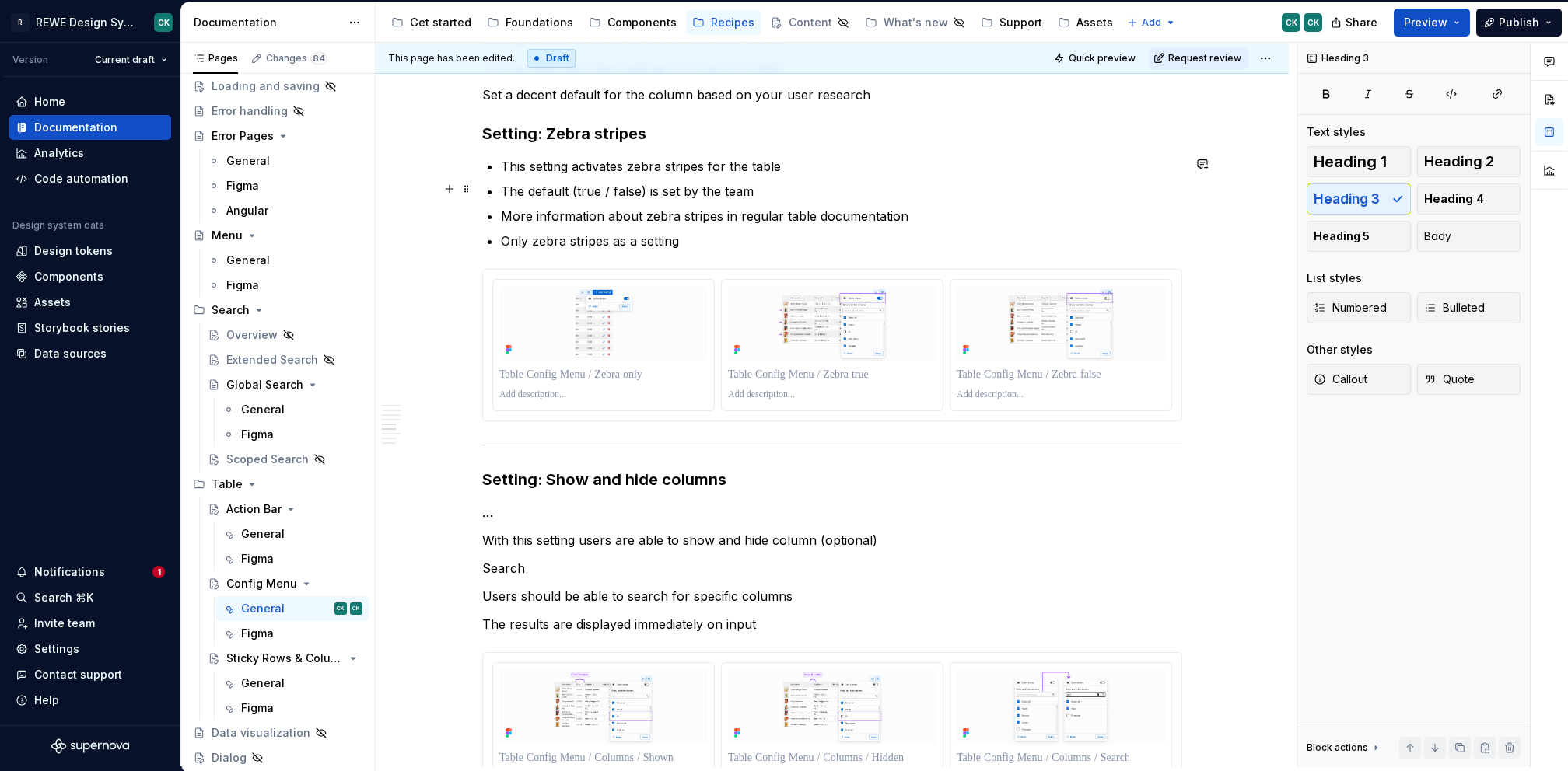
click at [734, 183] on p "The default (true / false) is set by the team" at bounding box center [841, 191] width 681 height 18
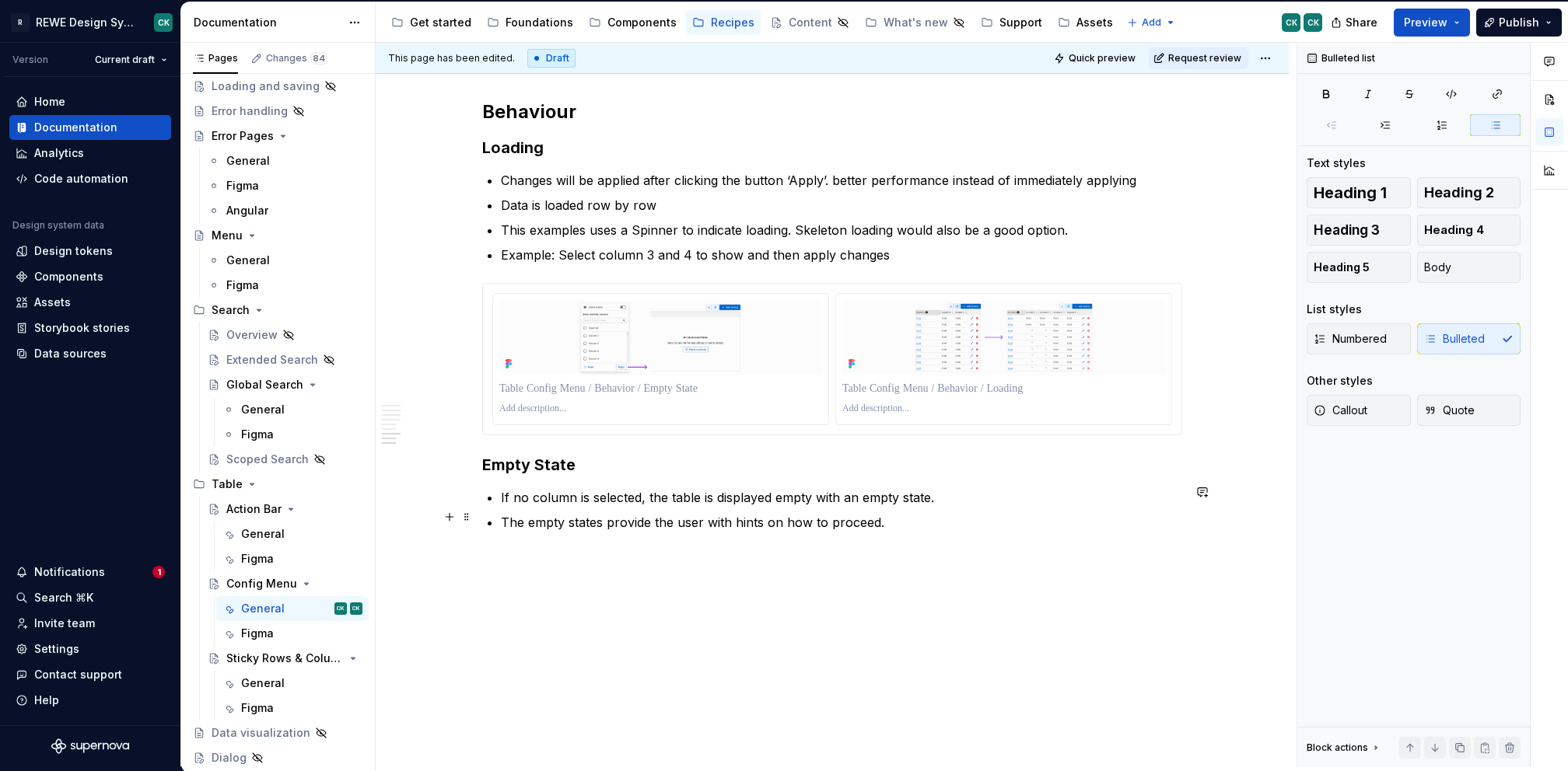
scroll to position [3663, 0]
click at [468, 294] on div at bounding box center [456, 285] width 34 height 22
click at [465, 289] on span at bounding box center [466, 285] width 12 height 22
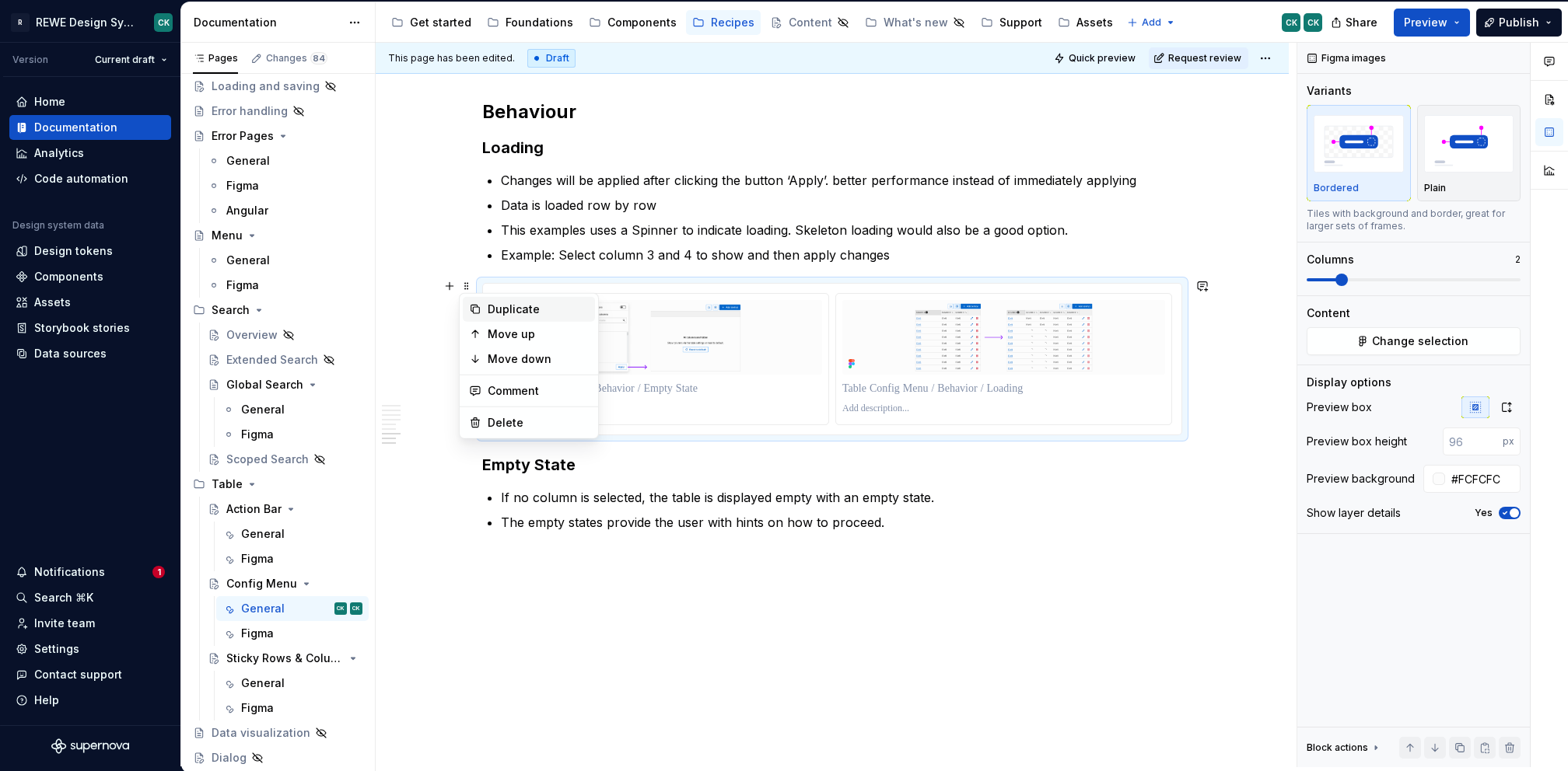
click at [545, 312] on div "Duplicate" at bounding box center [538, 309] width 102 height 15
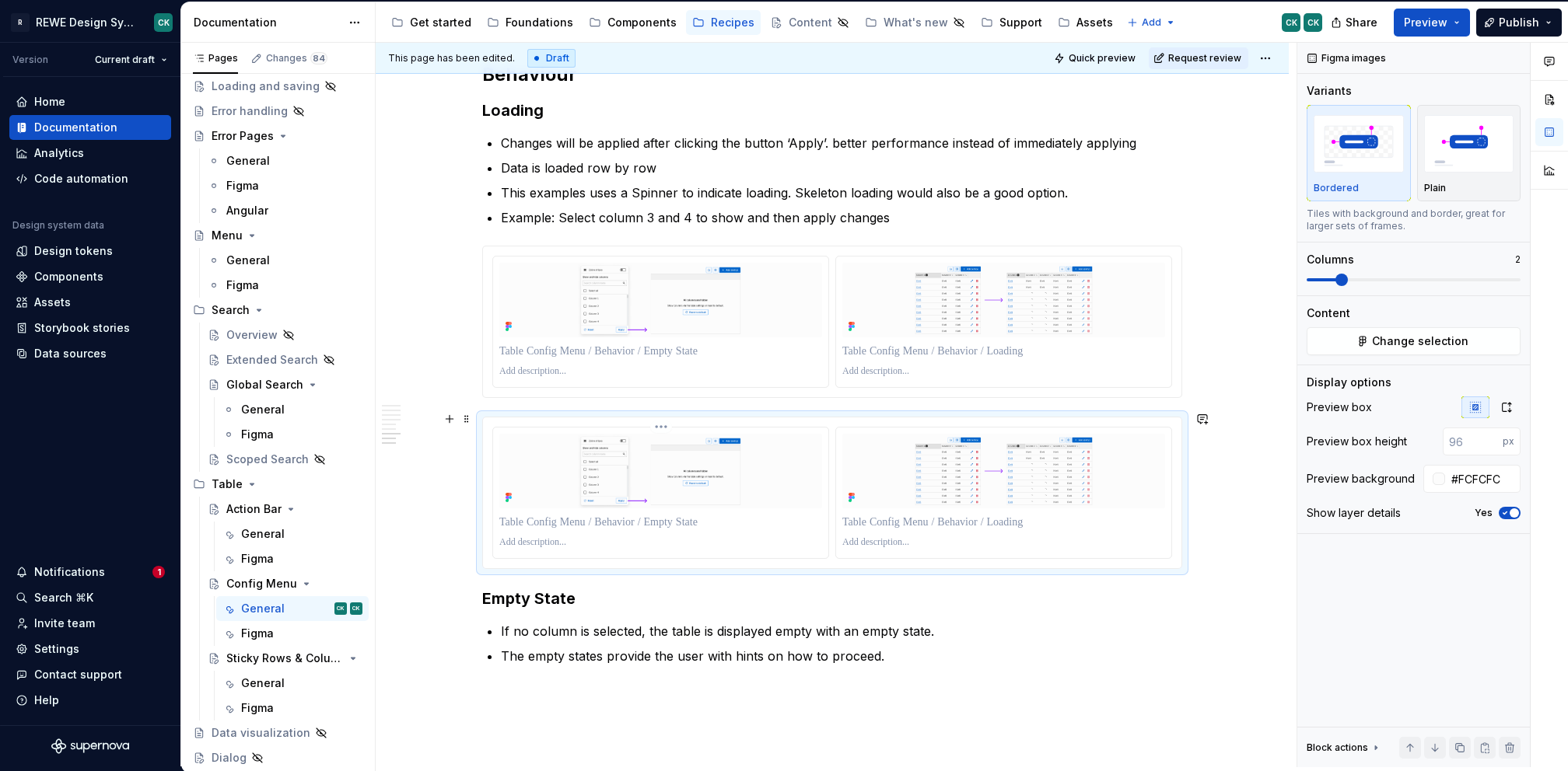
scroll to position [3763, 0]
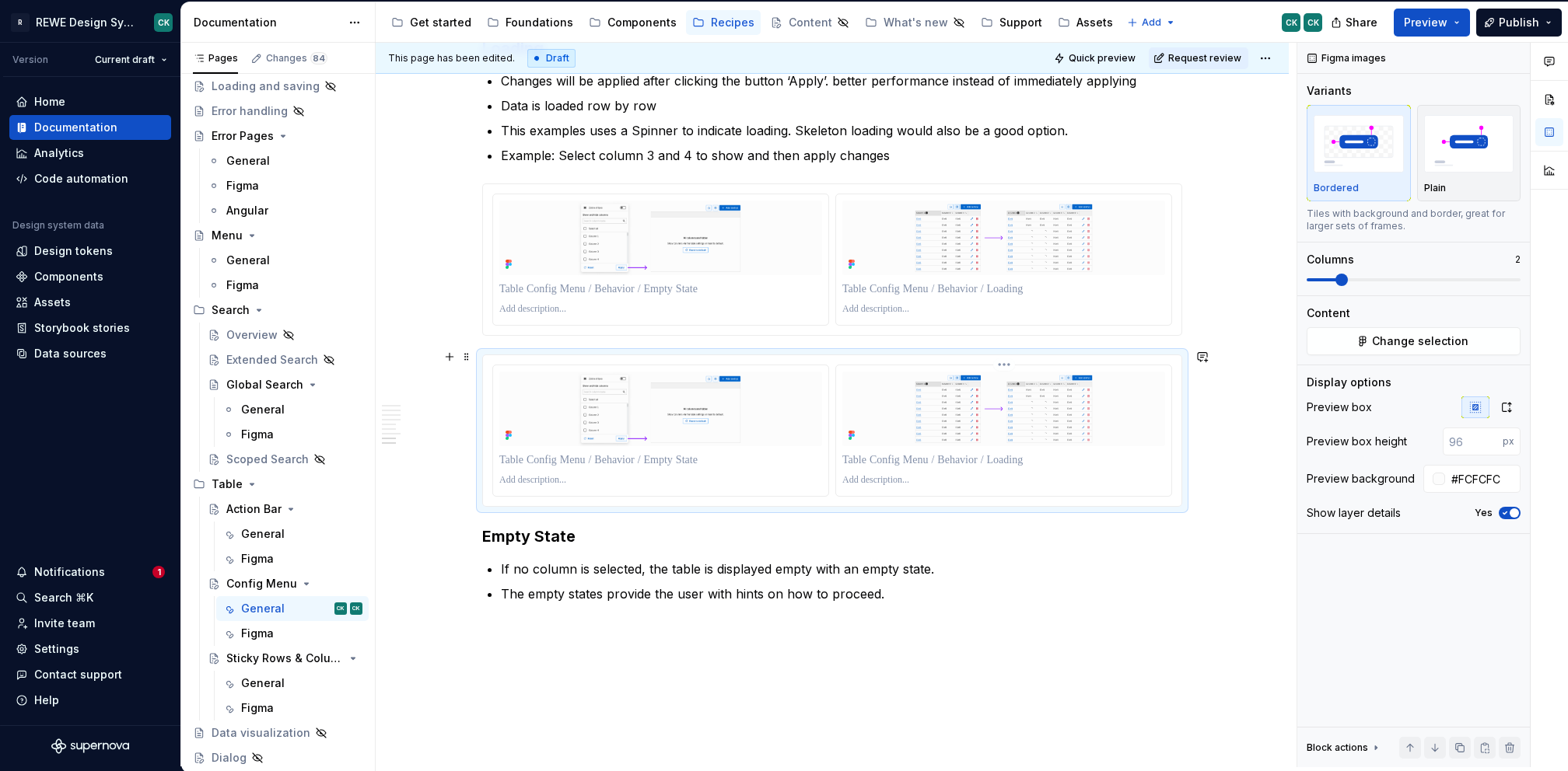
click at [1002, 361] on html "R REWE Design System CK Version Current draft Home Documentation Analytics Code…" at bounding box center [784, 385] width 1568 height 771
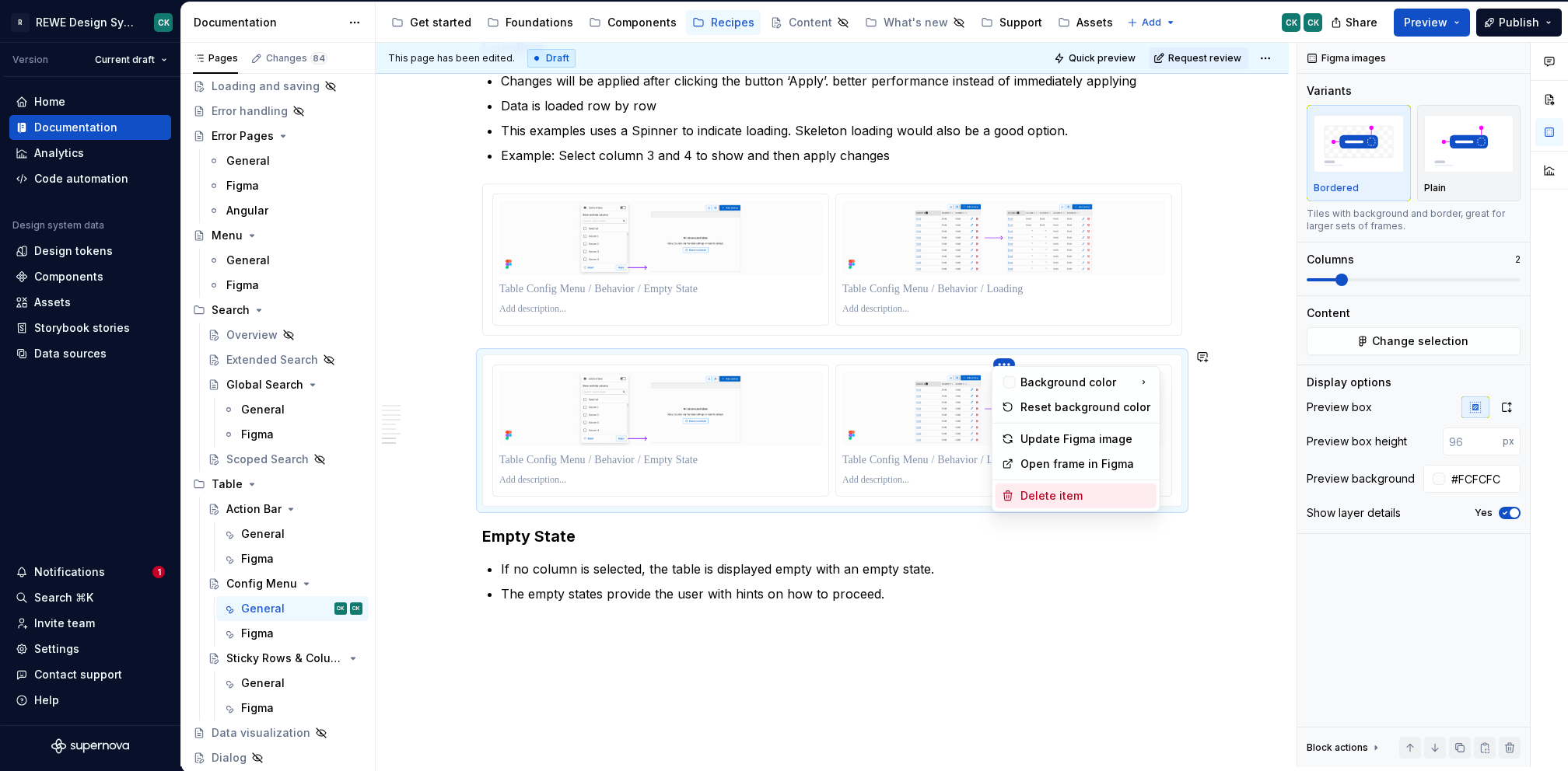
click at [1053, 503] on div "Delete item" at bounding box center [1085, 496] width 130 height 15
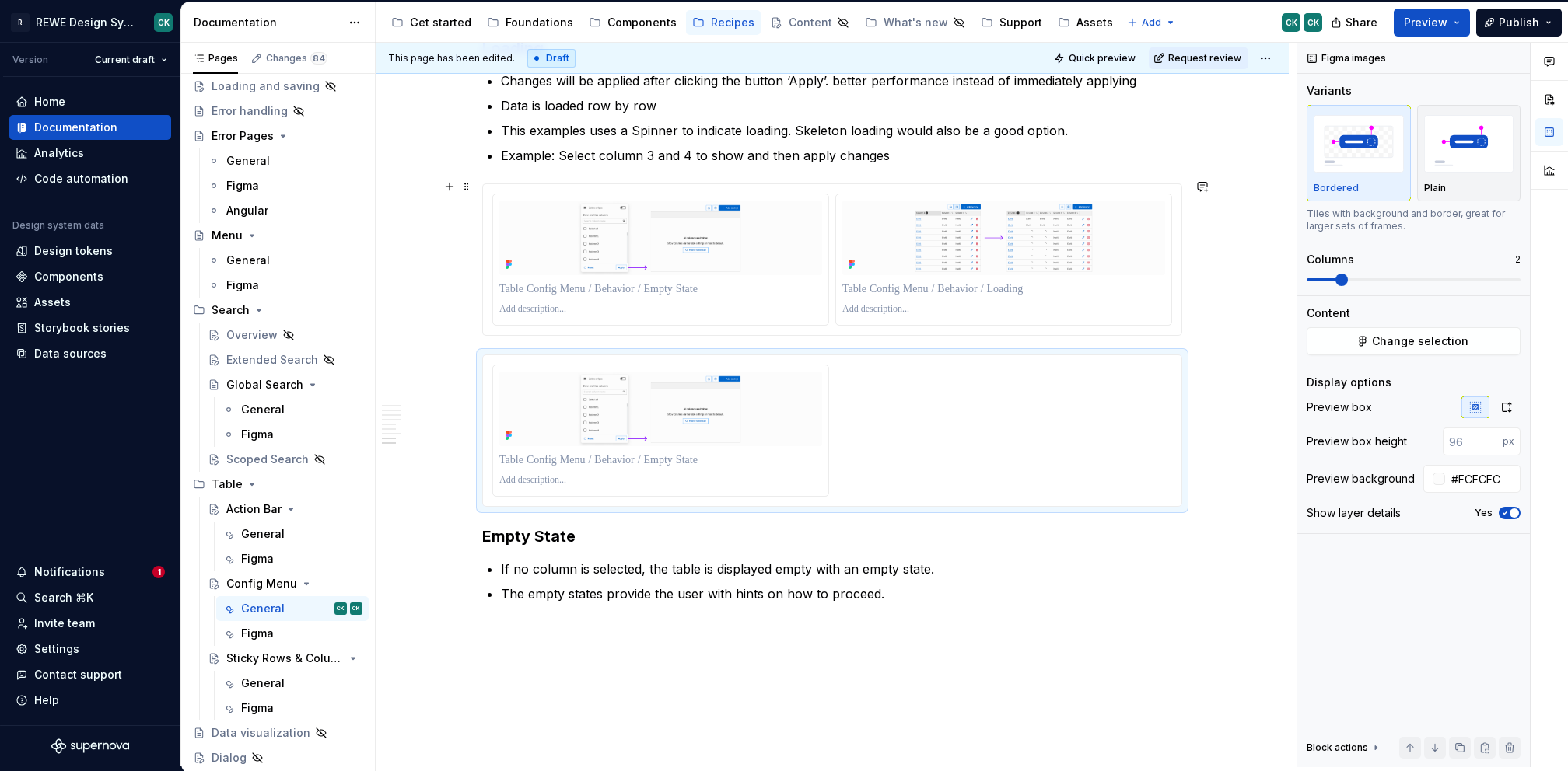
click at [657, 184] on div at bounding box center [831, 259] width 698 height 150
click at [658, 187] on html "R REWE Design System CK Version Current draft Home Documentation Analytics Code…" at bounding box center [784, 385] width 1568 height 771
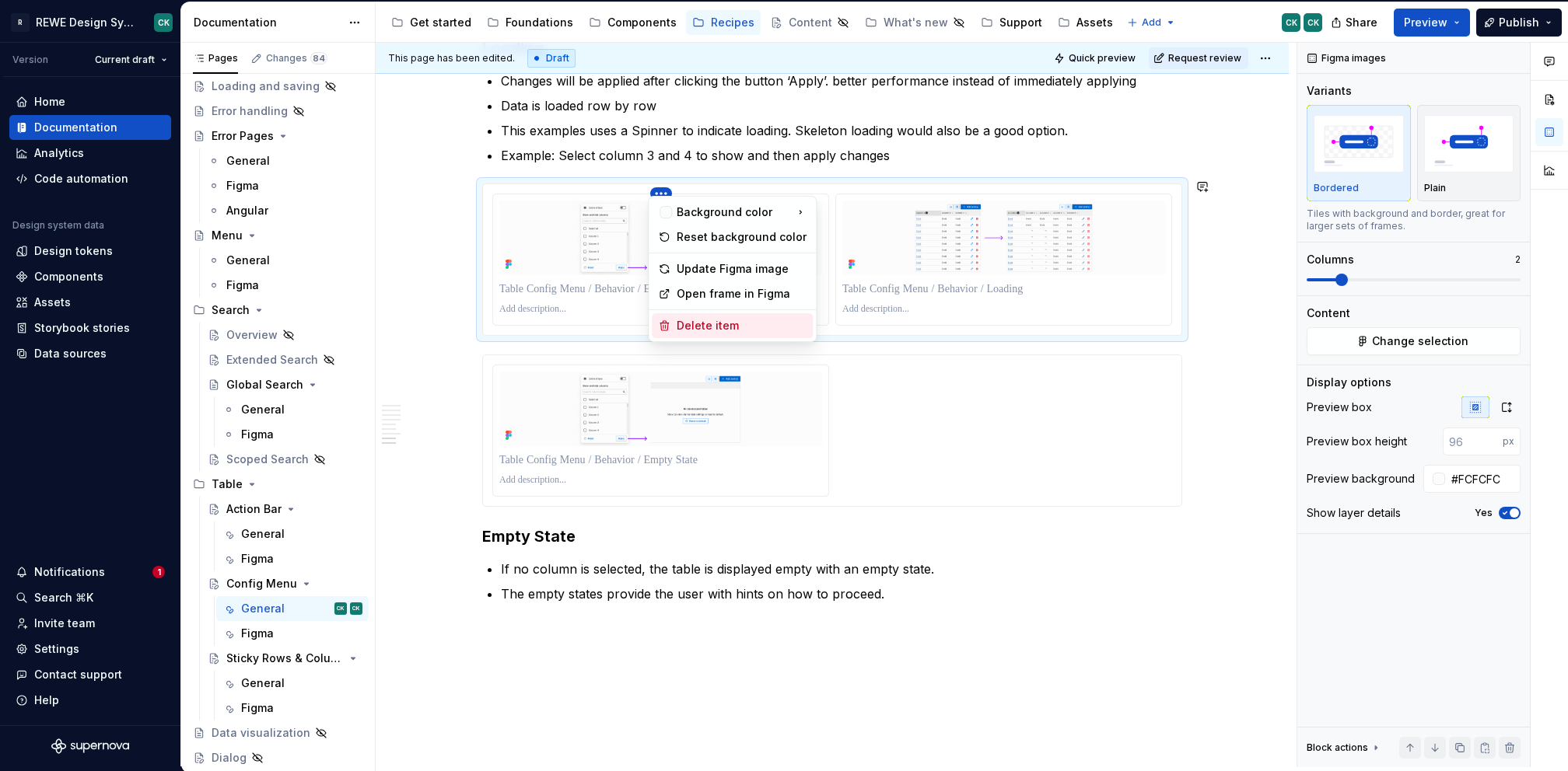
click at [733, 326] on div "Delete item" at bounding box center [741, 326] width 130 height 15
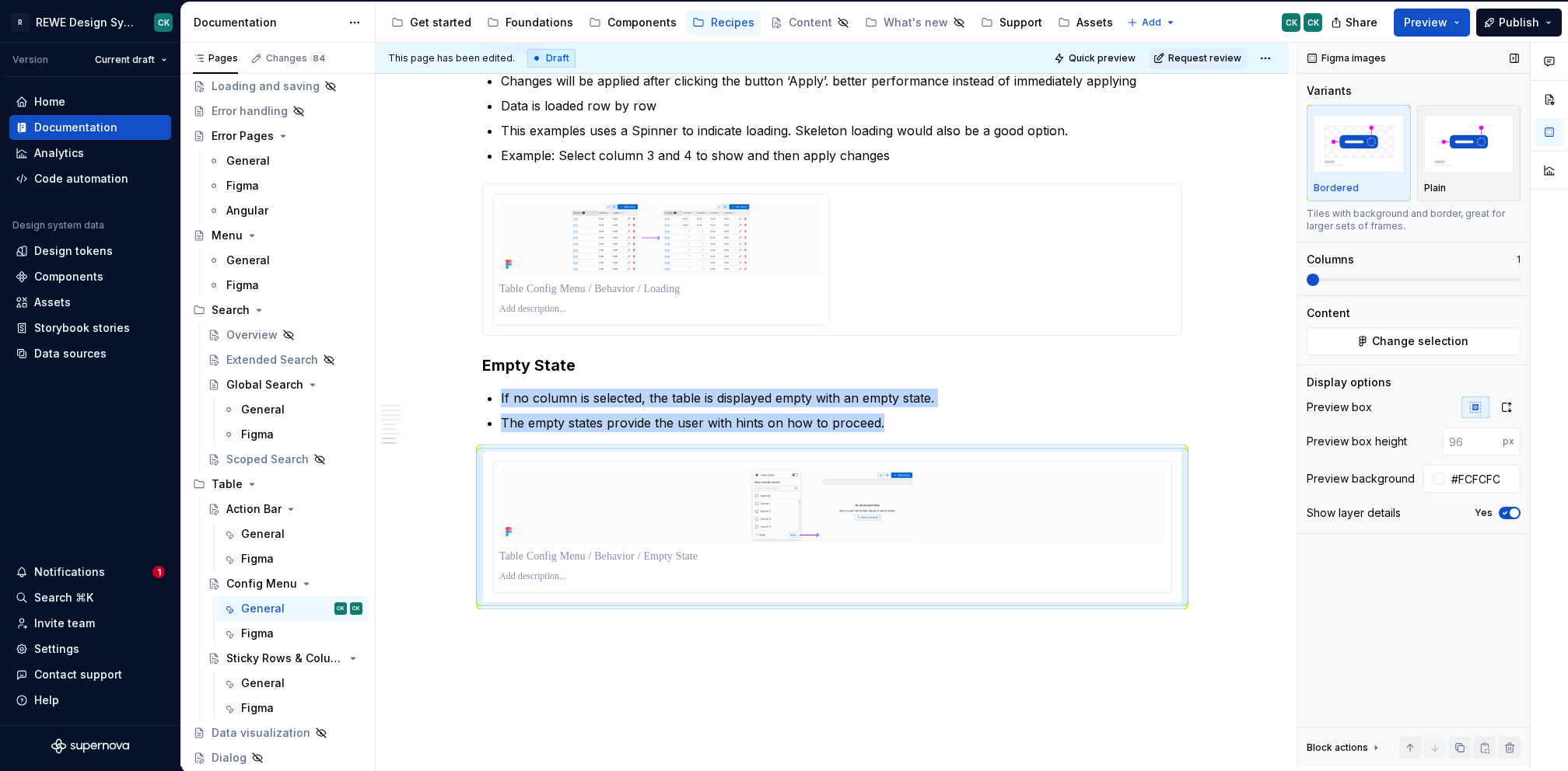
click at [1312, 278] on span at bounding box center [1413, 280] width 214 height 12
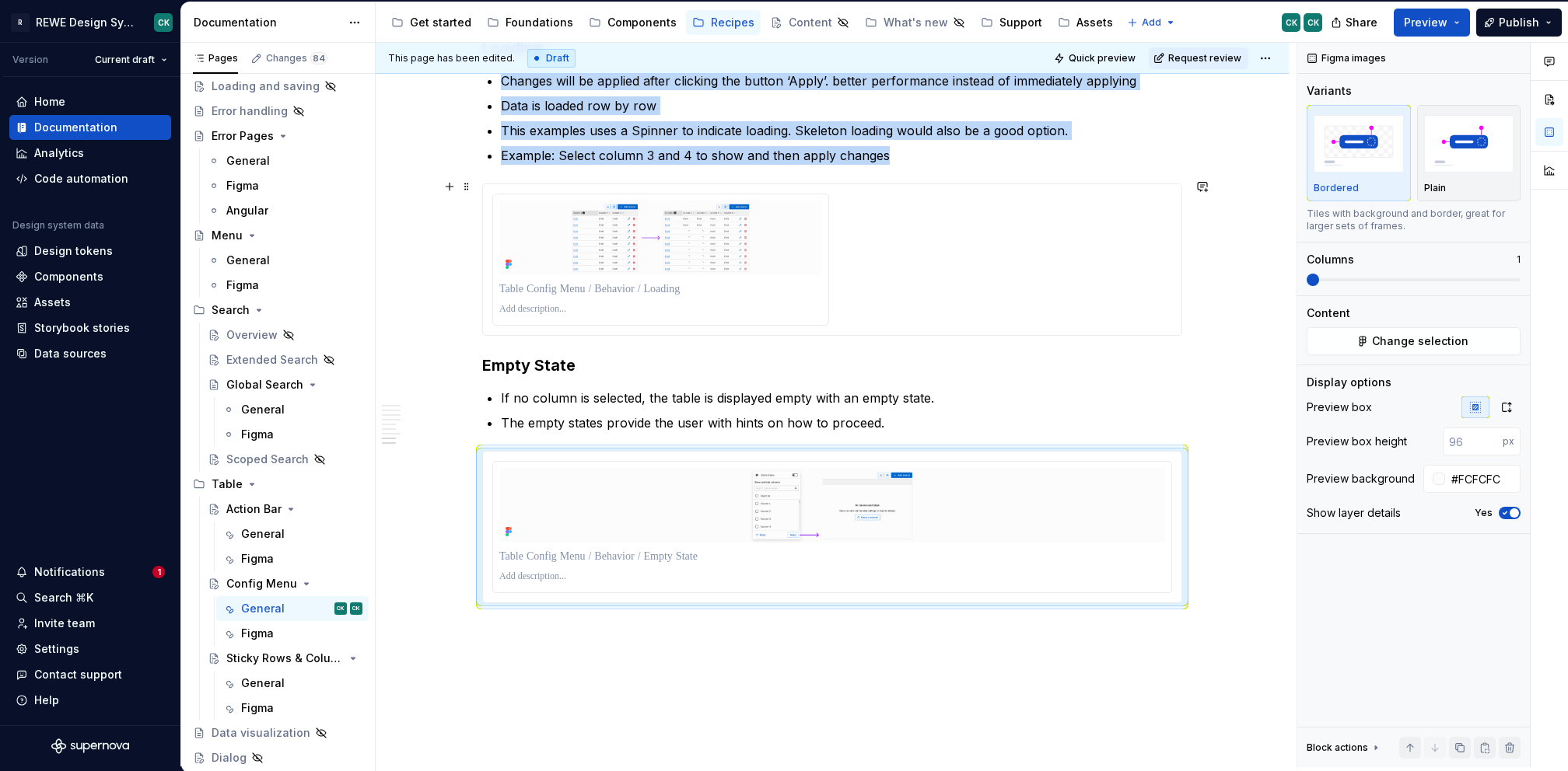
click at [1062, 274] on div at bounding box center [832, 260] width 680 height 132
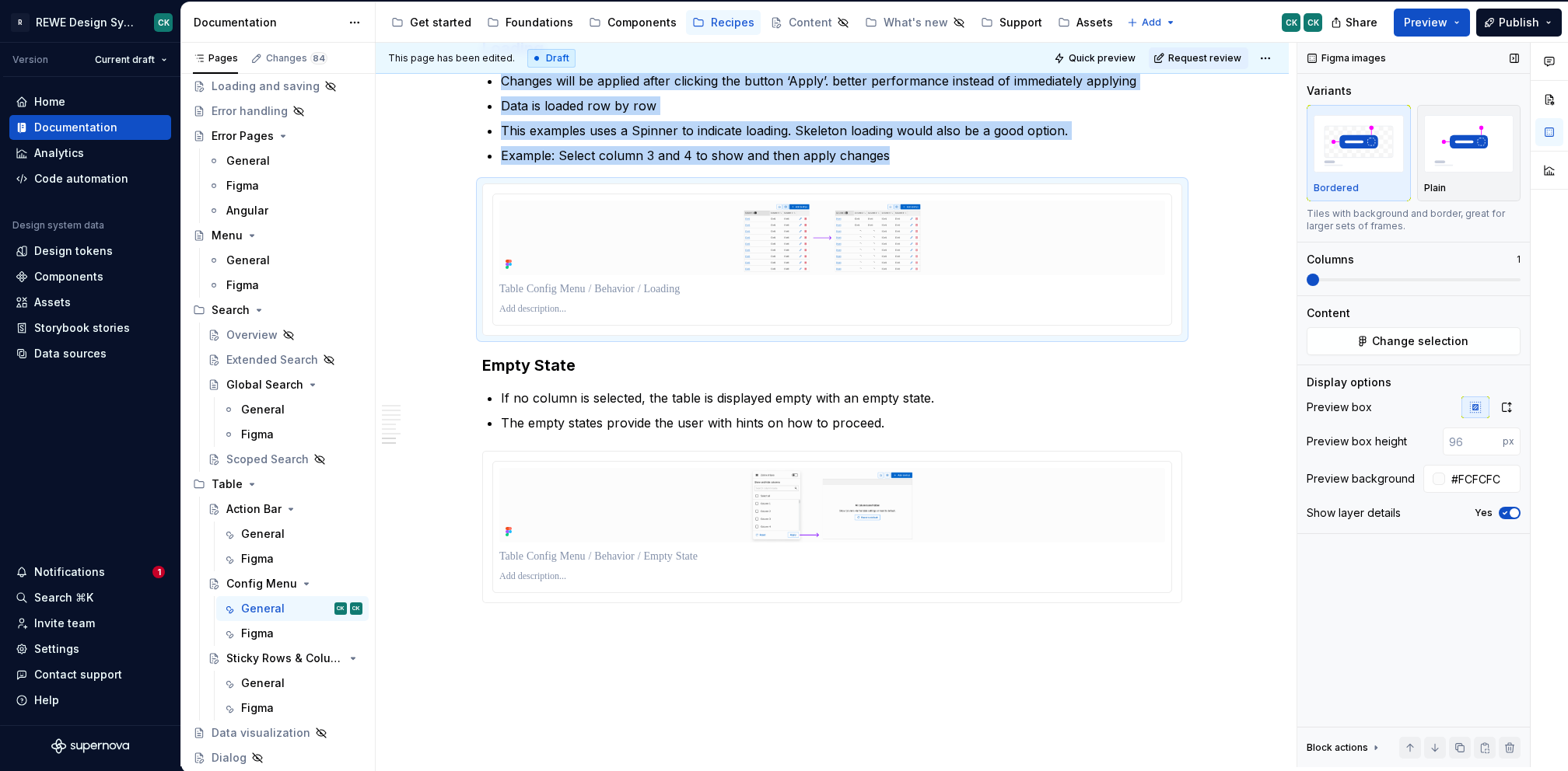
click at [1307, 280] on span at bounding box center [1413, 280] width 214 height 12
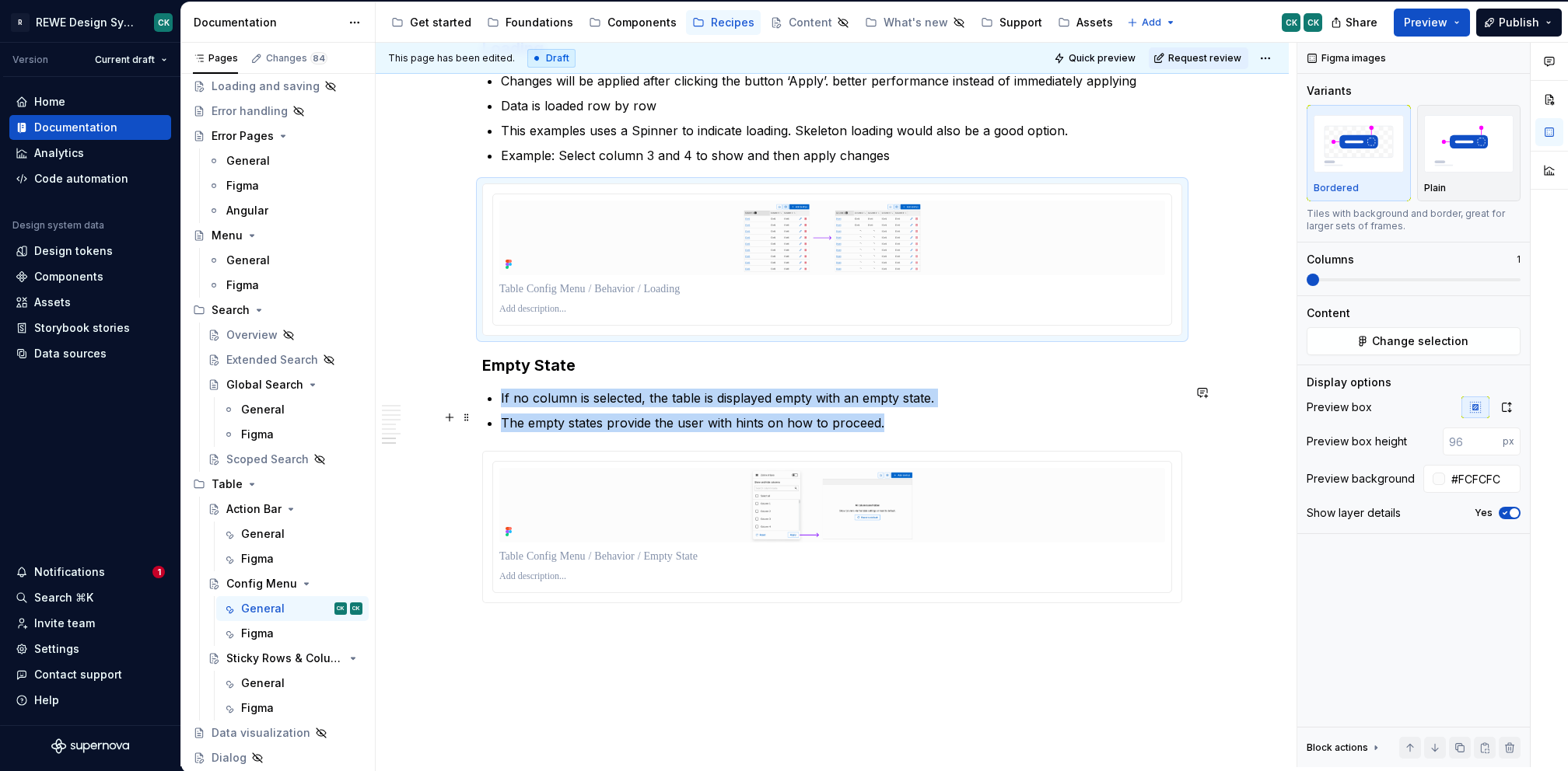
click at [1127, 468] on img at bounding box center [831, 506] width 666 height 75
click at [1515, 413] on button "button" at bounding box center [1506, 407] width 28 height 22
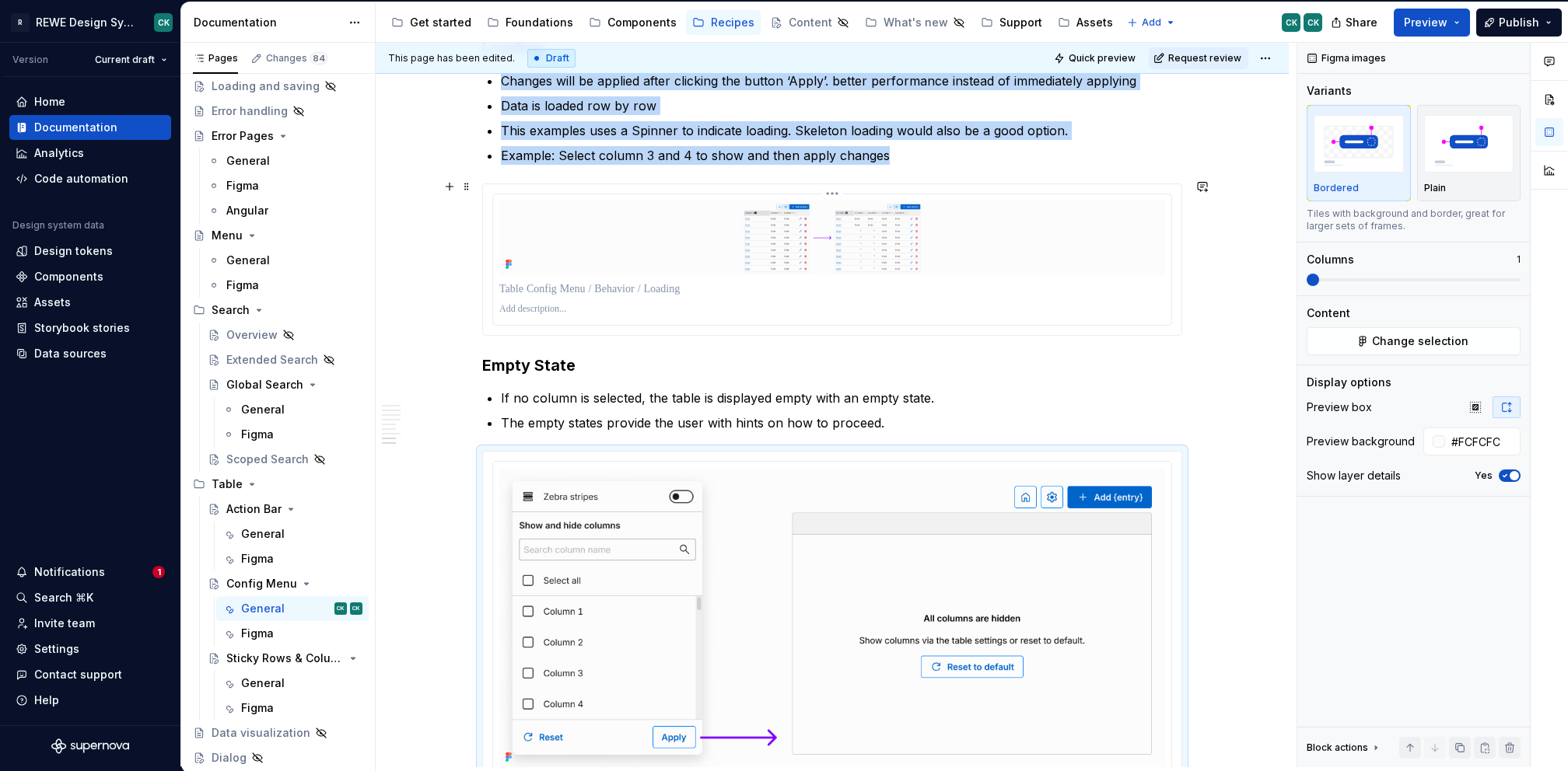
click at [1147, 262] on img at bounding box center [831, 238] width 666 height 75
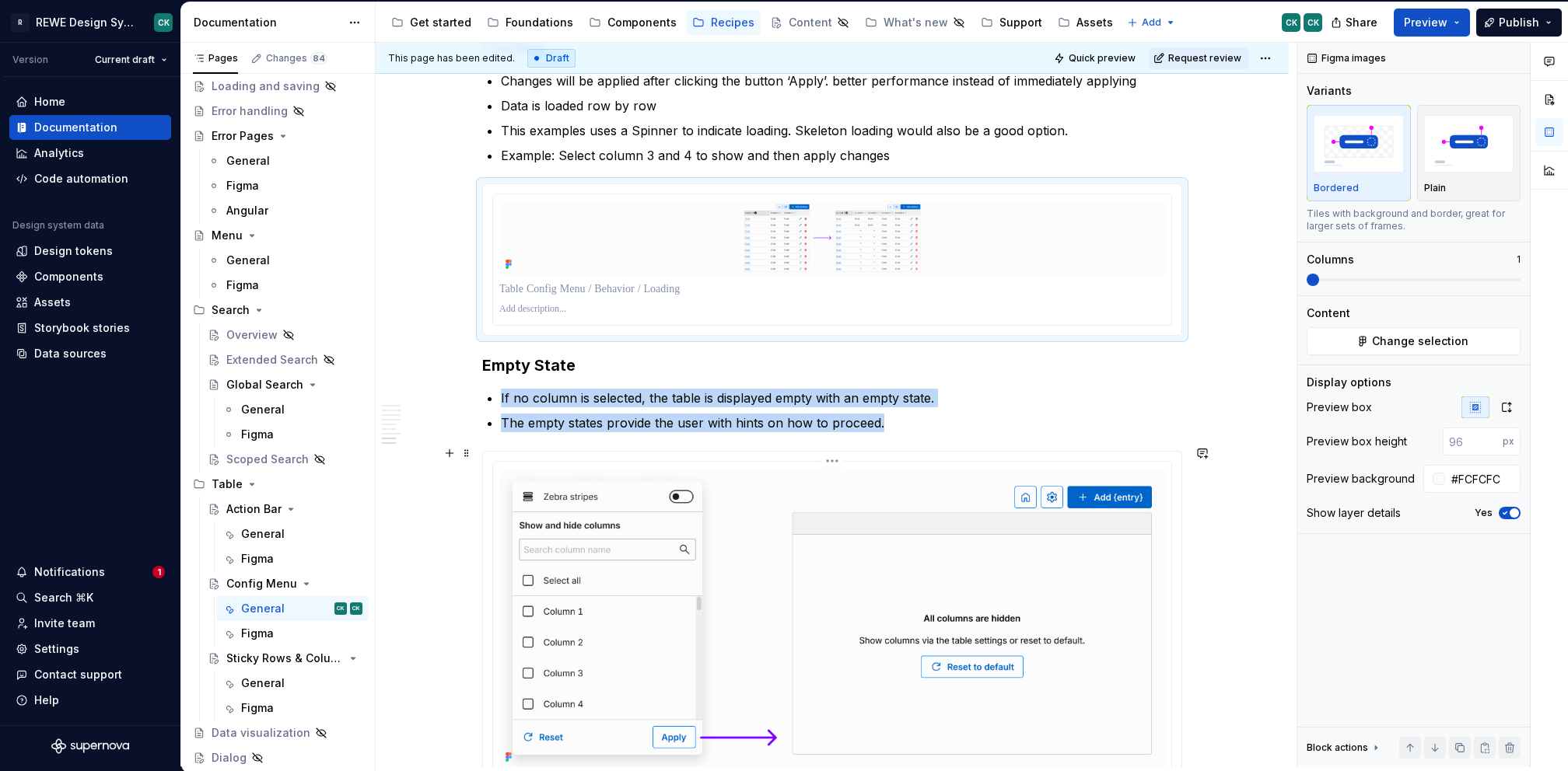
click at [1125, 469] on img at bounding box center [831, 618] width 666 height 300
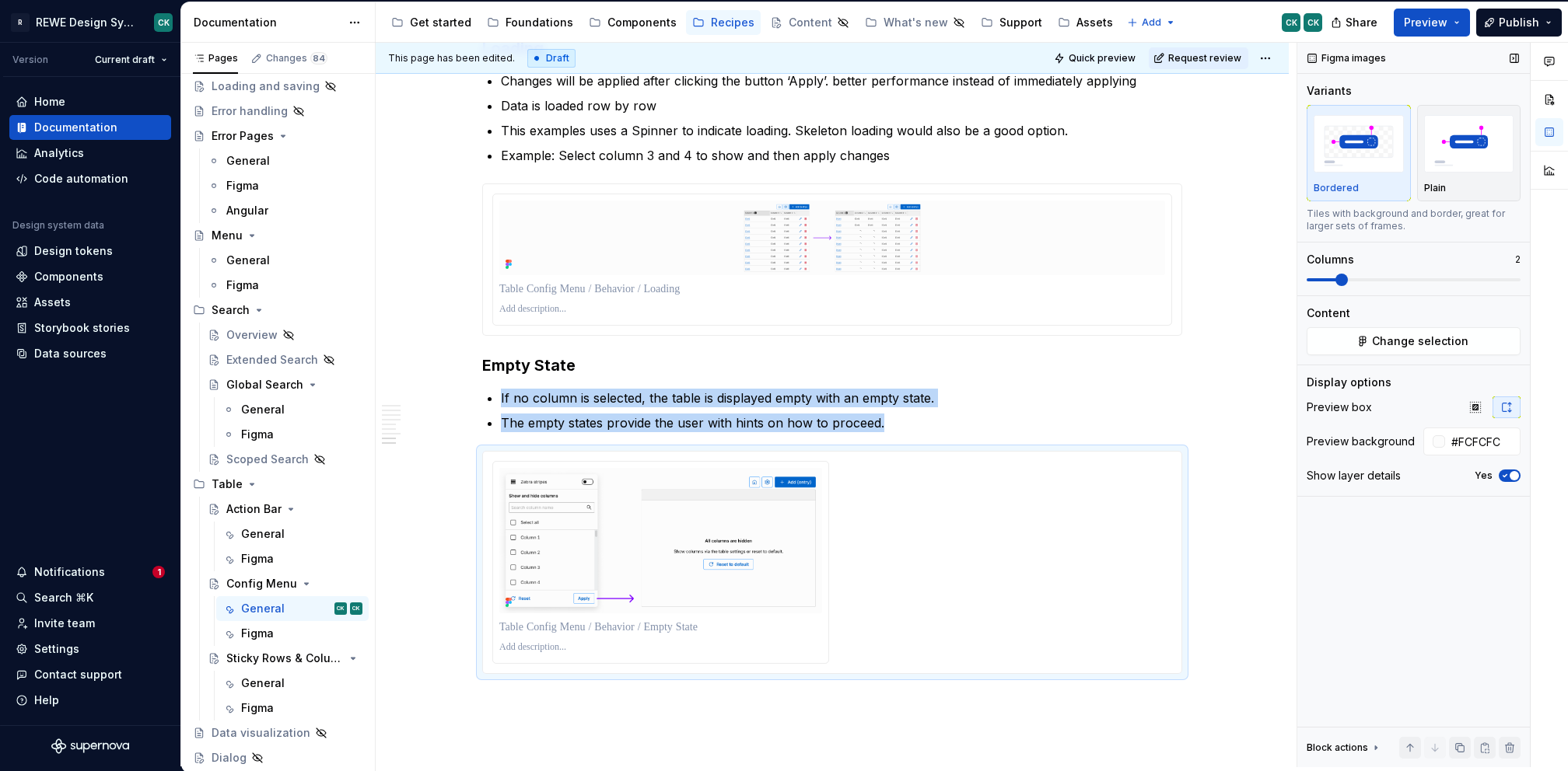
click at [1329, 279] on span at bounding box center [1413, 280] width 214 height 3
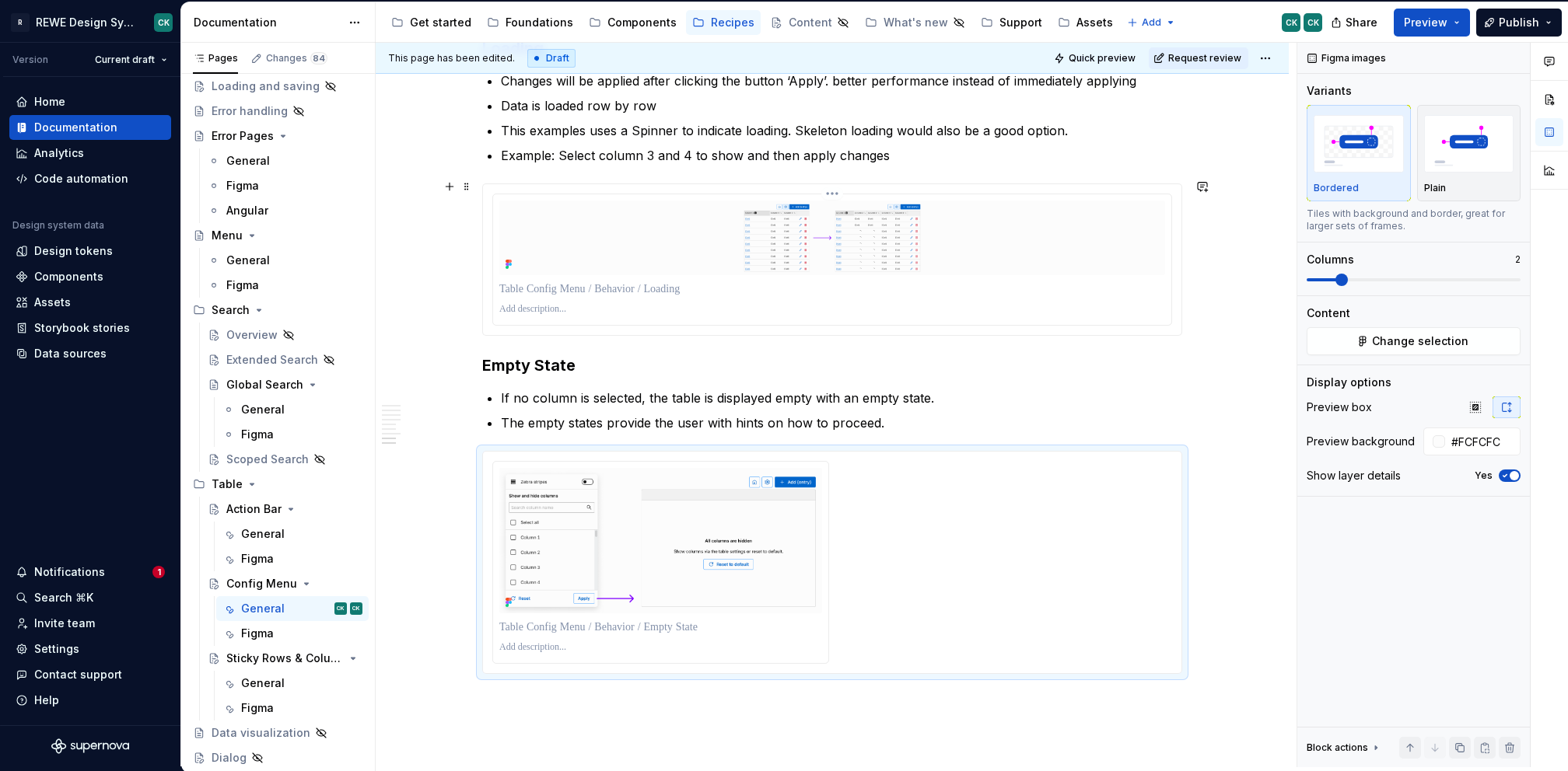
drag, startPoint x: 1089, startPoint y: 277, endPoint x: 1222, endPoint y: 290, distance: 133.6
click at [1089, 282] on p at bounding box center [831, 289] width 666 height 15
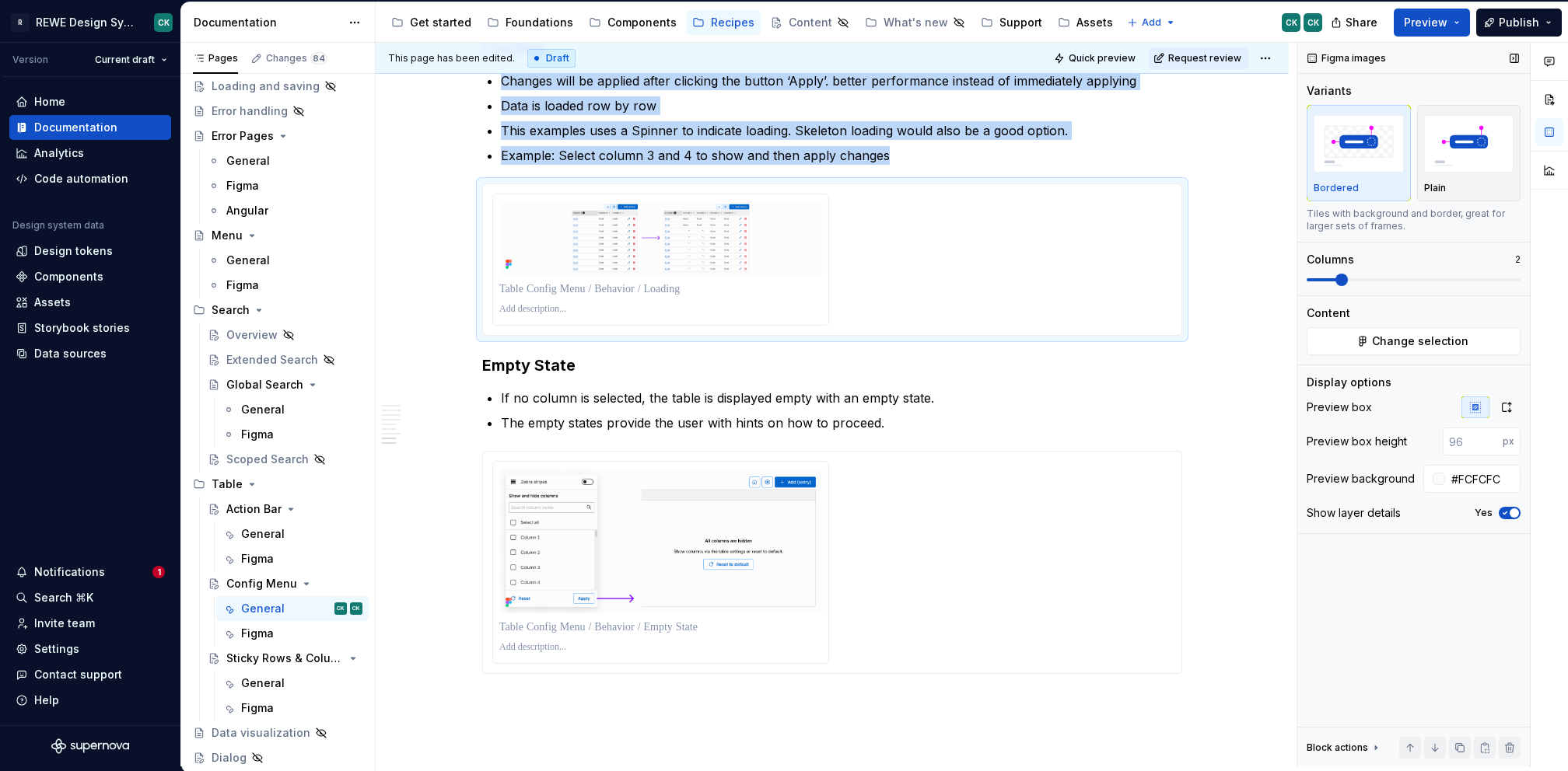
click at [1340, 281] on span at bounding box center [1413, 280] width 214 height 12
click at [1499, 402] on button "button" at bounding box center [1506, 407] width 28 height 22
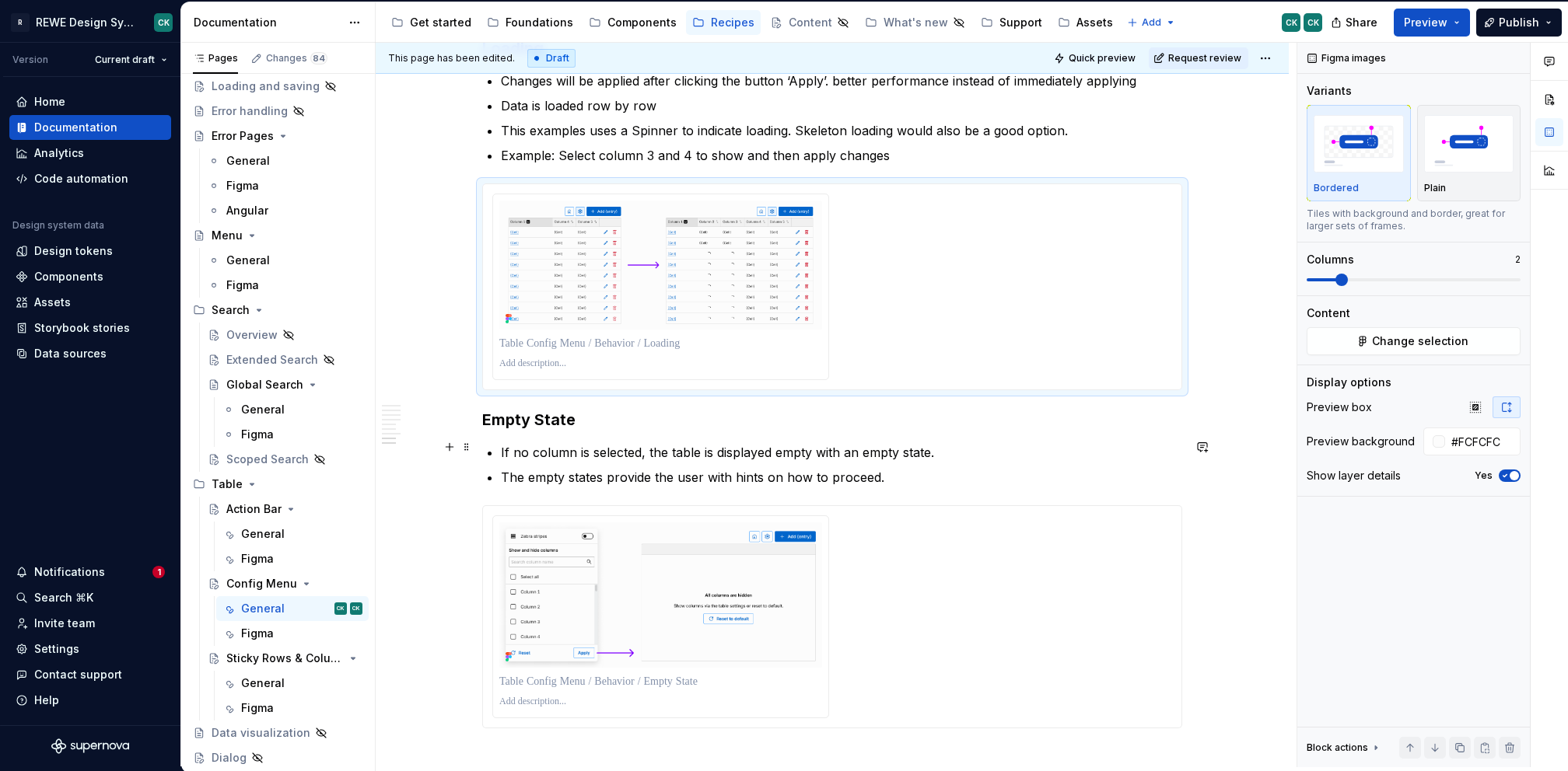
click at [997, 420] on h3 "Empty State" at bounding box center [831, 420] width 700 height 22
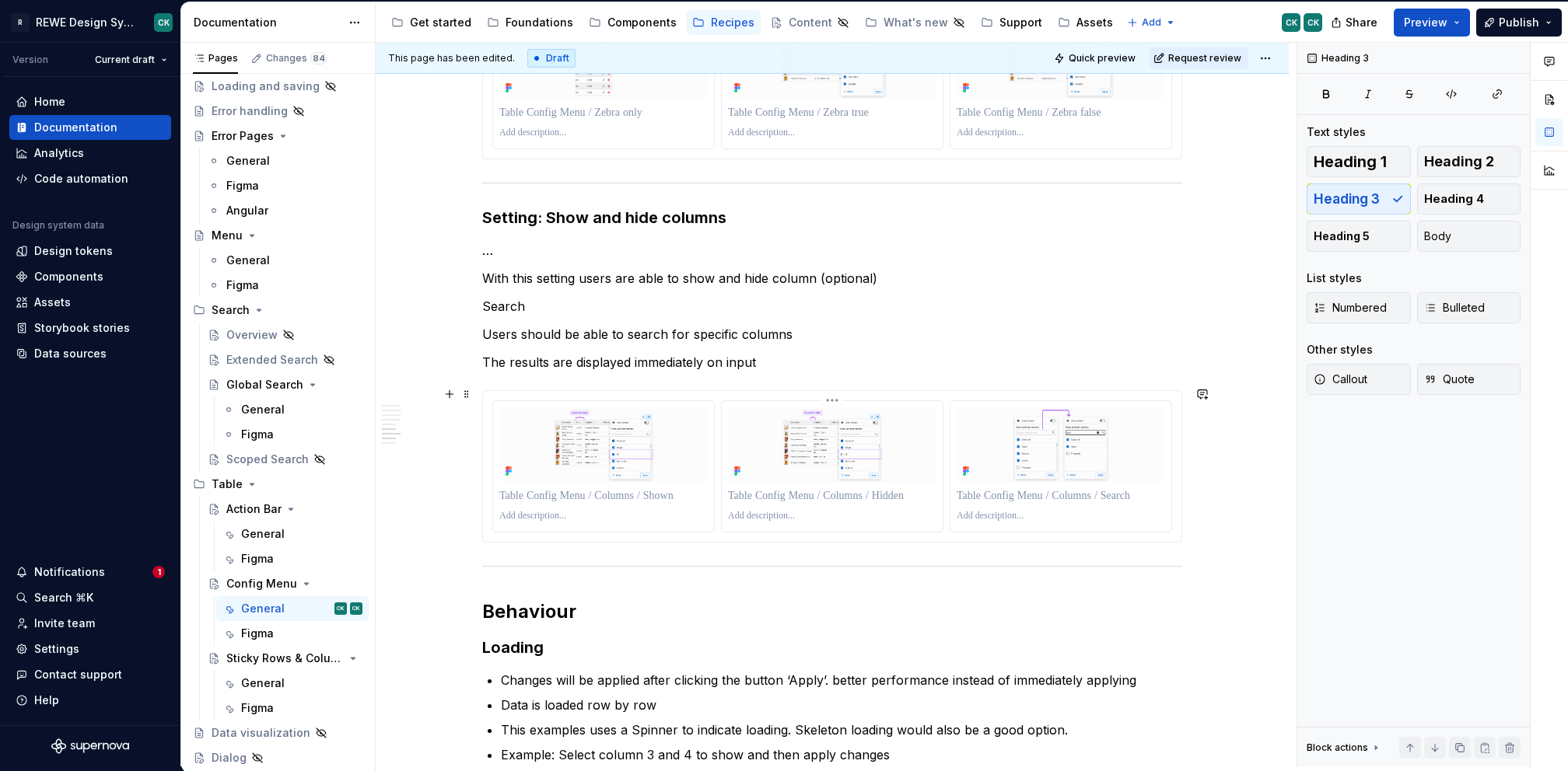
scroll to position [3187, 0]
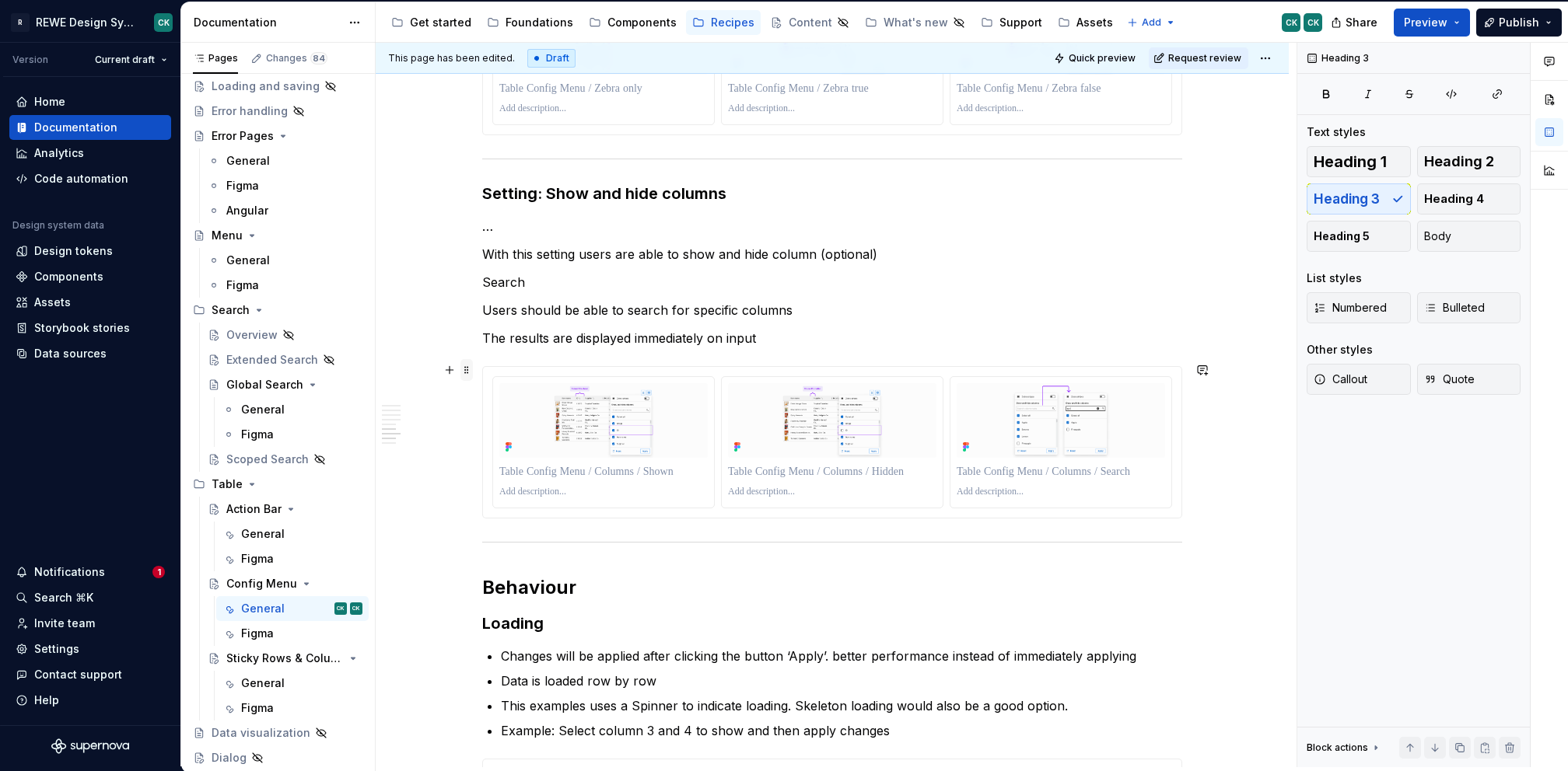
click at [466, 369] on span at bounding box center [466, 370] width 12 height 22
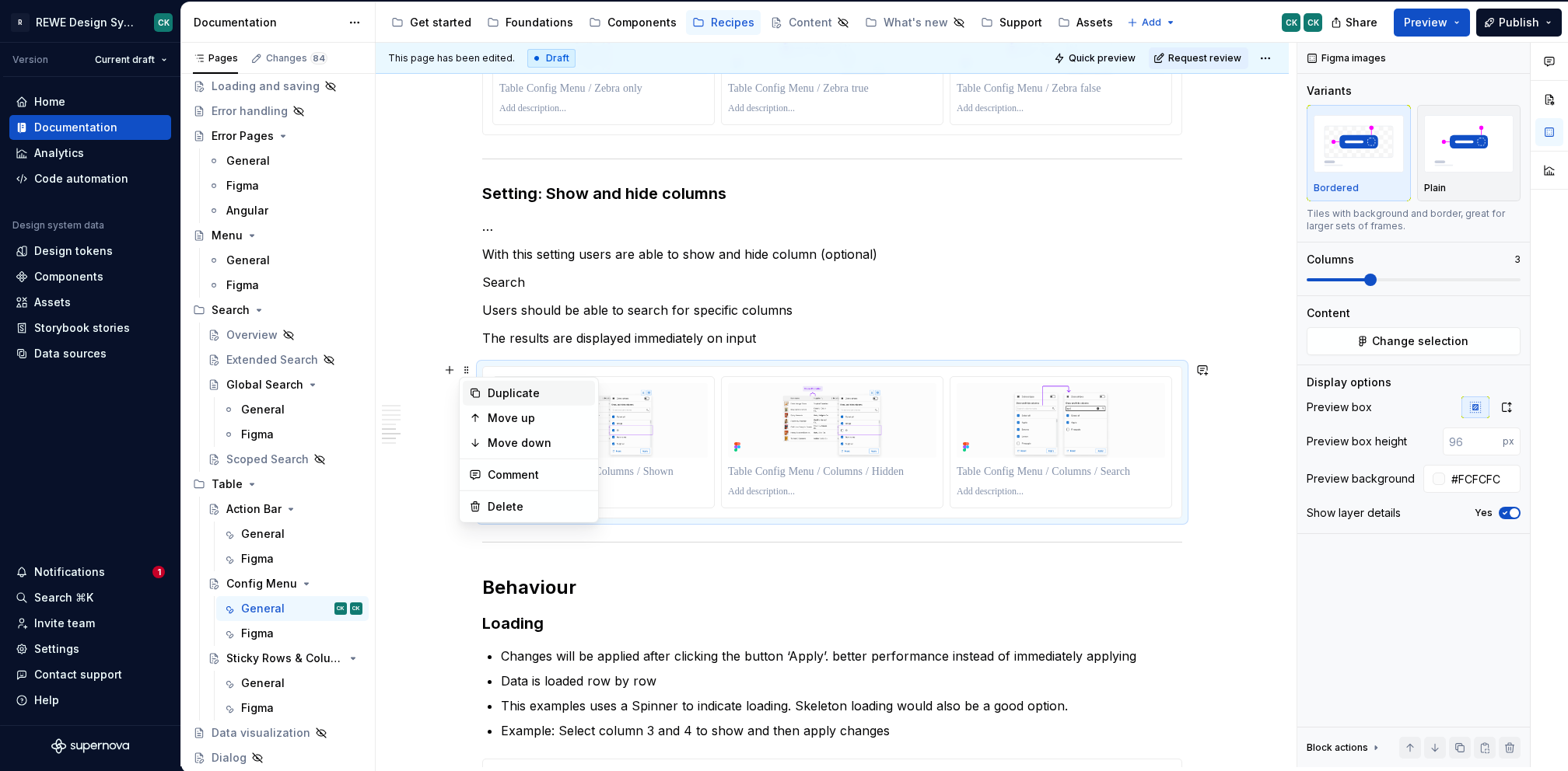
drag, startPoint x: 552, startPoint y: 395, endPoint x: 894, endPoint y: 434, distance: 344.2
click at [552, 396] on div "Duplicate" at bounding box center [538, 394] width 102 height 15
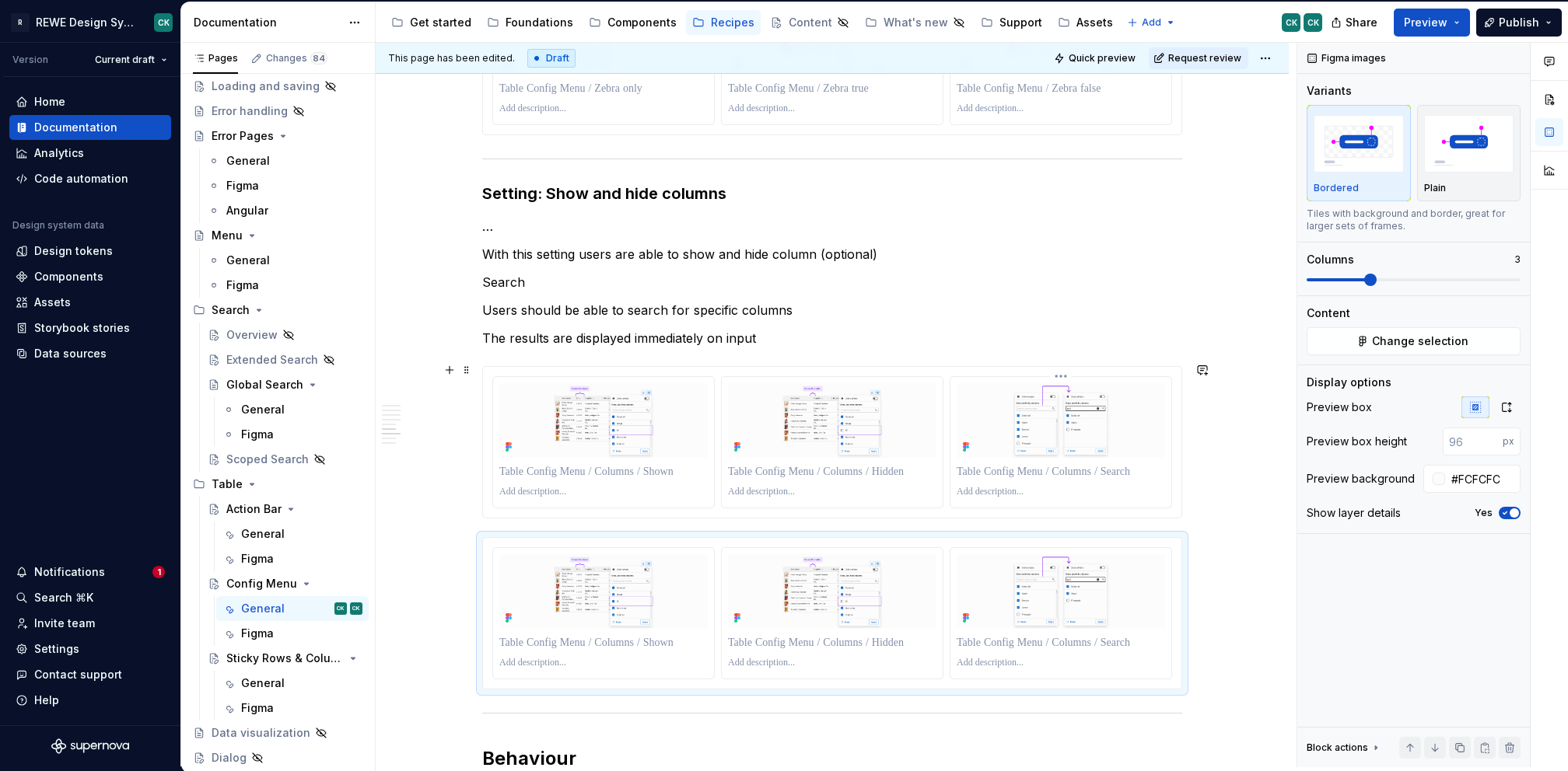
click at [1059, 369] on html "R REWE Design System CK Version Current draft Home Documentation Analytics Code…" at bounding box center [784, 385] width 1568 height 771
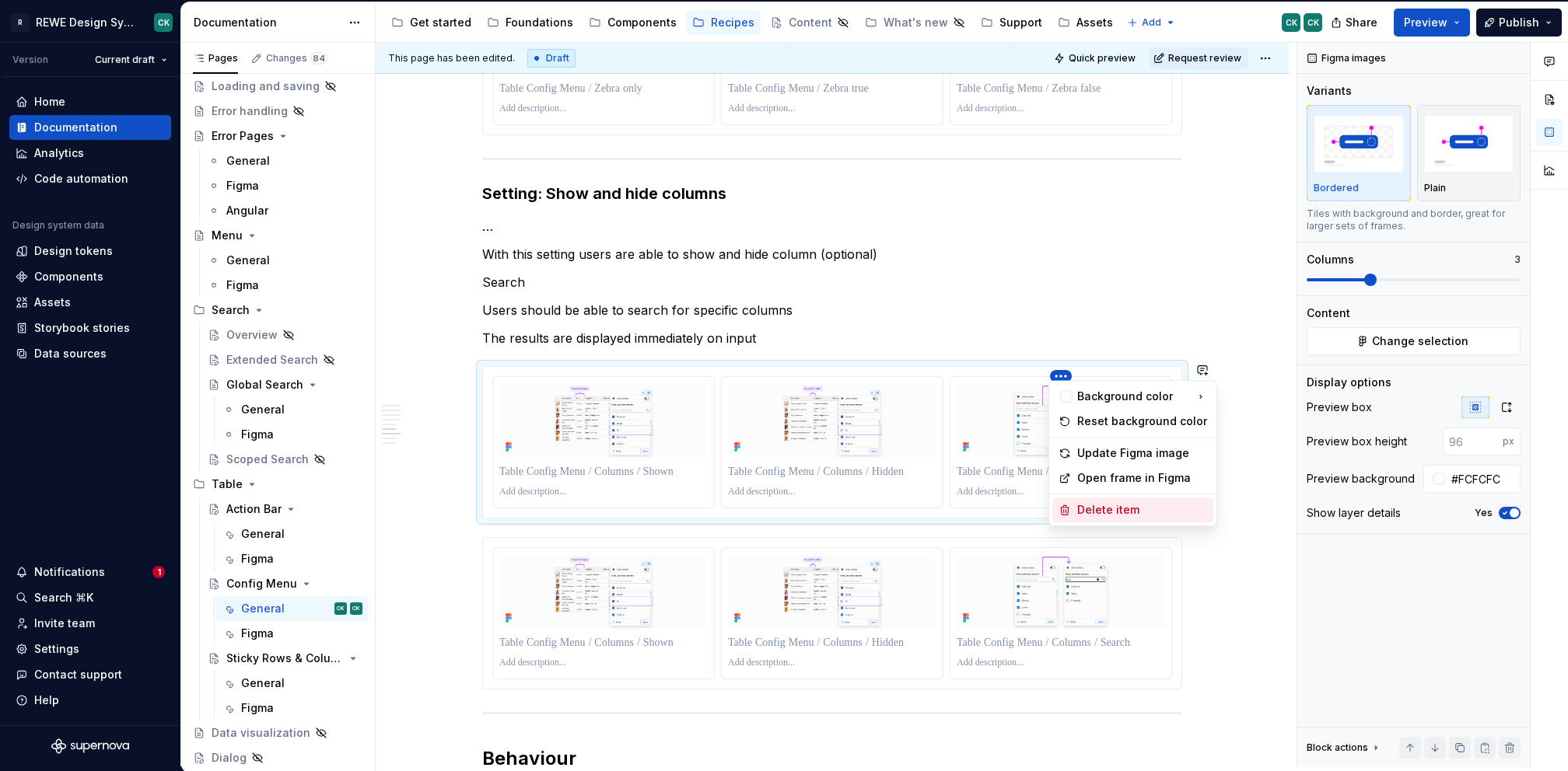
click at [1078, 513] on div "Delete item" at bounding box center [1142, 510] width 130 height 15
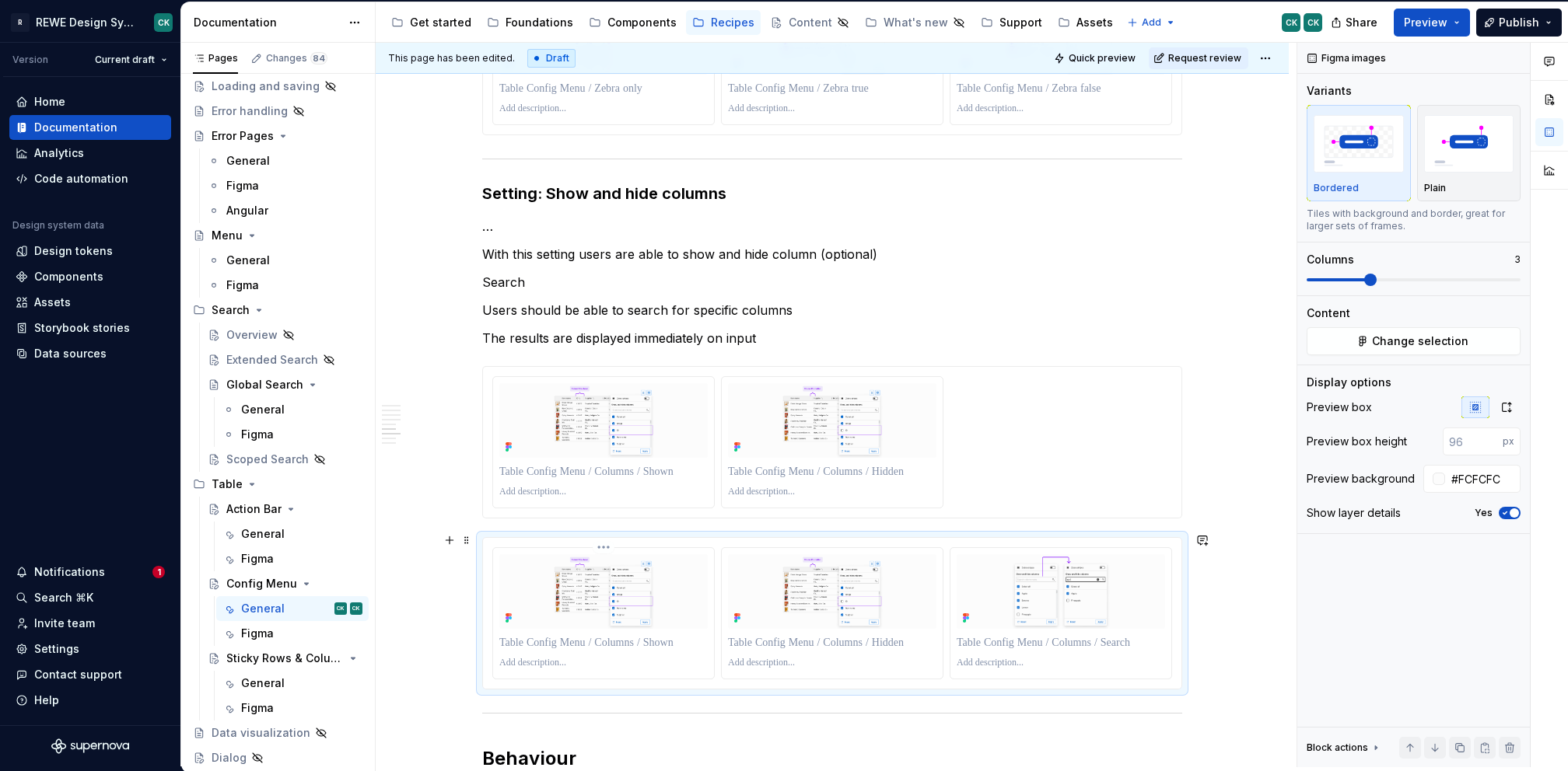
drag, startPoint x: 590, startPoint y: 541, endPoint x: 621, endPoint y: 547, distance: 31.6
click at [591, 548] on div at bounding box center [603, 614] width 222 height 132
click at [602, 540] on html "R REWE Design System CK Version Current draft Home Documentation Analytics Code…" at bounding box center [784, 385] width 1568 height 771
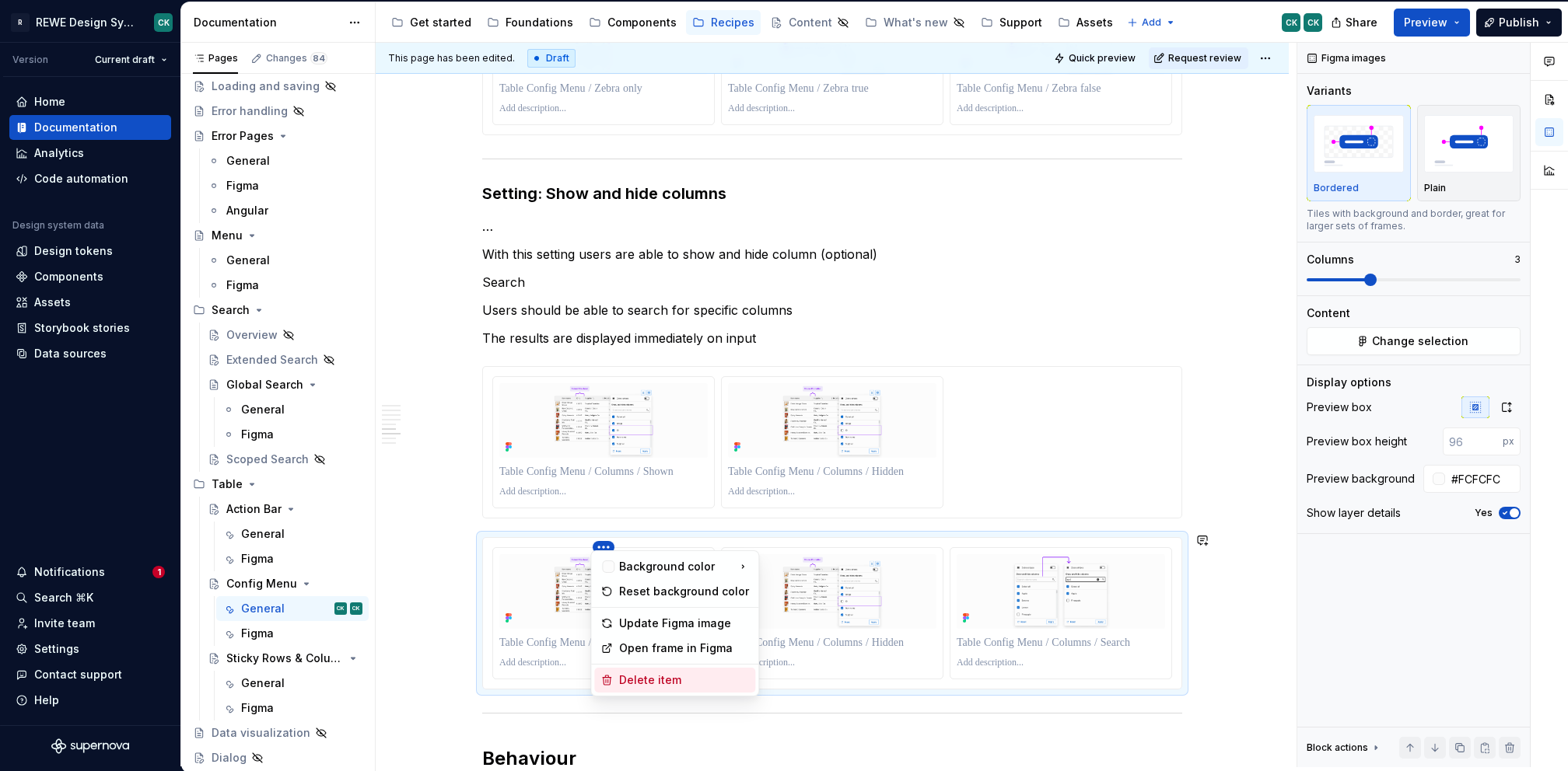
click at [680, 684] on div "Delete item" at bounding box center [684, 680] width 130 height 15
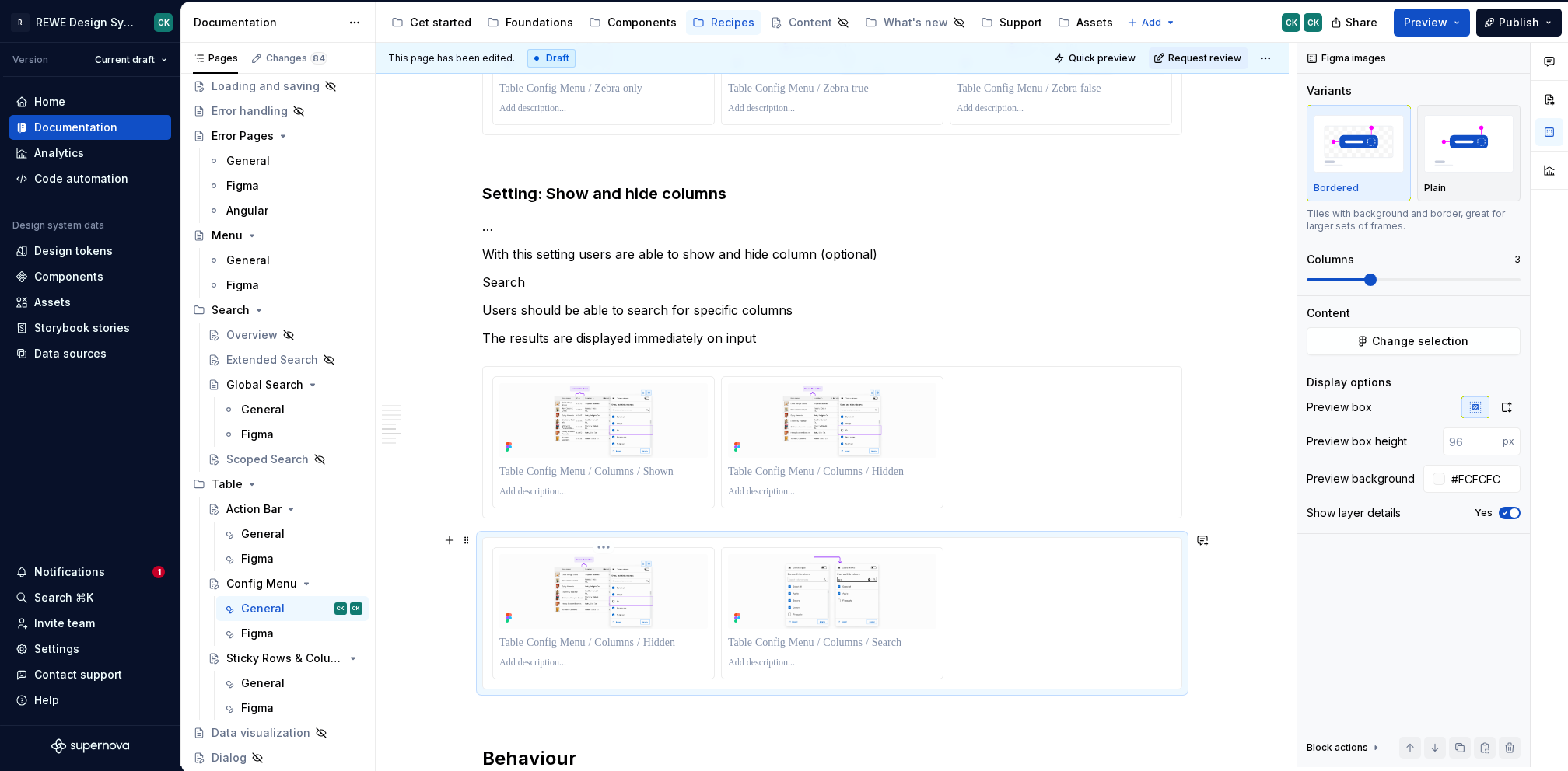
click at [602, 539] on html "R REWE Design System CK Version Current draft Home Documentation Analytics Code…" at bounding box center [784, 385] width 1568 height 771
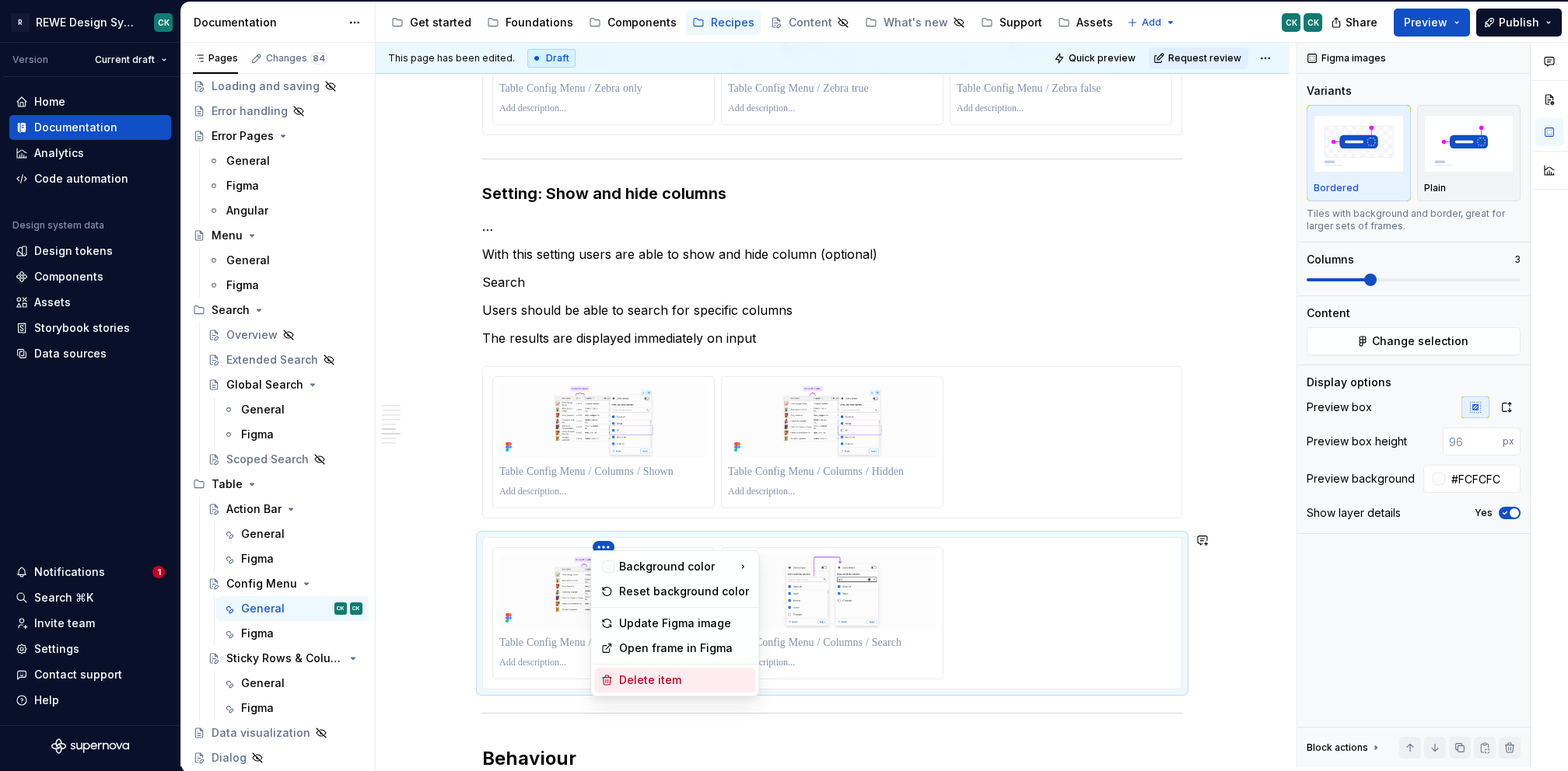
click at [649, 675] on div "Delete item" at bounding box center [684, 680] width 130 height 15
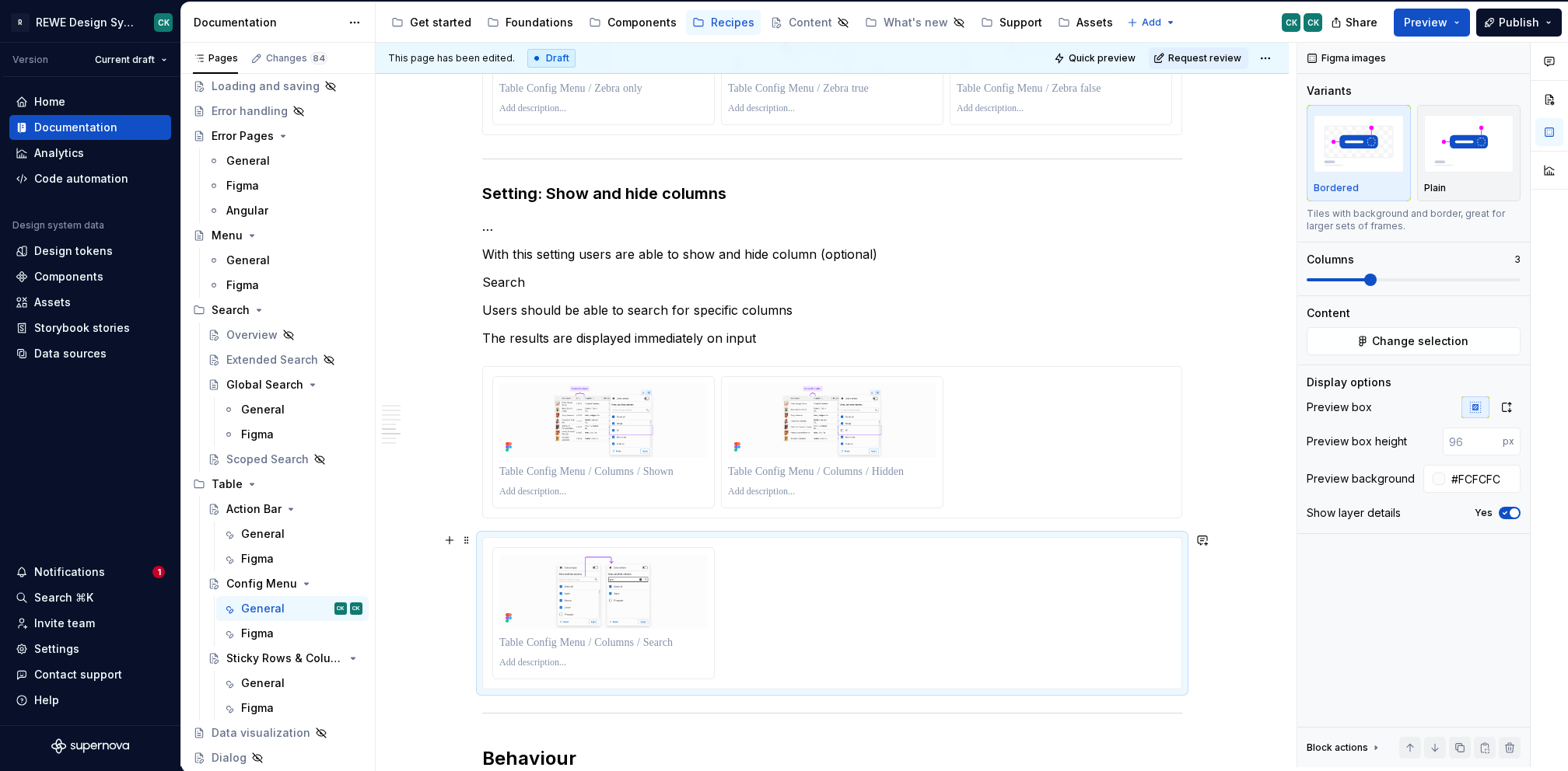
drag, startPoint x: 922, startPoint y: 614, endPoint x: 970, endPoint y: 585, distance: 56.1
click at [922, 614] on div at bounding box center [832, 614] width 680 height 132
click at [1341, 274] on span at bounding box center [1341, 280] width 12 height 12
click at [1518, 417] on button "button" at bounding box center [1506, 407] width 28 height 22
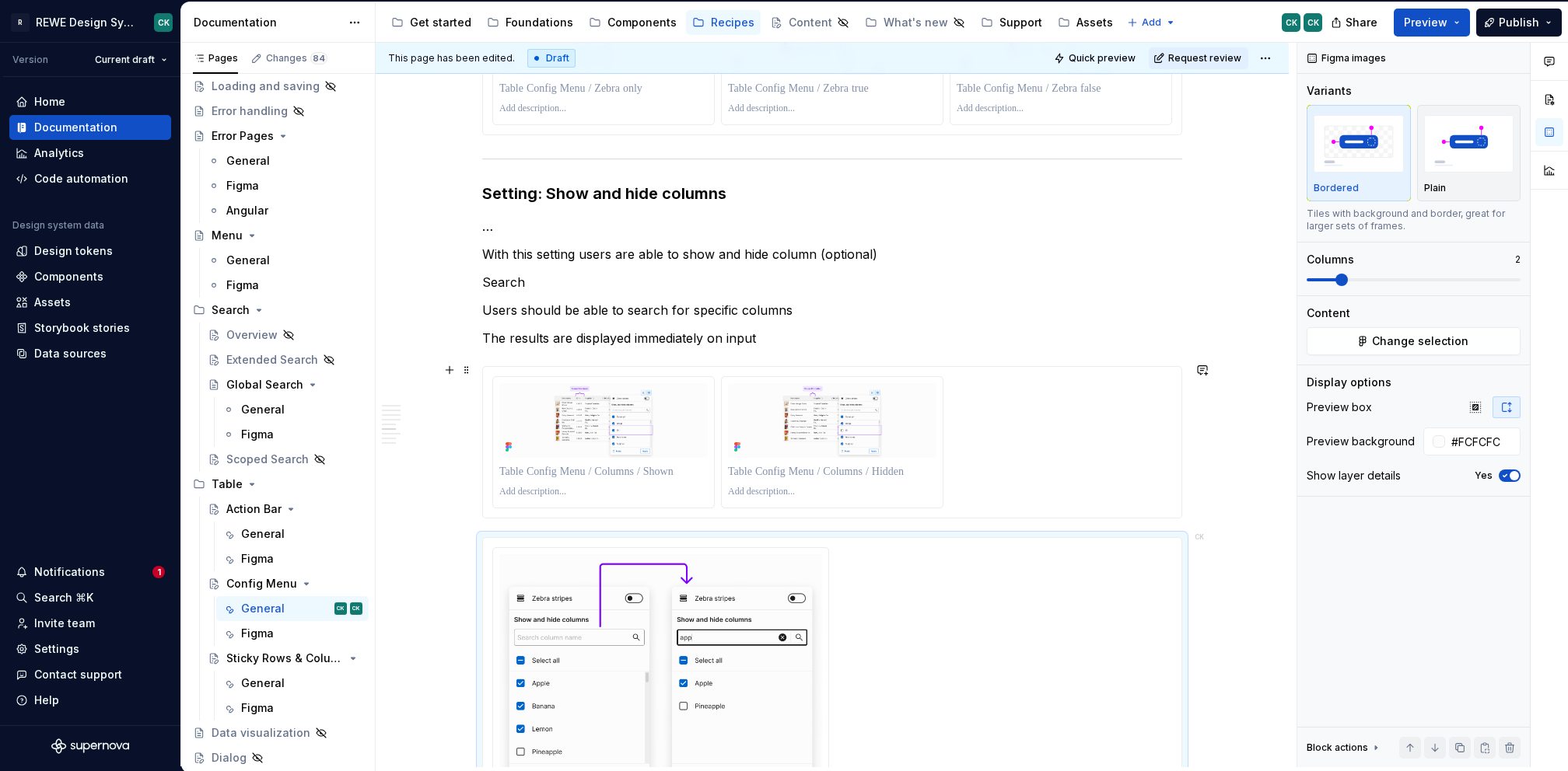
drag, startPoint x: 1057, startPoint y: 438, endPoint x: 1250, endPoint y: 374, distance: 203.3
click at [1057, 438] on div at bounding box center [832, 442] width 680 height 132
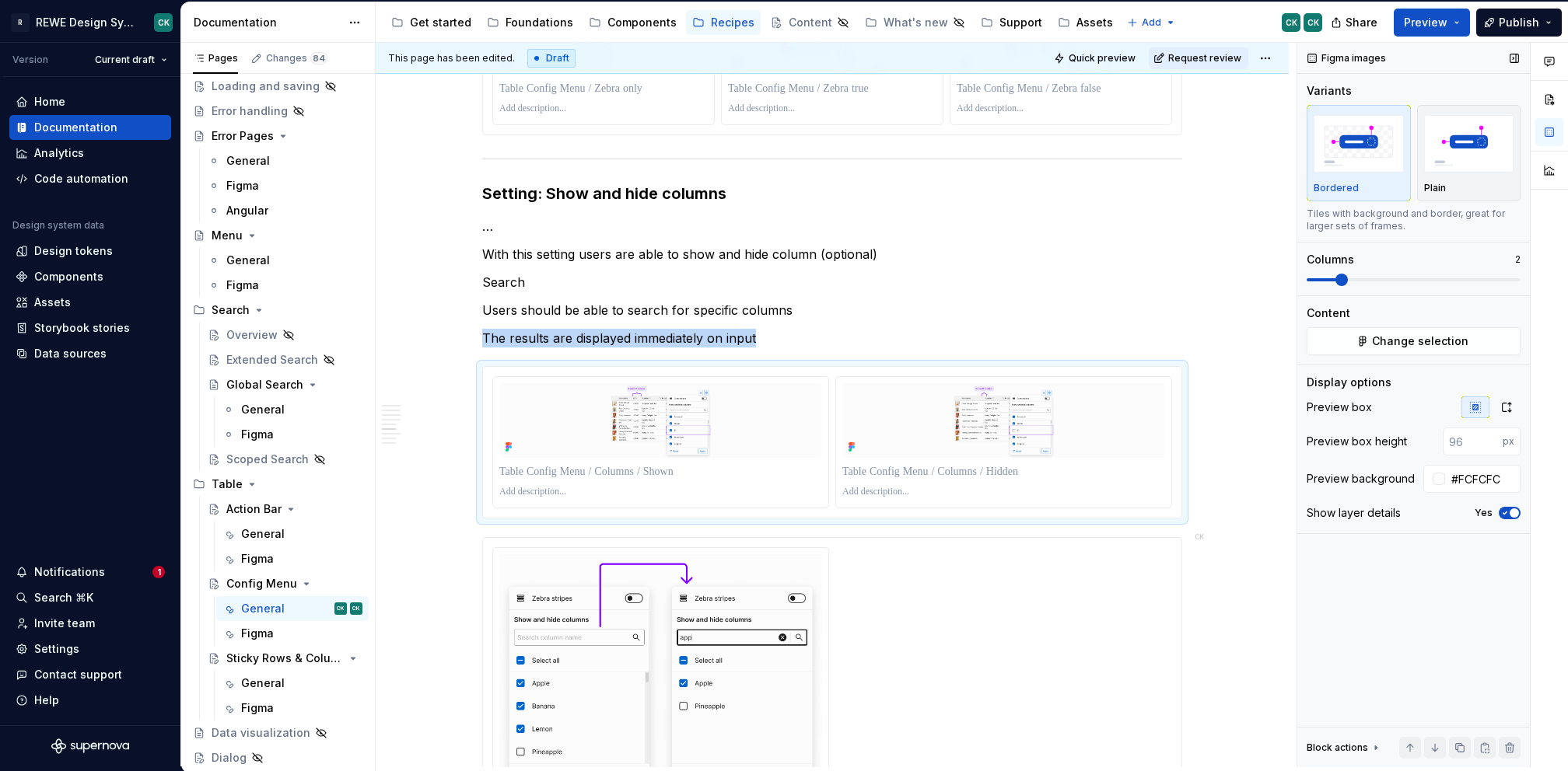
click at [1336, 278] on span at bounding box center [1341, 280] width 12 height 12
drag, startPoint x: 1514, startPoint y: 403, endPoint x: 1481, endPoint y: 406, distance: 33.1
click at [1513, 403] on button "button" at bounding box center [1506, 407] width 28 height 22
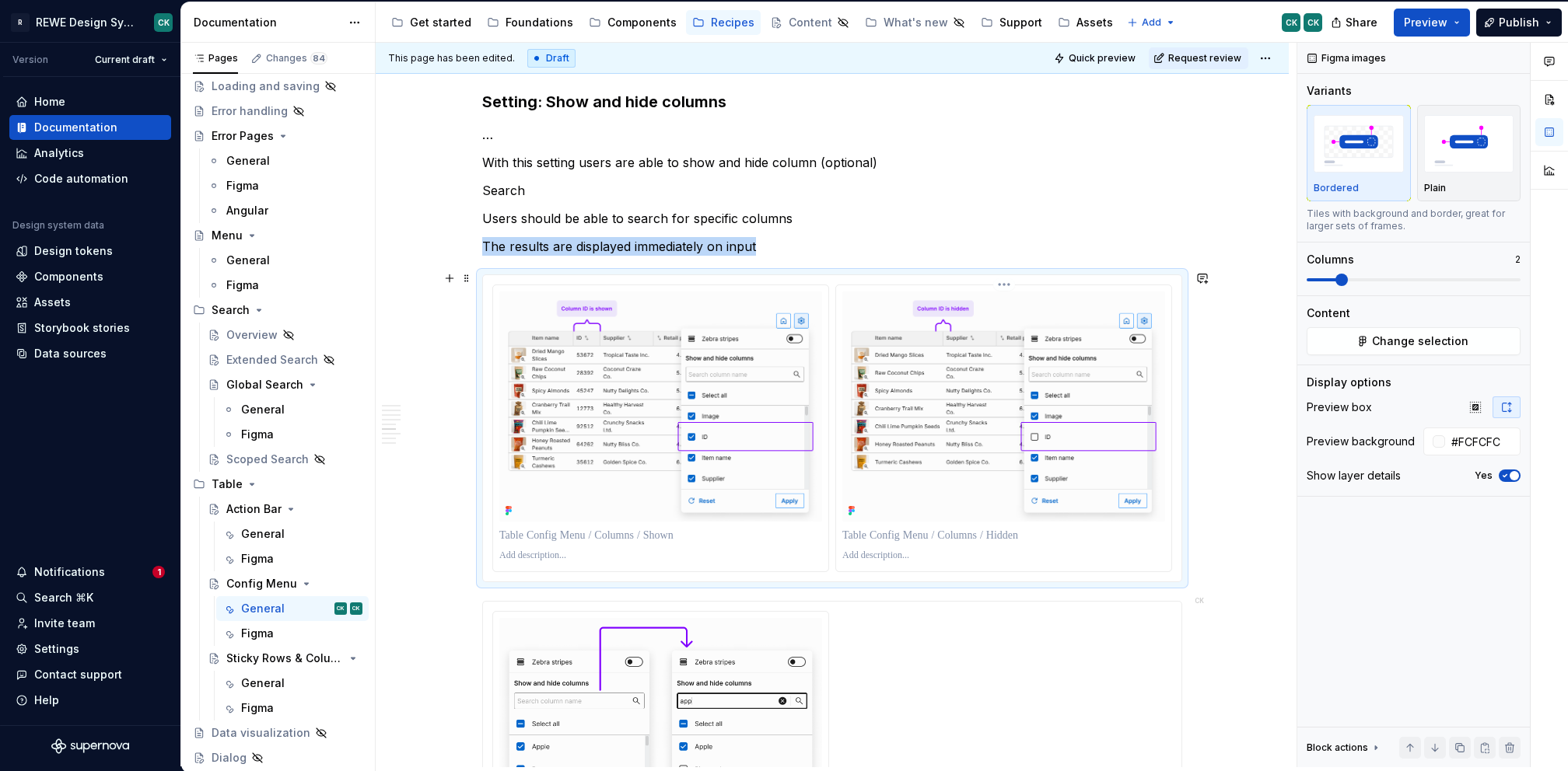
scroll to position [3284, 0]
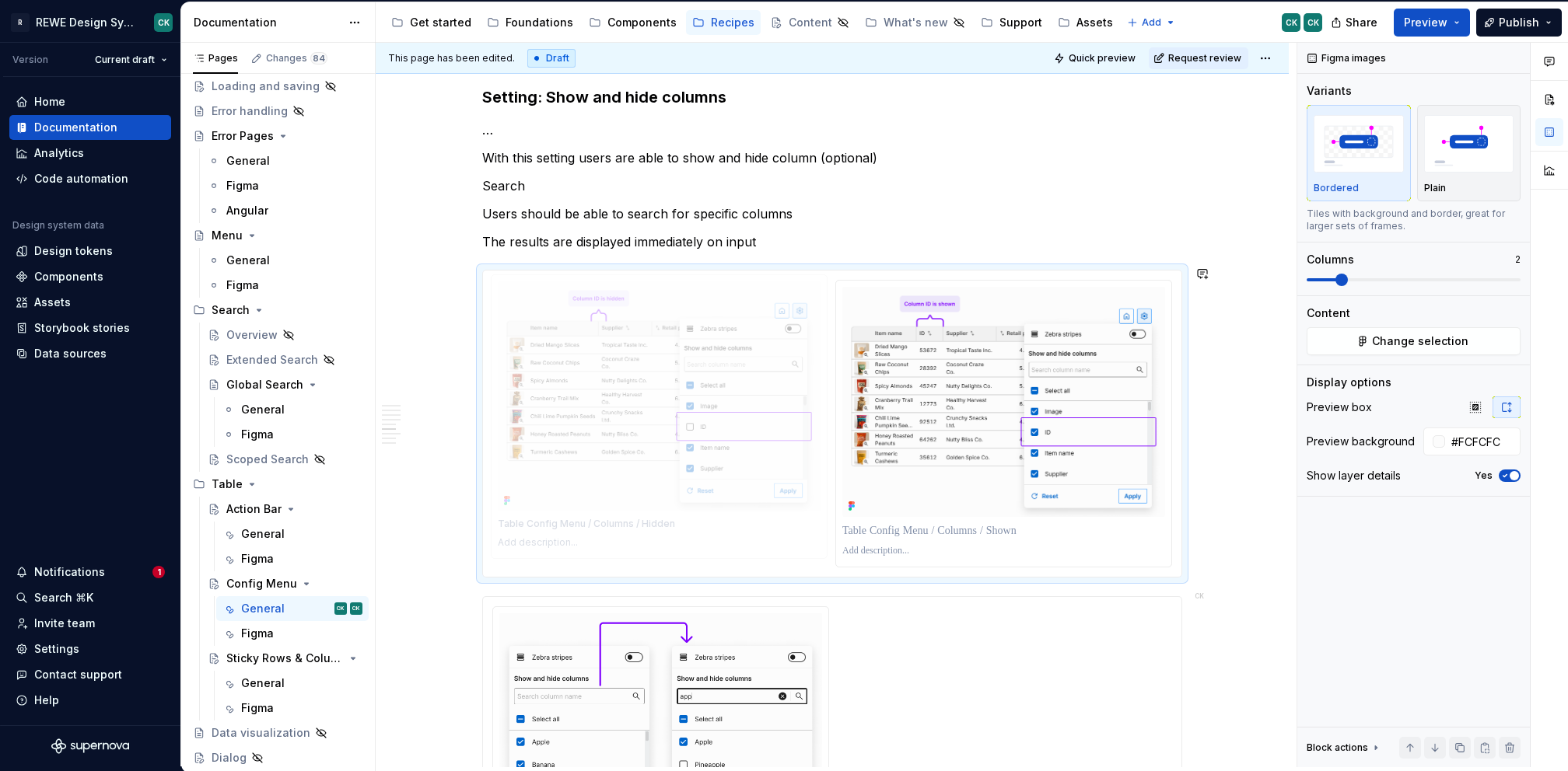
drag, startPoint x: 1084, startPoint y: 388, endPoint x: 784, endPoint y: 374, distance: 300.3
click at [759, 402] on body "R REWE Design System CK Version Current draft Home Documentation Analytics Code…" at bounding box center [784, 385] width 1568 height 771
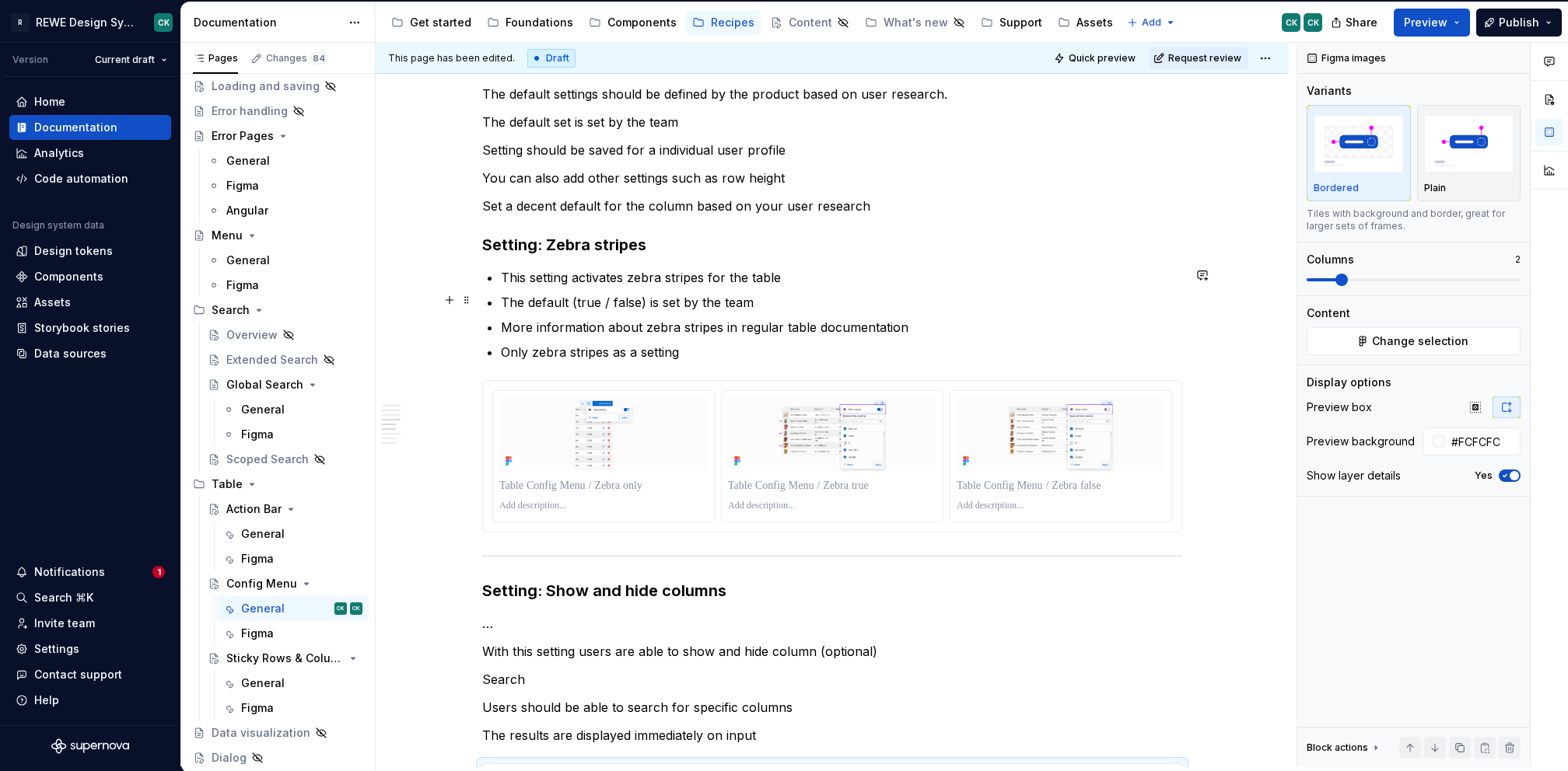
scroll to position [2813, 0]
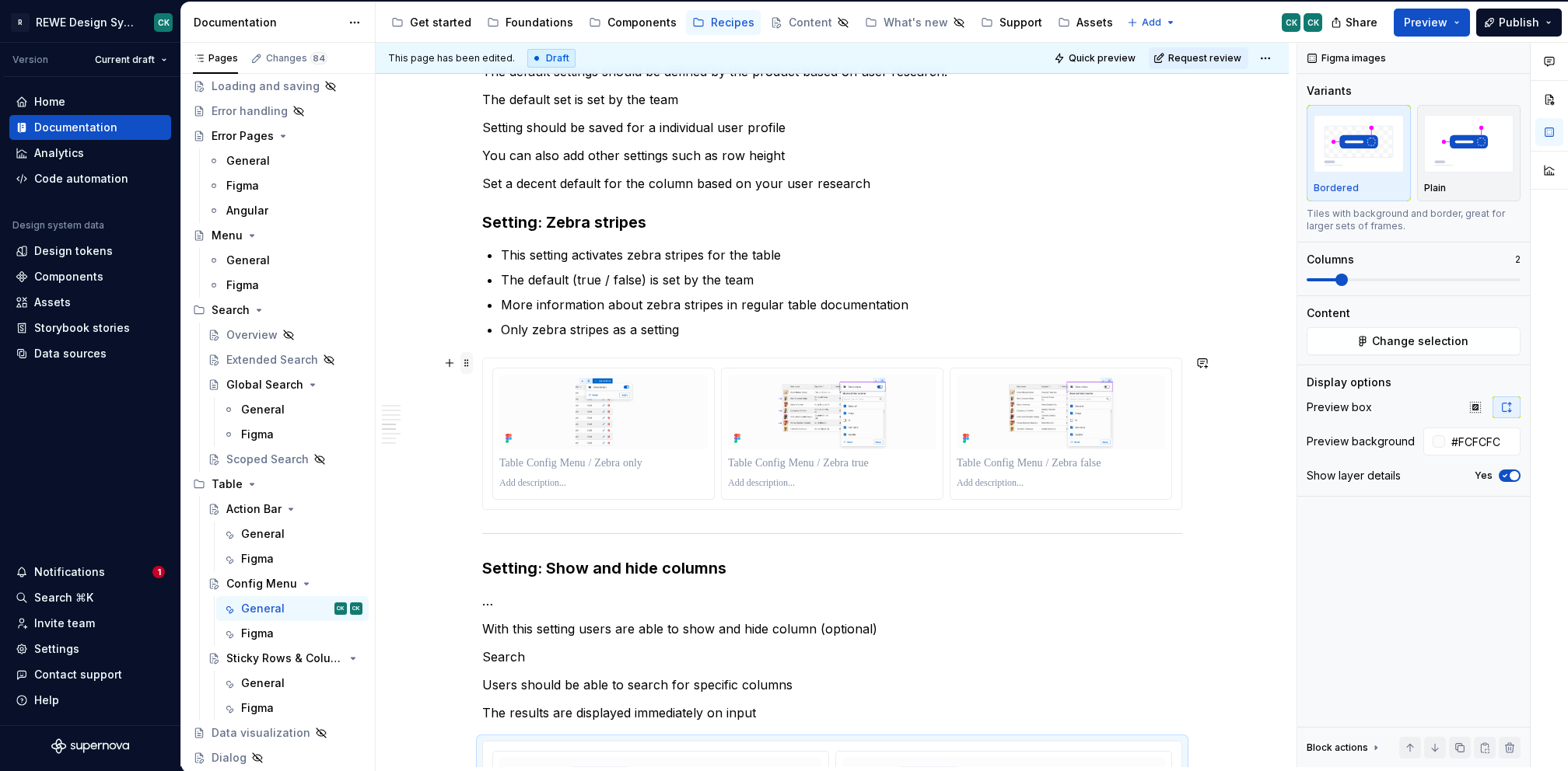
click at [463, 361] on span at bounding box center [466, 363] width 12 height 22
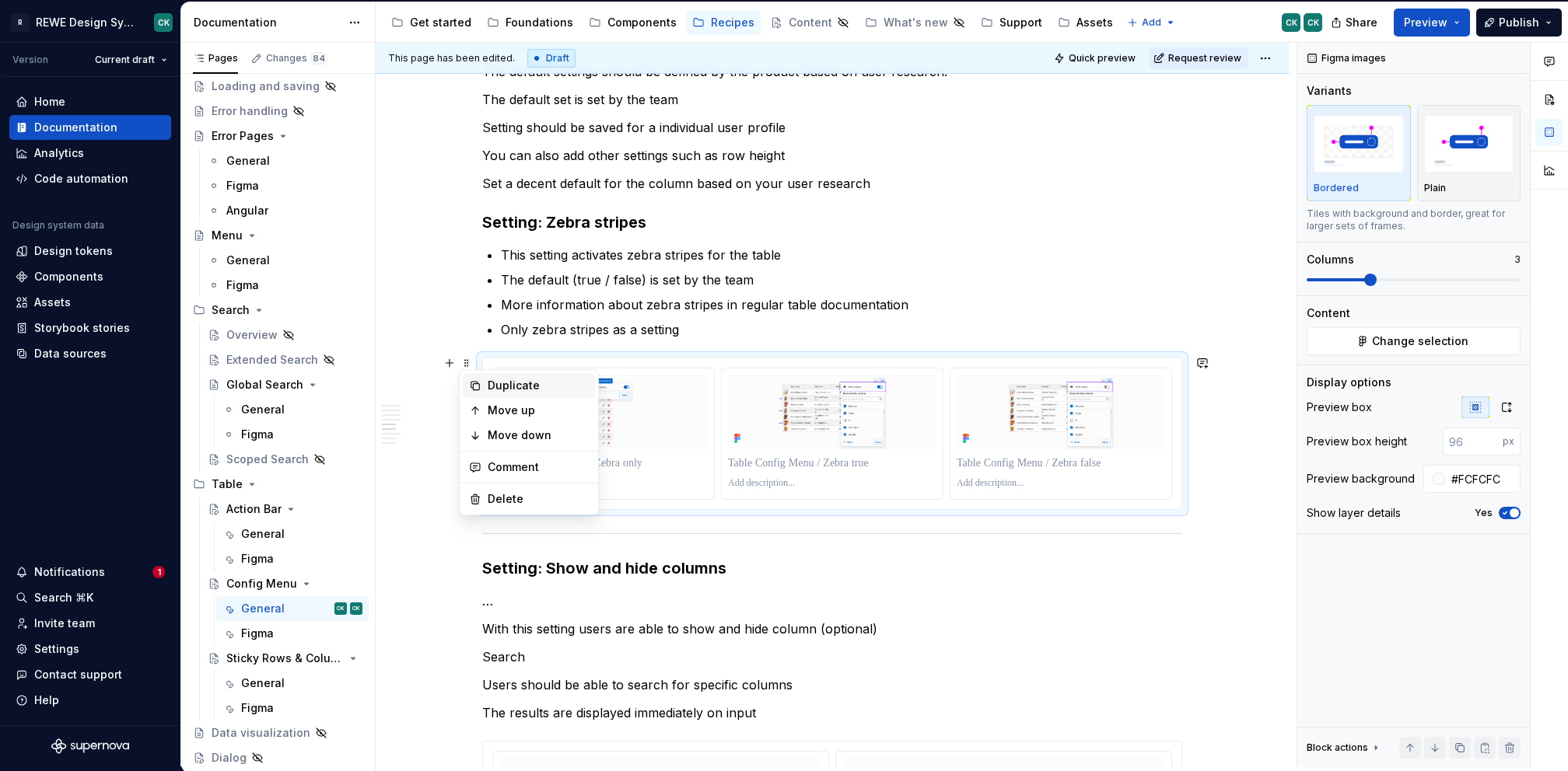
click at [542, 393] on div "Duplicate" at bounding box center [538, 386] width 102 height 15
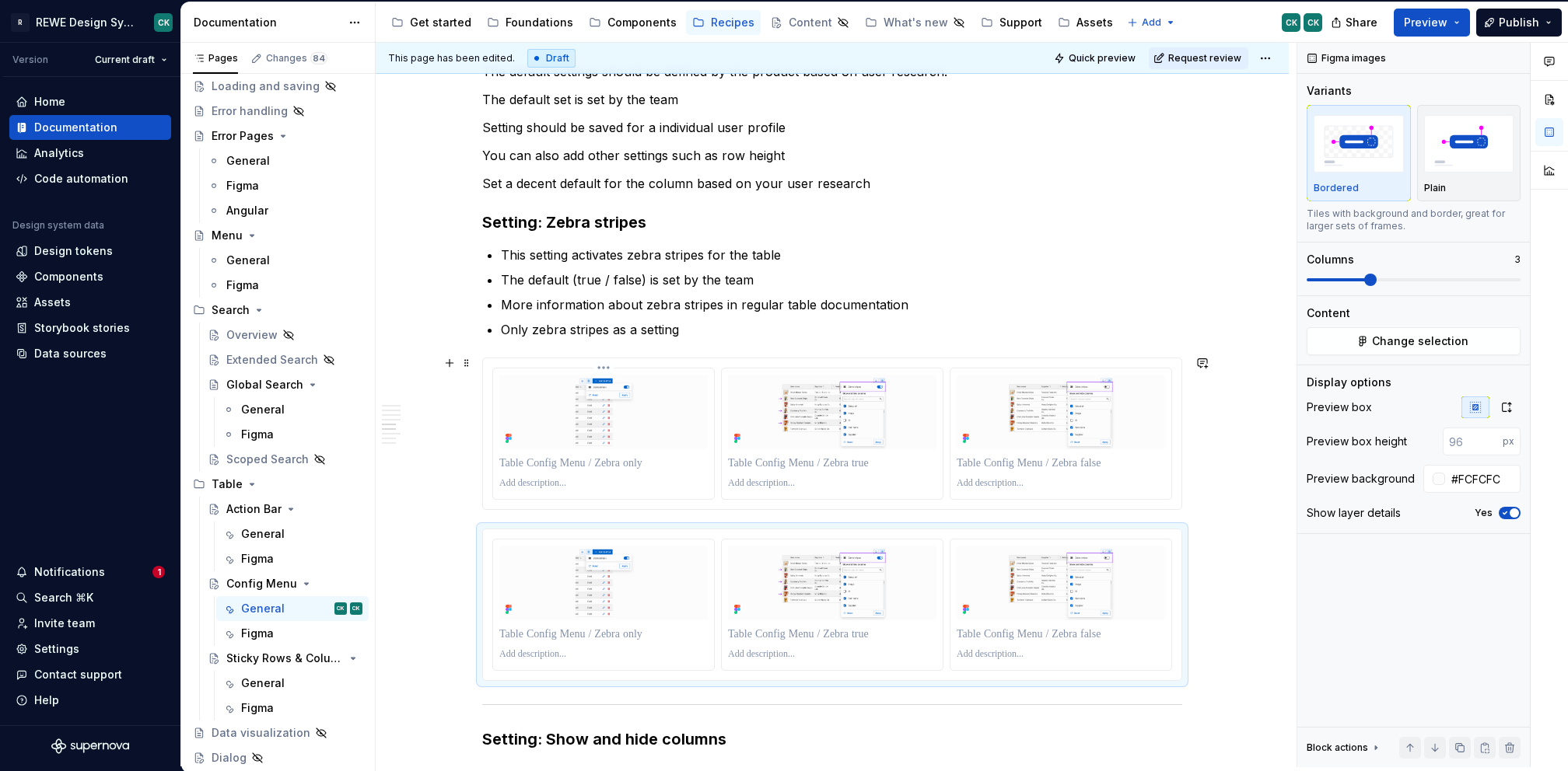
click at [602, 364] on html "R REWE Design System CK Version Current draft Home Documentation Analytics Code…" at bounding box center [784, 385] width 1568 height 771
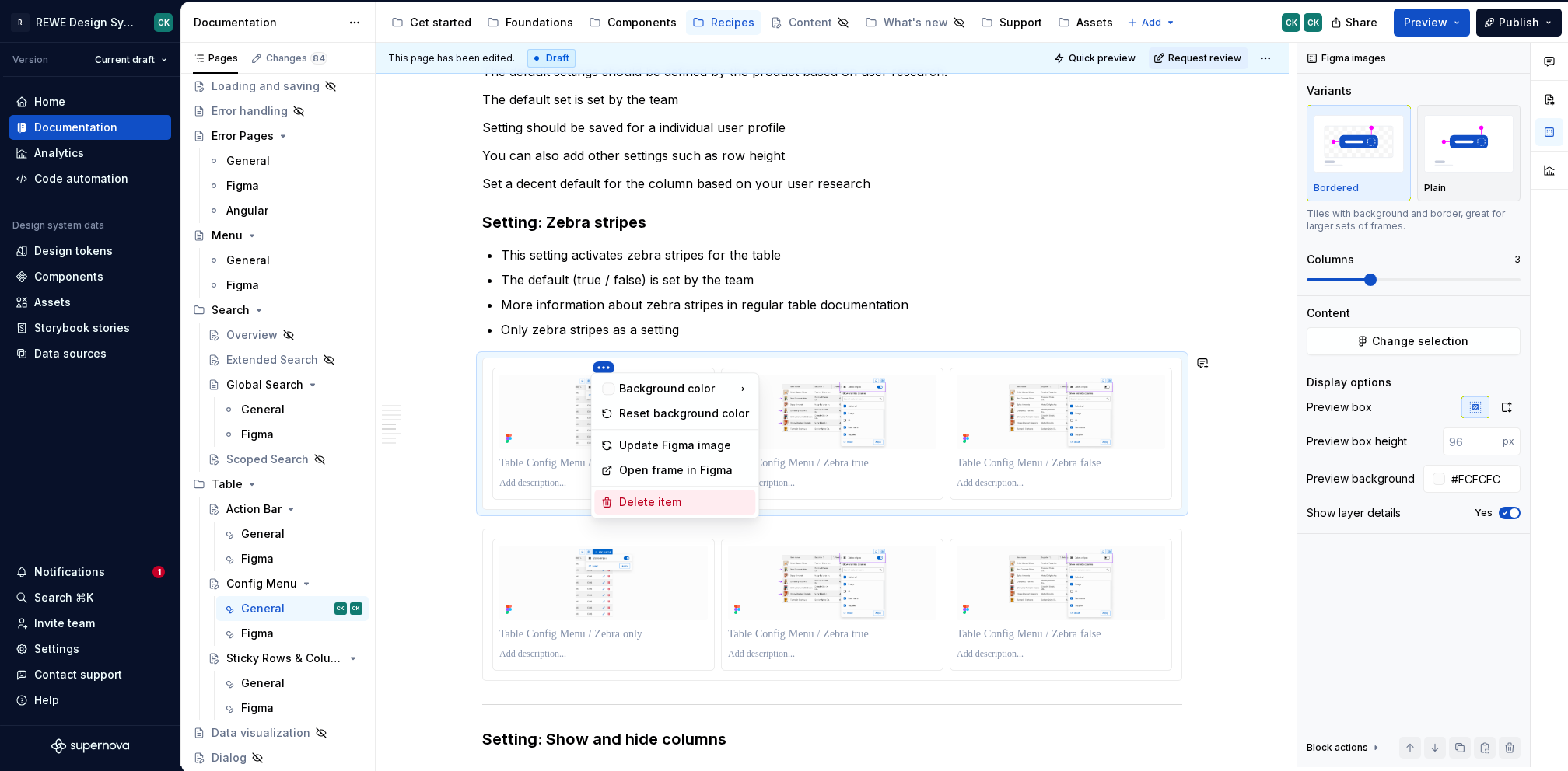
click at [649, 498] on div "Delete item" at bounding box center [684, 502] width 130 height 15
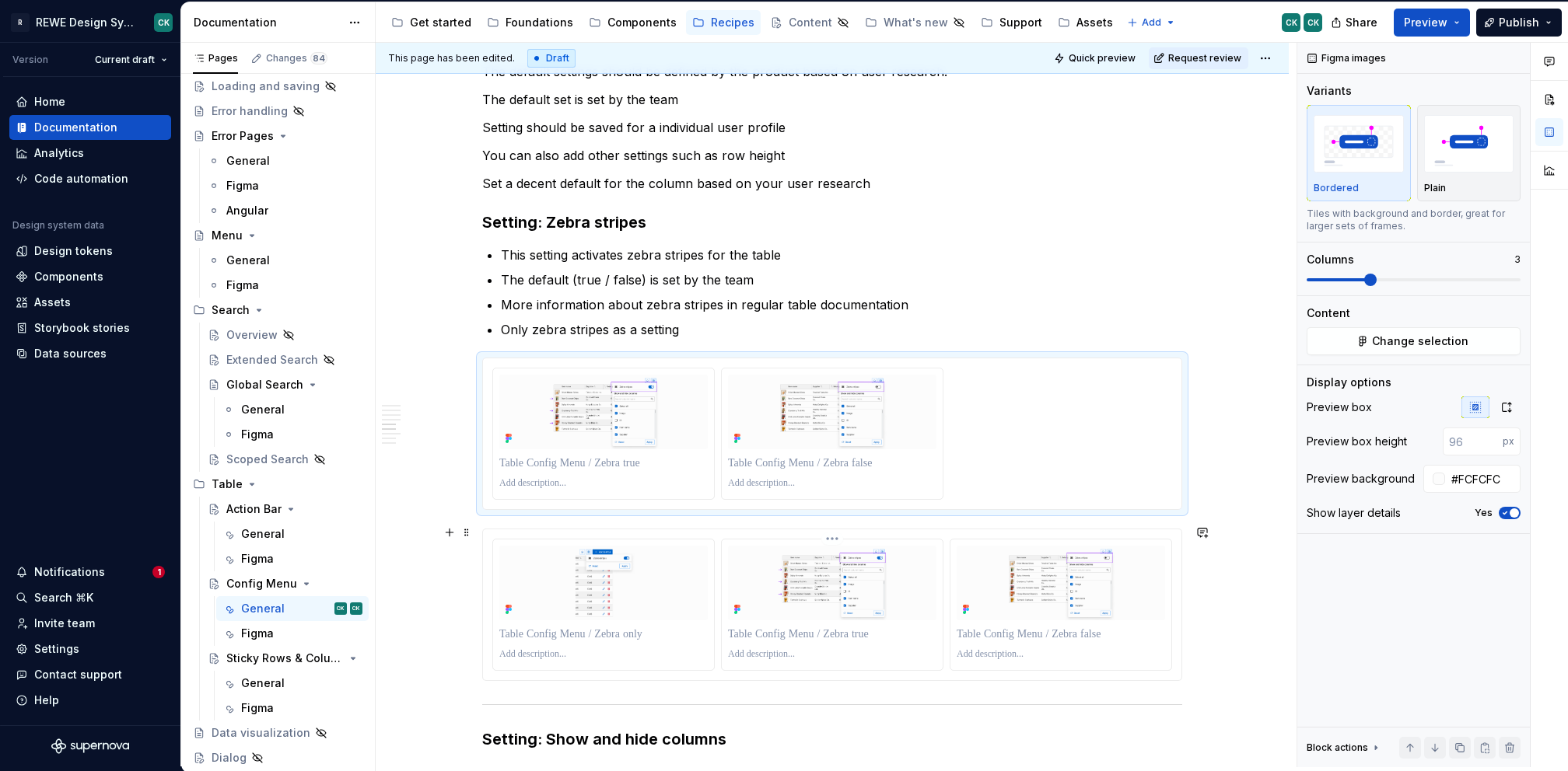
click at [831, 538] on html "R REWE Design System CK Version Current draft Home Documentation Analytics Code…" at bounding box center [784, 385] width 1568 height 771
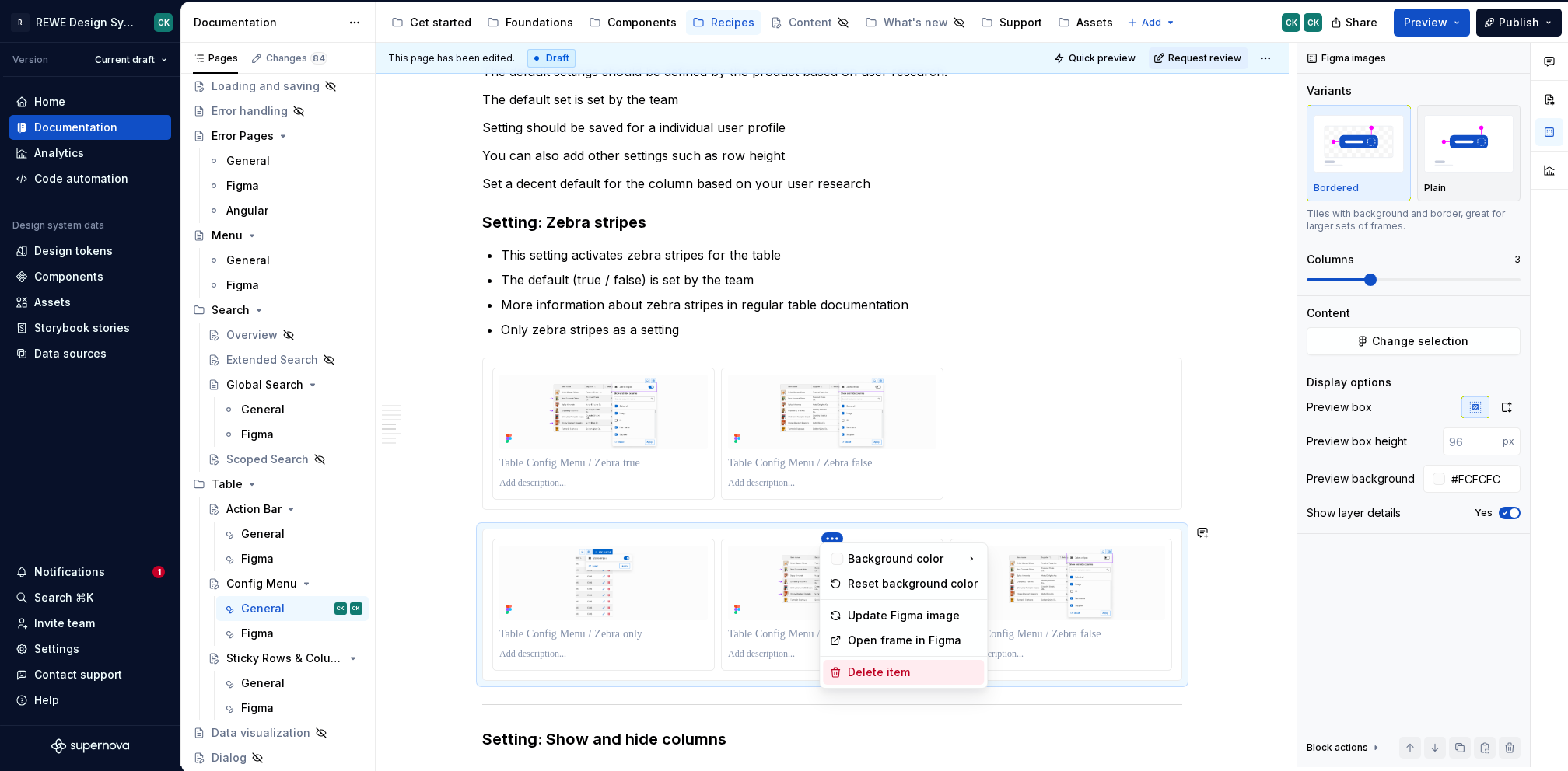
drag, startPoint x: 875, startPoint y: 668, endPoint x: 915, endPoint y: 615, distance: 66.4
click at [875, 668] on div "Delete item" at bounding box center [913, 672] width 130 height 15
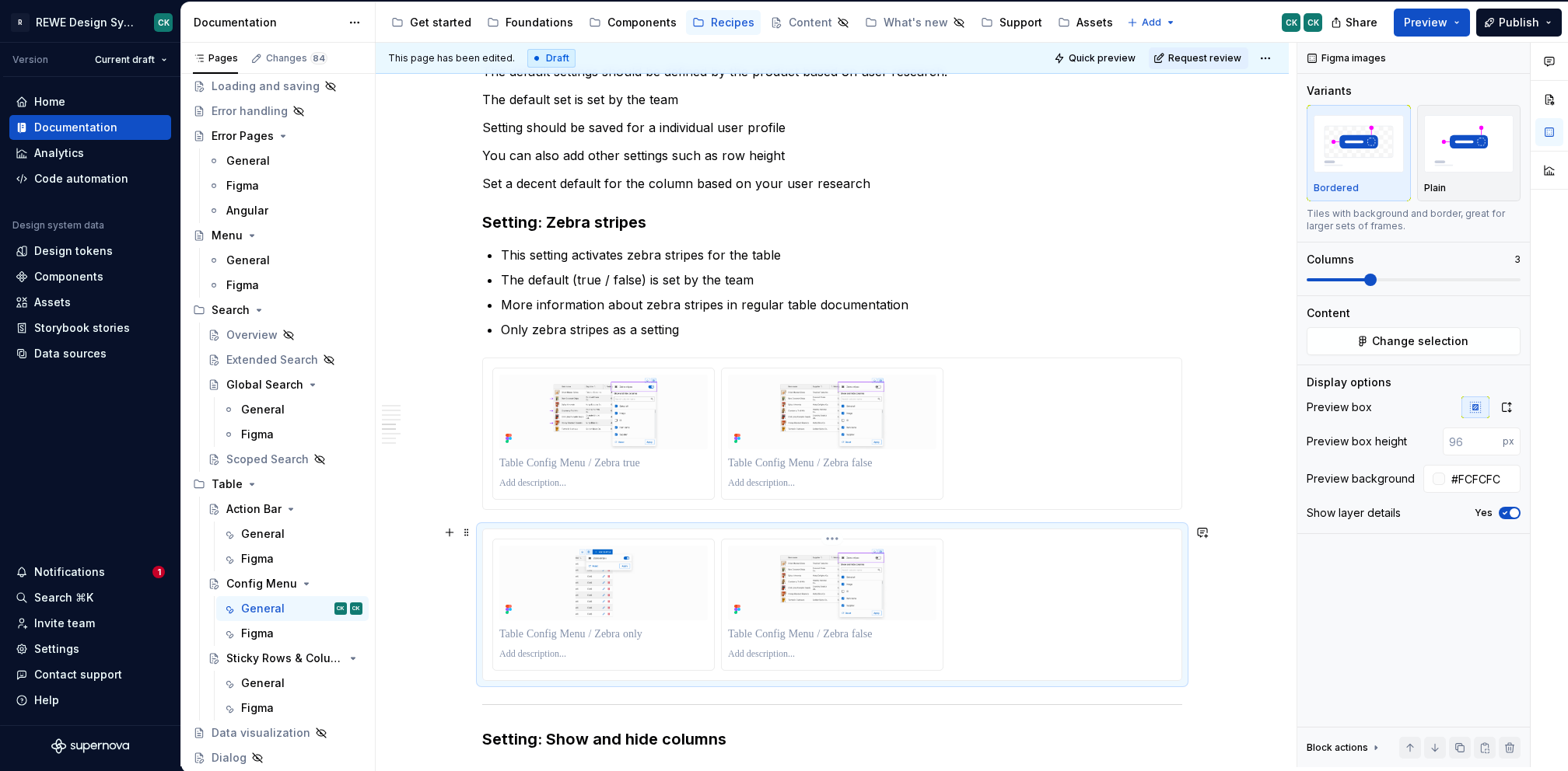
click at [829, 535] on html "R REWE Design System CK Version Current draft Home Documentation Analytics Code…" at bounding box center [784, 385] width 1568 height 771
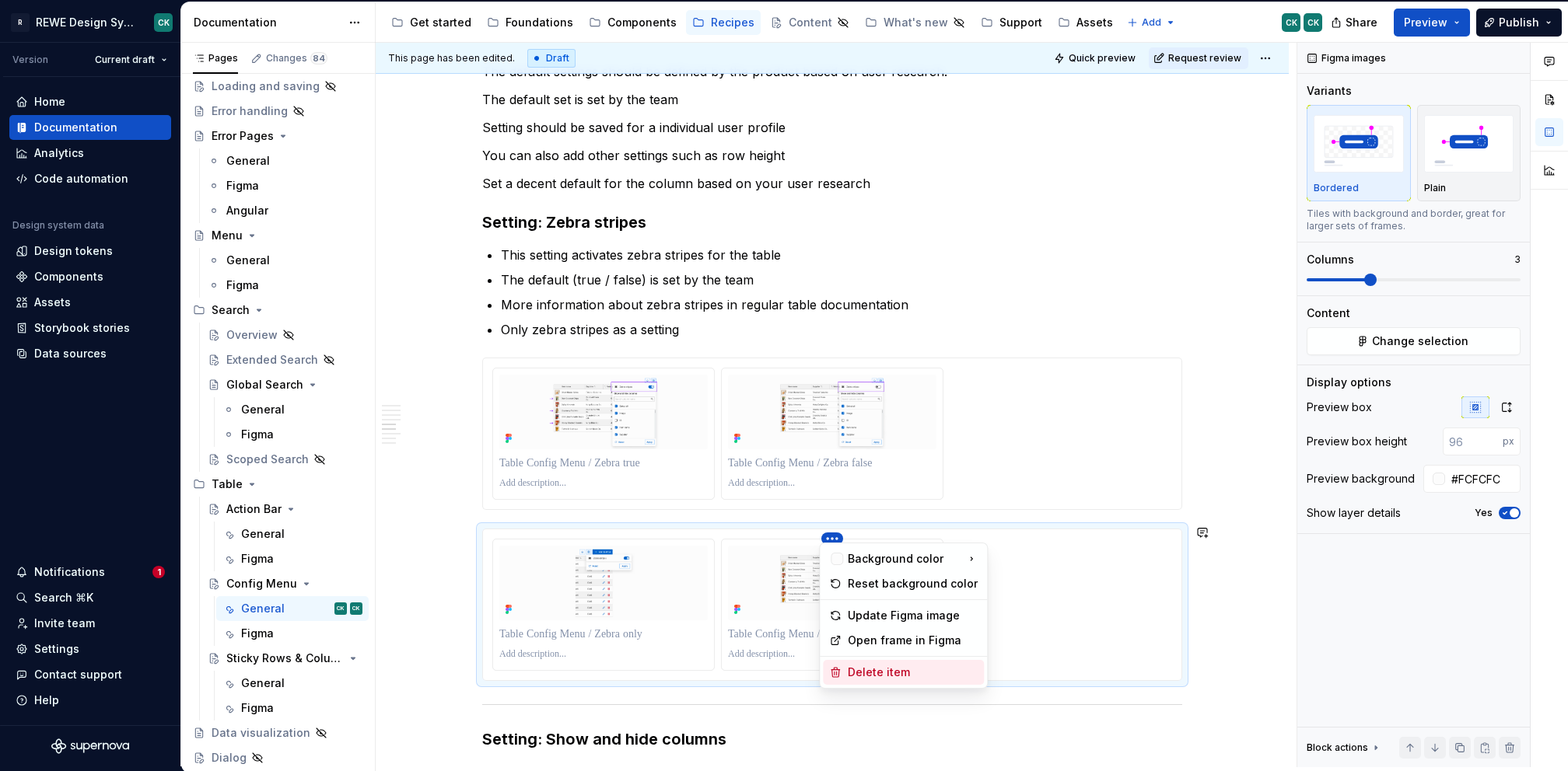
click at [838, 665] on div "Delete item" at bounding box center [903, 672] width 161 height 25
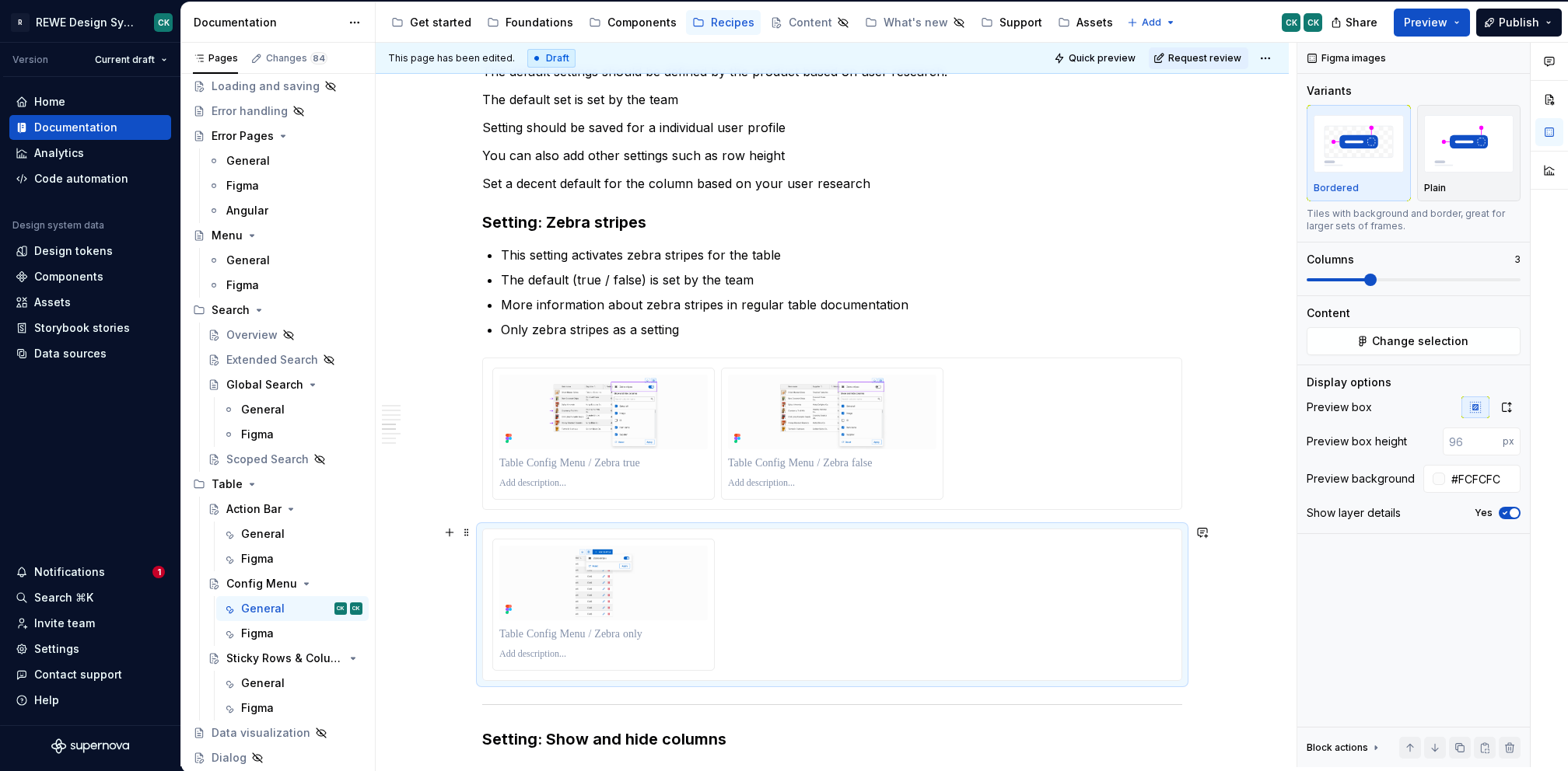
click at [982, 564] on div at bounding box center [832, 605] width 680 height 132
click at [1348, 281] on span at bounding box center [1341, 280] width 12 height 12
click at [1508, 411] on icon "button" at bounding box center [1506, 407] width 12 height 12
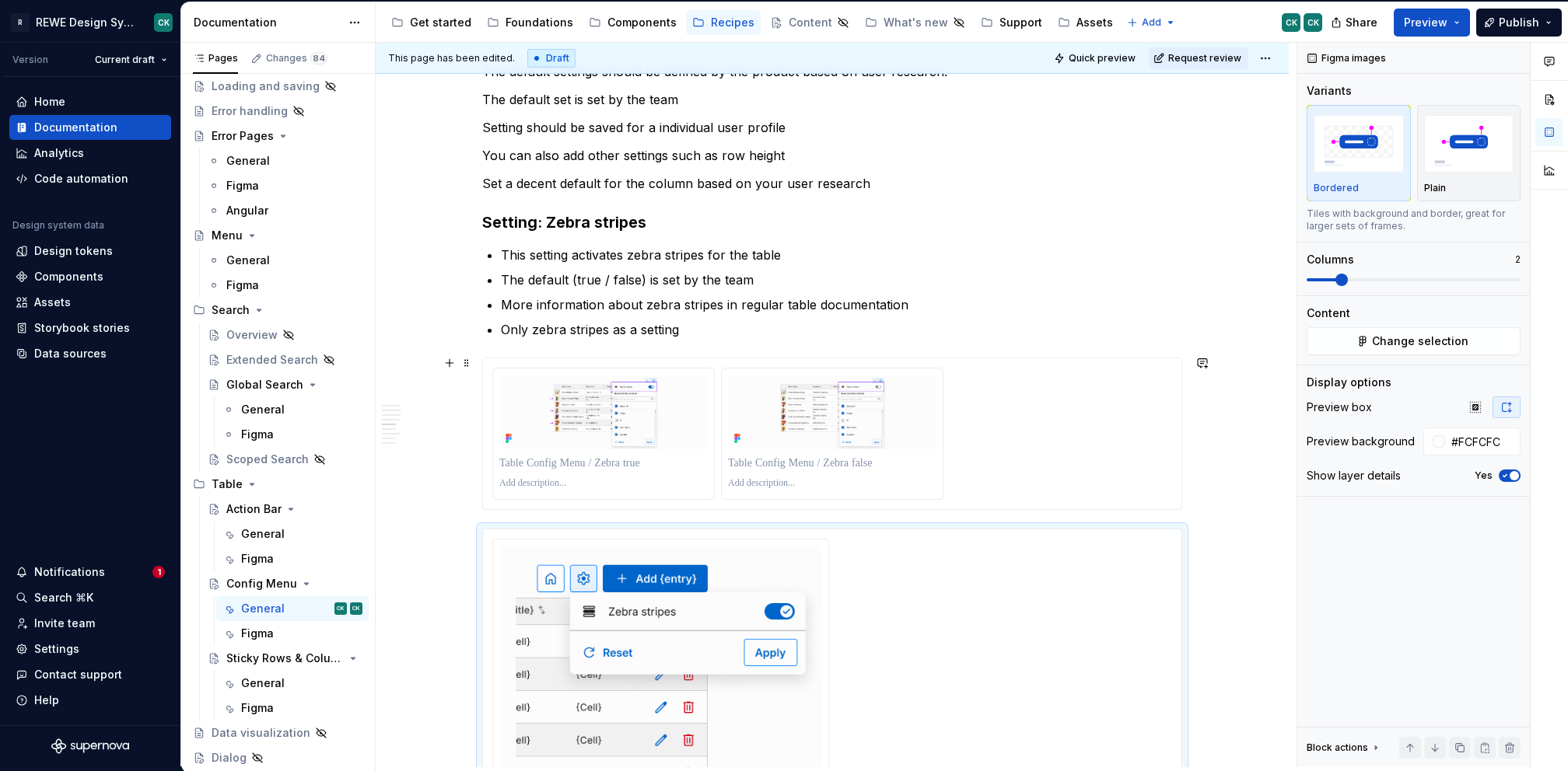
click at [1113, 400] on div at bounding box center [832, 434] width 680 height 132
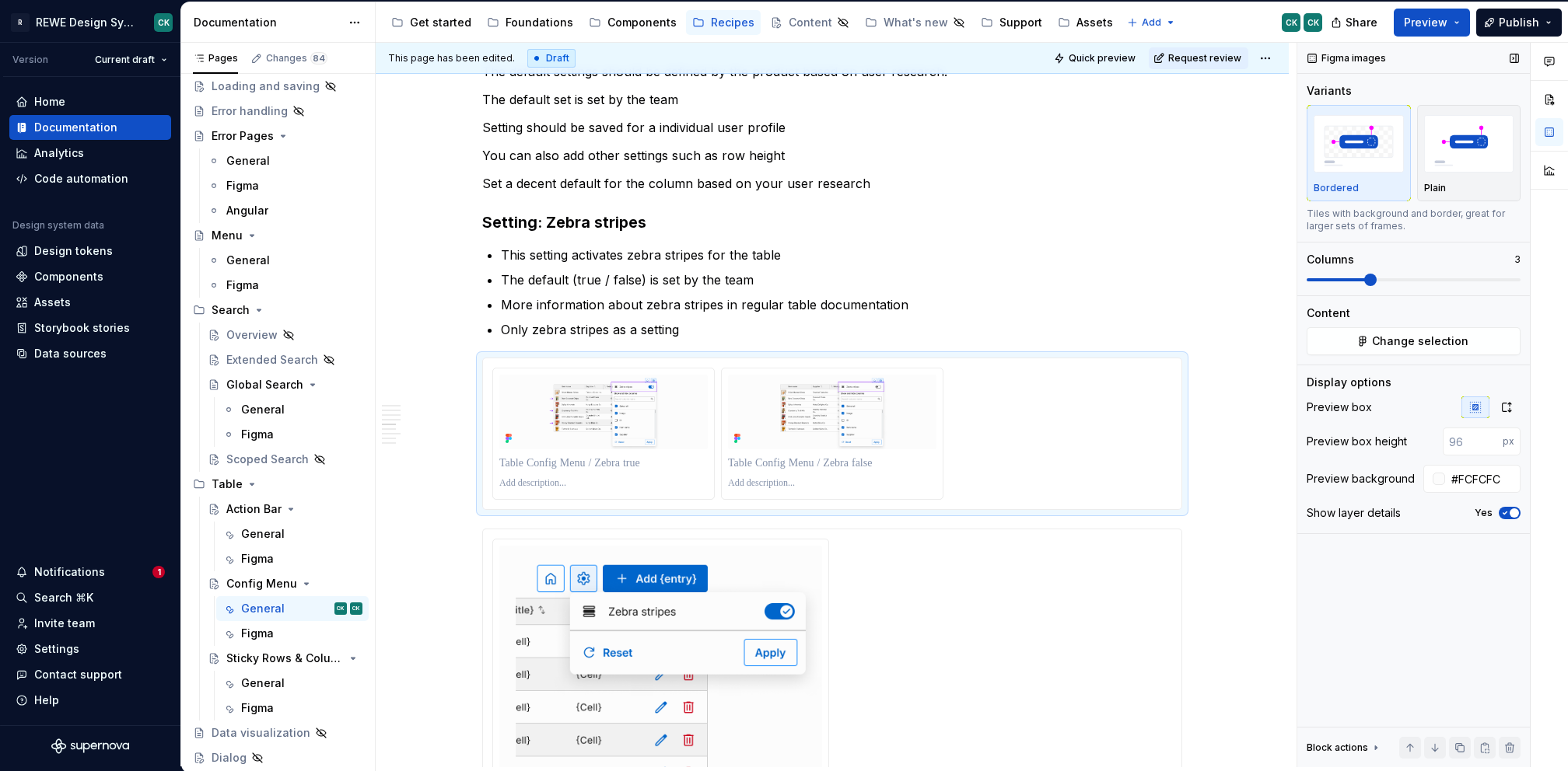
click at [1355, 279] on span at bounding box center [1337, 280] width 61 height 3
click at [1352, 283] on div "Variants Bordered Plain Tiles with background and border, great for larger sets…" at bounding box center [1413, 190] width 214 height 213
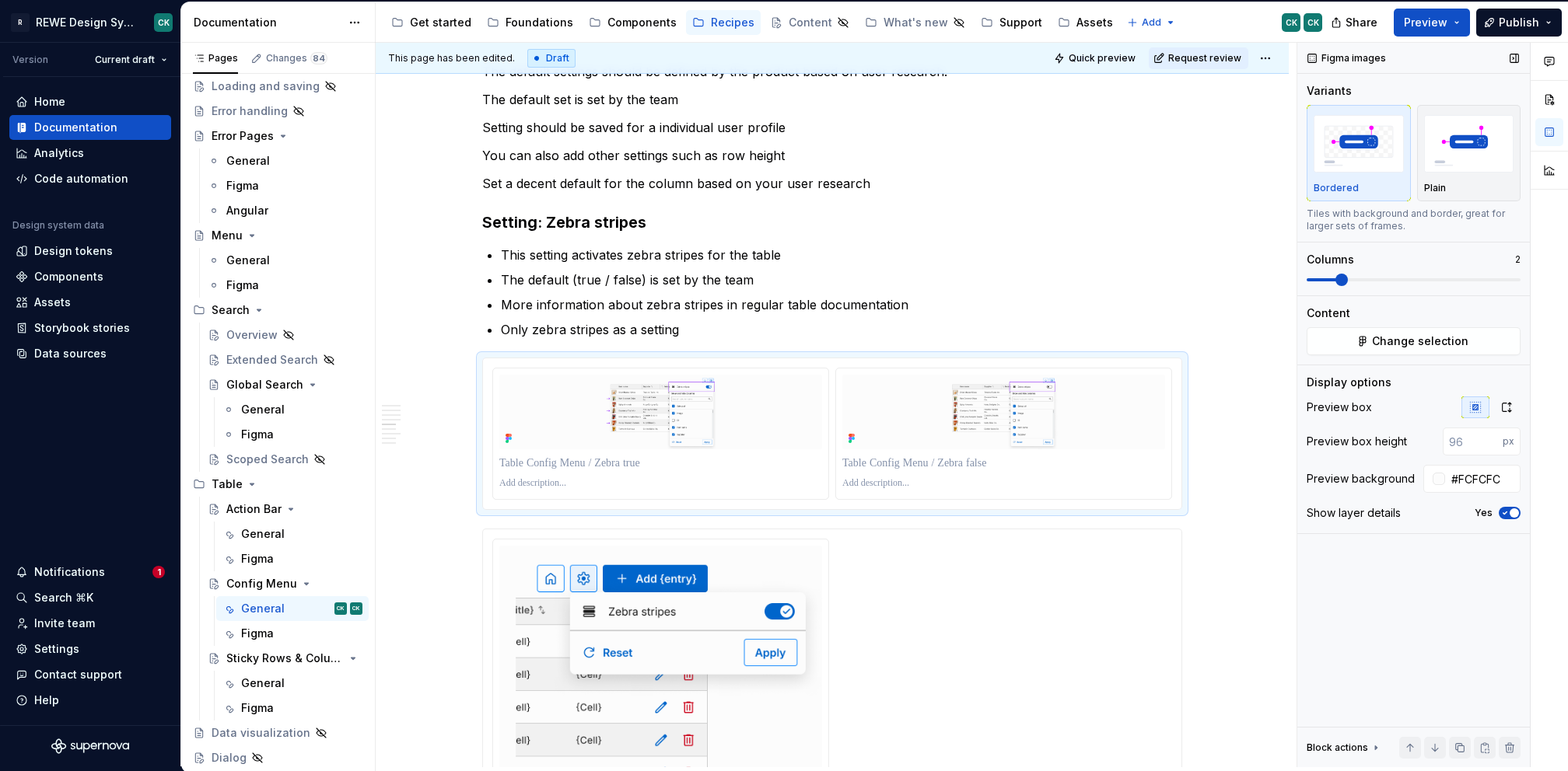
click at [1345, 283] on span at bounding box center [1413, 280] width 214 height 12
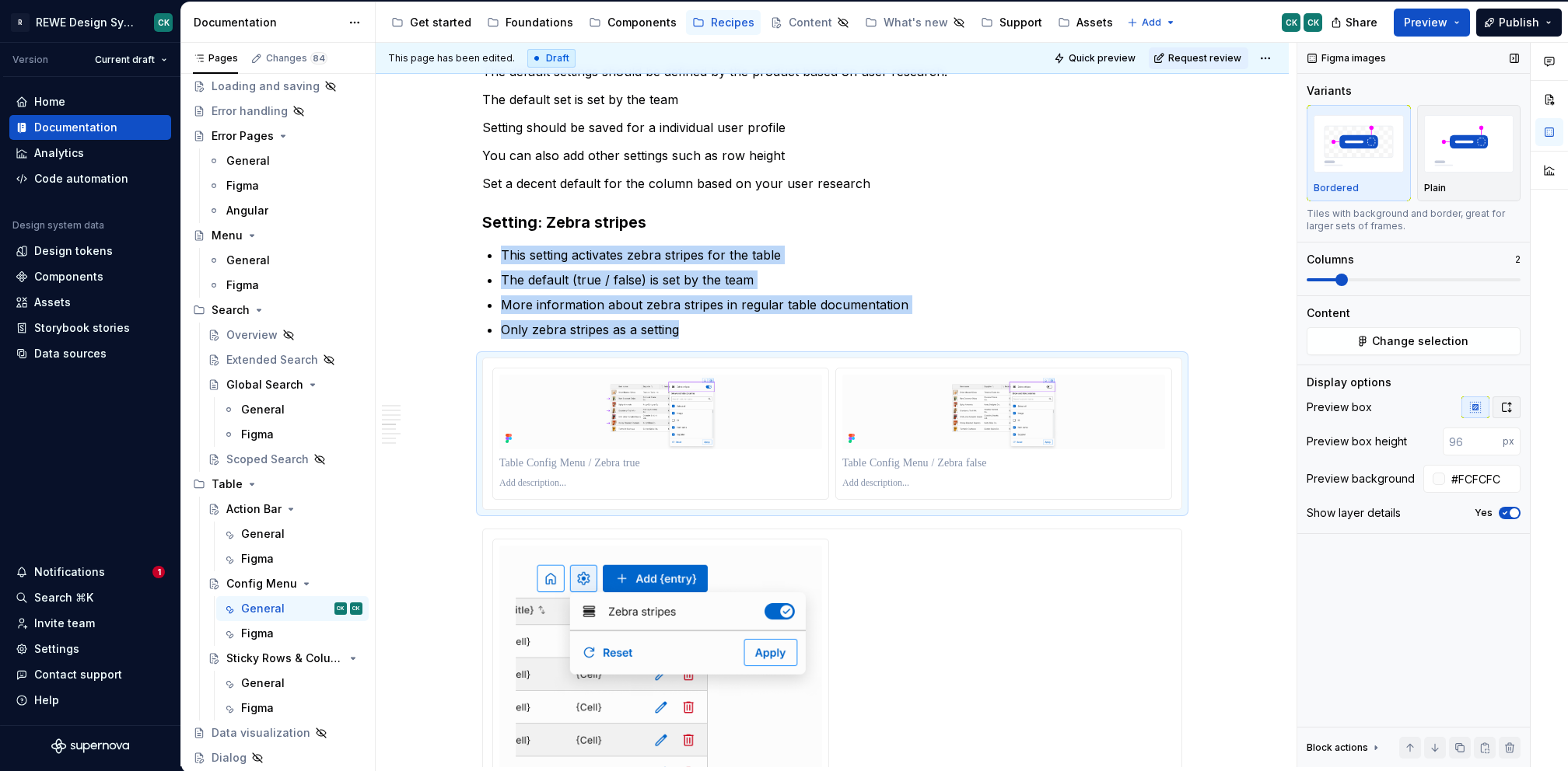
click at [1509, 411] on icon "button" at bounding box center [1506, 407] width 12 height 12
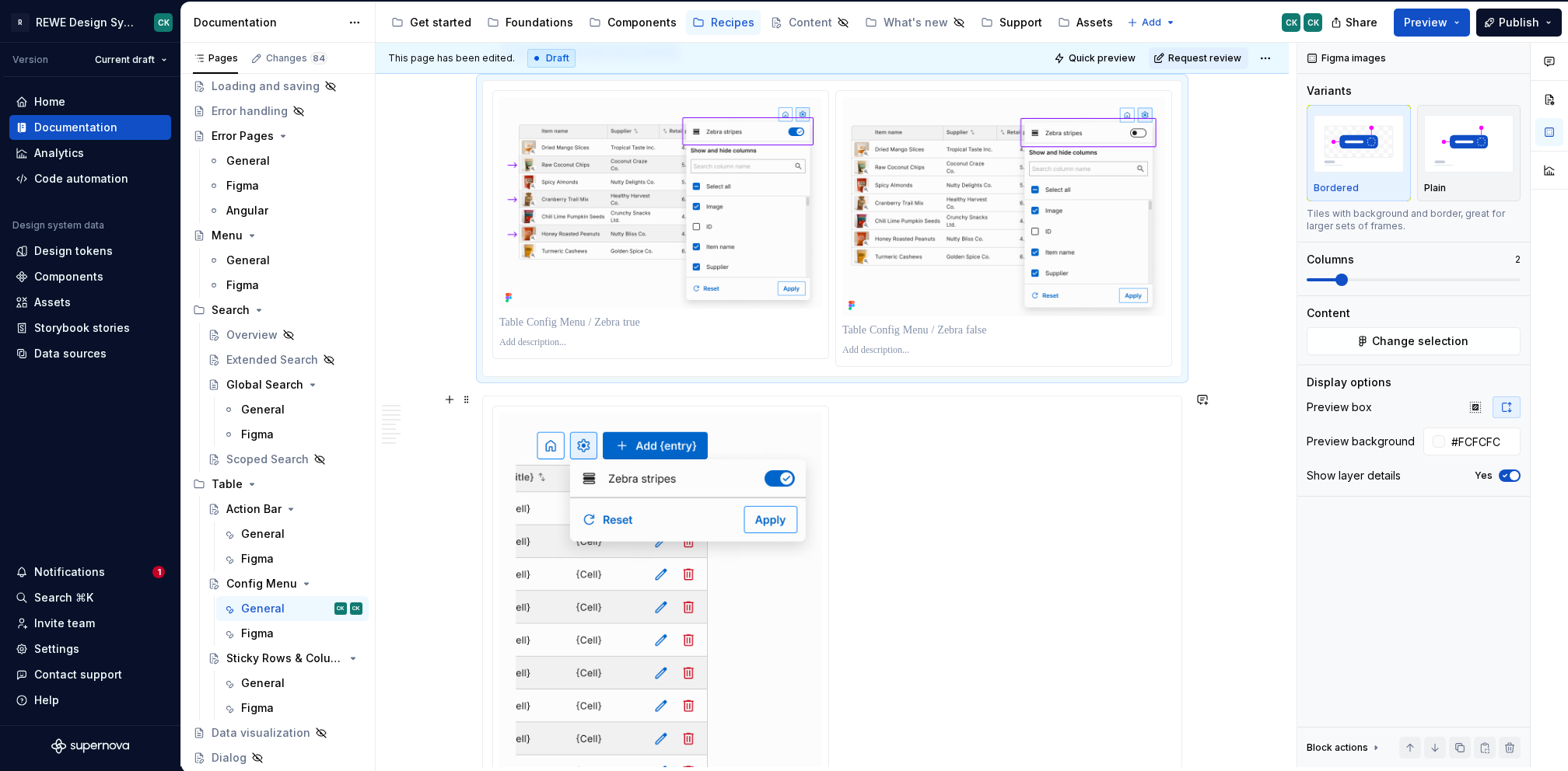
scroll to position [2897, 0]
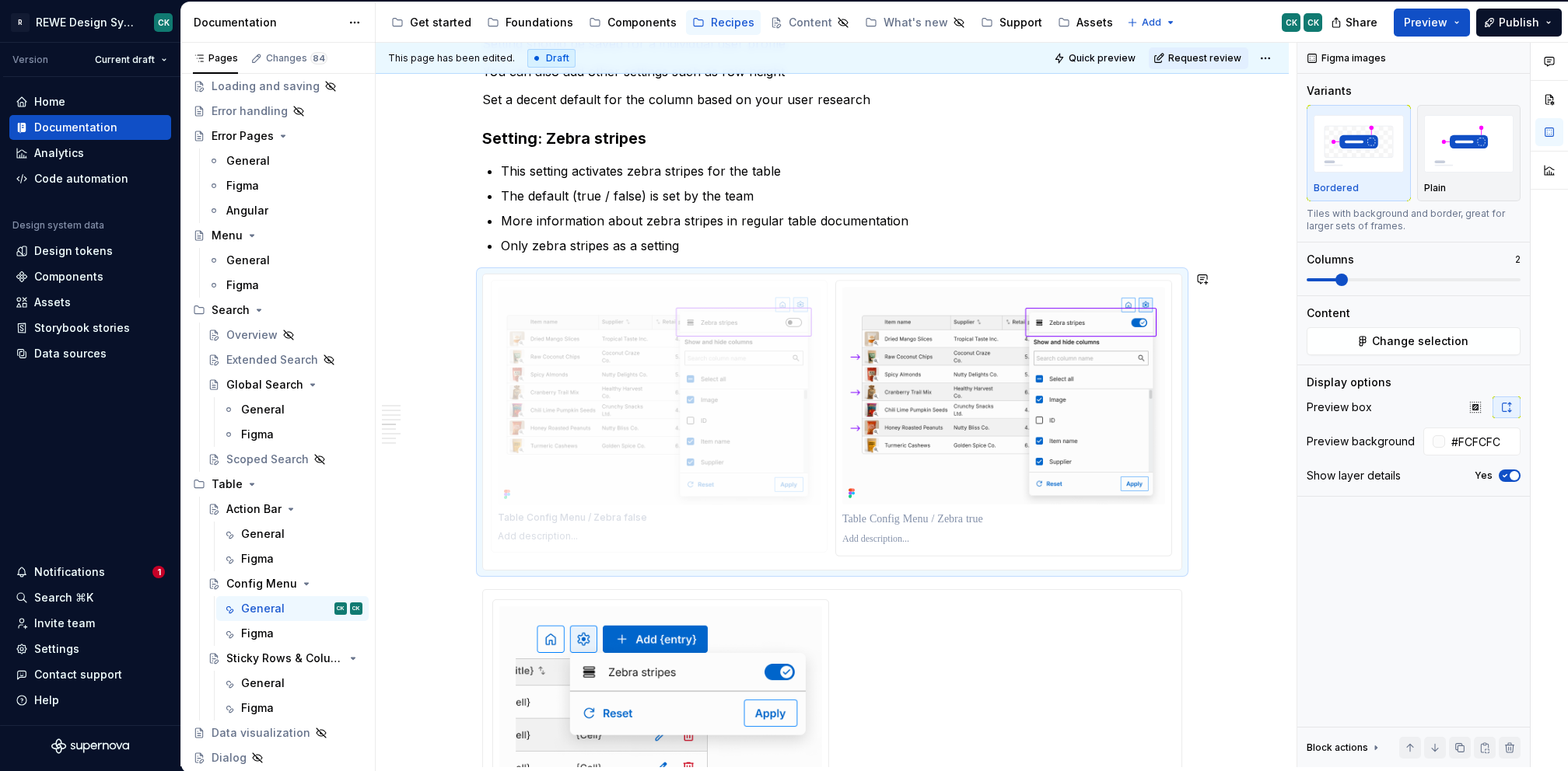
drag, startPoint x: 1097, startPoint y: 444, endPoint x: 849, endPoint y: 444, distance: 248.0
click at [849, 444] on body "R REWE Design System CK Version Current draft Home Documentation Analytics Code…" at bounding box center [784, 385] width 1568 height 771
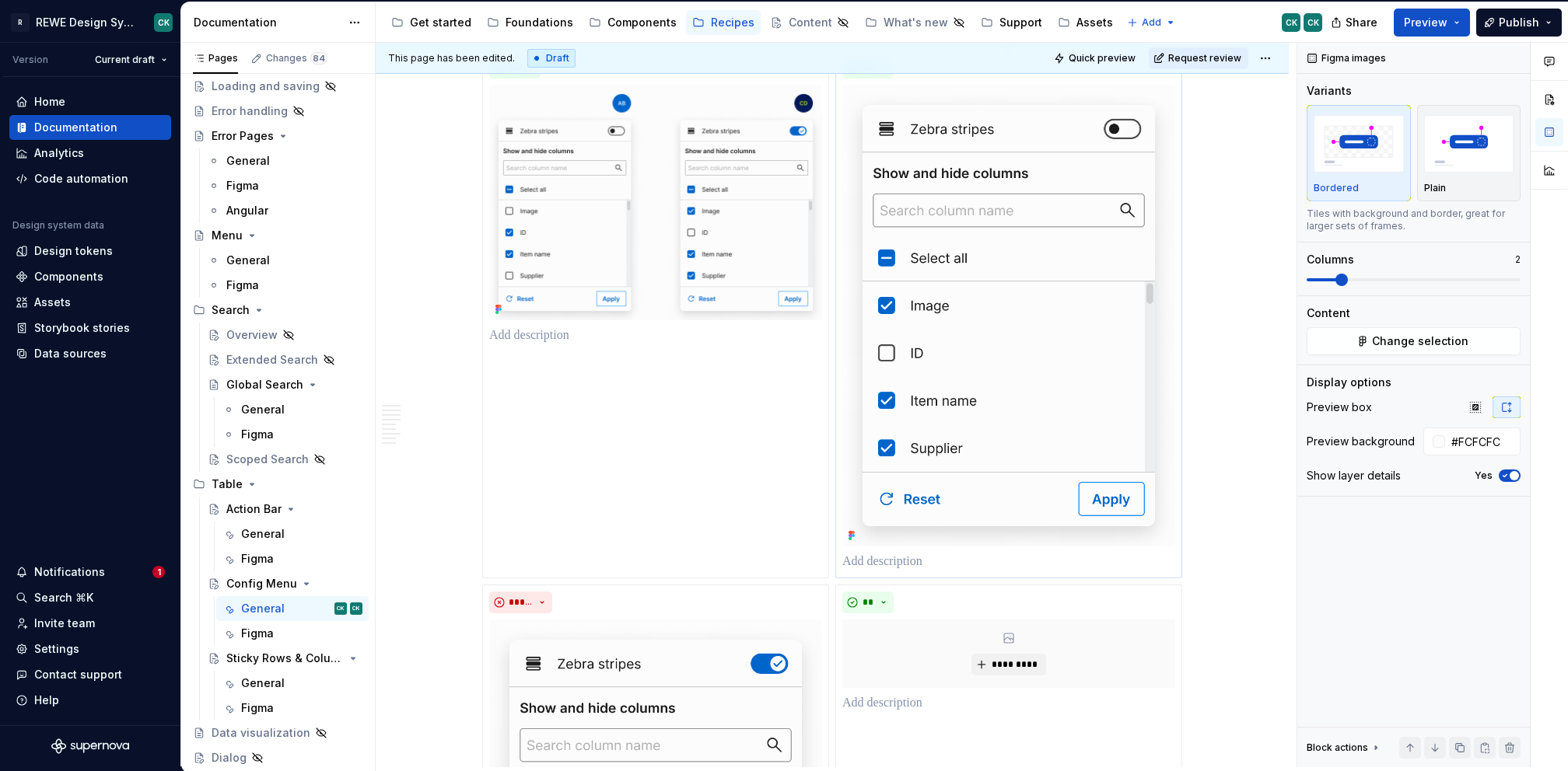
scroll to position [1019, 0]
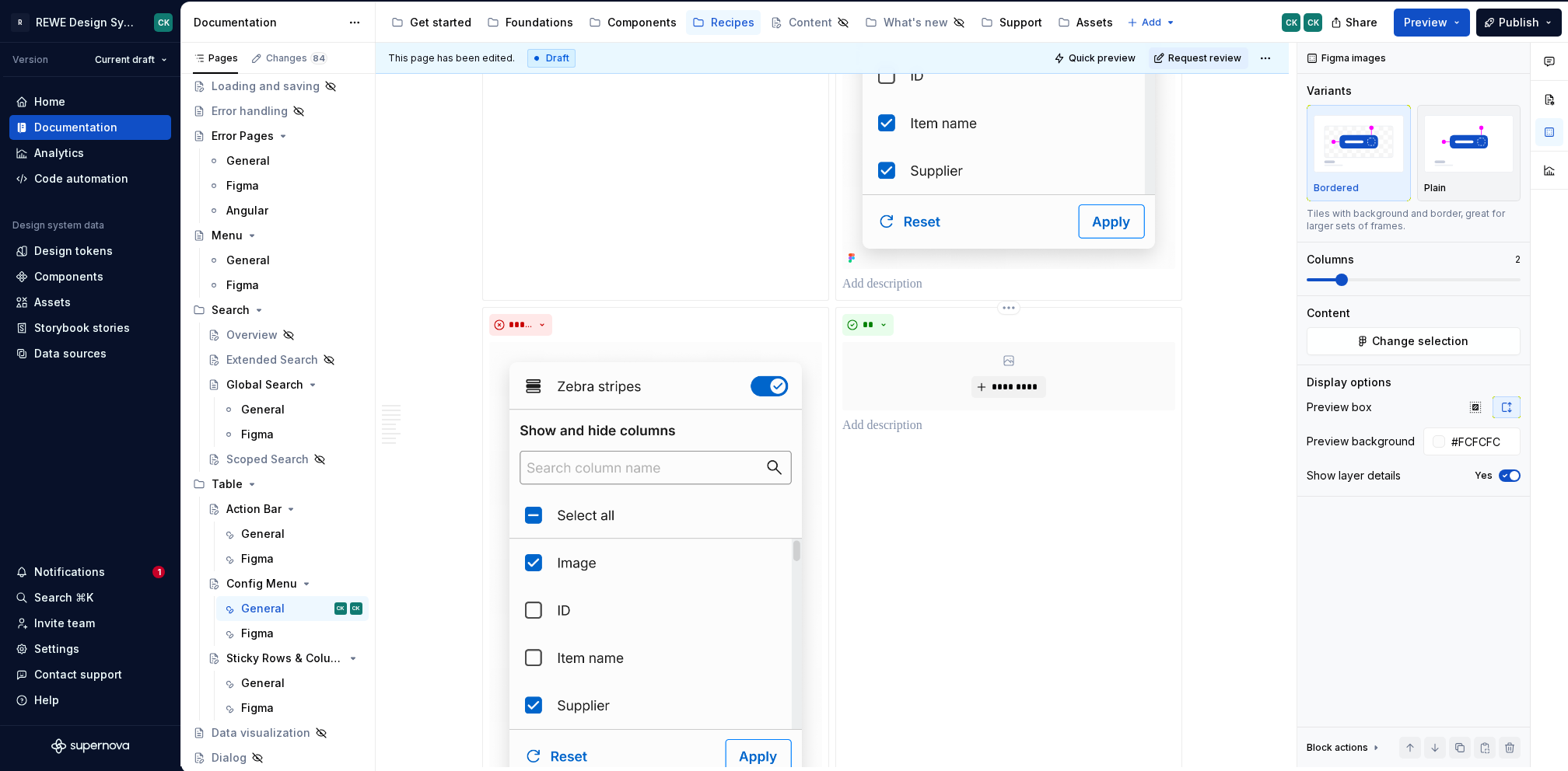
click at [1006, 311] on html "R REWE Design System CK Version Current draft Home Documentation Analytics Code…" at bounding box center [784, 385] width 1568 height 771
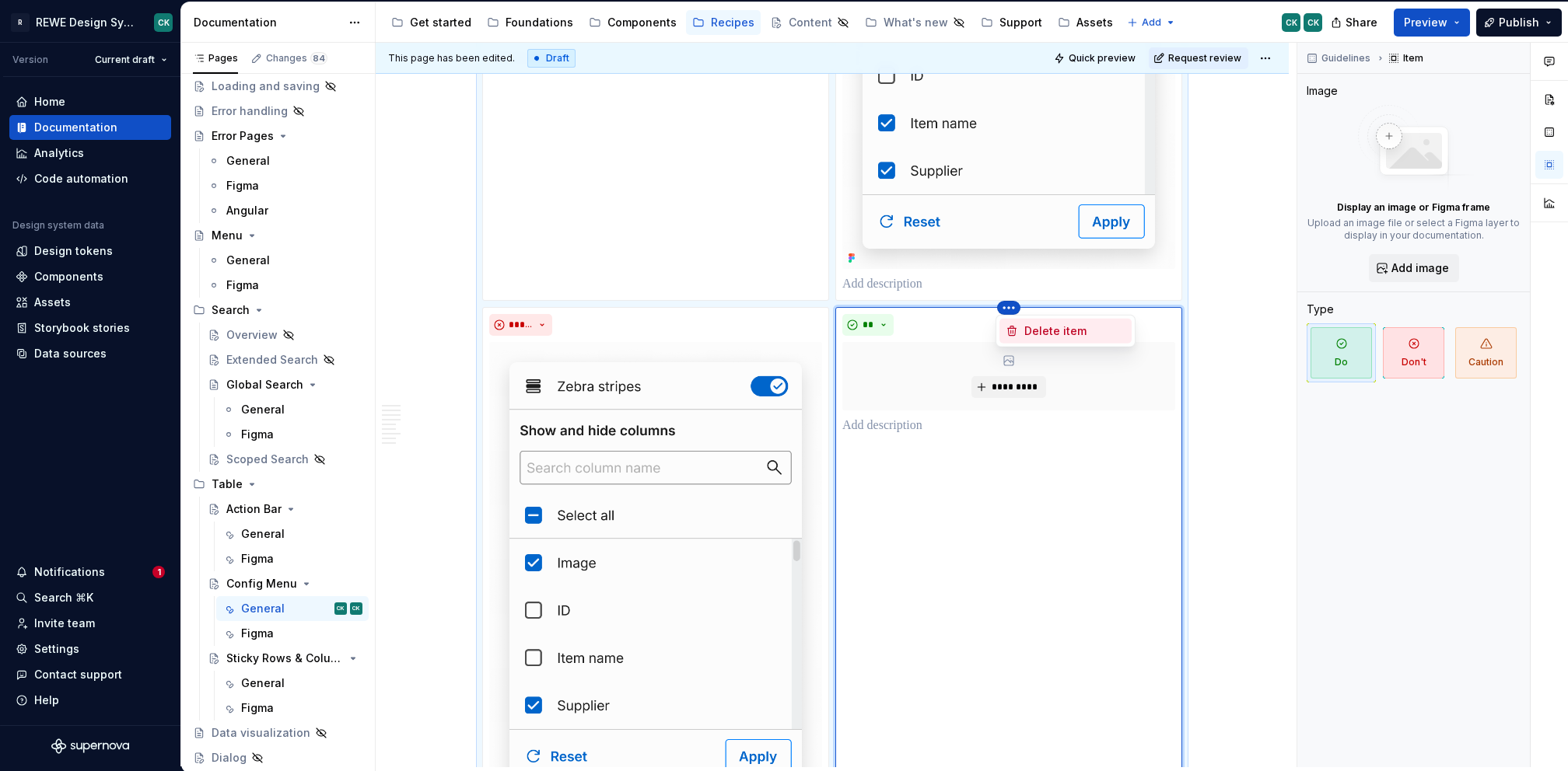
click at [1029, 337] on div "Delete item" at bounding box center [1075, 331] width 102 height 15
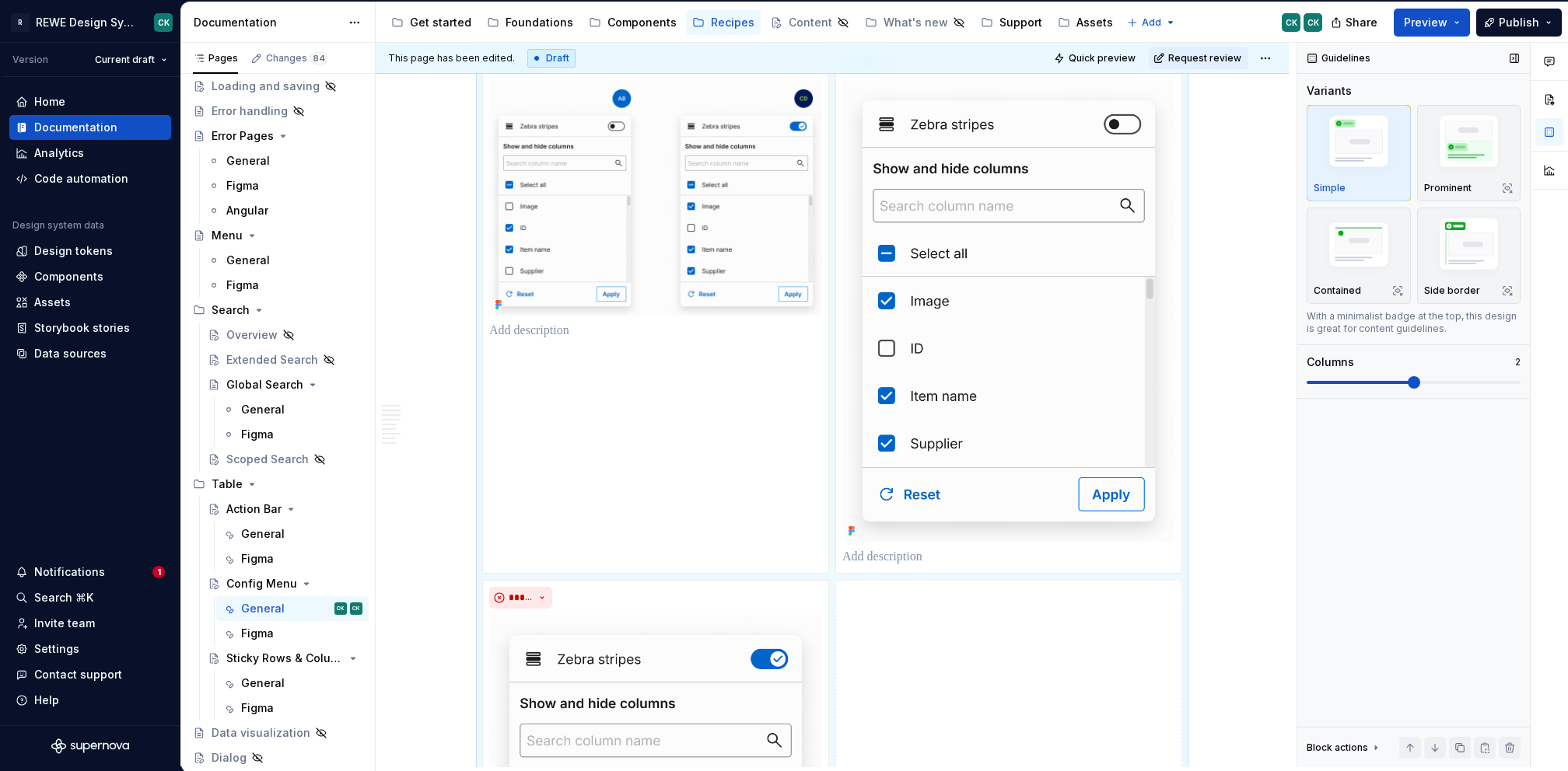
scroll to position [747, 0]
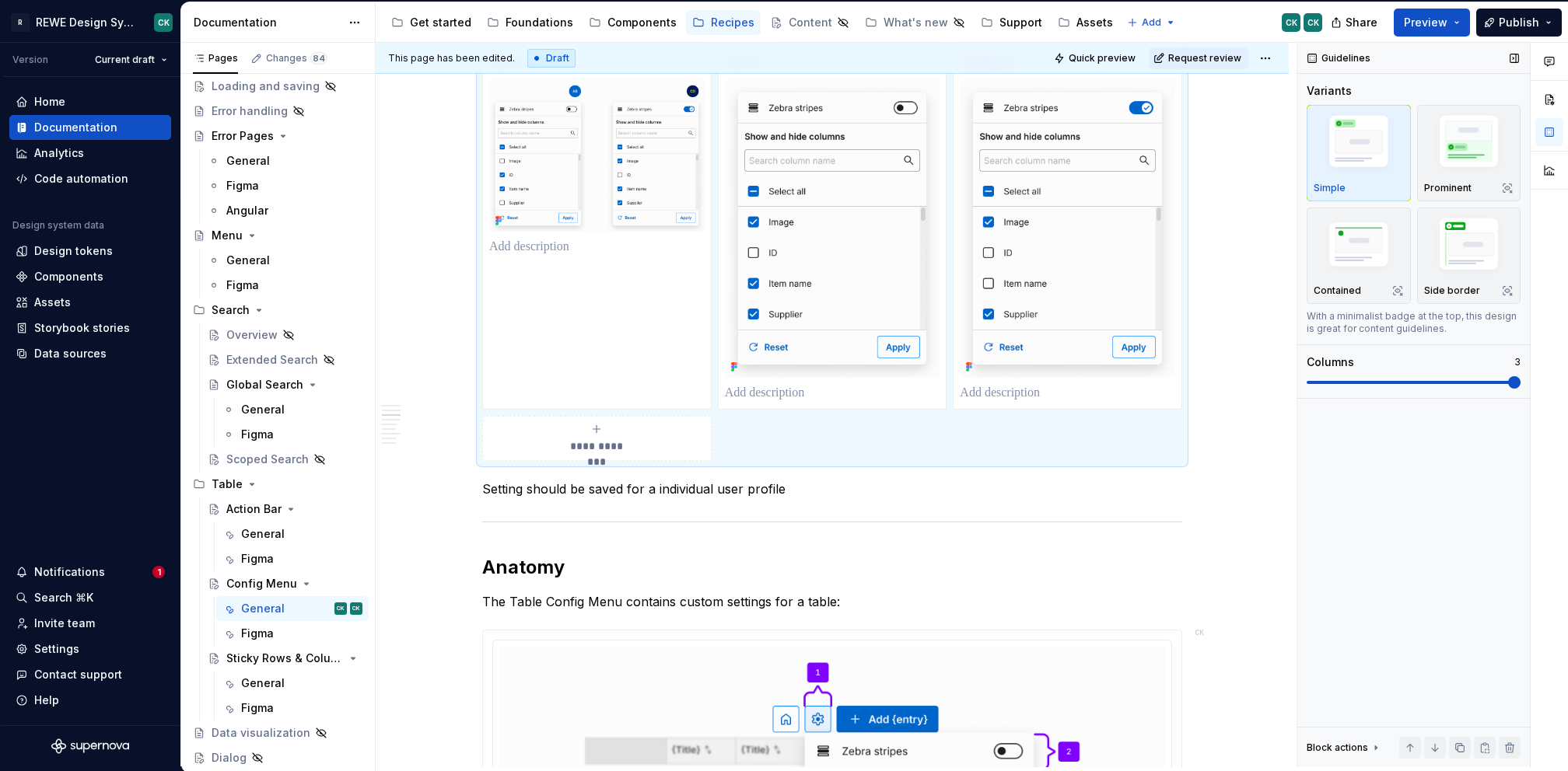
click at [1508, 380] on span at bounding box center [1513, 382] width 12 height 12
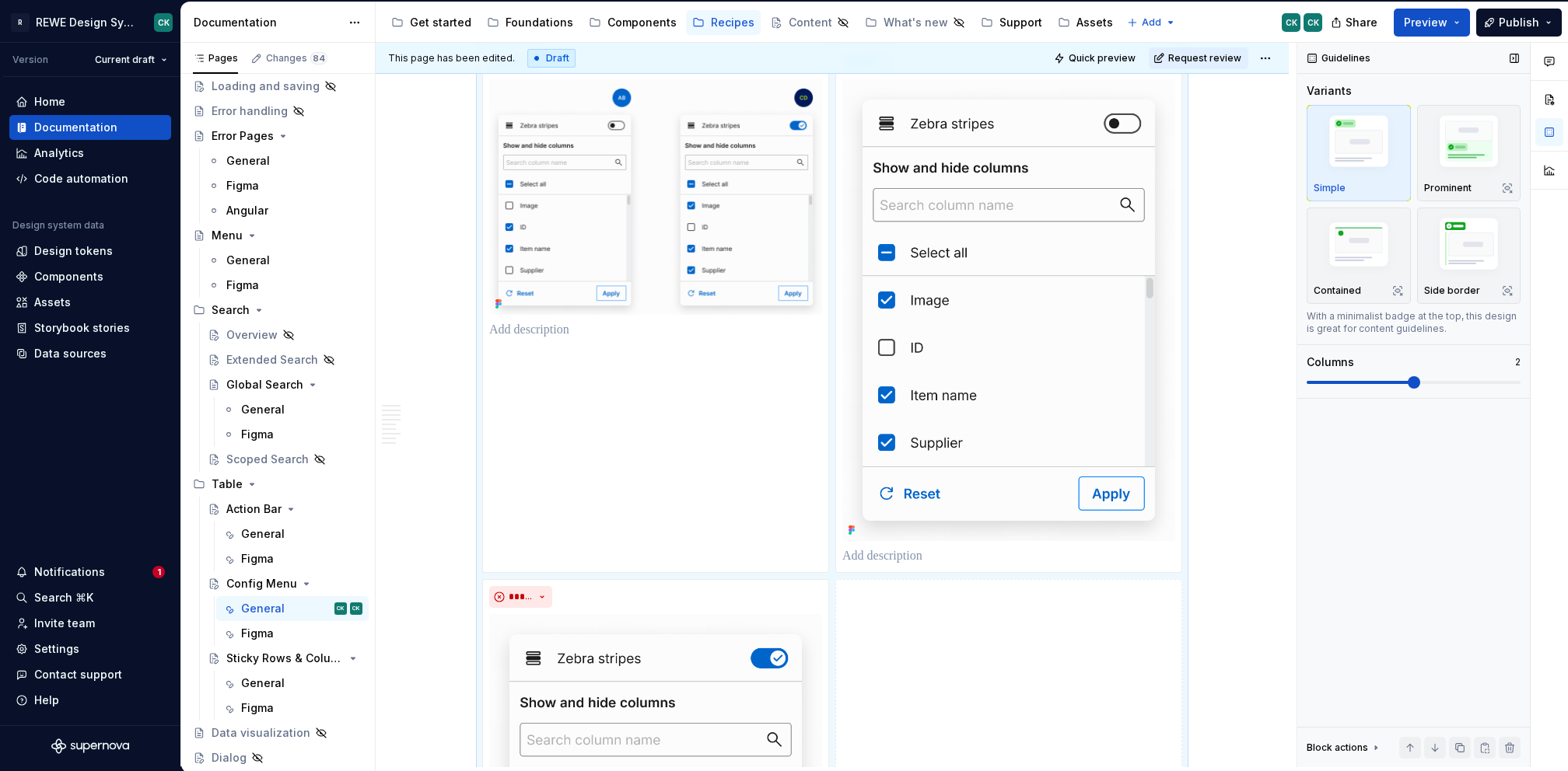
click at [1420, 385] on span at bounding box center [1413, 382] width 12 height 12
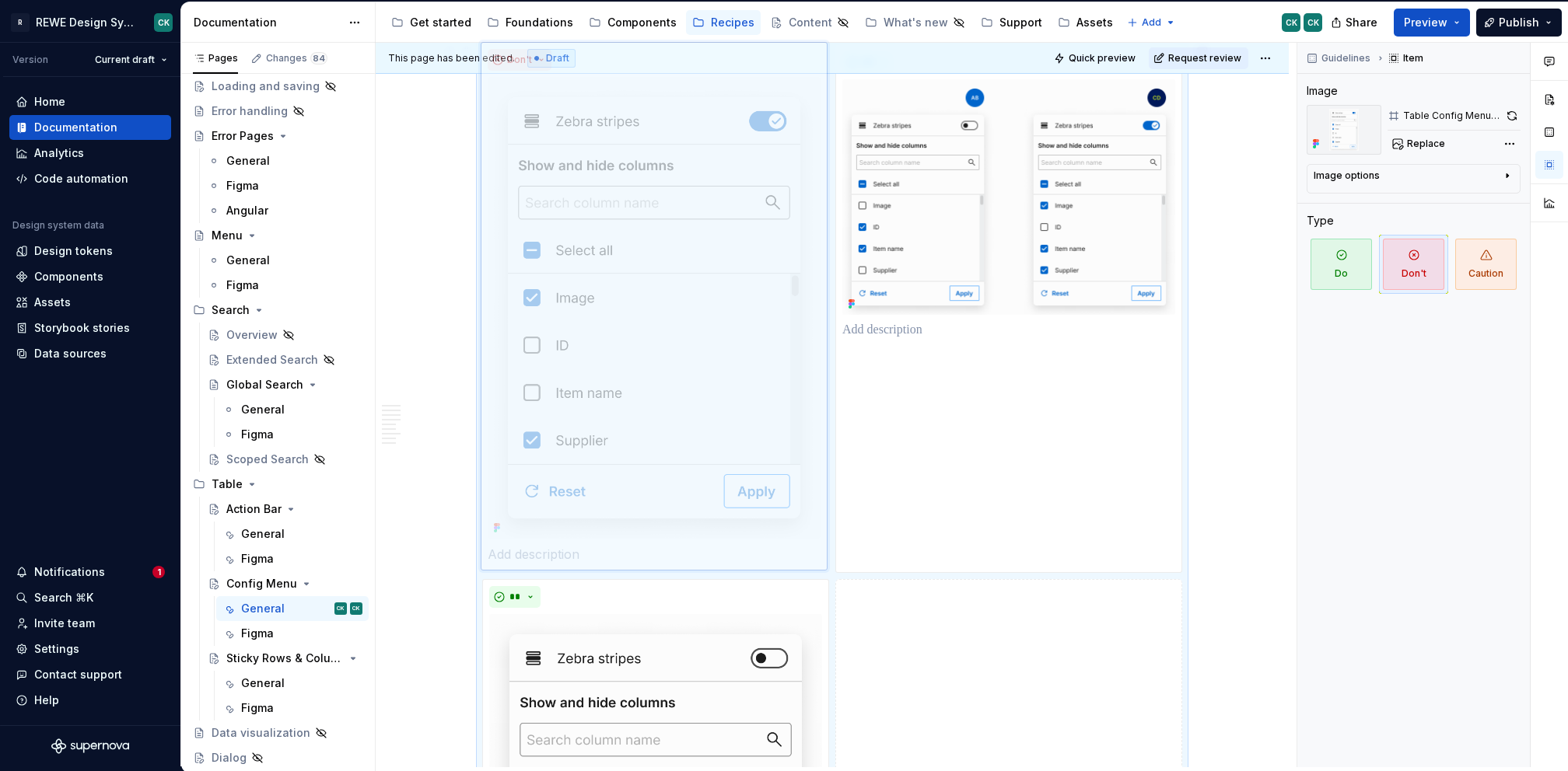
drag, startPoint x: 696, startPoint y: 628, endPoint x: 688, endPoint y: 306, distance: 322.1
click at [687, 306] on body "R REWE Design System CK Version Current draft Home Documentation Analytics Code…" at bounding box center [784, 385] width 1568 height 771
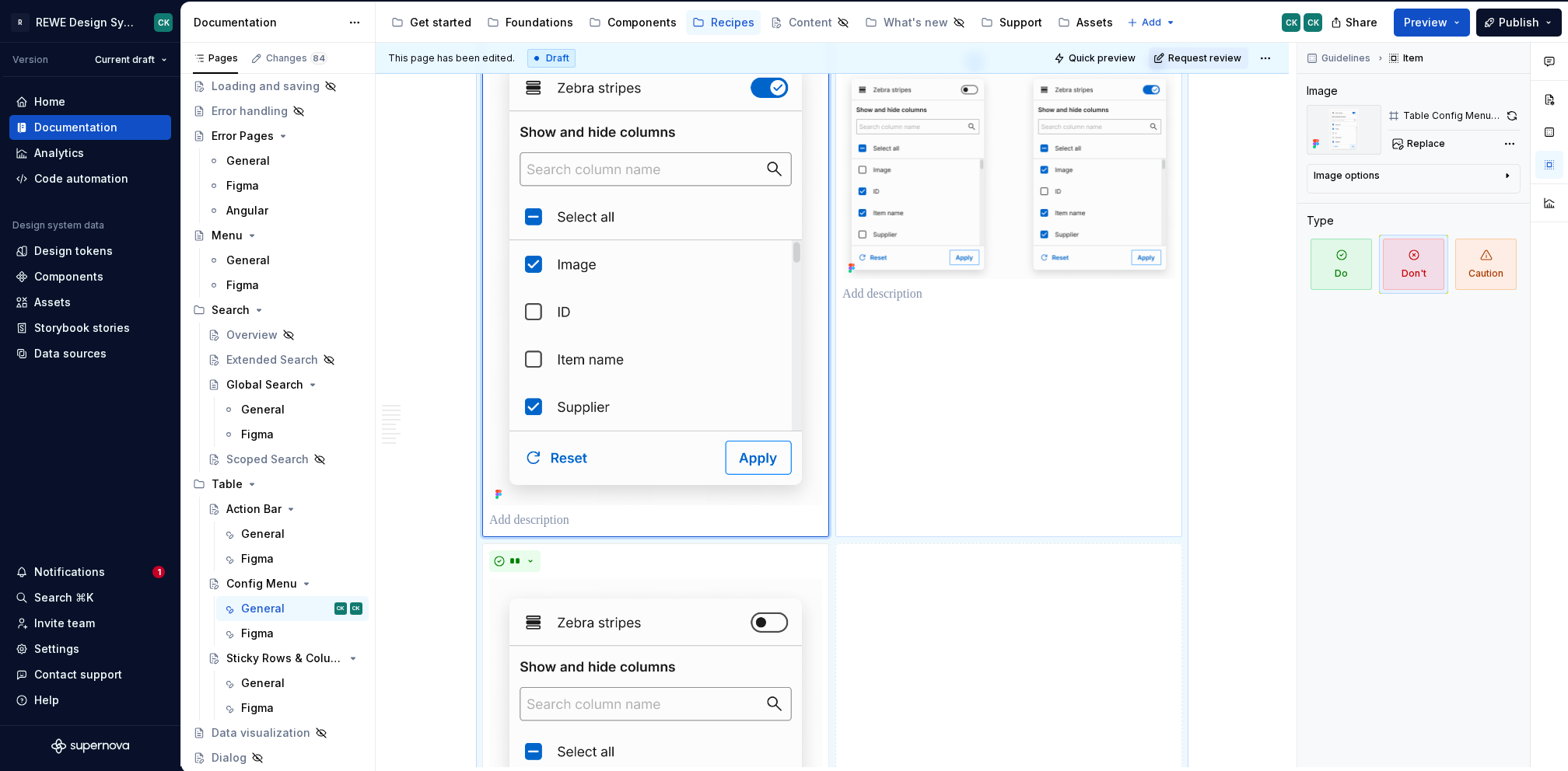
scroll to position [849, 0]
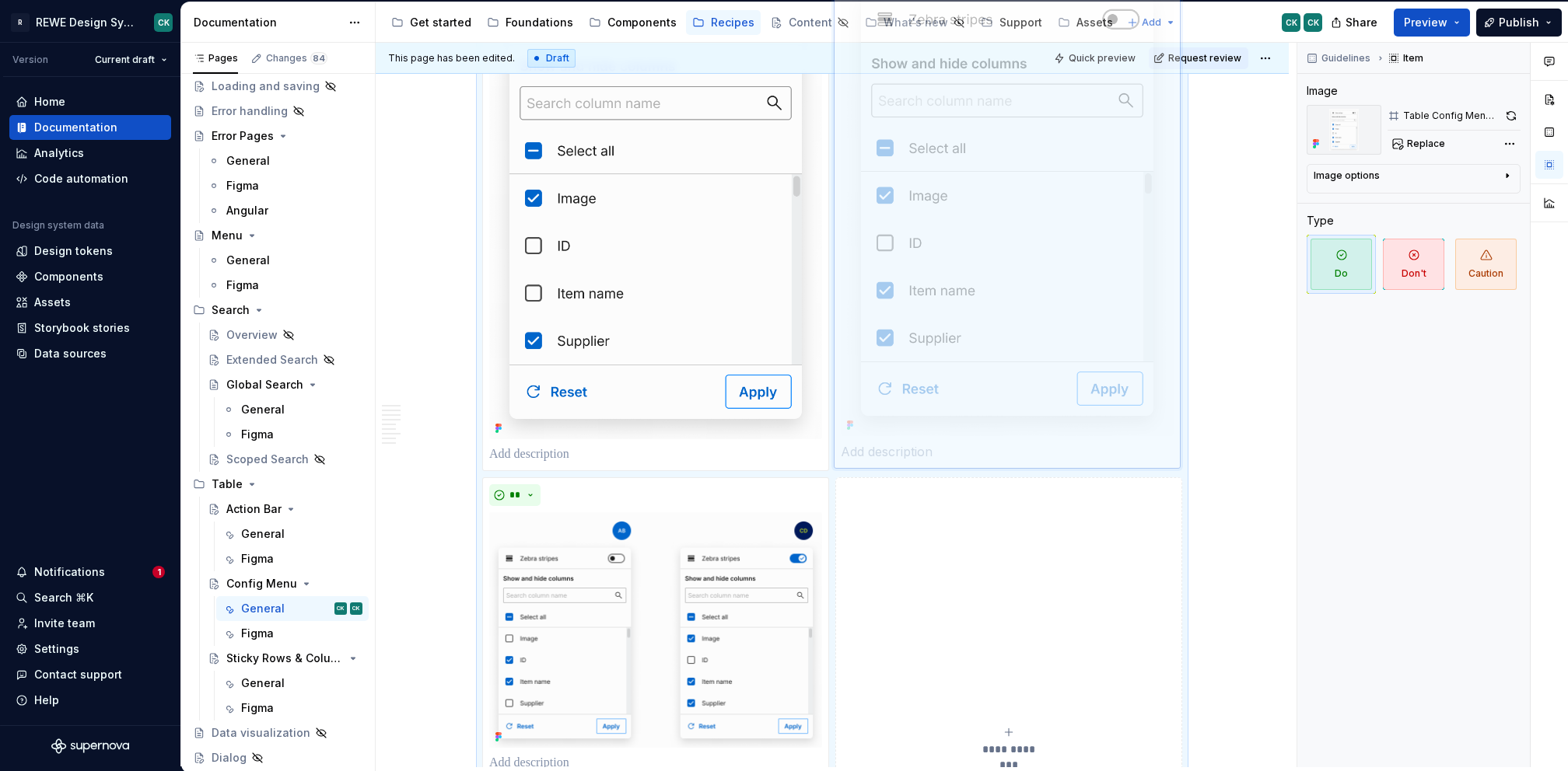
drag, startPoint x: 713, startPoint y: 602, endPoint x: 1035, endPoint y: 262, distance: 468.3
click at [1035, 262] on body "R REWE Design System CK Version Current draft Home Documentation Analytics Code…" at bounding box center [784, 385] width 1568 height 771
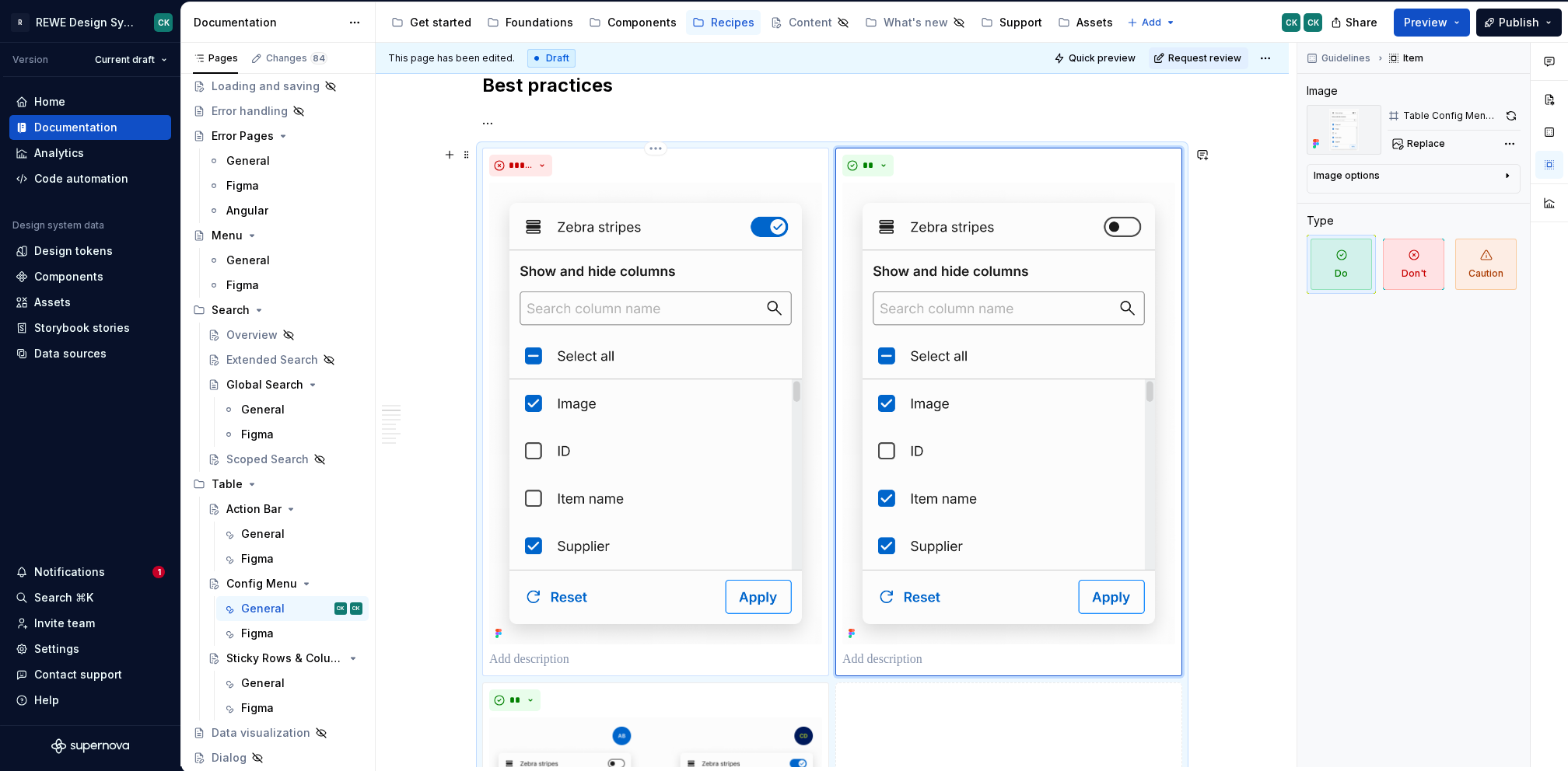
scroll to position [633, 0]
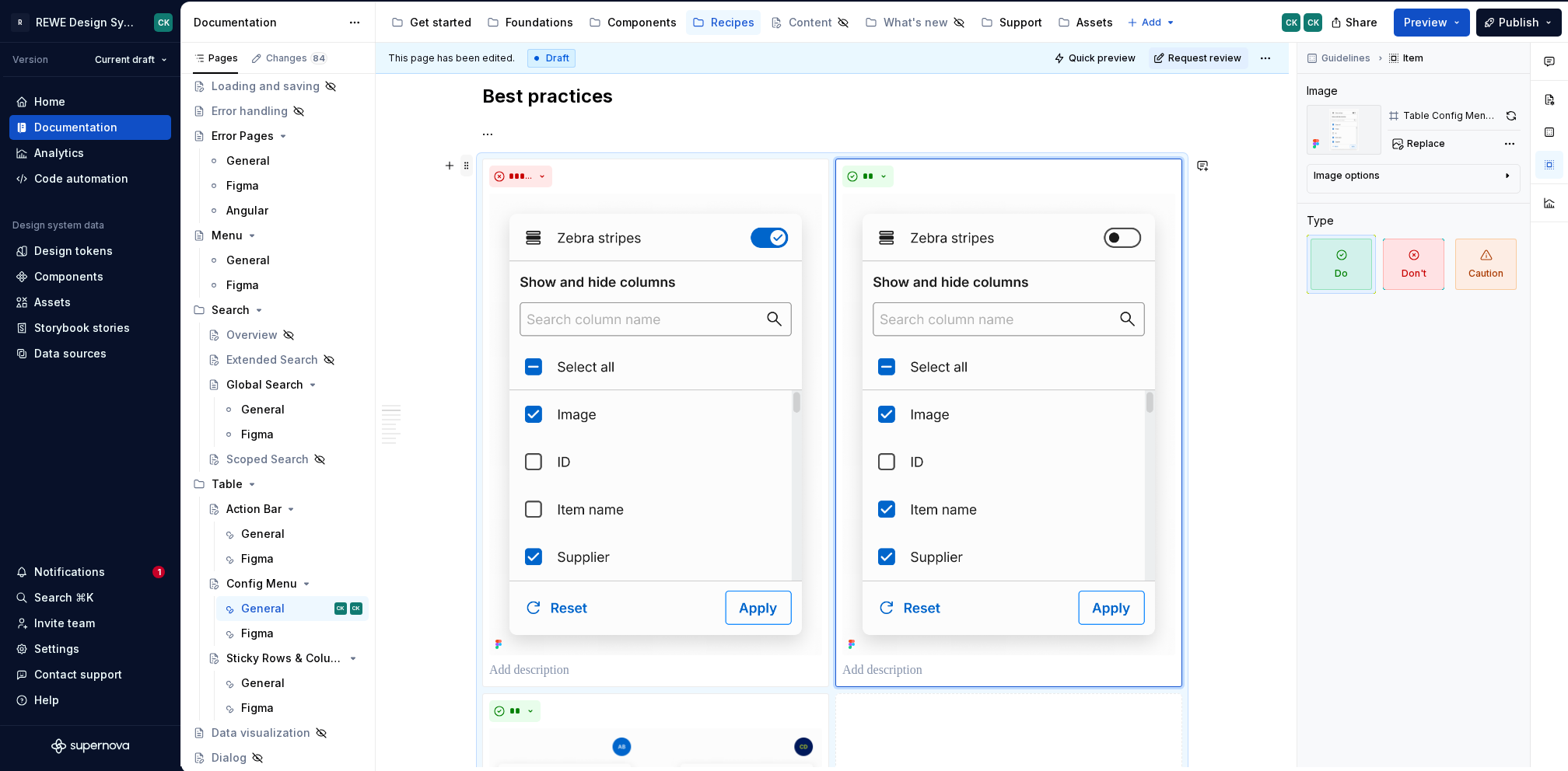
click at [465, 163] on span at bounding box center [466, 166] width 12 height 22
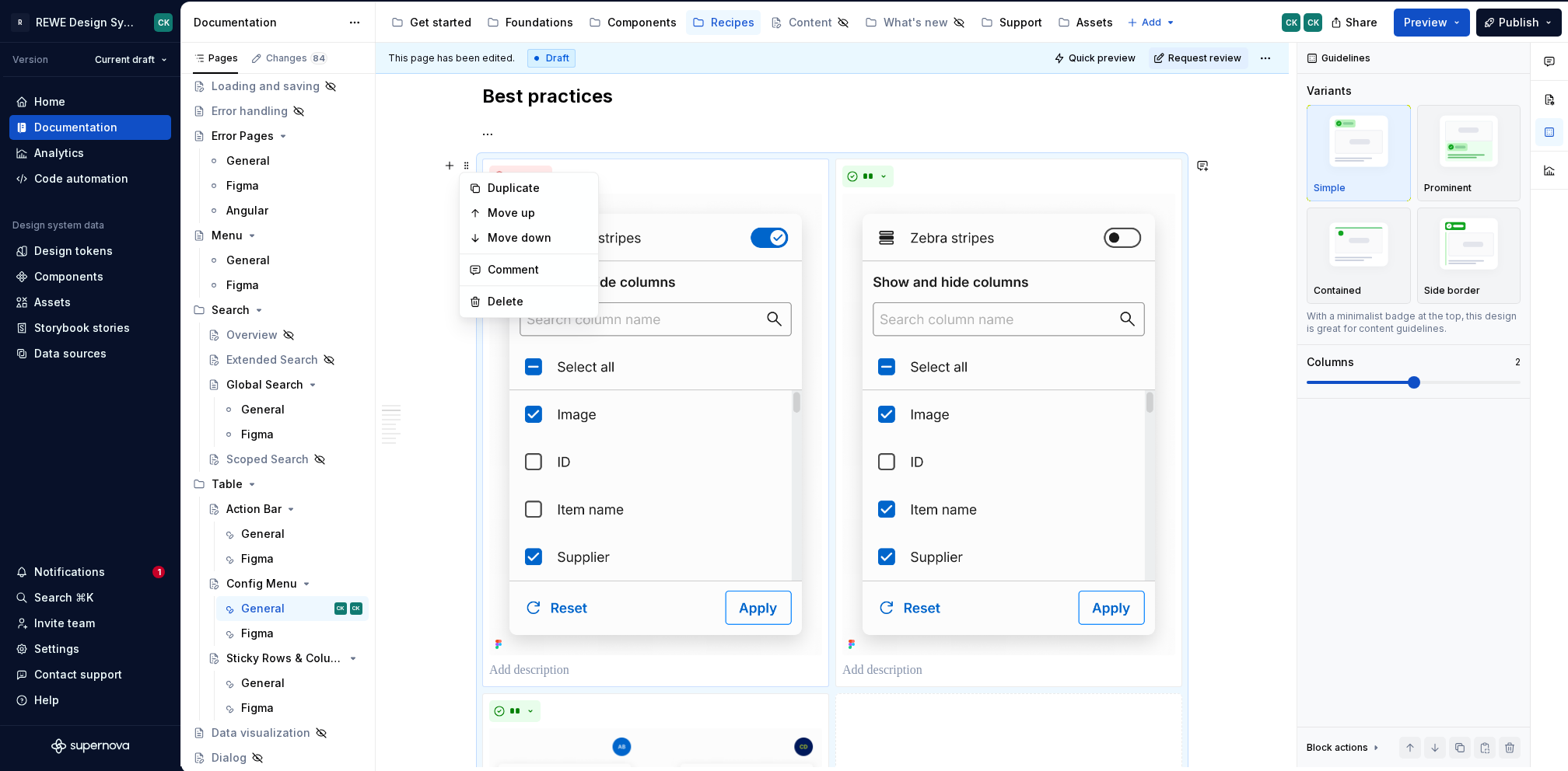
drag, startPoint x: 510, startPoint y: 193, endPoint x: 614, endPoint y: 217, distance: 106.7
click at [510, 193] on div "Duplicate" at bounding box center [538, 188] width 102 height 15
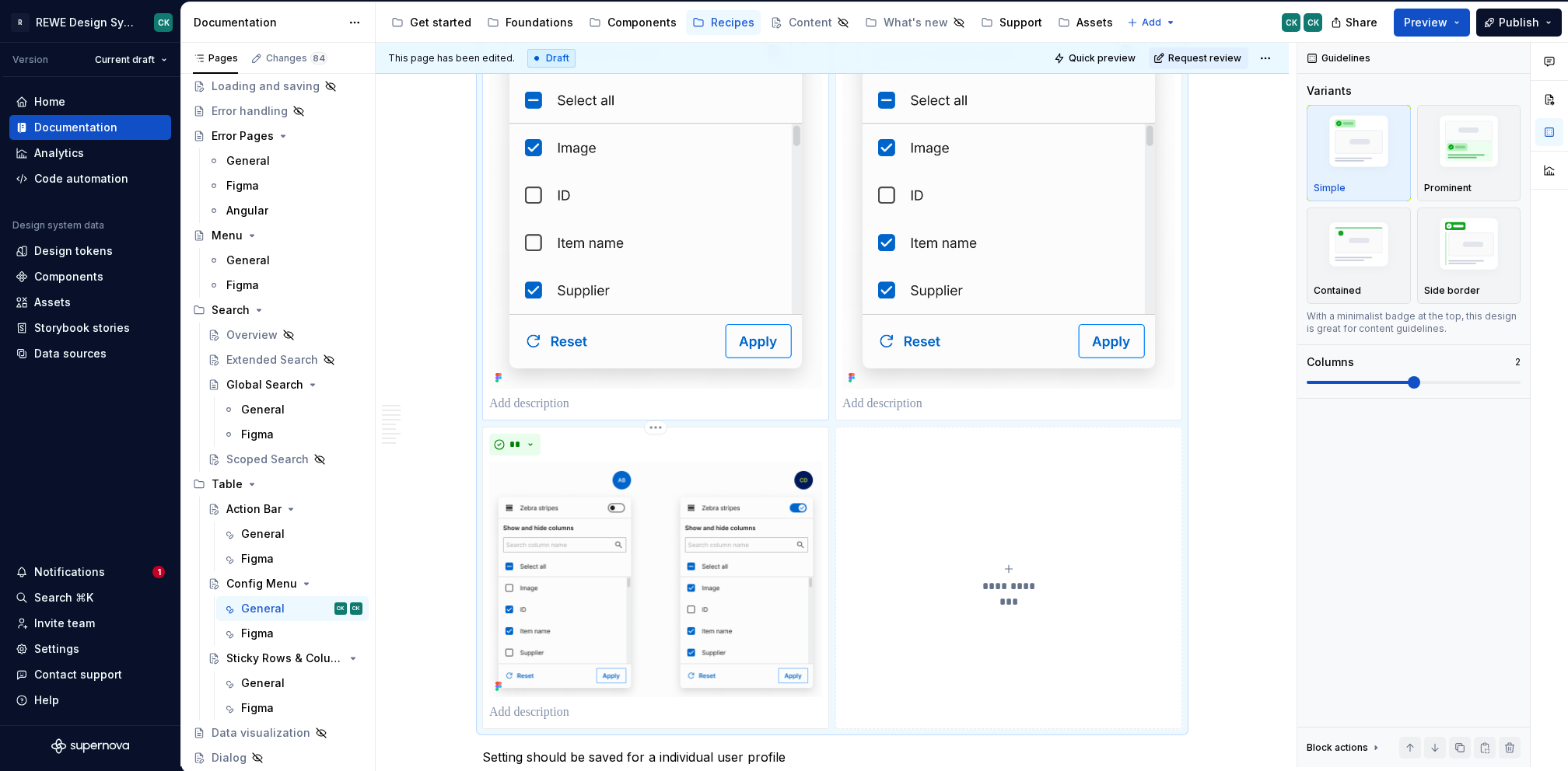
scroll to position [1762, 0]
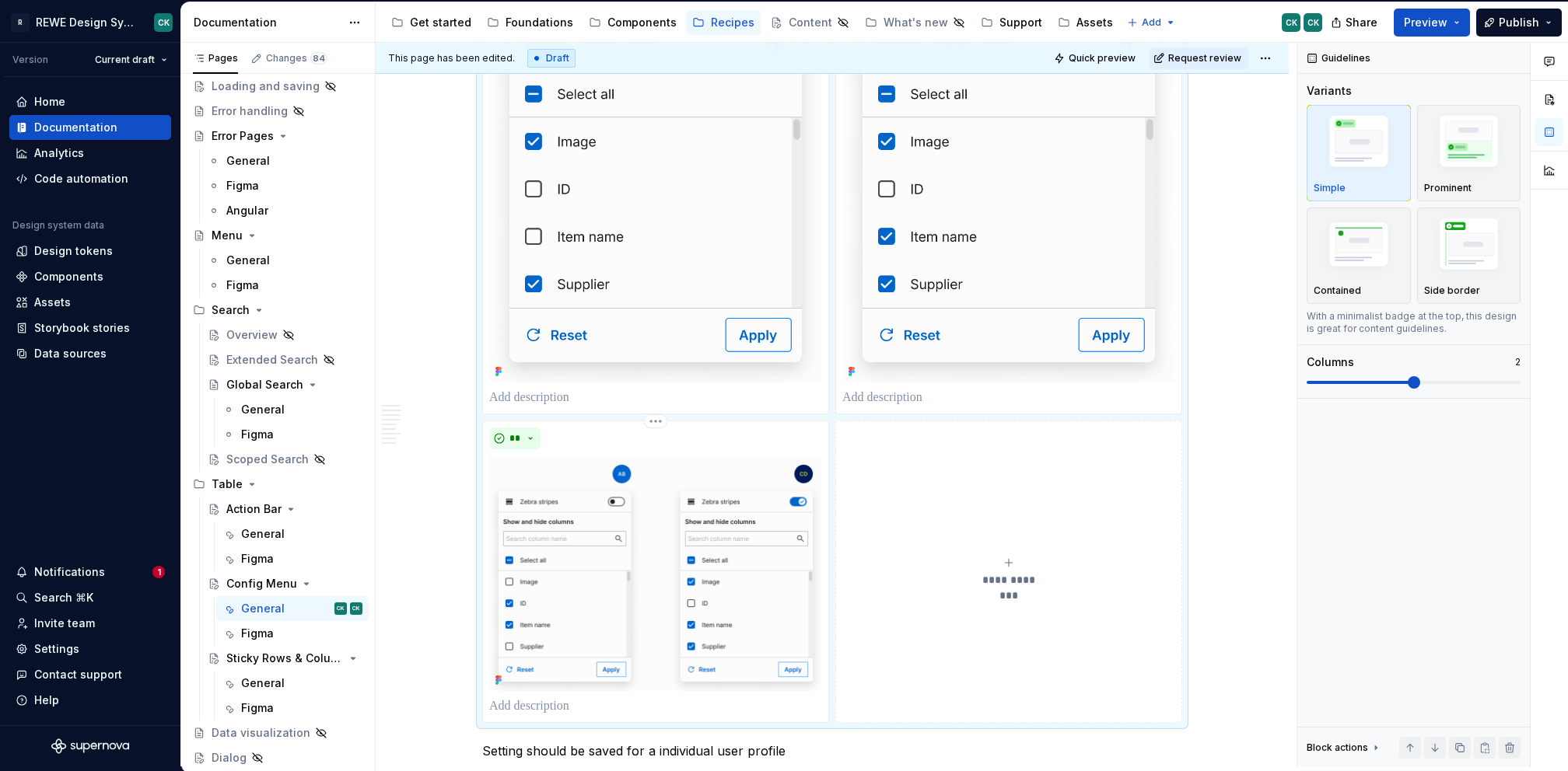
click at [653, 420] on html "R REWE Design System CK Version Current draft Home Documentation Analytics Code…" at bounding box center [784, 385] width 1568 height 771
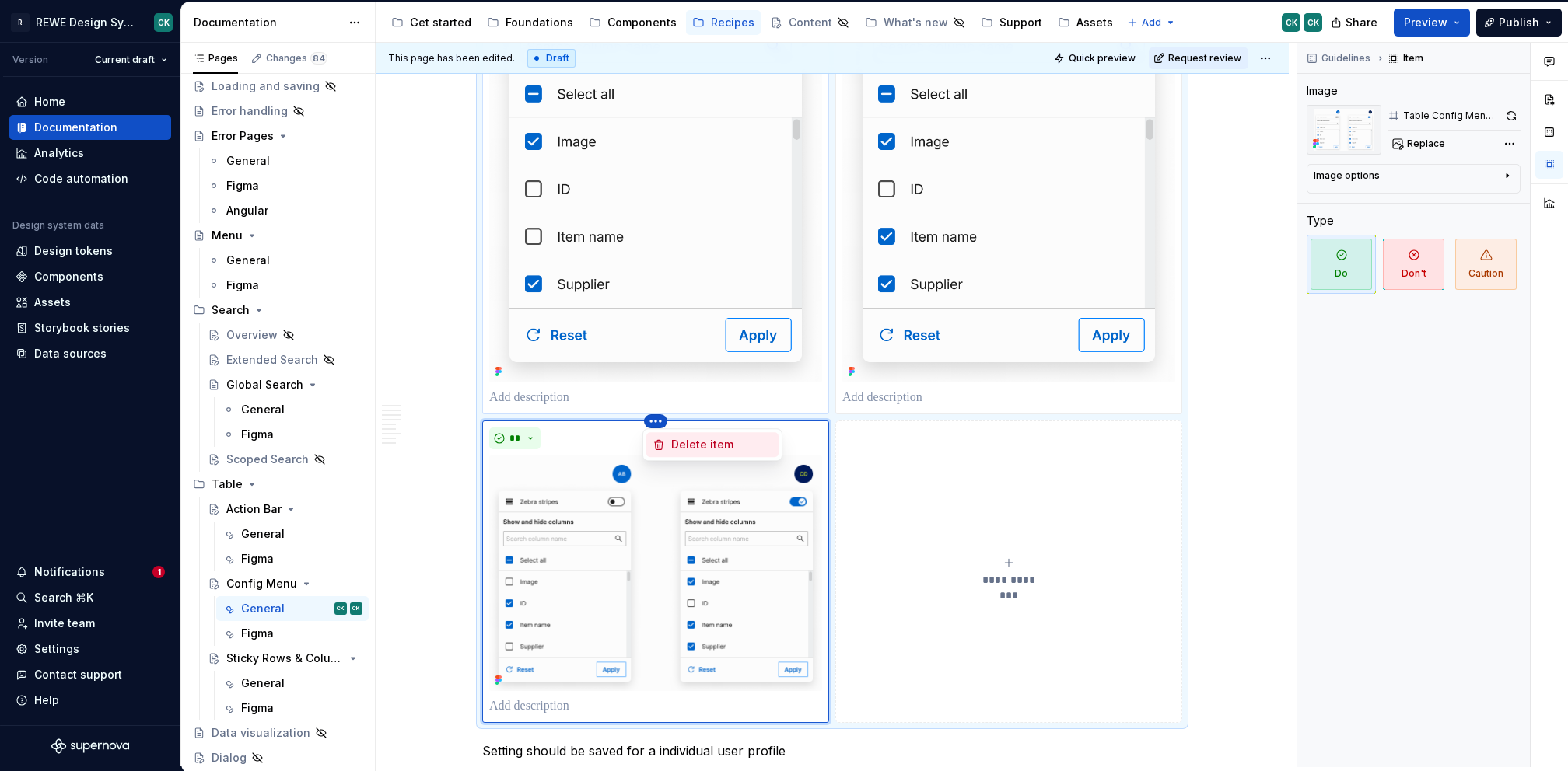
drag, startPoint x: 677, startPoint y: 447, endPoint x: 770, endPoint y: 450, distance: 93.0
click at [677, 447] on div "Delete item" at bounding box center [722, 444] width 102 height 15
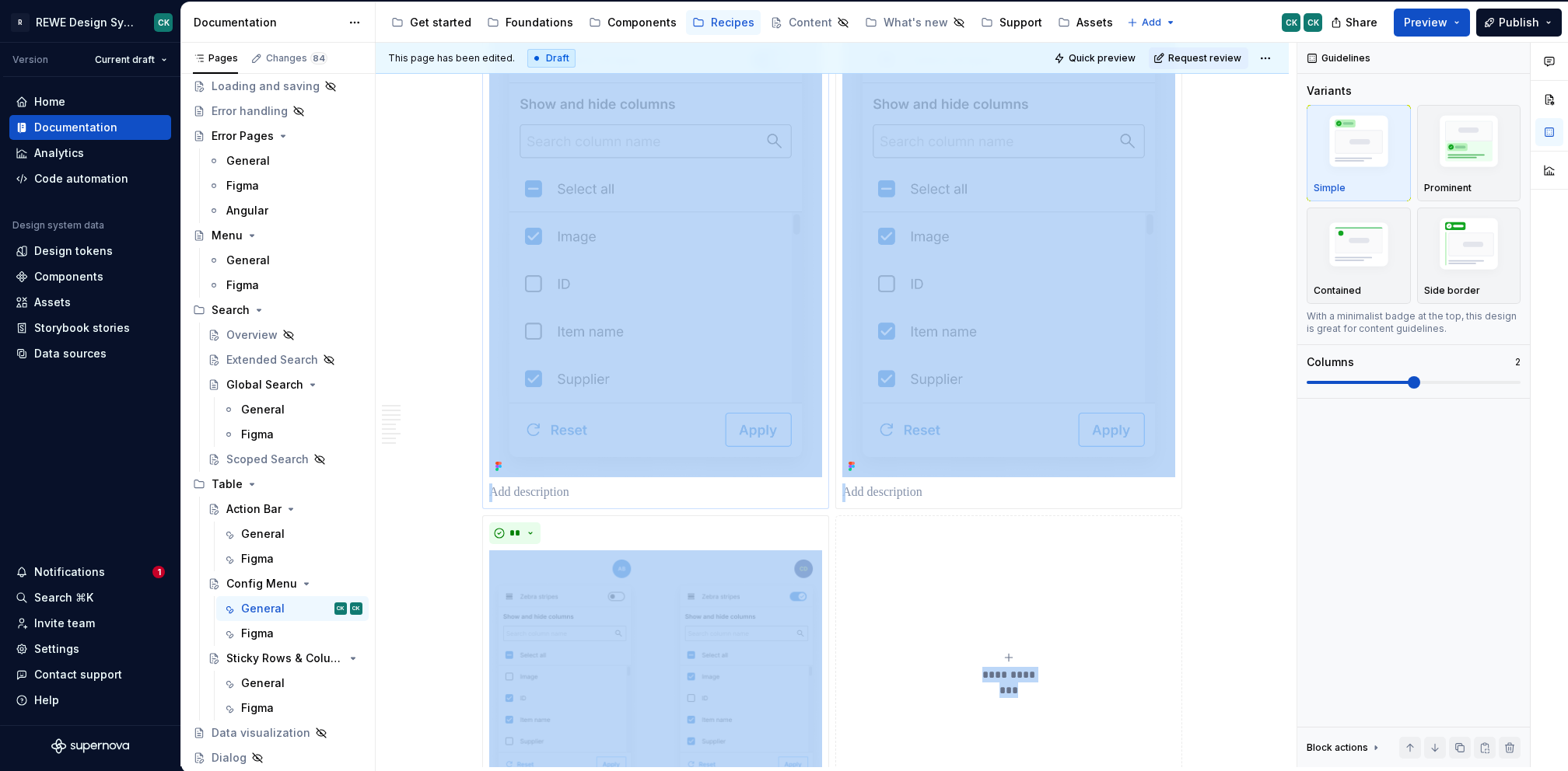
scroll to position [666, 0]
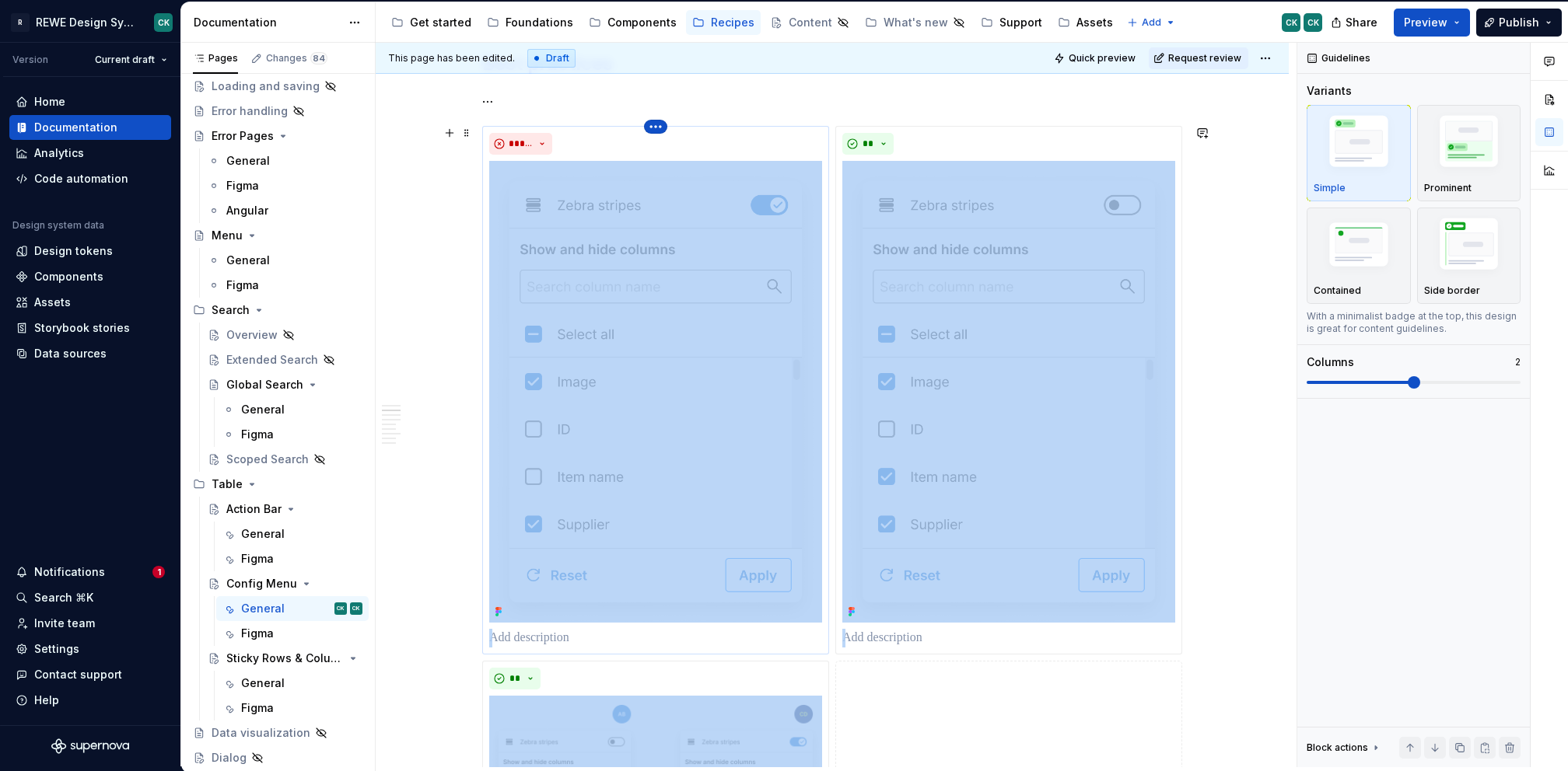
click at [649, 126] on html "R REWE Design System CK Version Current draft Home Documentation Analytics Code…" at bounding box center [784, 385] width 1568 height 771
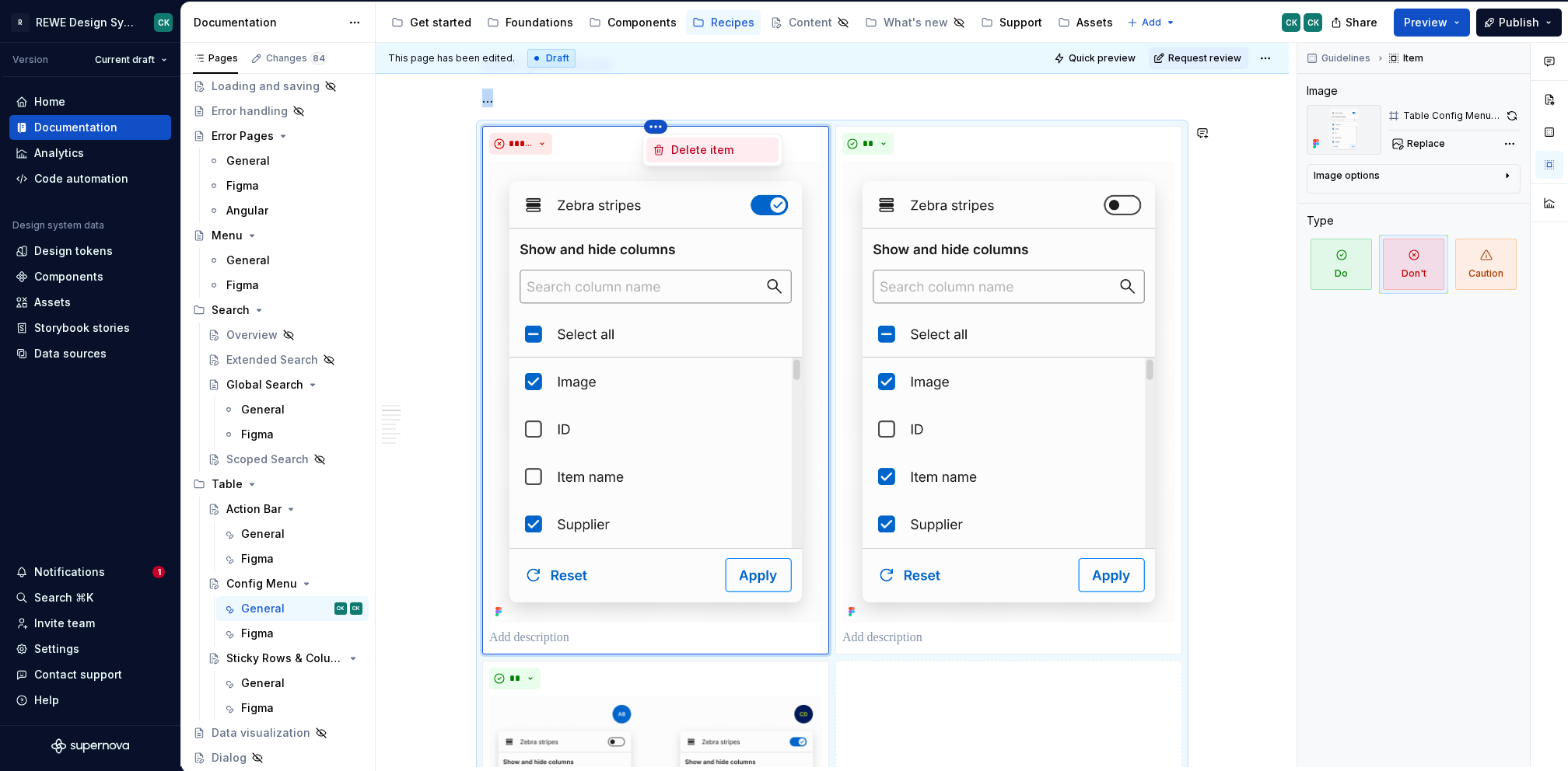
click at [687, 150] on div "Delete item" at bounding box center [722, 150] width 102 height 15
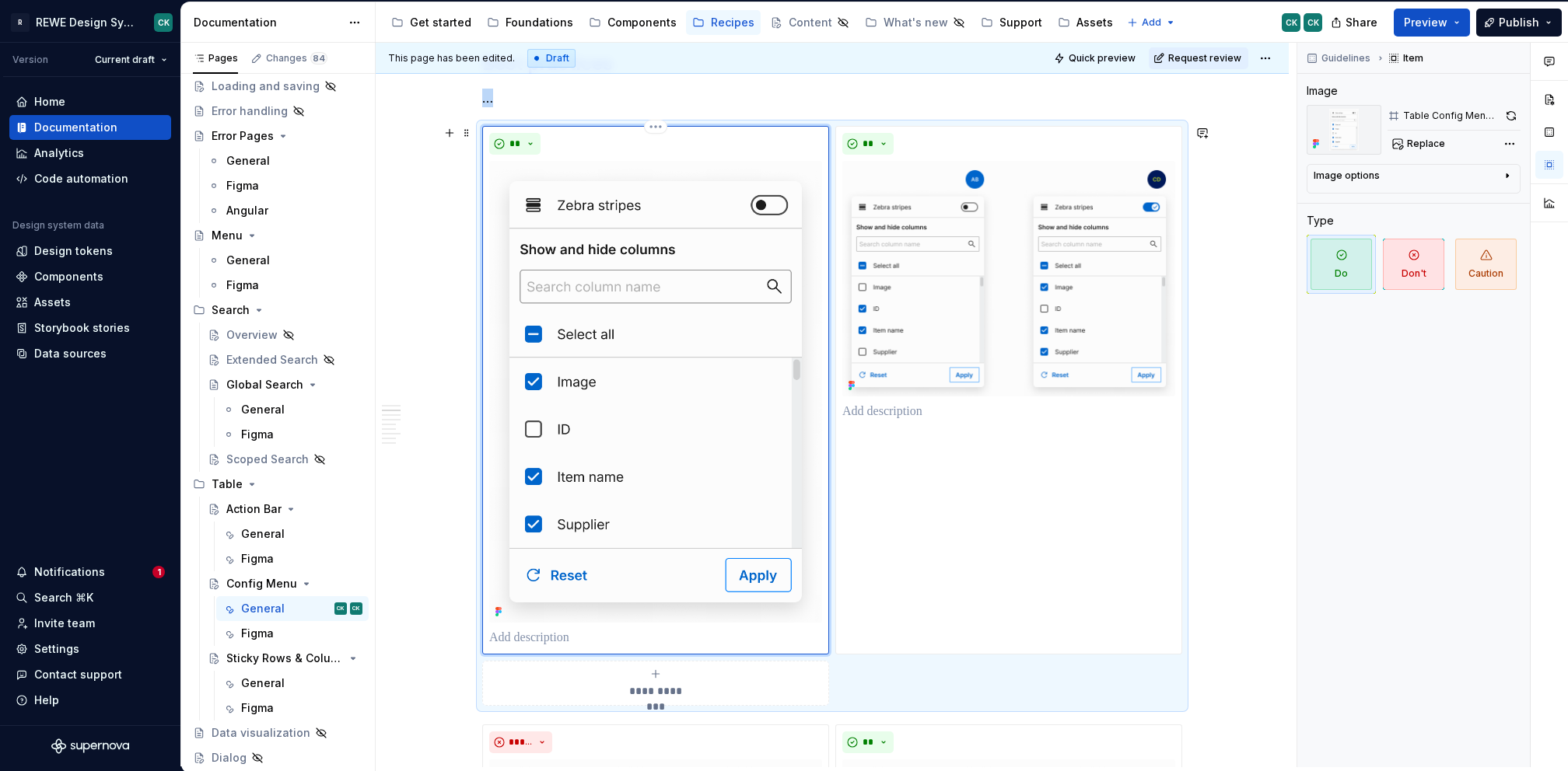
click at [666, 126] on div "**" at bounding box center [655, 391] width 347 height 529
click at [660, 124] on html "R REWE Design System CK Version Current draft Home Documentation Analytics Code…" at bounding box center [784, 385] width 1568 height 771
click at [703, 155] on div "Delete item" at bounding box center [722, 150] width 102 height 15
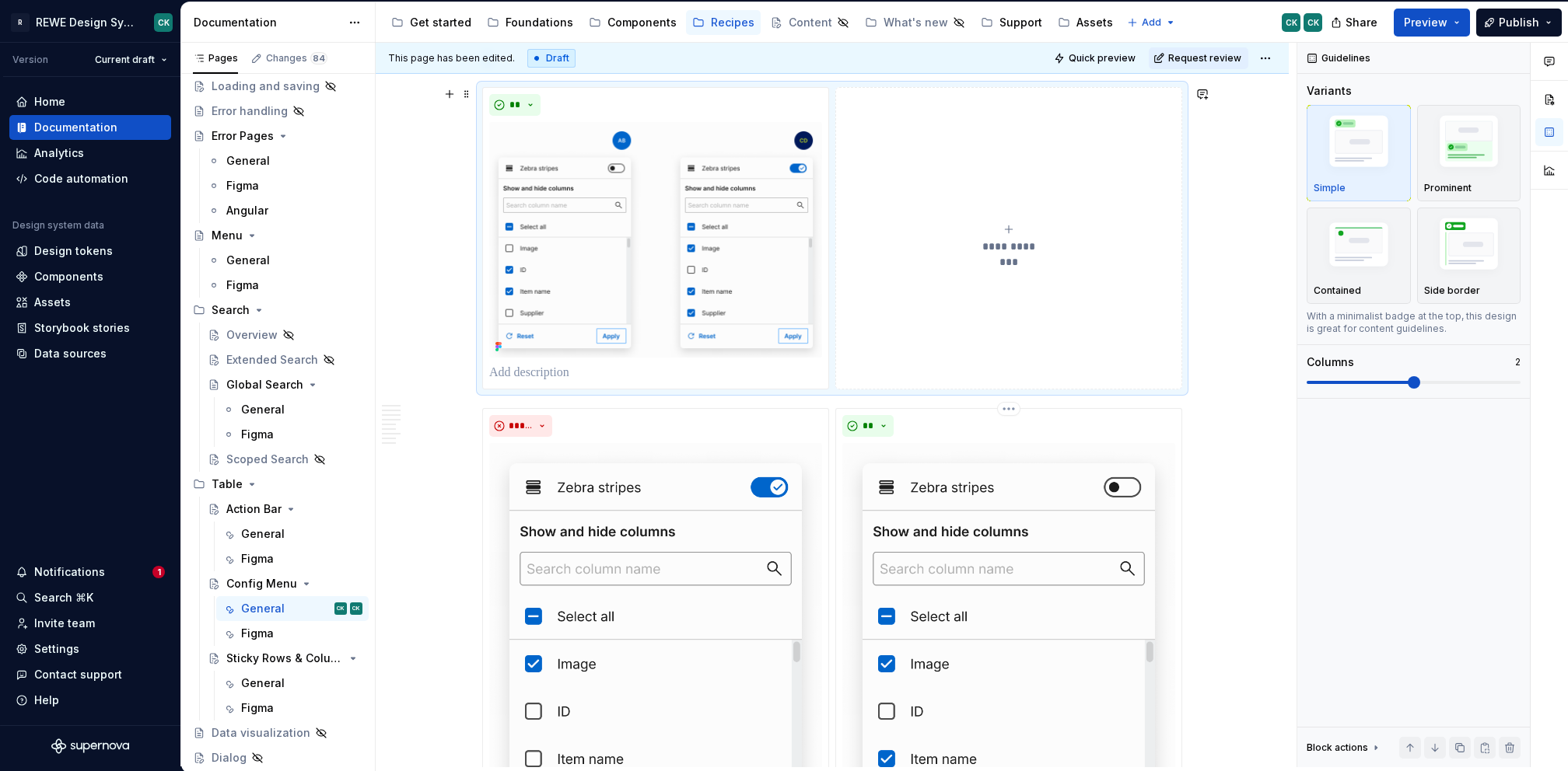
scroll to position [766, 0]
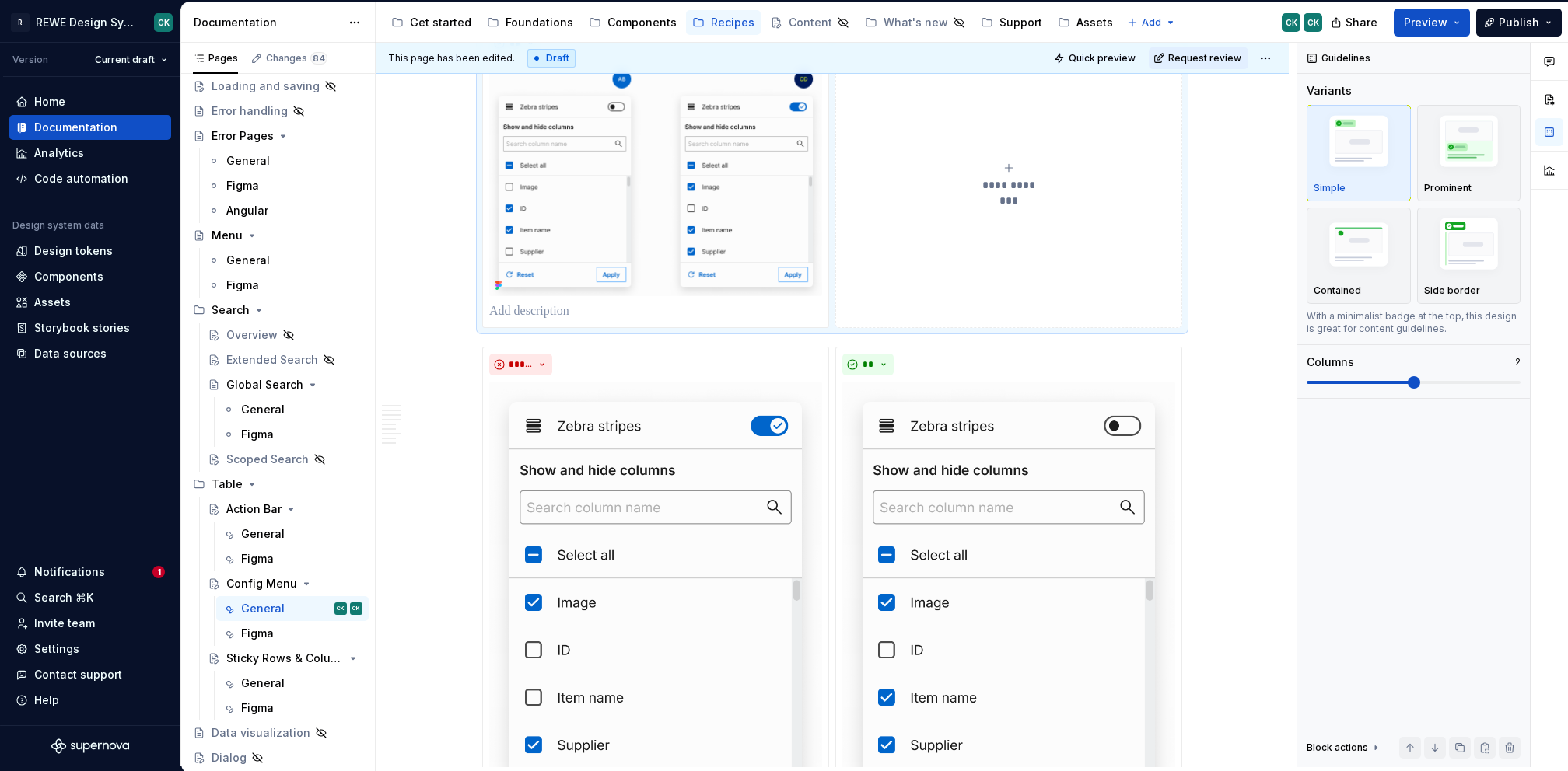
click at [944, 261] on button "**********" at bounding box center [1009, 177] width 347 height 303
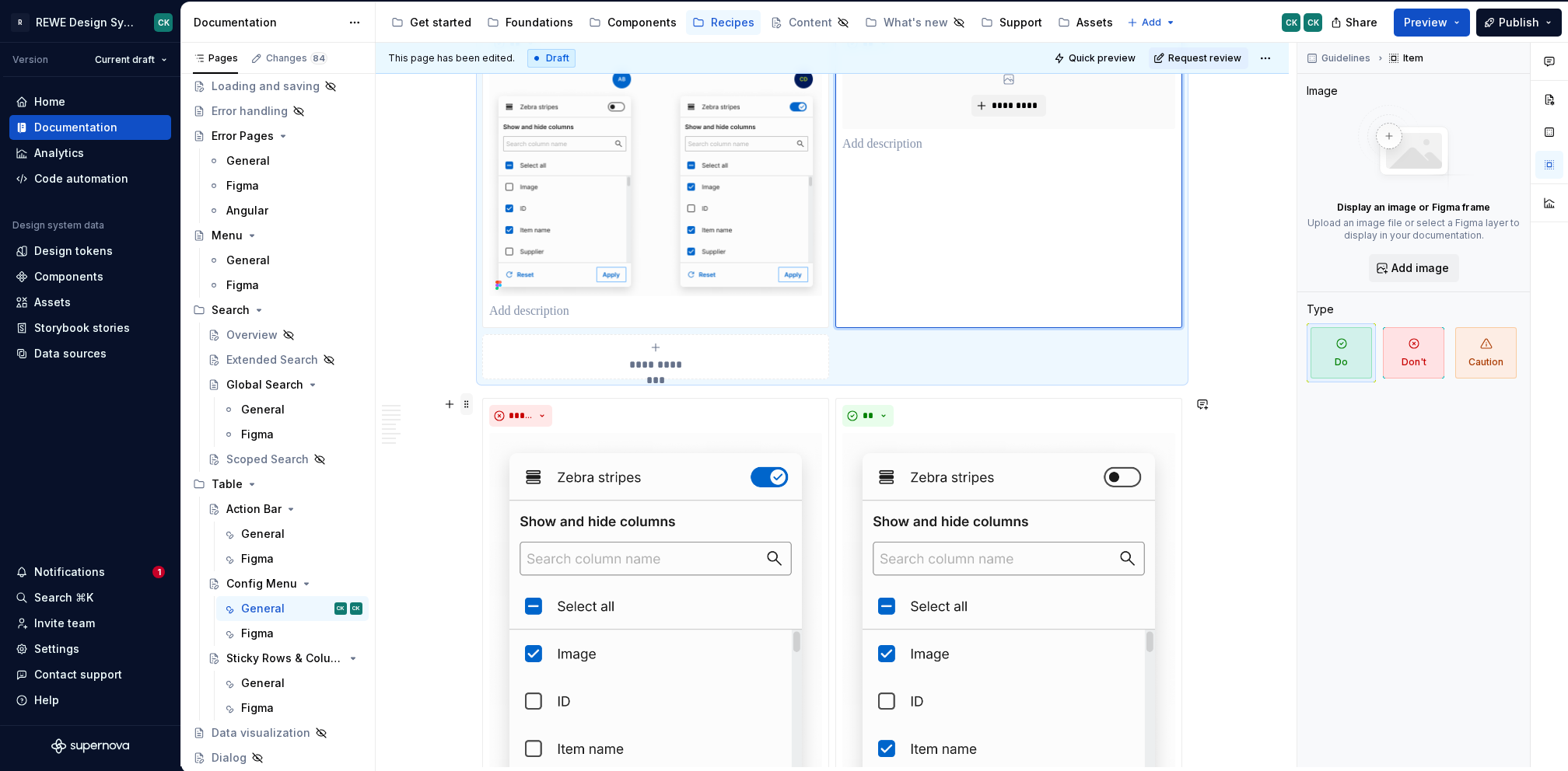
click at [466, 403] on span at bounding box center [466, 404] width 12 height 22
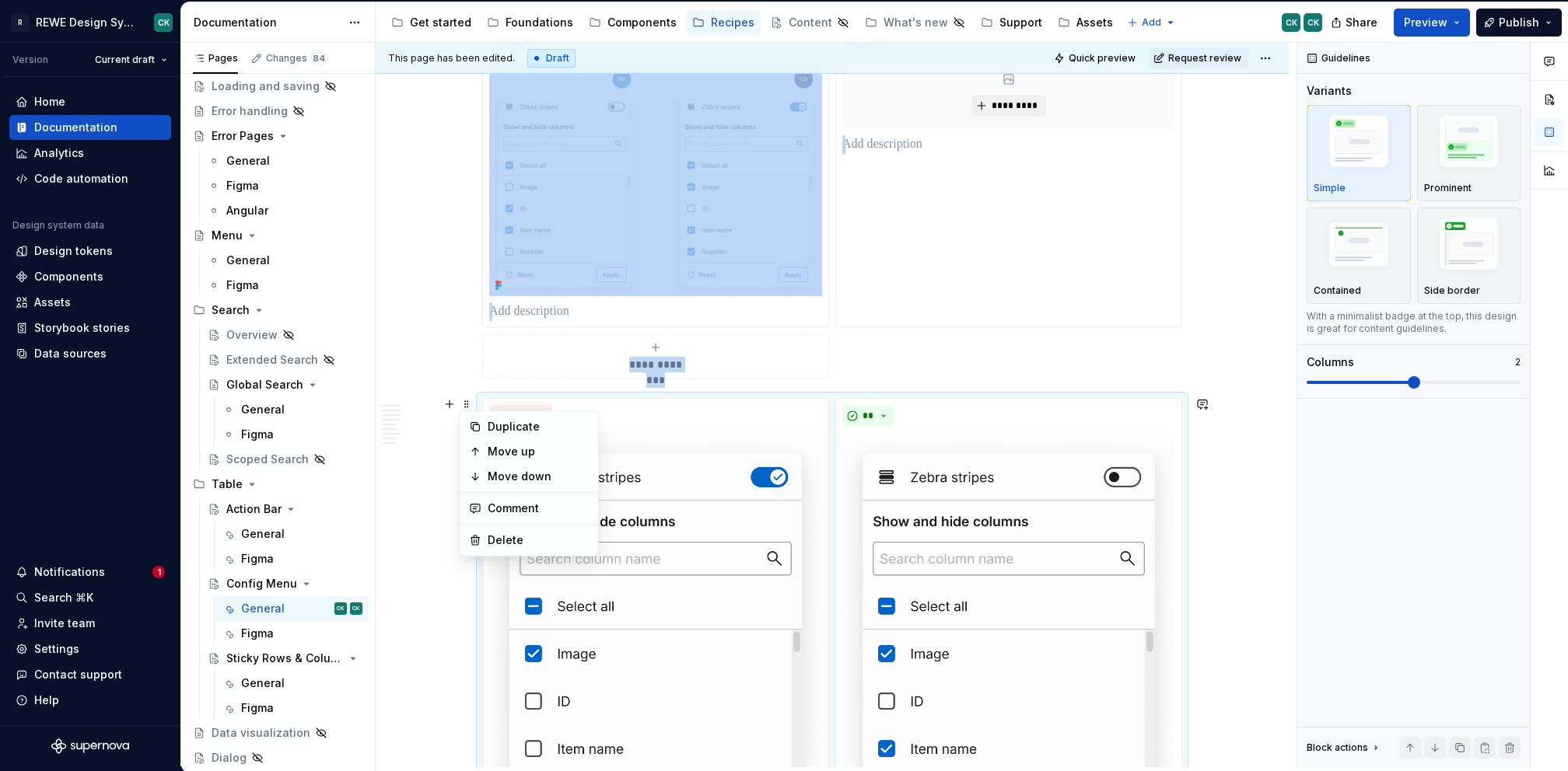
drag, startPoint x: 461, startPoint y: 402, endPoint x: 476, endPoint y: 398, distance: 15.5
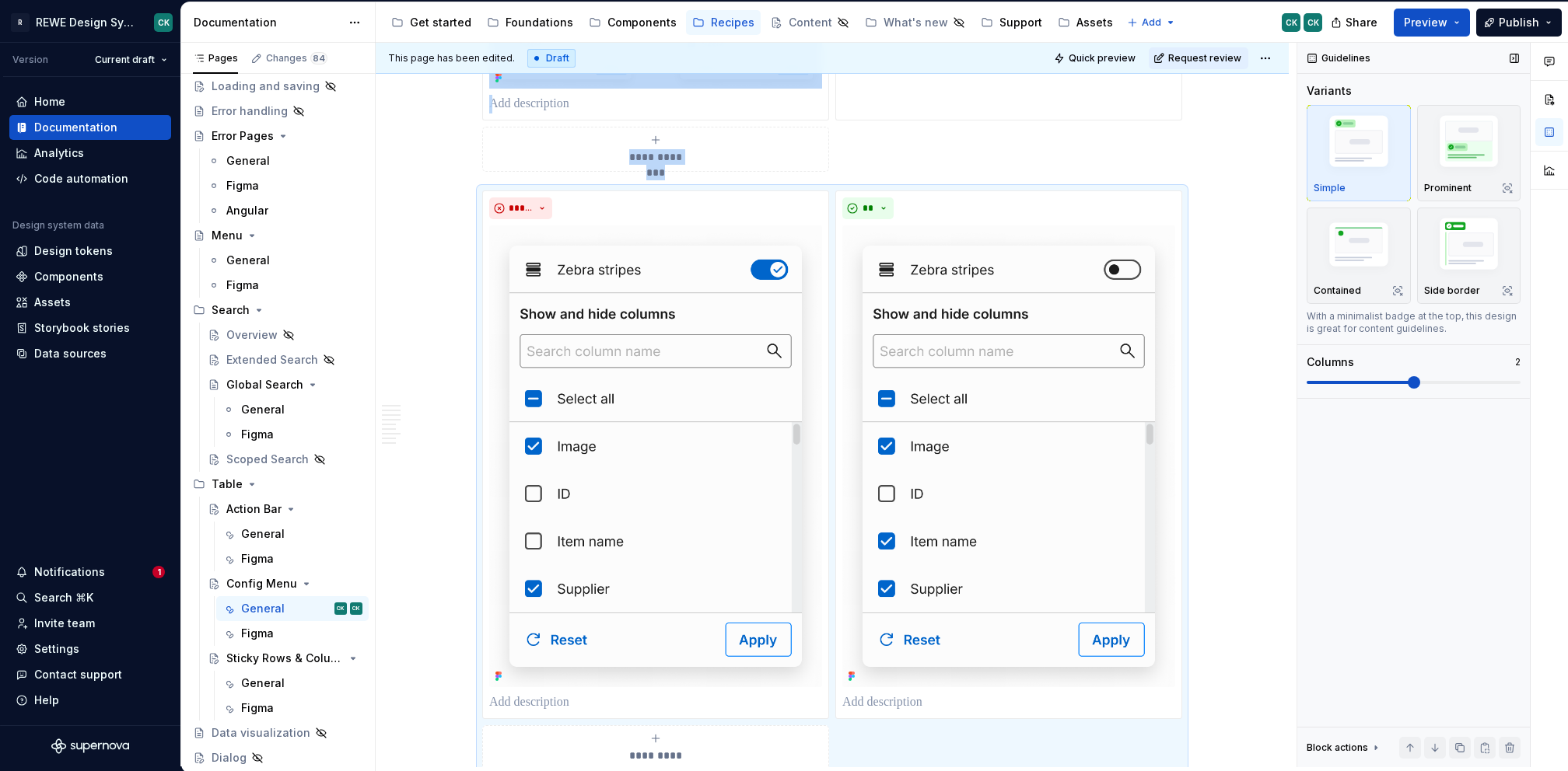
click at [1420, 380] on span at bounding box center [1413, 382] width 12 height 12
click at [1440, 381] on span at bounding box center [1413, 382] width 214 height 3
click at [1420, 378] on span at bounding box center [1413, 382] width 12 height 12
click at [1462, 381] on span at bounding box center [1413, 382] width 214 height 3
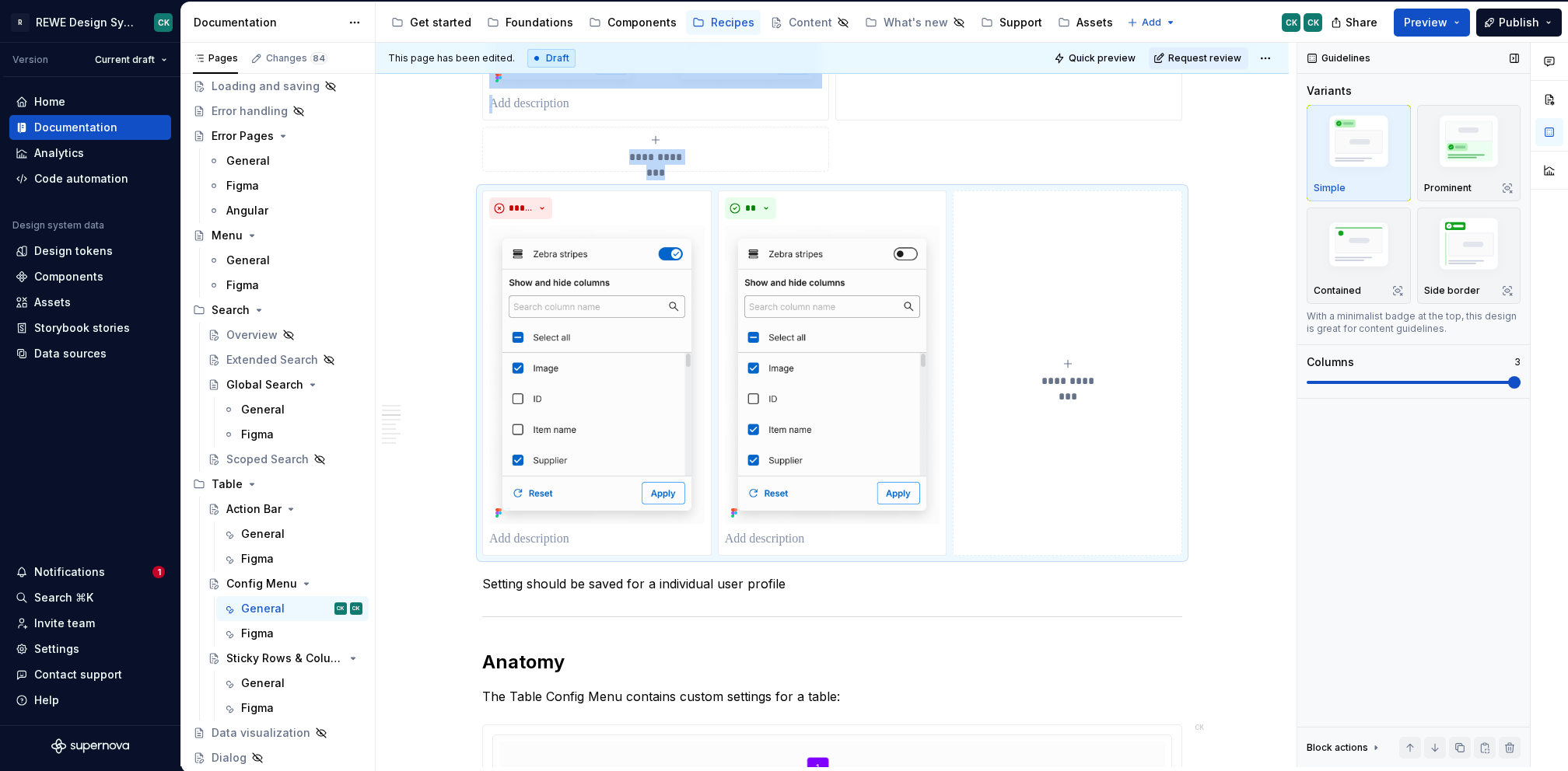
click at [1508, 378] on span at bounding box center [1513, 382] width 12 height 12
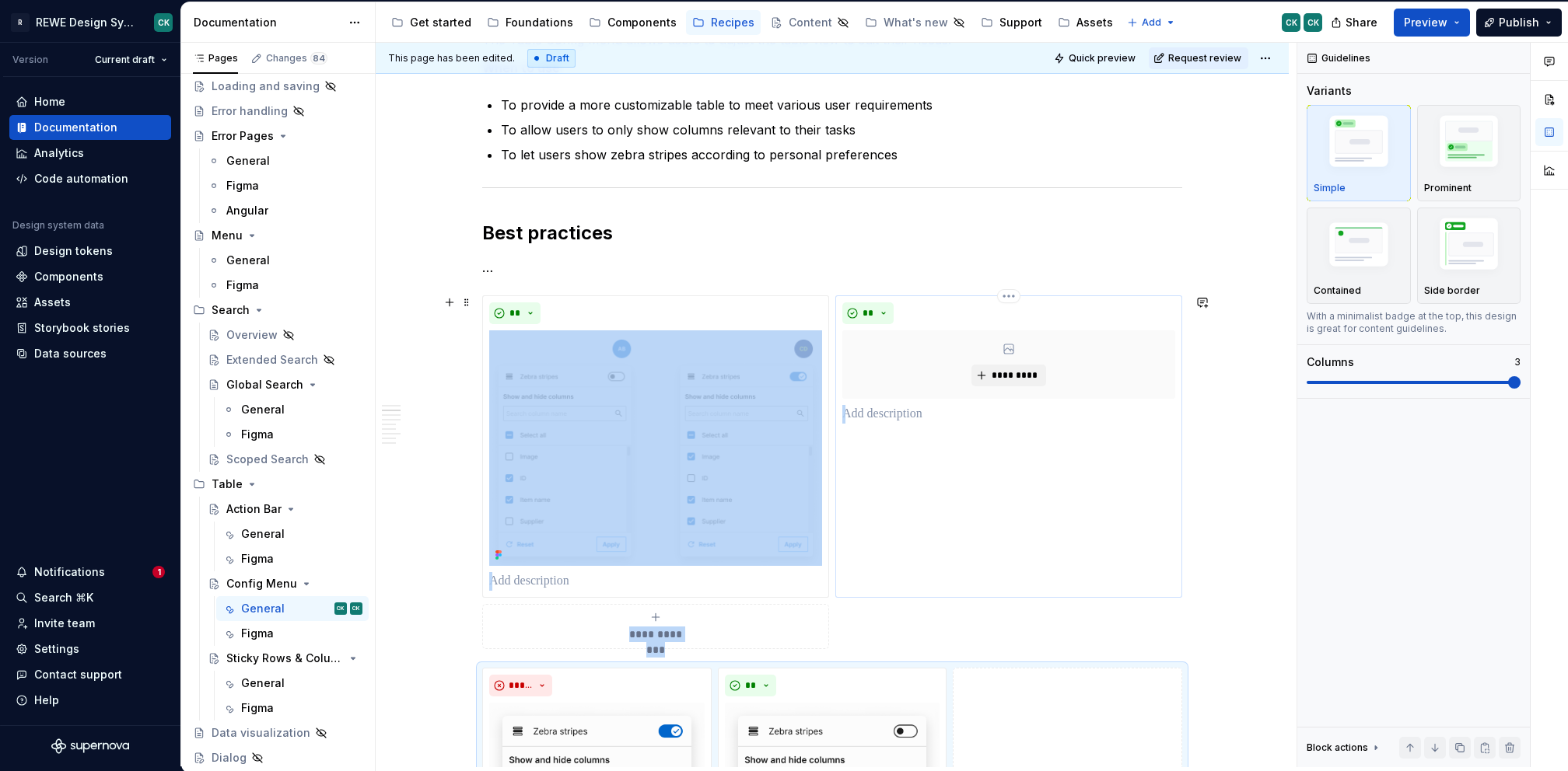
scroll to position [505, 0]
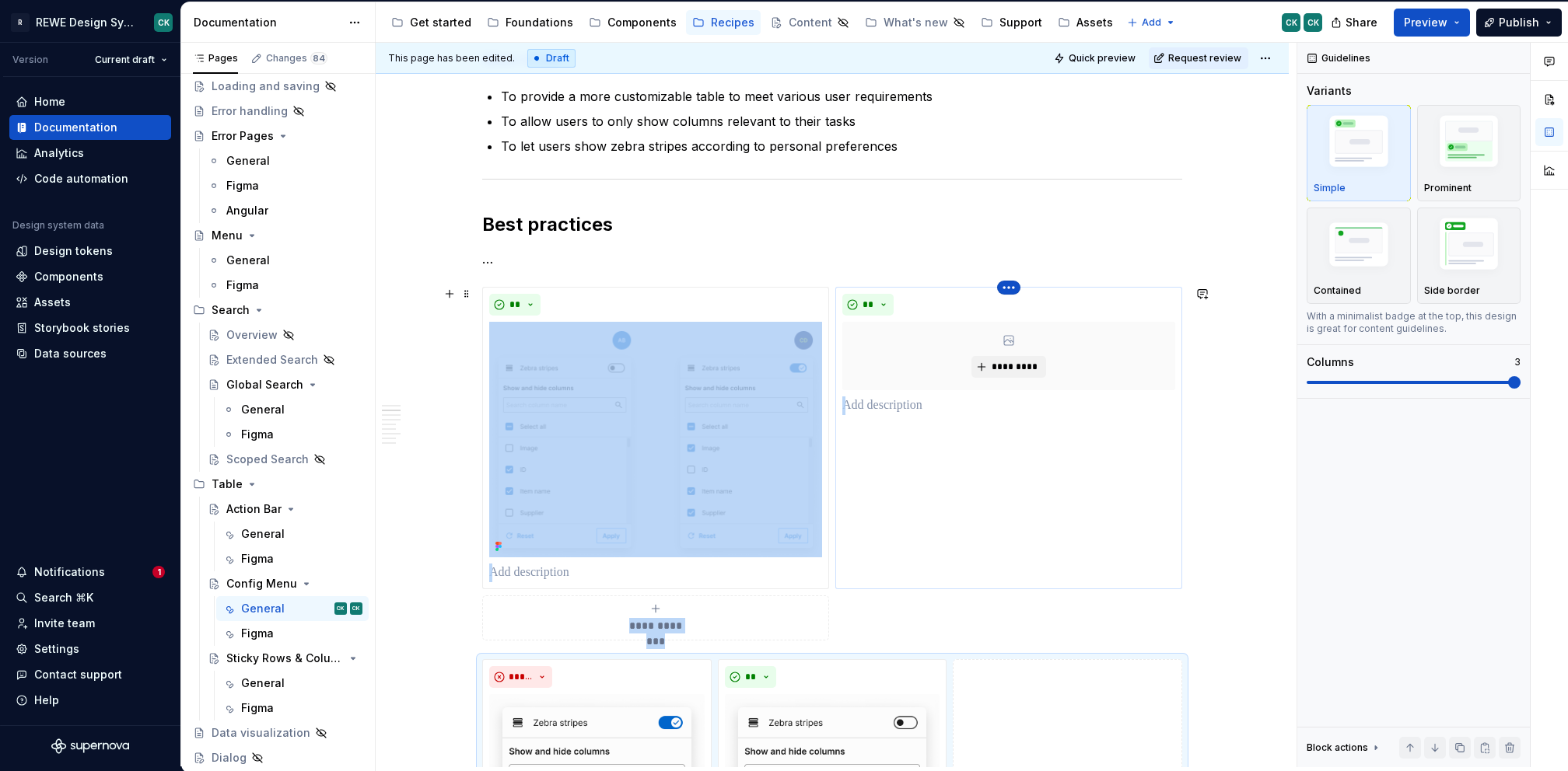
click at [1009, 286] on html "R REWE Design System CK Version Current draft Home Documentation Analytics Code…" at bounding box center [784, 385] width 1568 height 771
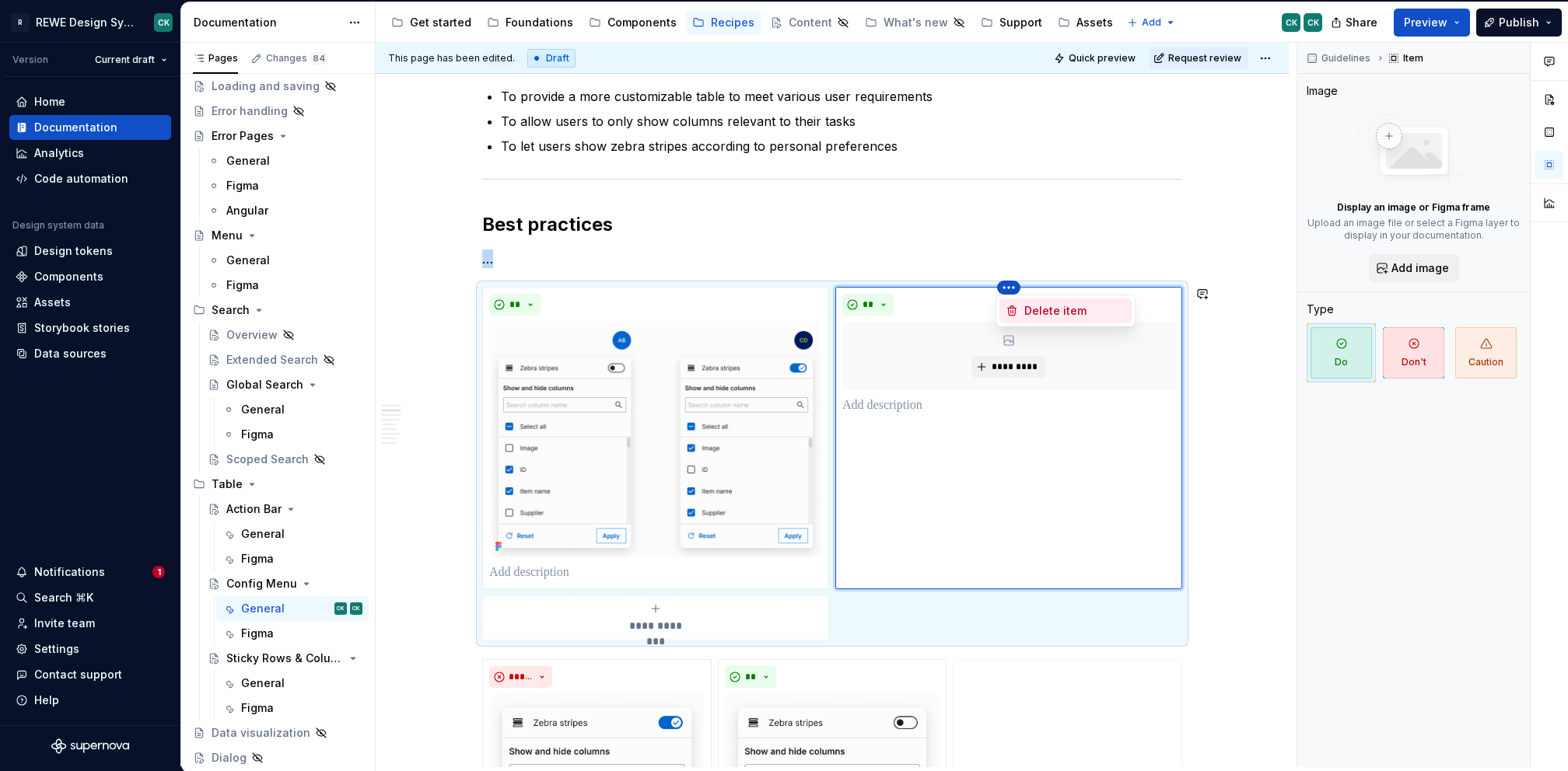
click at [1013, 305] on icon at bounding box center [1011, 310] width 12 height 12
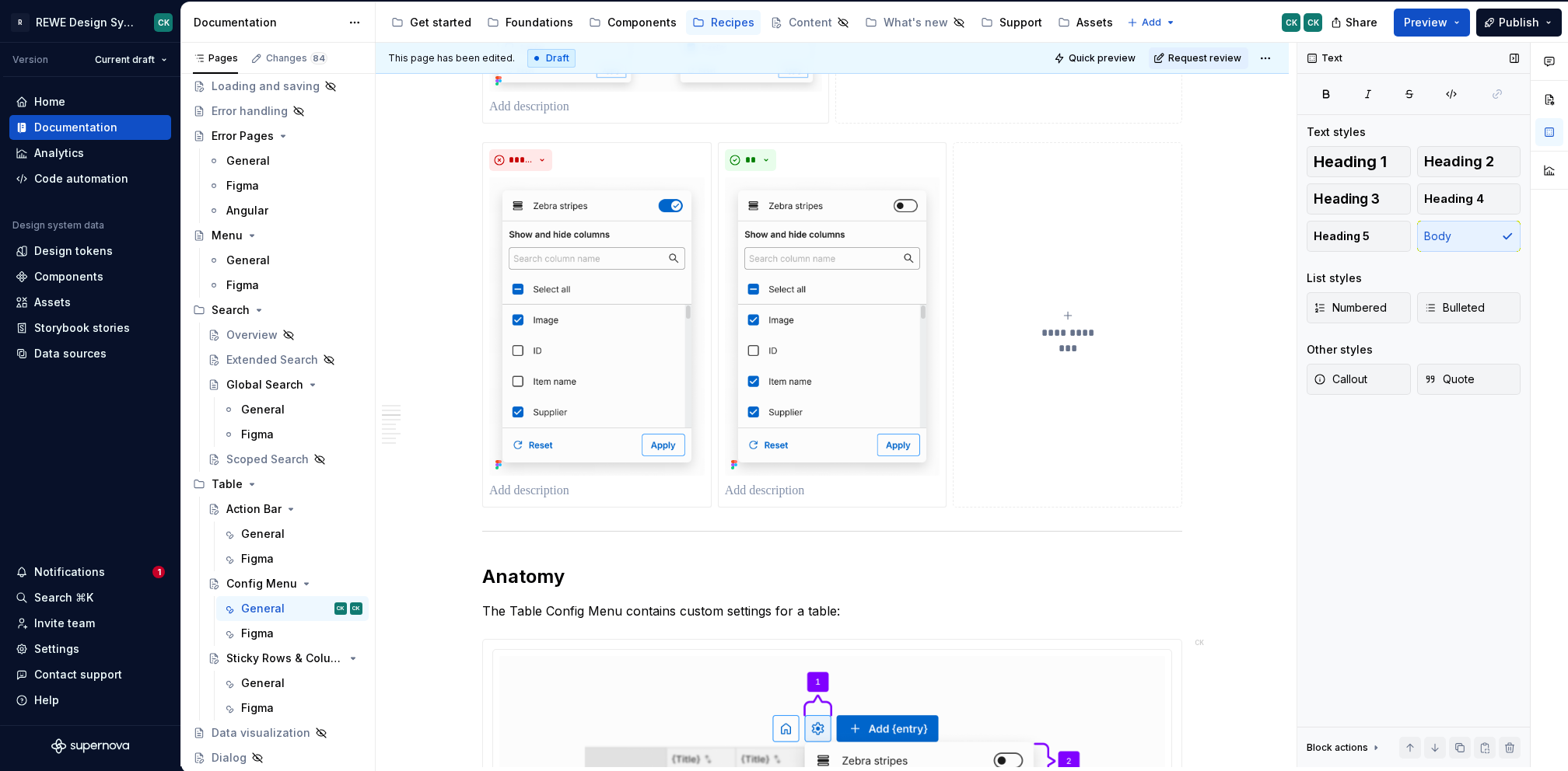
scroll to position [554, 0]
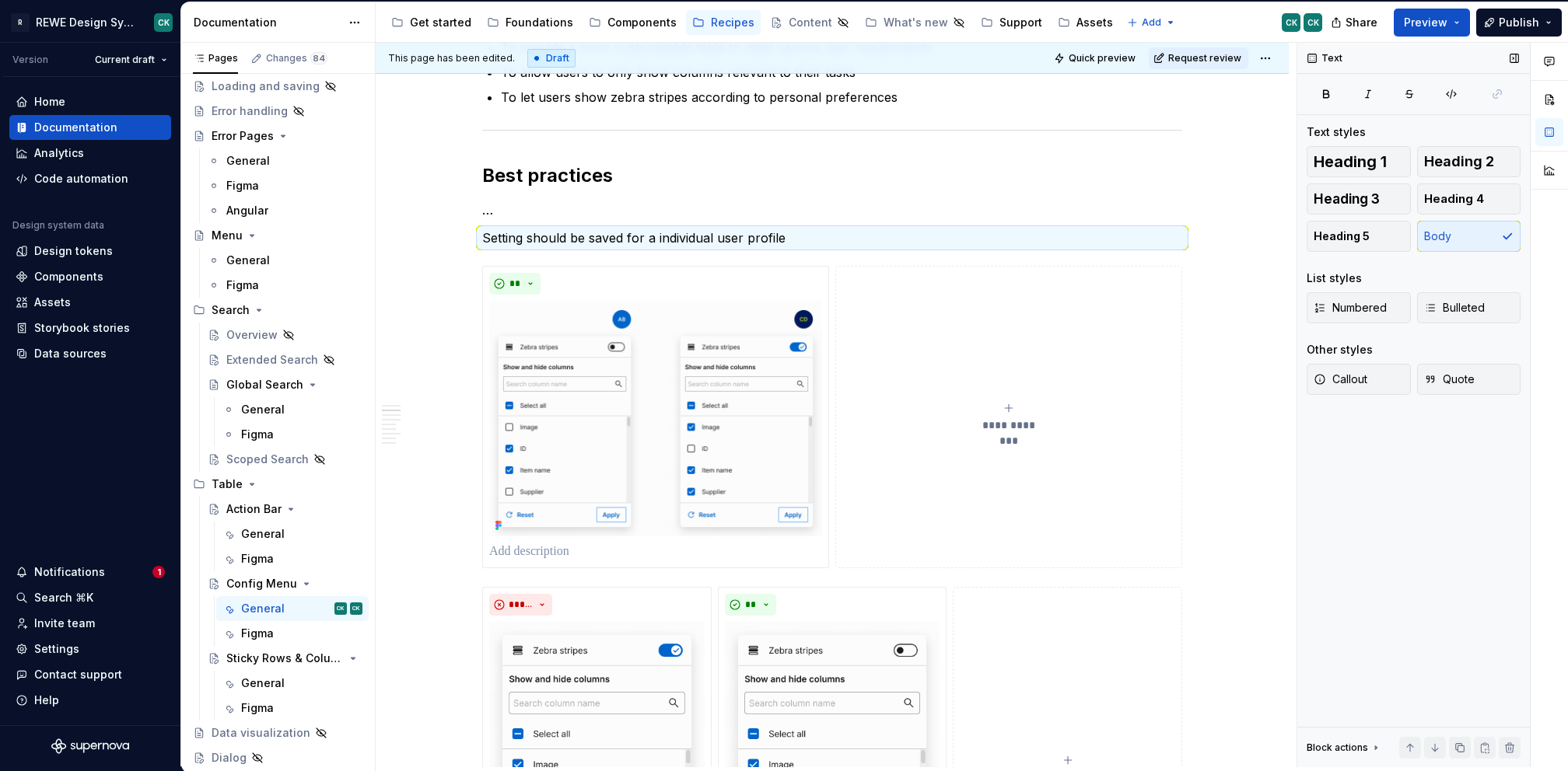
type textarea "*"
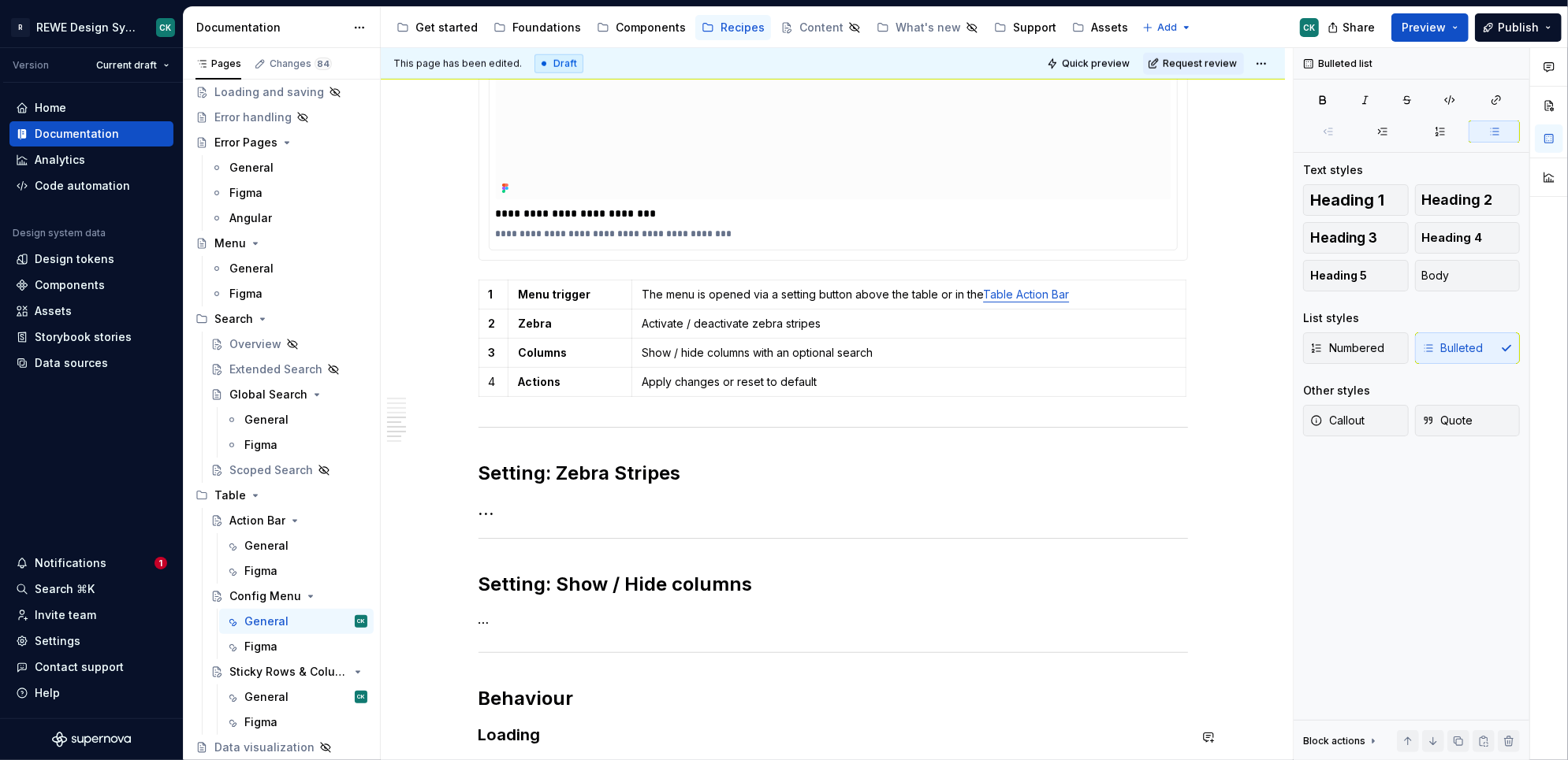
scroll to position [1355, 0]
type textarea "*"
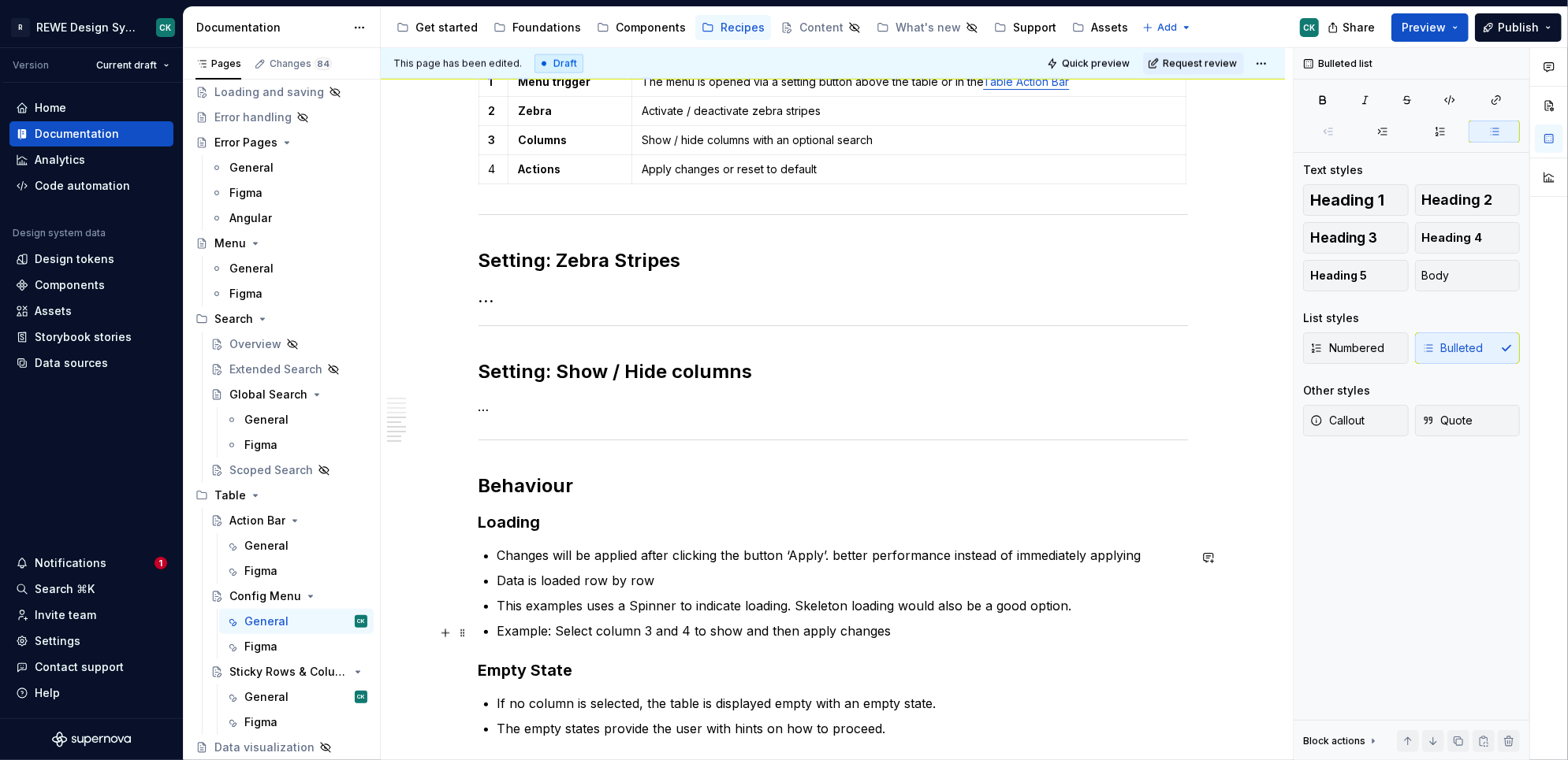
scroll to position [1486, 0]
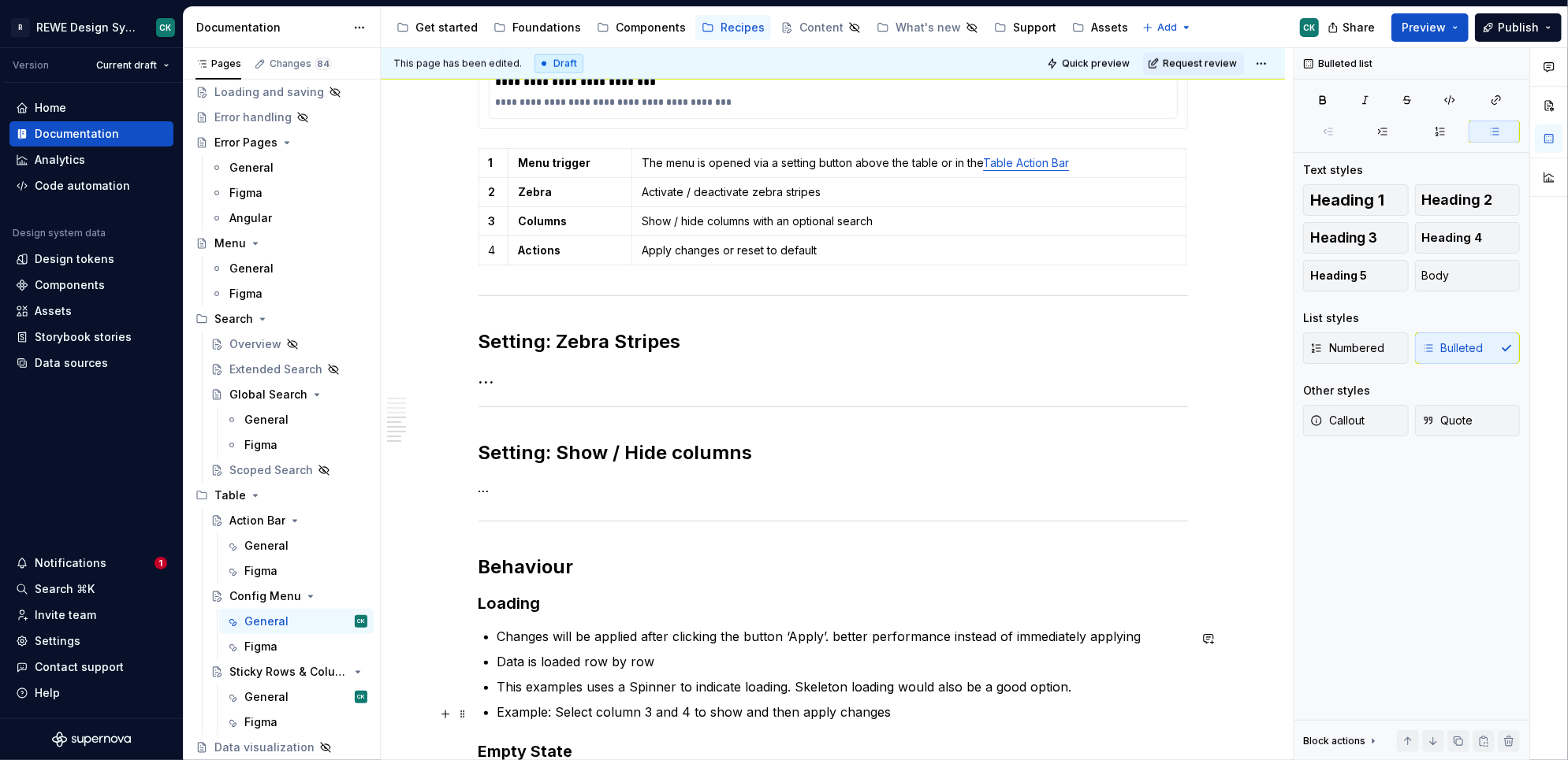
click at [493, 383] on h3 "…" at bounding box center [833, 378] width 710 height 22
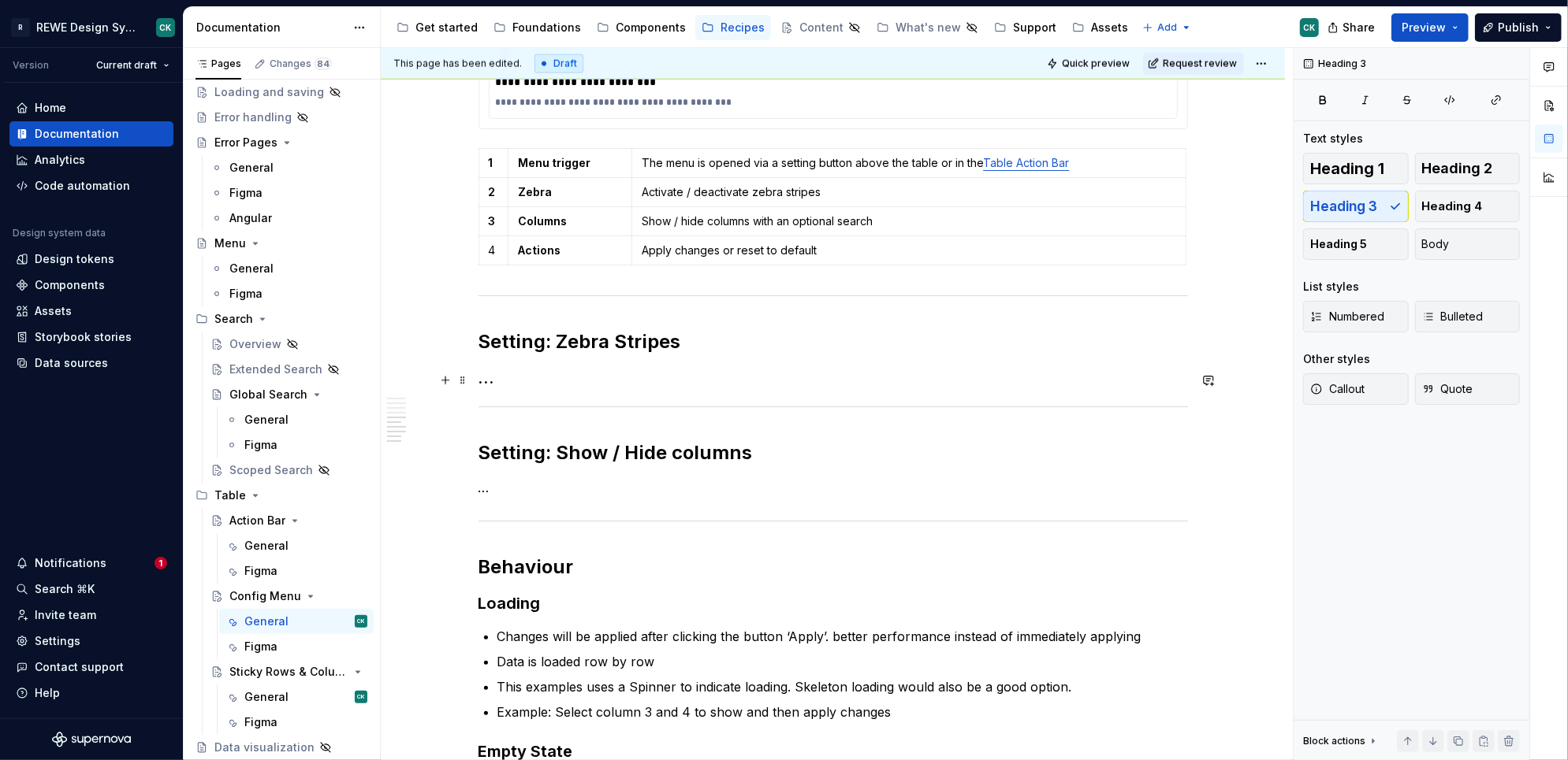
click at [492, 381] on h3 "…" at bounding box center [833, 378] width 710 height 22
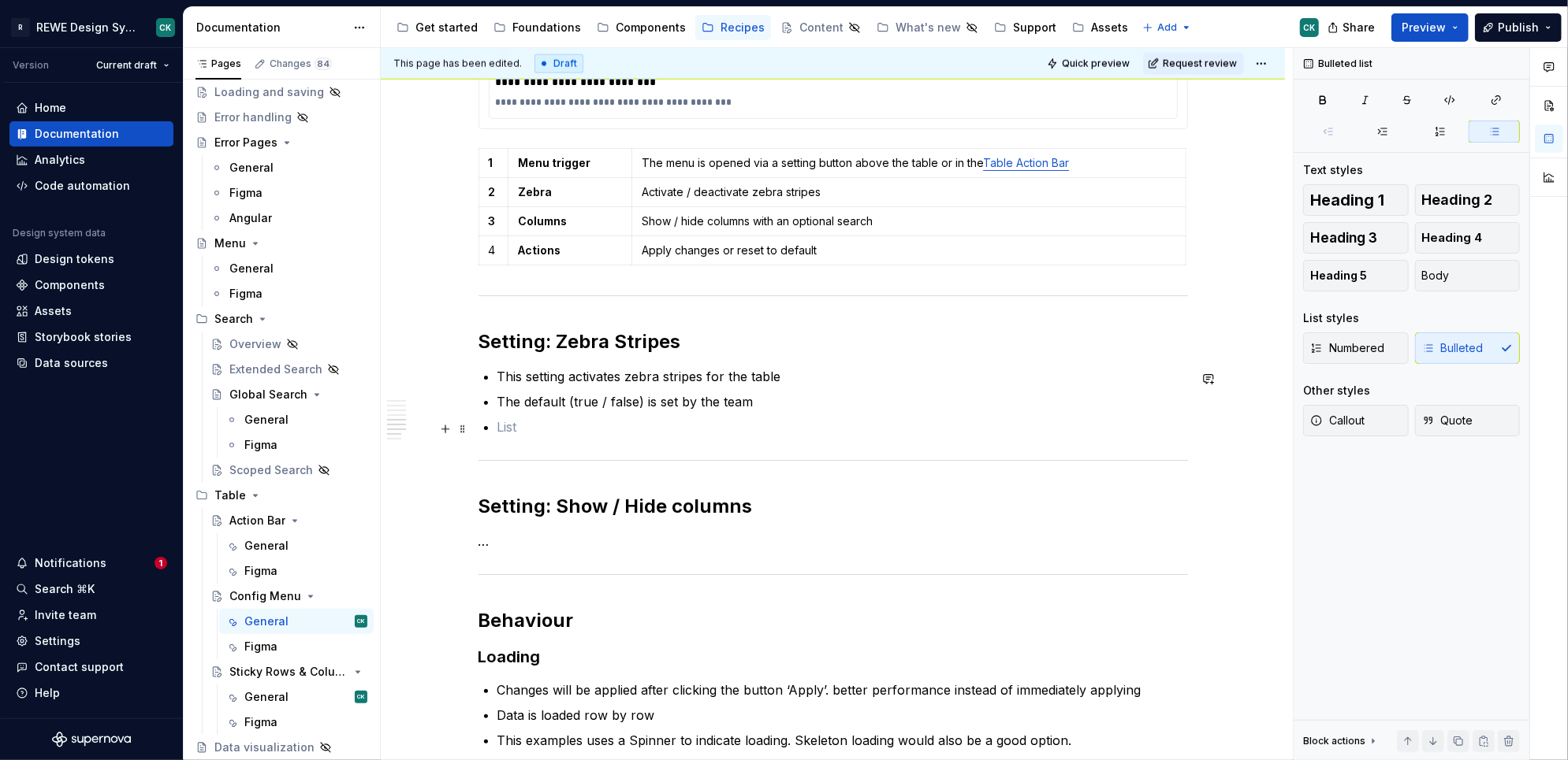
click at [526, 426] on p at bounding box center [842, 426] width 690 height 18
click at [863, 431] on p "Setting should be saved for a individual user profile" at bounding box center [842, 426] width 690 height 18
click at [563, 425] on p "Setting should be saved for a individual user profile" at bounding box center [842, 426] width 690 height 18
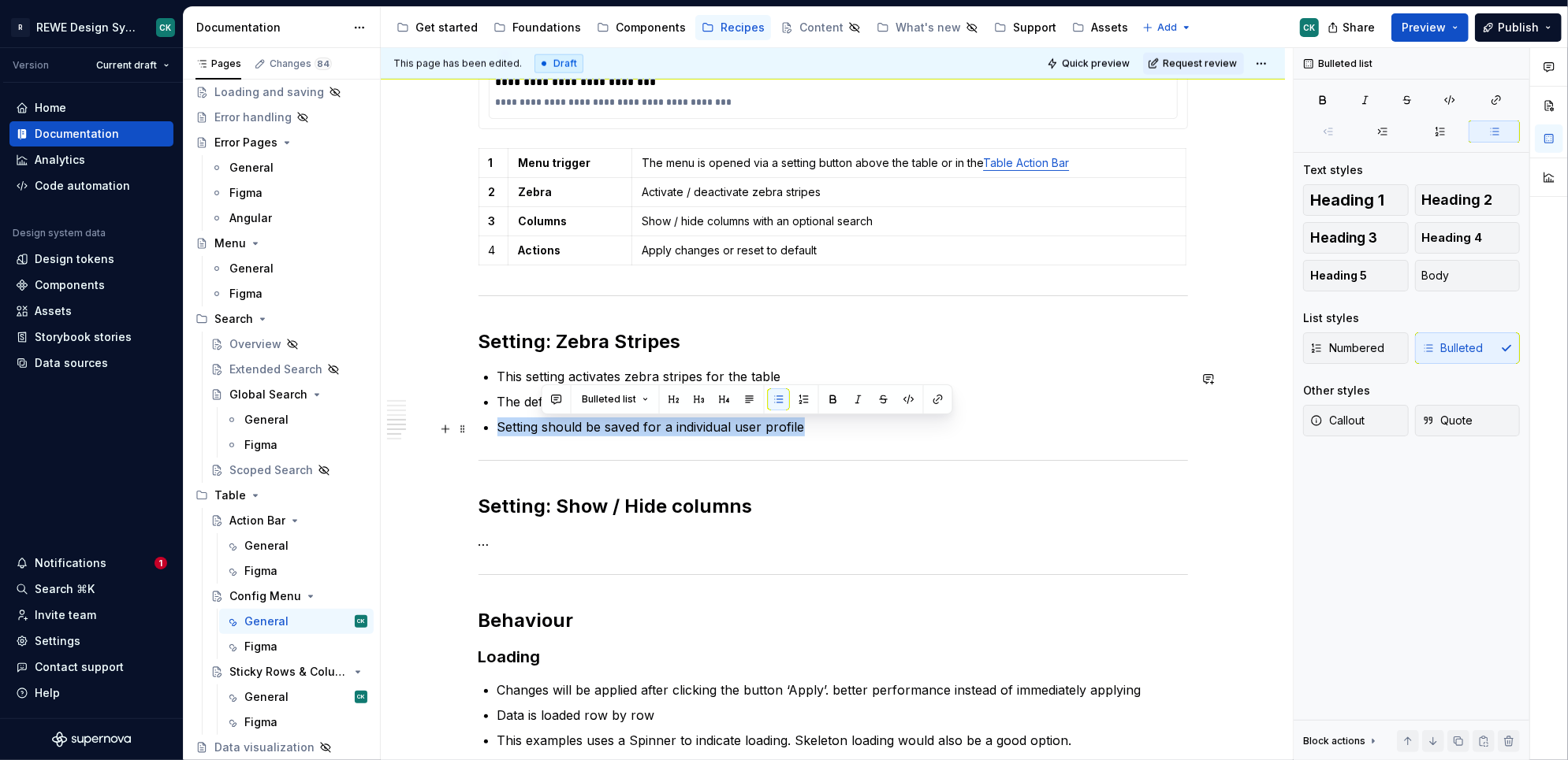
click at [563, 425] on p "Setting should be saved for a individual user profile" at bounding box center [842, 426] width 690 height 18
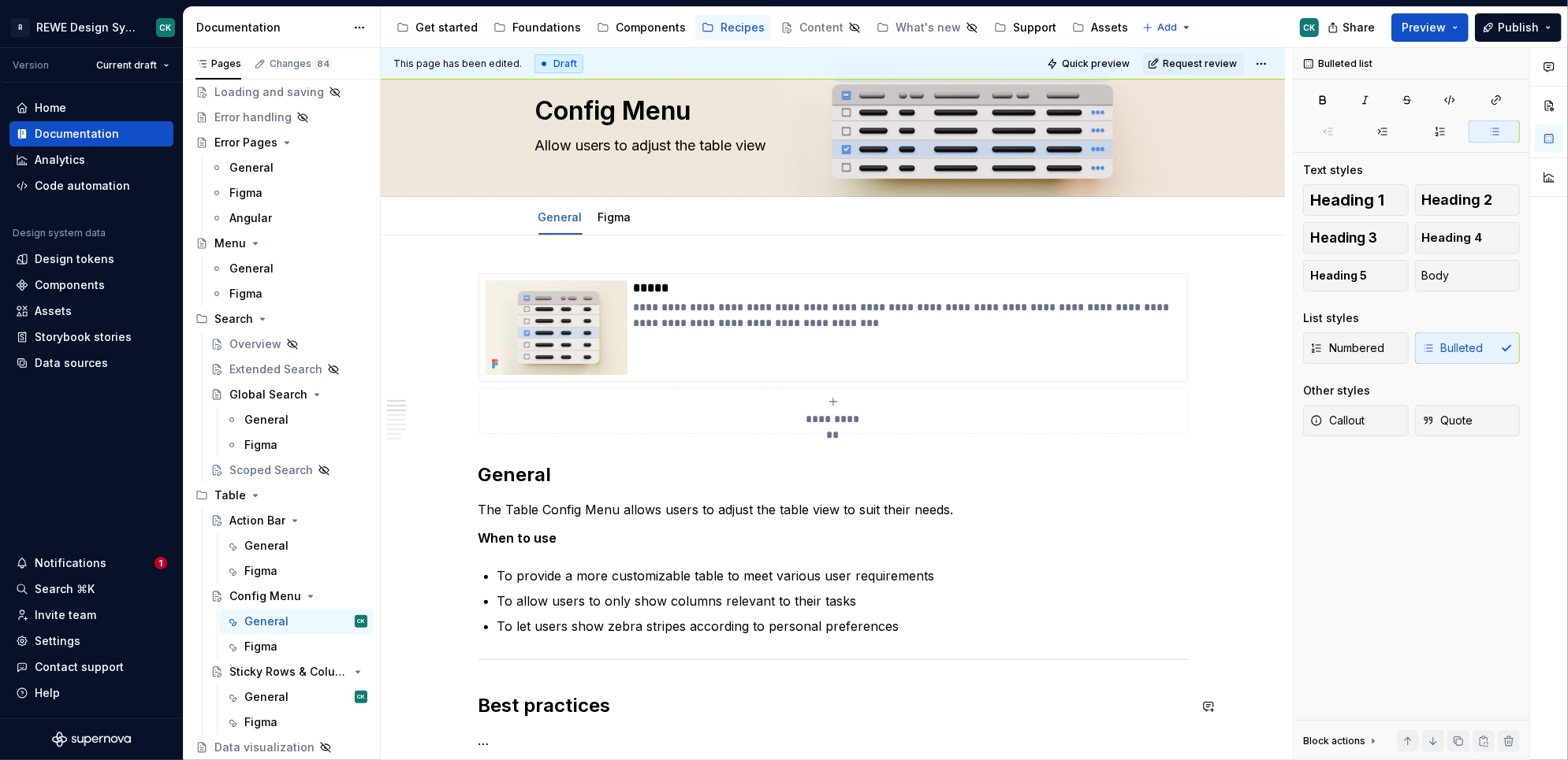
scroll to position [157, 0]
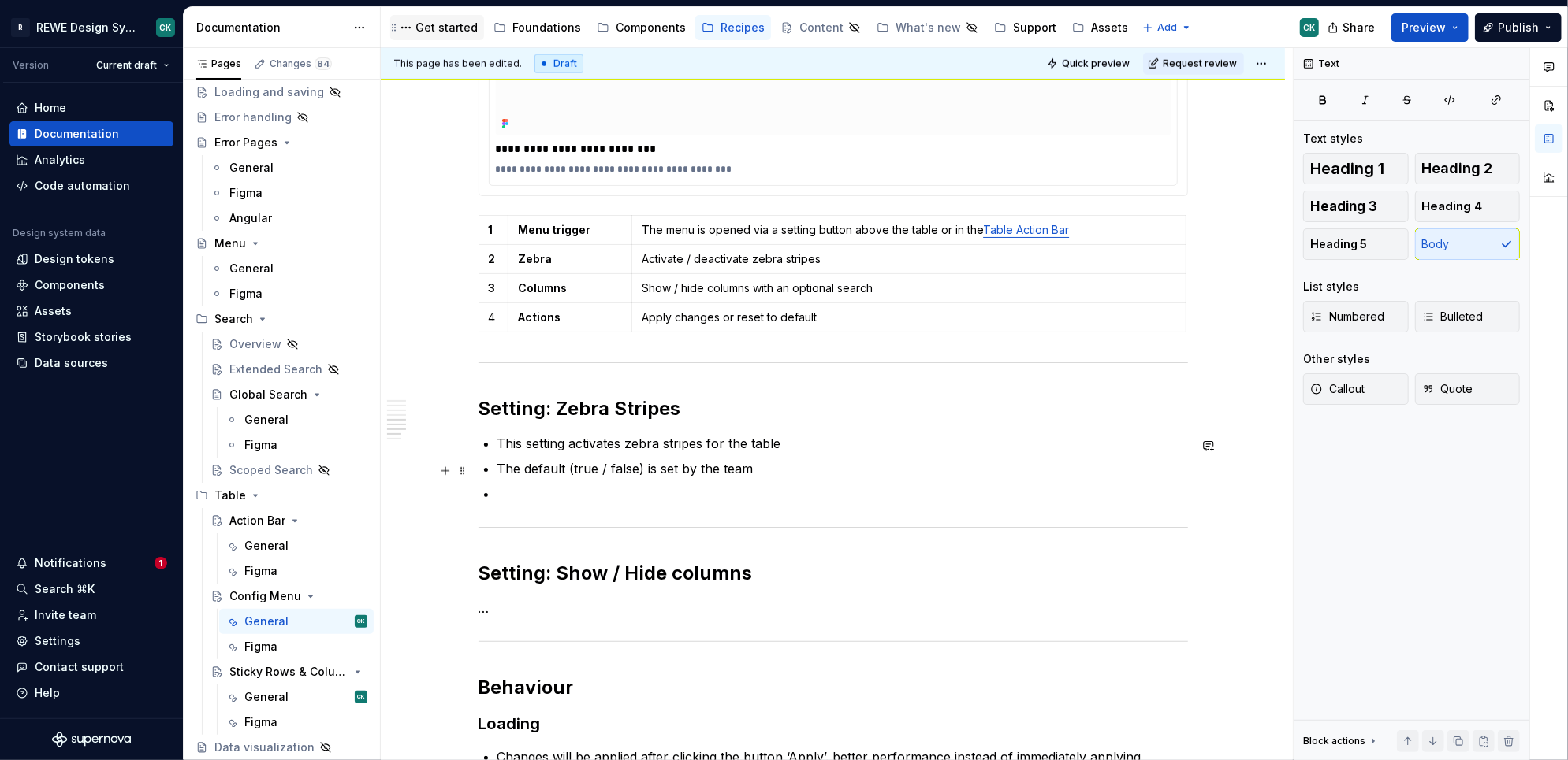
scroll to position [1466, 0]
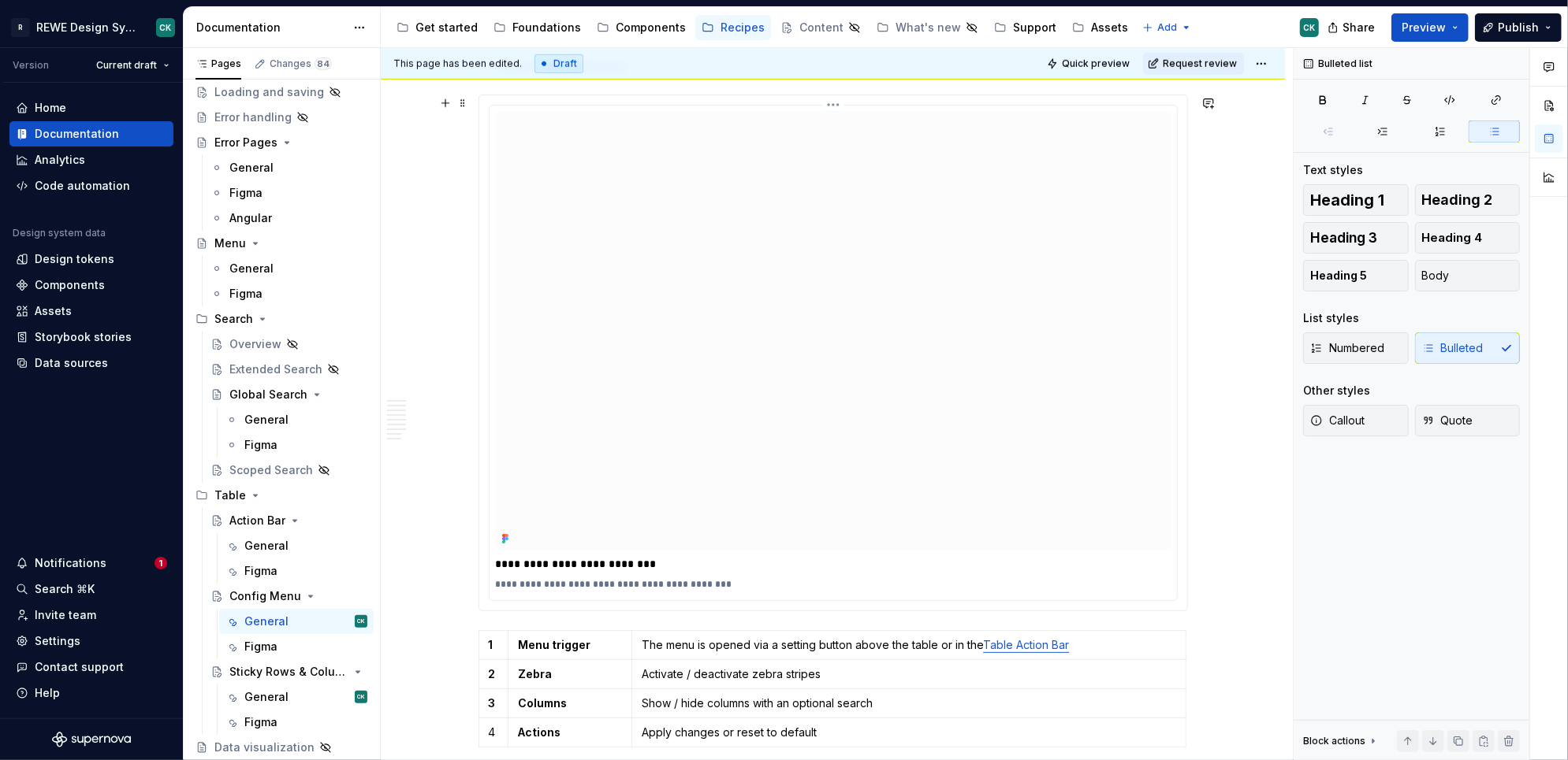
scroll to position [1035, 0]
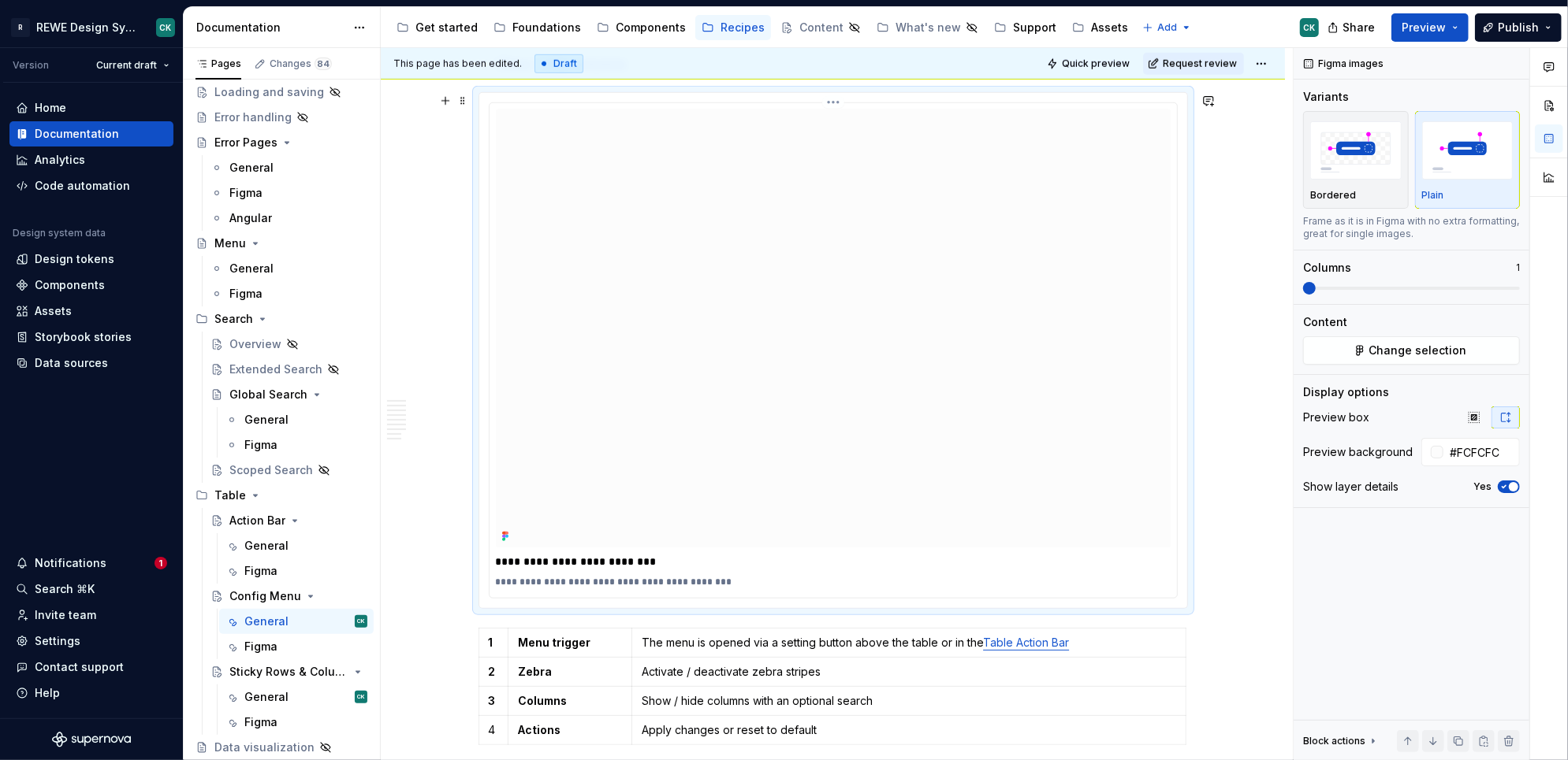
click at [777, 384] on img at bounding box center [833, 328] width 675 height 438
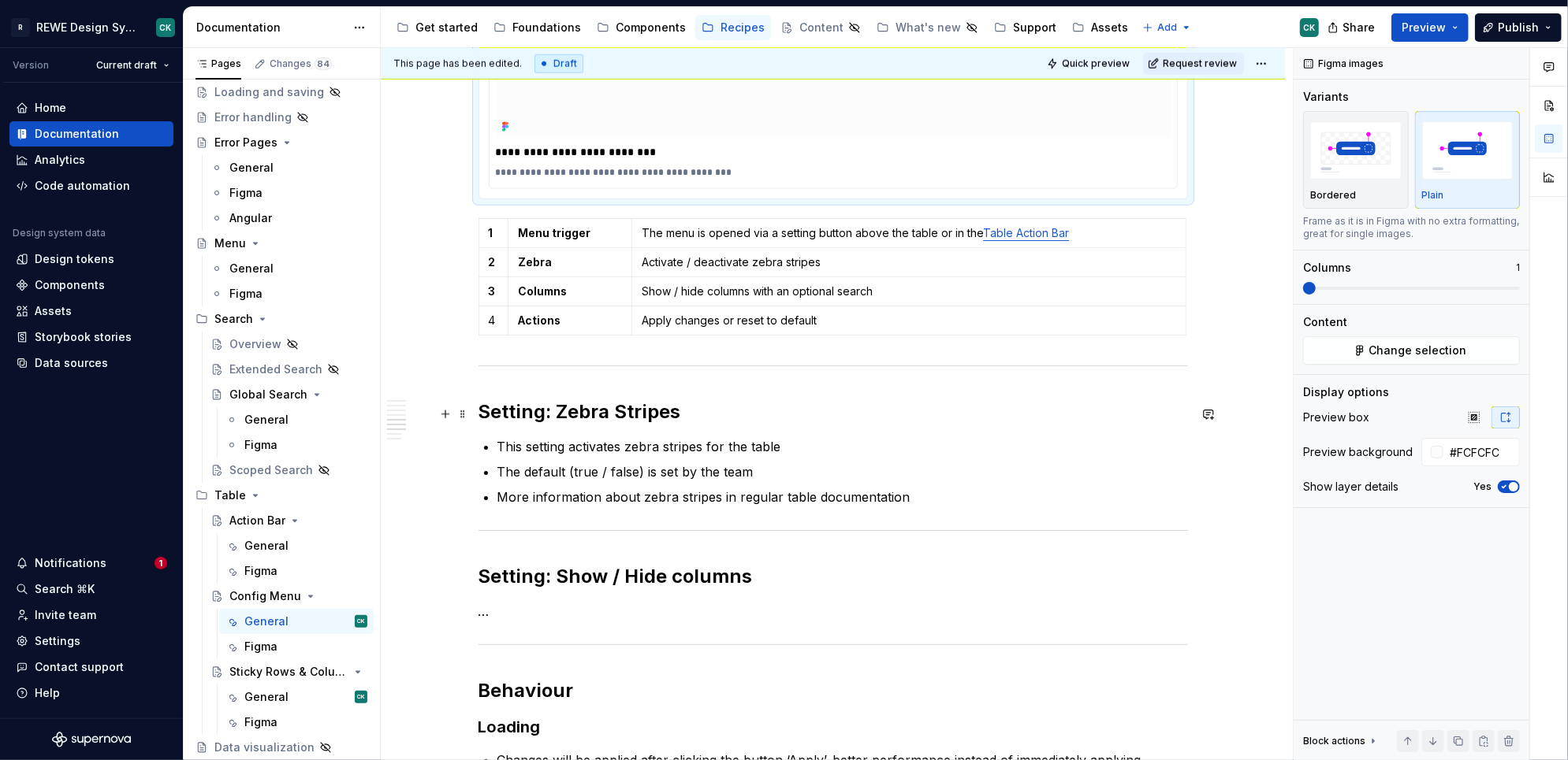
scroll to position [1557, 0]
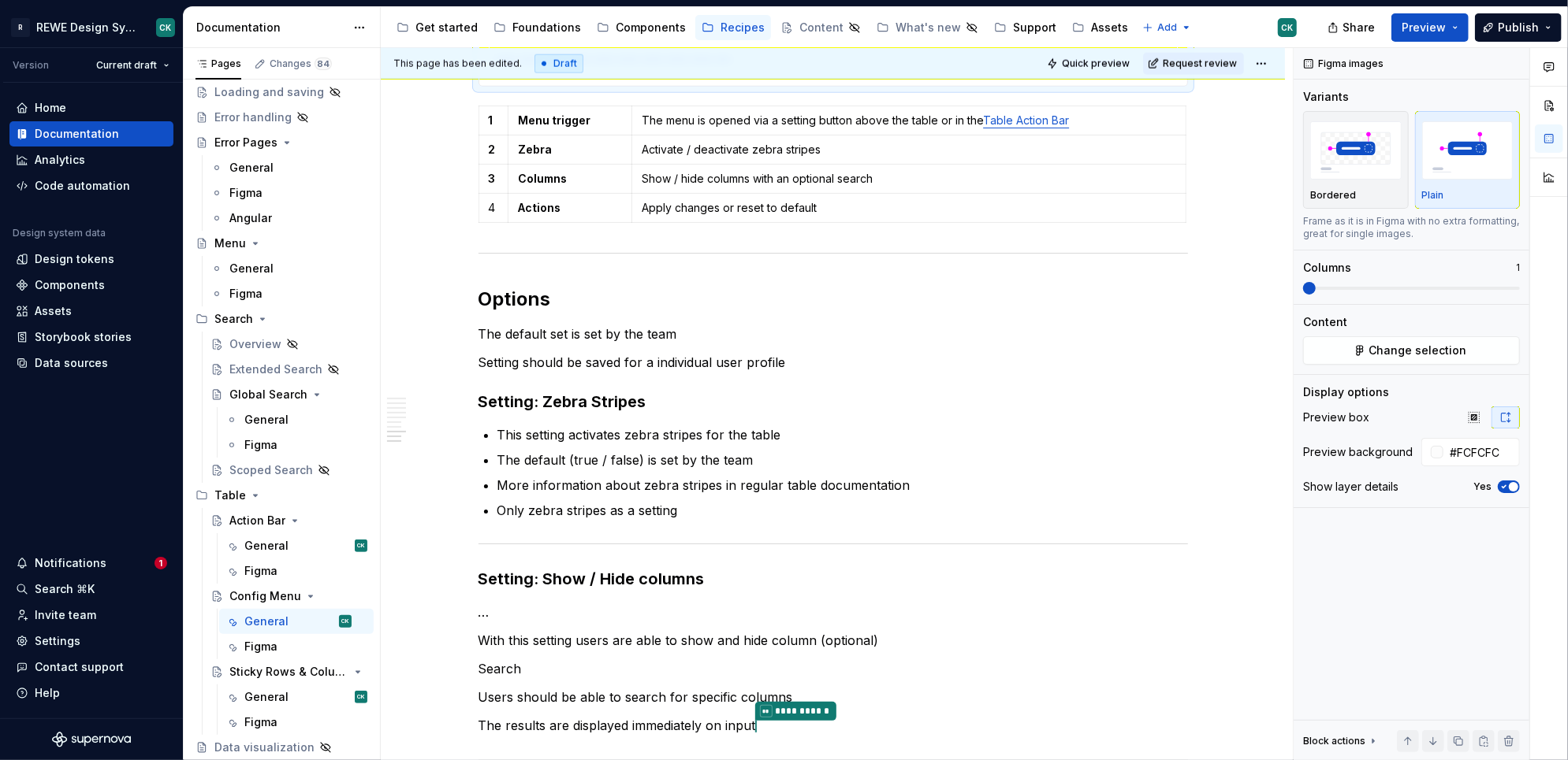
type textarea "*"
